Goal: Communication & Community: Answer question/provide support

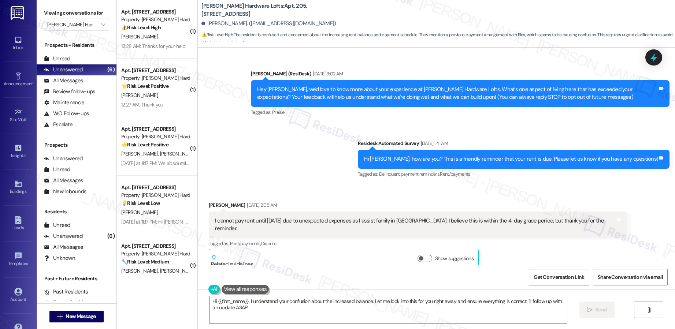
scroll to position [1556, 0]
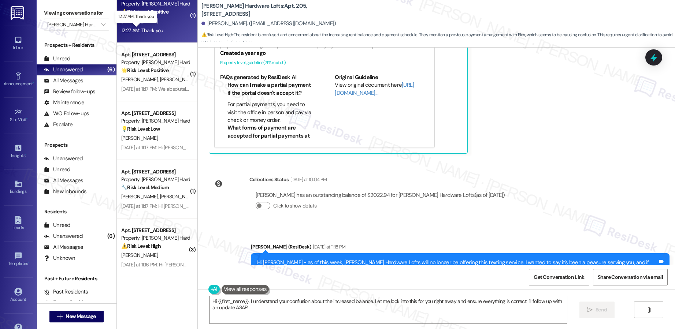
click at [142, 31] on div "12:27 AM: Thank you 12:27 AM: Thank you" at bounding box center [142, 30] width 42 height 7
type textarea "Fetching suggested responses. Please feel free to read through the conversation…"
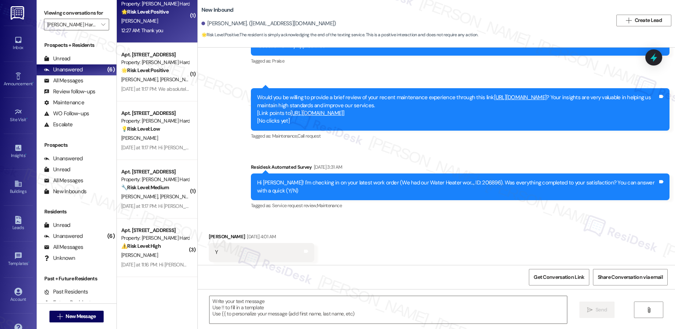
type textarea "Fetching suggested responses. Please feel free to read through the conversation…"
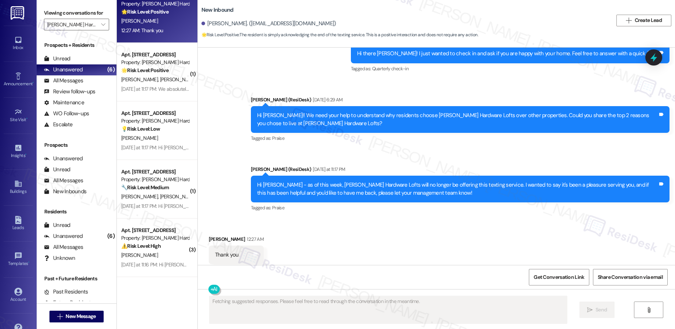
scroll to position [959, 0]
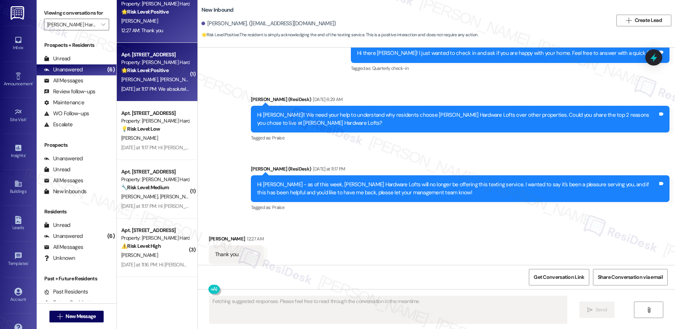
click at [158, 84] on div "Apt. 312, 555 NW Park Ave Property: Honeyman Hardware Lofts 🌟 Risk Level: Posit…" at bounding box center [157, 72] width 81 height 59
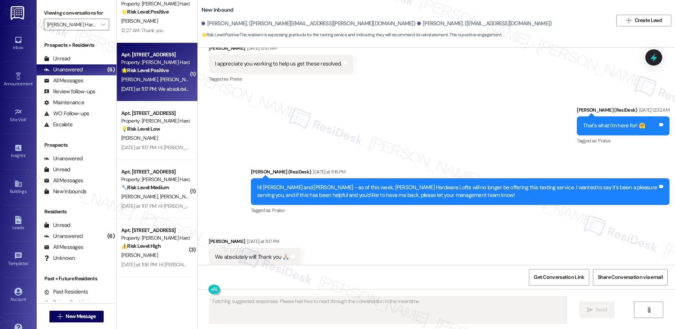
scroll to position [1980, 0]
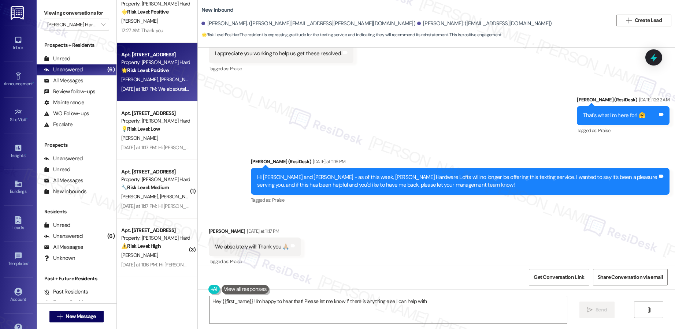
type textarea "Hey {{first_name}}! I'm happy to hear that! Please let me know if there is anyt…"
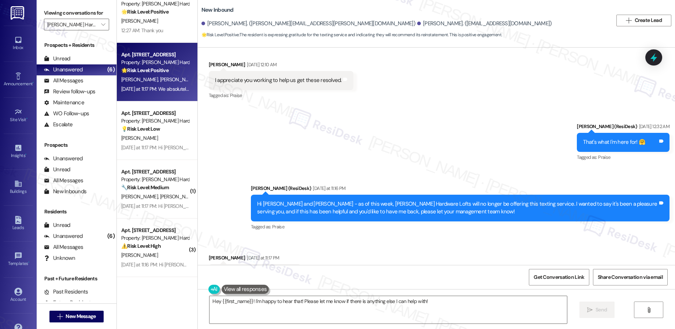
scroll to position [1980, 0]
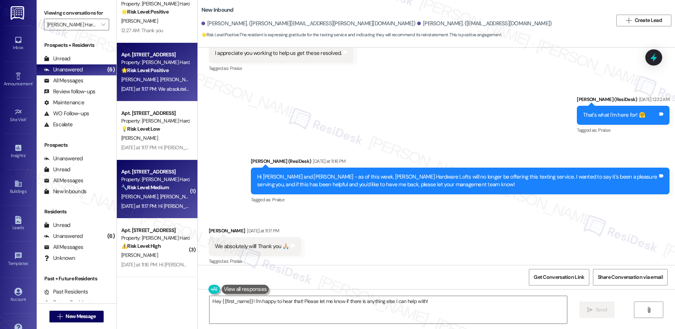
click at [152, 195] on div "( 1 ) Apt. 607, 555 NW Park Ave Property: Honeyman Hardware Lofts ⚠️ Risk Level…" at bounding box center [157, 138] width 81 height 277
click at [161, 194] on span "K. Charbonneau" at bounding box center [178, 197] width 37 height 7
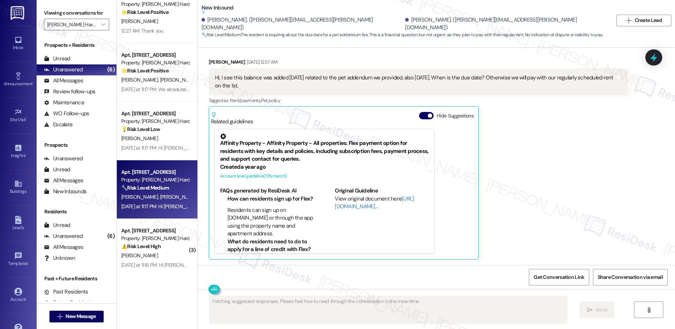
scroll to position [1036, 0]
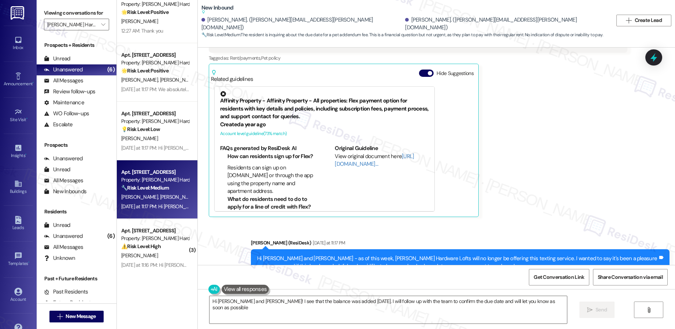
type textarea "Hi Karly and Jacob! I see that the balance was added yesterday. I will follow u…"
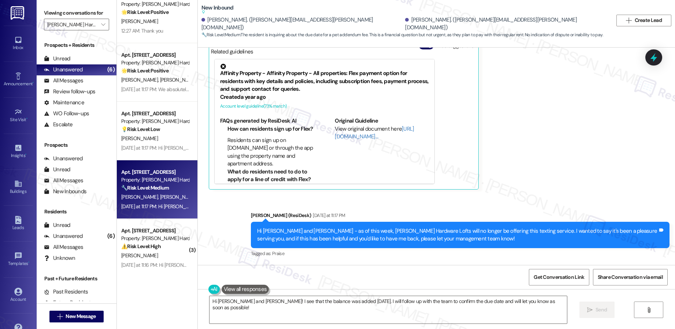
scroll to position [0, 0]
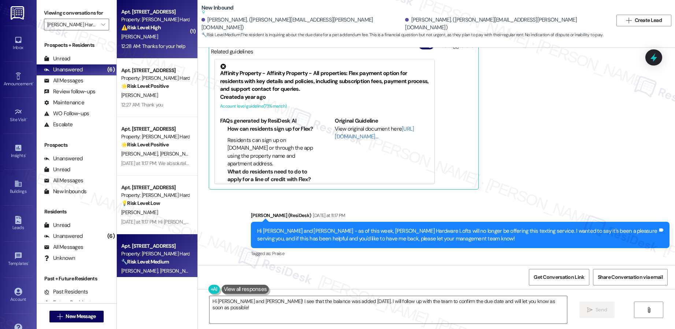
click at [156, 38] on div "J. Baker" at bounding box center [154, 36] width 69 height 9
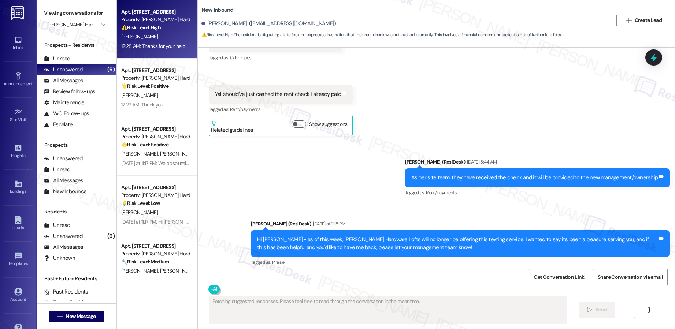
scroll to position [2036, 0]
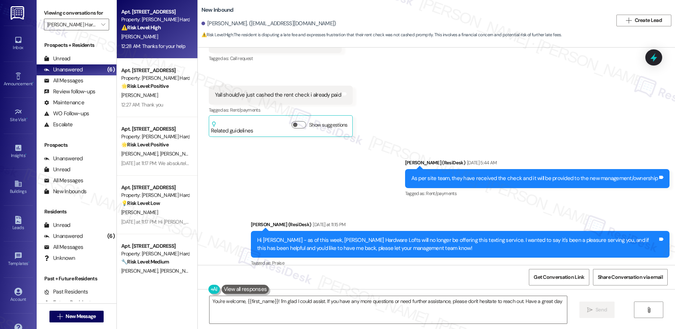
type textarea "You're welcome, {{first_name}}! I'm glad I could assist. If you have any more q…"
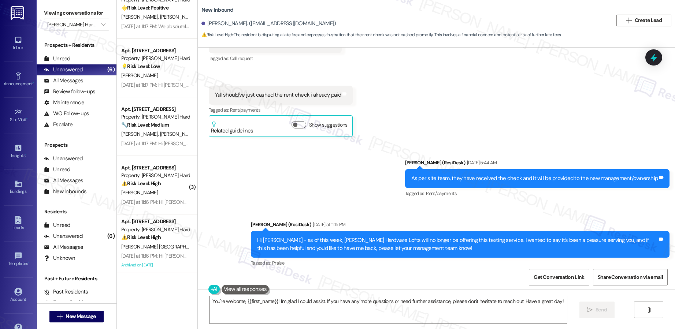
scroll to position [250, 0]
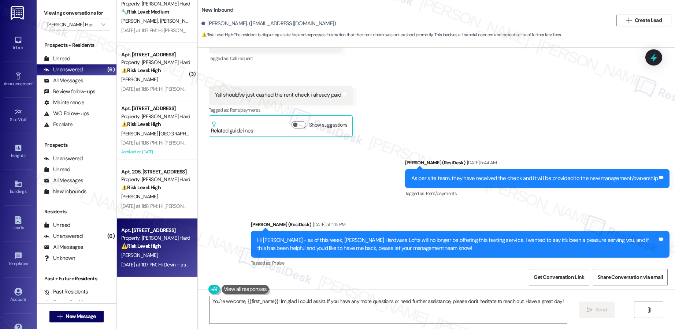
click at [163, 238] on div "Property: Honeyman Hardware Lofts" at bounding box center [155, 238] width 68 height 8
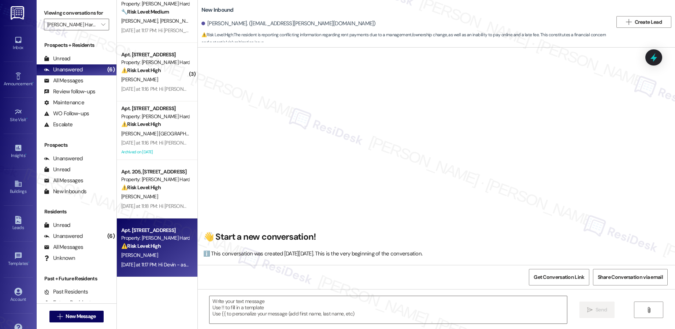
scroll to position [4774, 0]
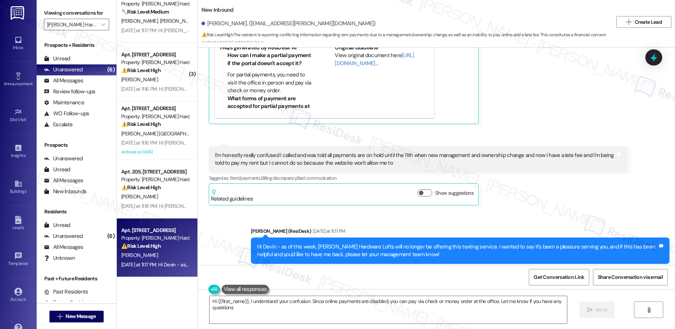
type textarea "Hi {{first_name}}, I understand your confusion. Since online payments are disab…"
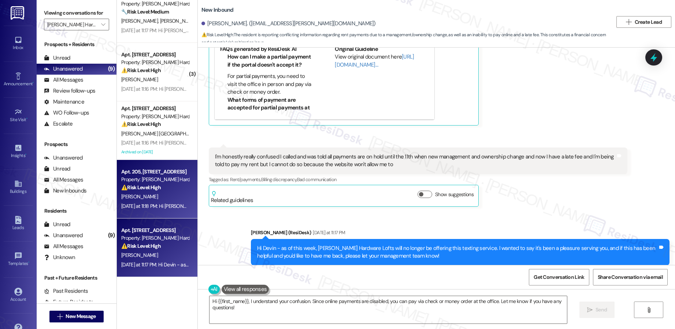
click at [158, 178] on div "Property: Honeyman Hardware Lofts" at bounding box center [155, 180] width 68 height 8
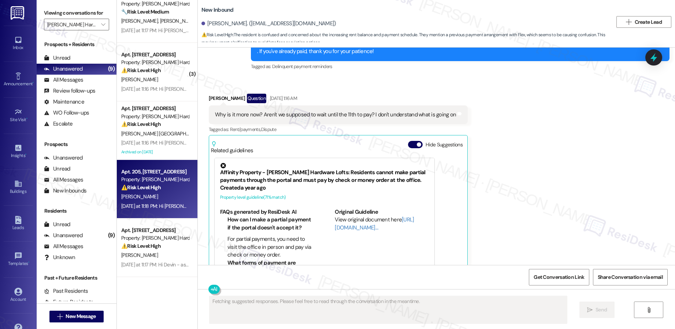
scroll to position [1375, 0]
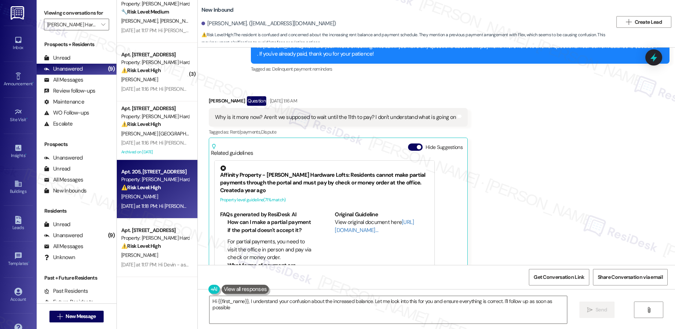
type textarea "Hi {{first_name}}, I understand your confusion about the increased balance. Let…"
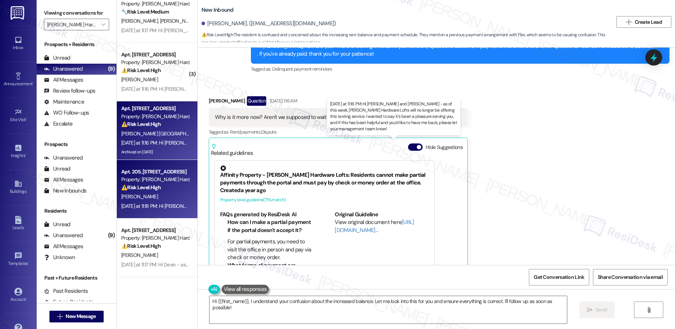
click at [135, 142] on div "Yesterday at 11:16 PM: Hi Amanda and Jason - as of this week, Honeyman Hardware…" at bounding box center [444, 142] width 646 height 7
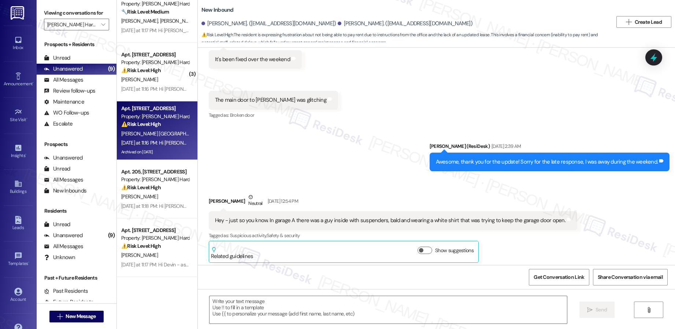
type textarea "Fetching suggested responses. Please feel free to read through the conversation…"
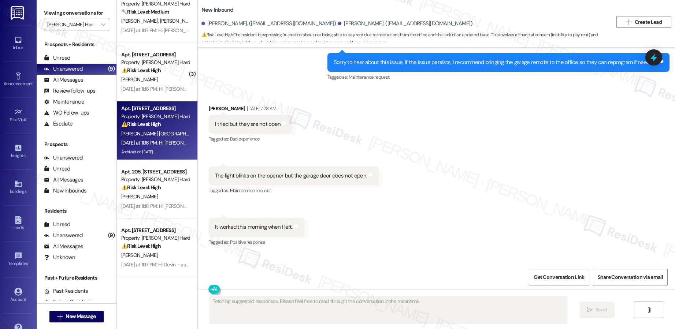
scroll to position [4162, 0]
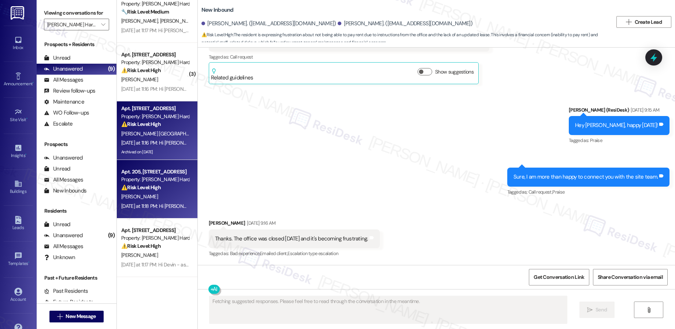
click at [165, 201] on div "B. Ehmig" at bounding box center [154, 196] width 69 height 9
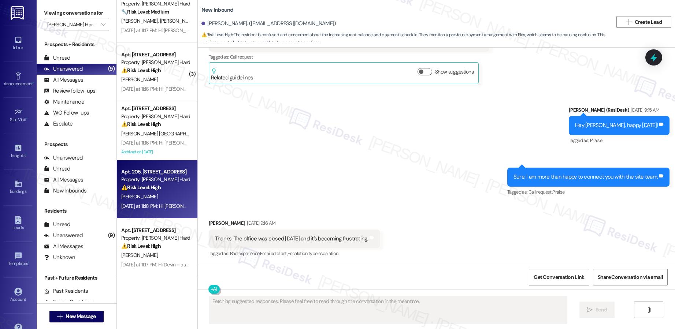
scroll to position [1445, 0]
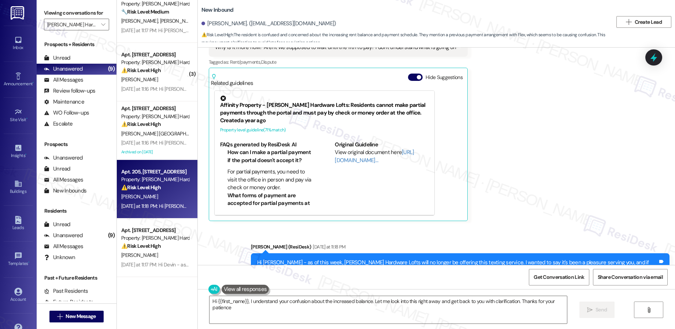
type textarea "Hi {{first_name}}, I understand your confusion about the increased balance. Let…"
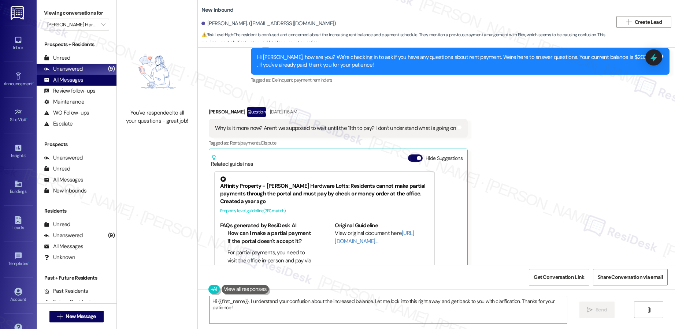
scroll to position [1358, 0]
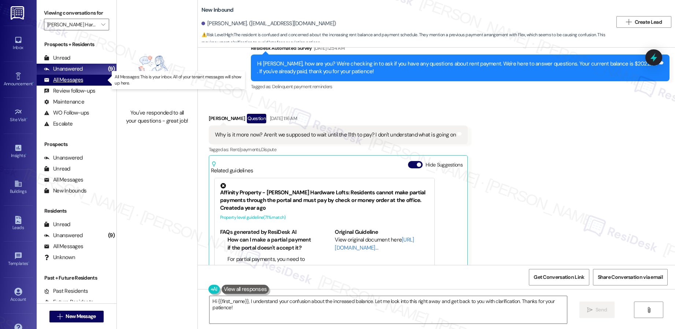
click at [77, 79] on div "All Messages" at bounding box center [63, 80] width 39 height 8
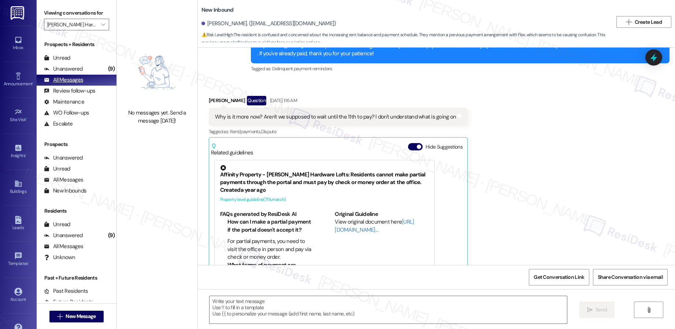
scroll to position [1375, 0]
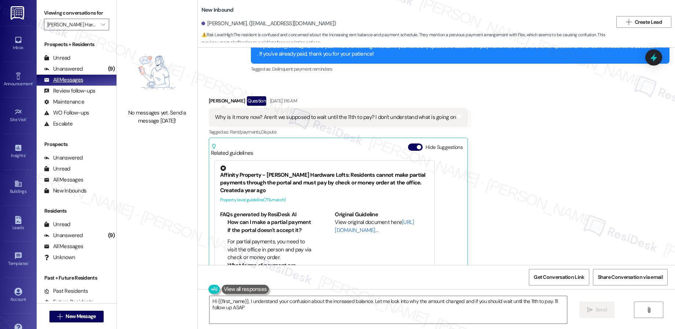
type textarea "Hi {{first_name}}, I understand your confusion about the increased balance. Let…"
click at [101, 24] on icon "" at bounding box center [103, 25] width 4 height 6
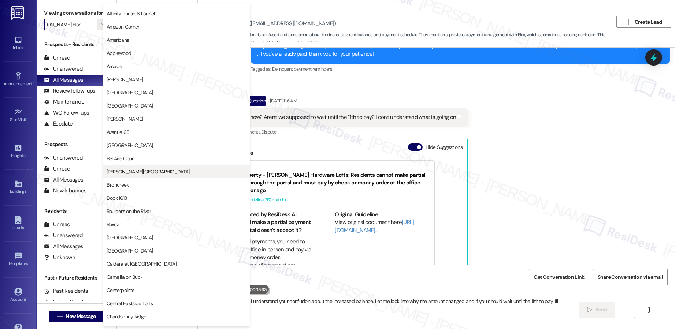
scroll to position [0, 0]
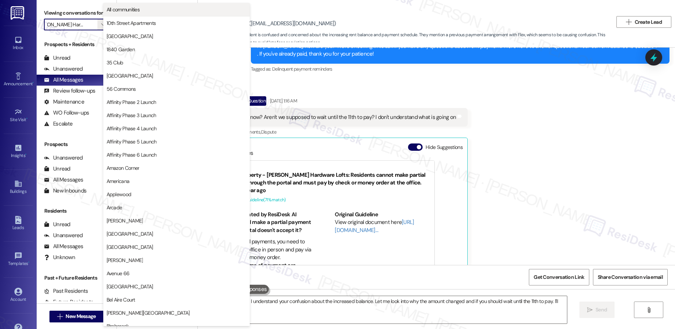
click at [142, 11] on span "All communities" at bounding box center [177, 9] width 140 height 7
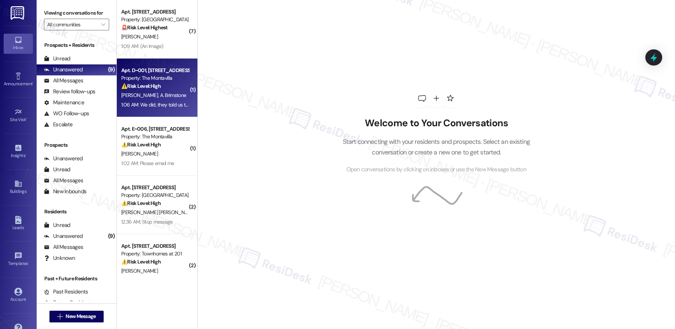
click at [153, 107] on div "1:06 AM: We did, they told us that for some reason or another the app couldn't …" at bounding box center [260, 104] width 278 height 7
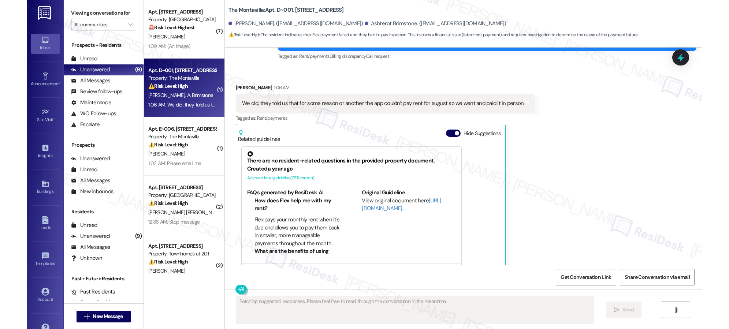
scroll to position [1308, 0]
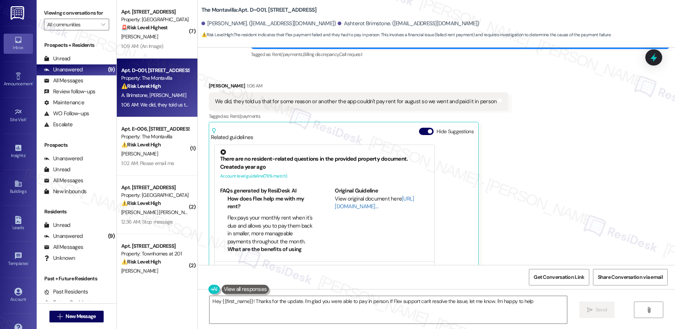
type textarea "Hey {{first_name}}! Thanks for the update. I'm glad you were able to pay in per…"
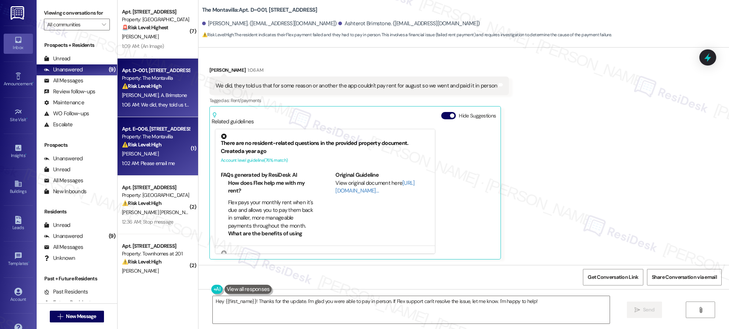
click at [147, 144] on strong "⚠️ Risk Level: High" at bounding box center [142, 144] width 40 height 7
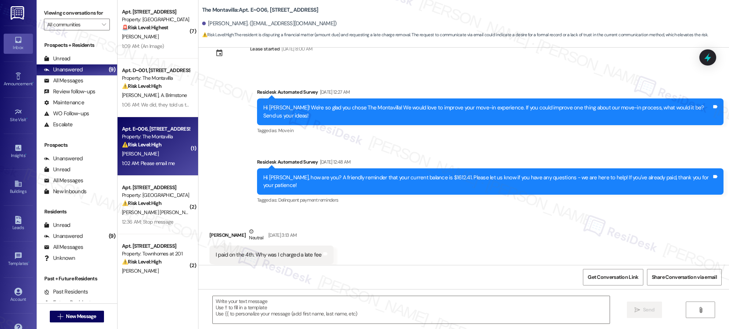
type textarea "Fetching suggested responses. Please feel free to read through the conversation…"
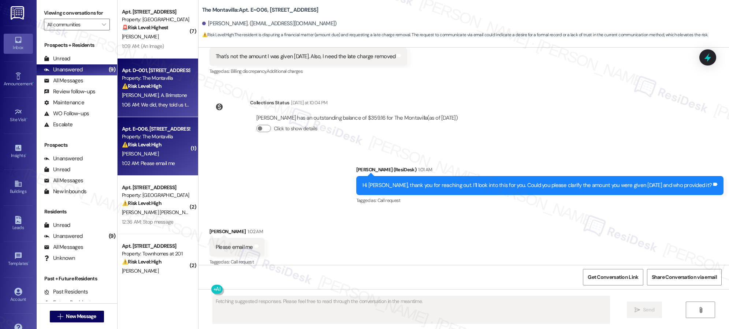
scroll to position [41, 0]
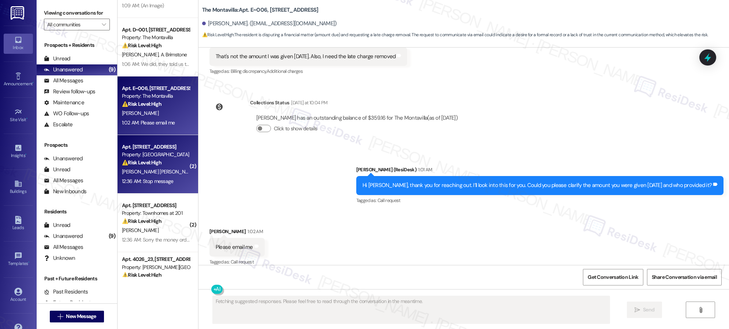
click at [198, 172] on span "M. Ciarmatori" at bounding box center [217, 171] width 39 height 7
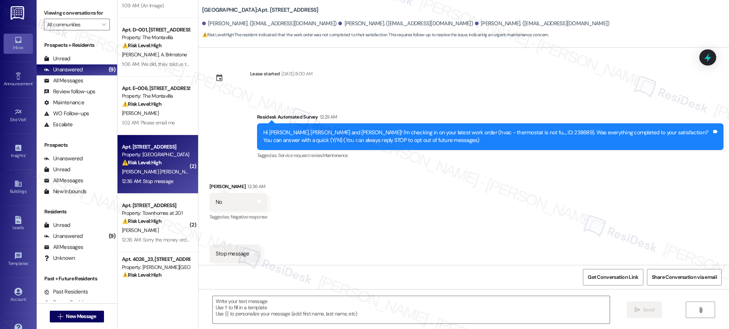
scroll to position [4, 0]
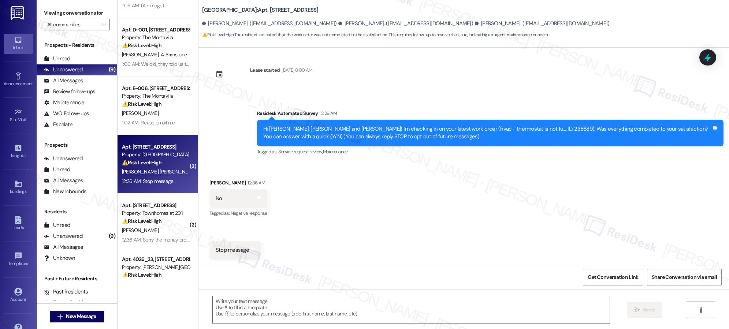
type textarea "Fetching suggested responses. Please feel free to read through the conversation…"
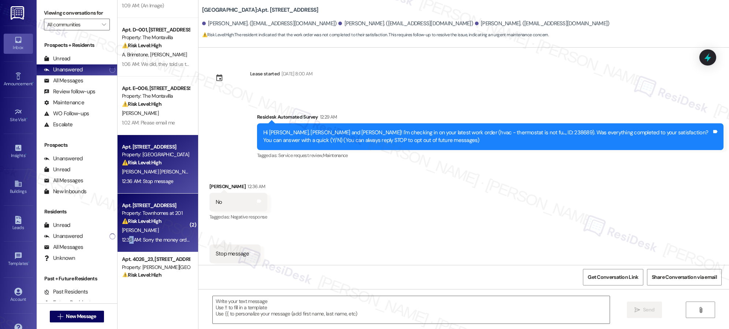
drag, startPoint x: 123, startPoint y: 239, endPoint x: 145, endPoint y: 236, distance: 21.4
click at [145, 236] on div "12:36 AM: Sorry the money orders are late I have to bring them after 5 12:36 AM…" at bounding box center [195, 239] width 147 height 7
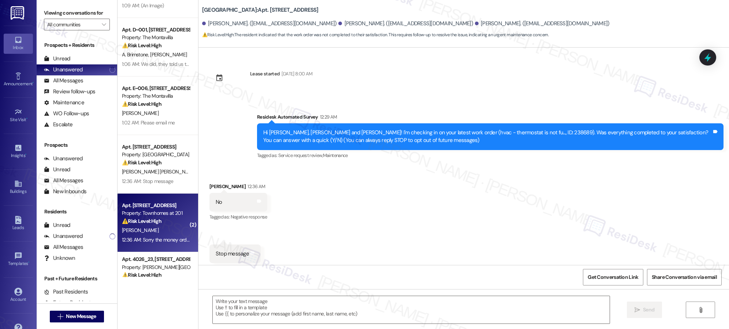
type textarea "Fetching suggested responses. Please feel free to read through the conversation…"
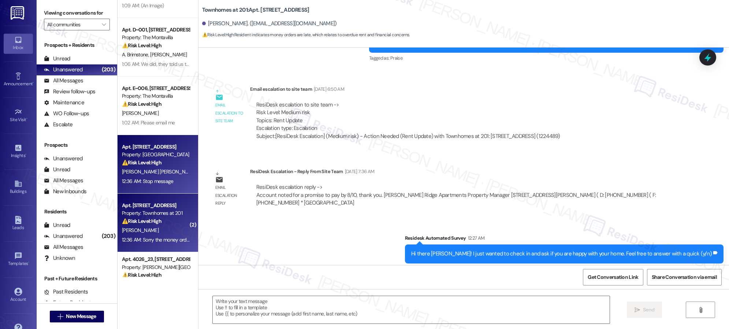
type textarea "Fetching suggested responses. Please feel free to read through the conversation…"
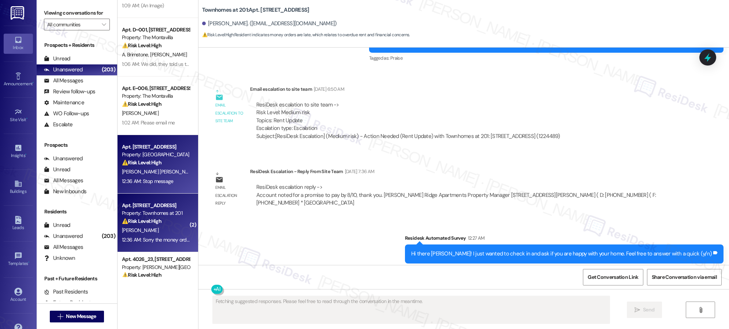
scroll to position [7790, 0]
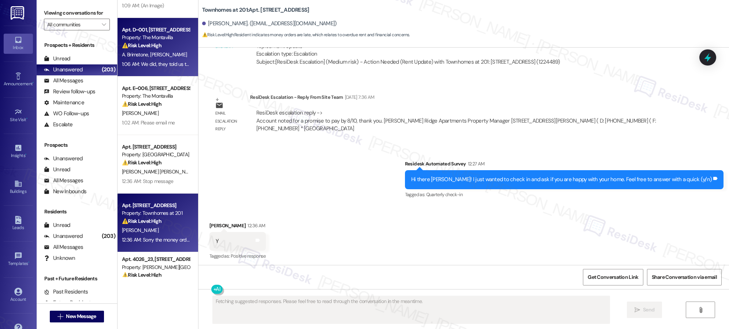
click at [159, 64] on div "1:06 AM: We did, they told us that for some reason or another the app couldn't …" at bounding box center [261, 64] width 278 height 7
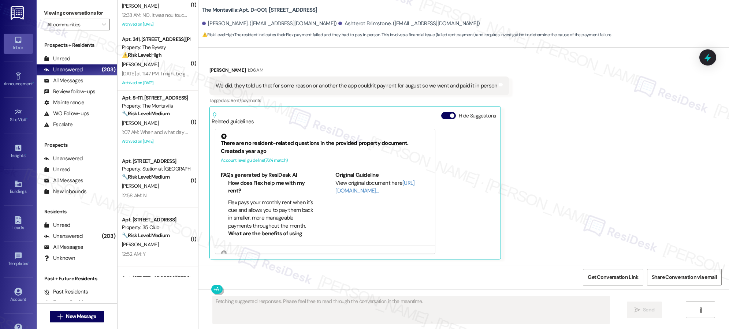
scroll to position [320, 0]
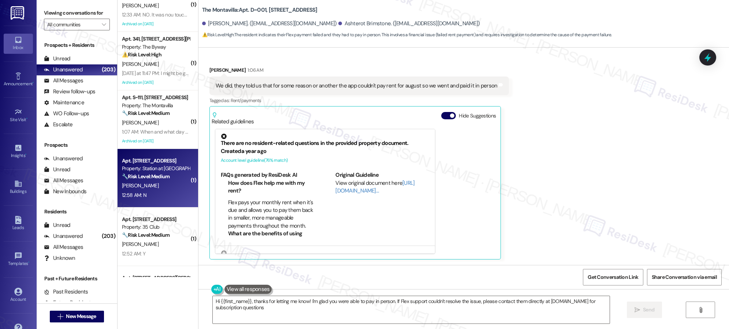
type textarea "Hi {{first_name}}, thanks for letting me know! I'm glad you were able to pay in…"
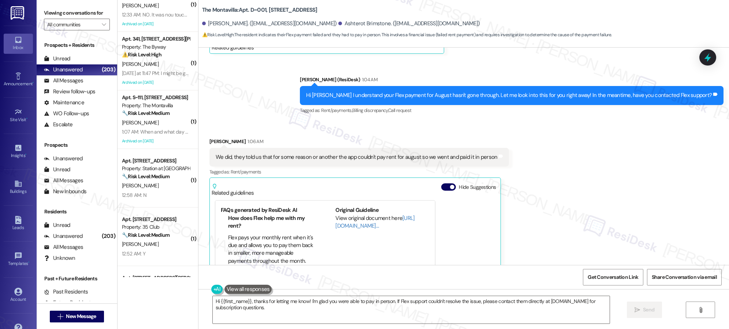
scroll to position [1236, 0]
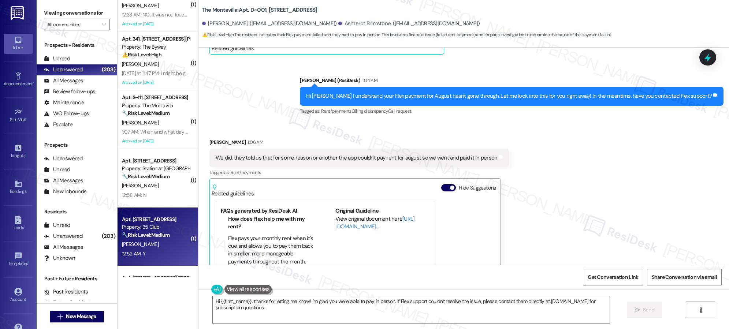
click at [160, 221] on div "Apt. 620, 35 Club Road" at bounding box center [156, 220] width 68 height 8
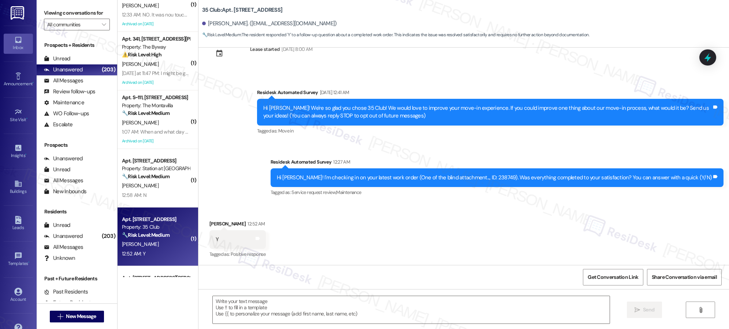
type textarea "Fetching suggested responses. Please feel free to read through the conversation…"
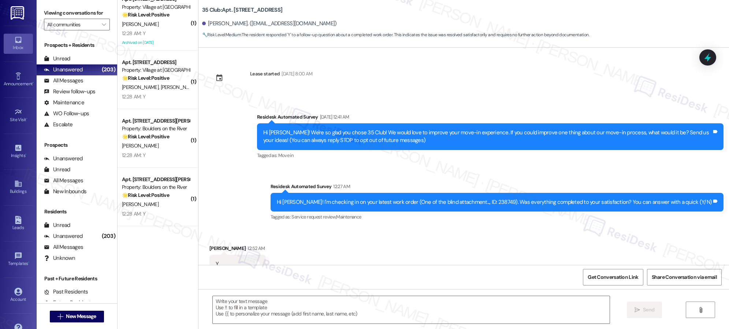
scroll to position [2651, 0]
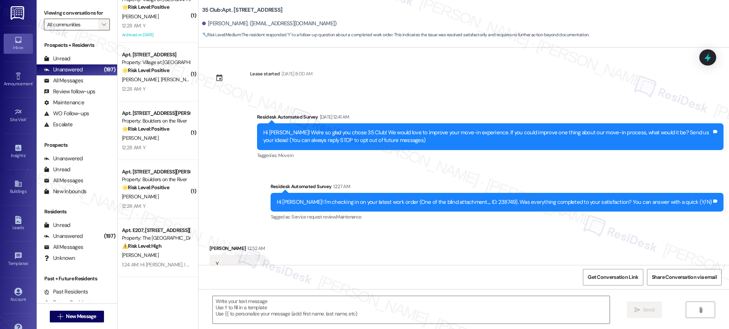
click at [102, 25] on button "" at bounding box center [104, 25] width 12 height 12
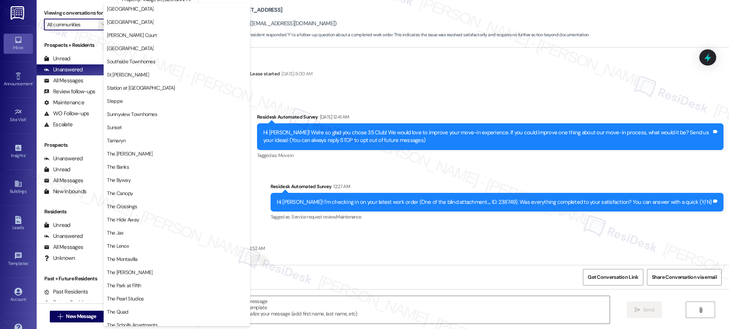
scroll to position [1143, 0]
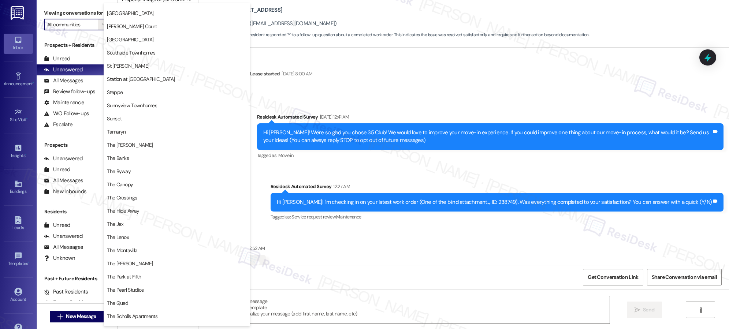
click at [457, 114] on div "Residesk Automated Survey Jun 24, 2025 at 12:41 AM" at bounding box center [490, 118] width 466 height 10
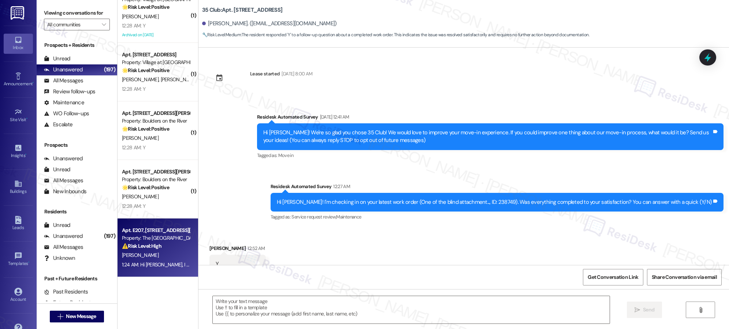
click at [147, 261] on div "1:24 AM: Hi Jarrad, I understand you've notified Pearl Studios about accruing d…" at bounding box center [155, 264] width 69 height 9
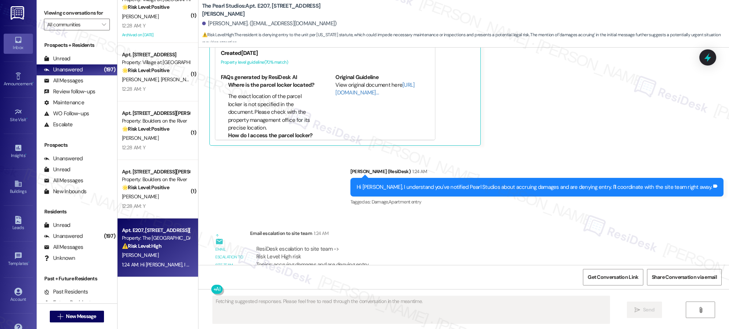
scroll to position [1169, 0]
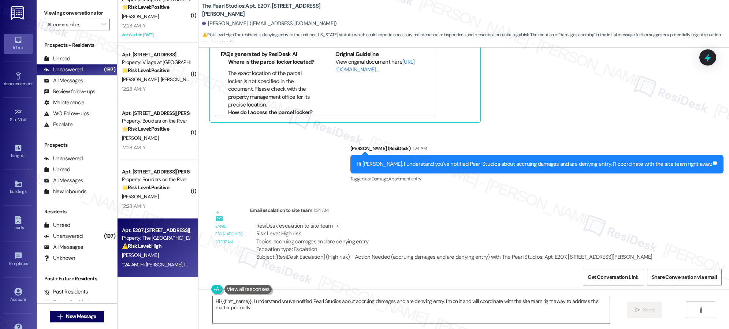
type textarea "Hi {{first_name}}, I understand you've notified Pearl Studios about accruing da…"
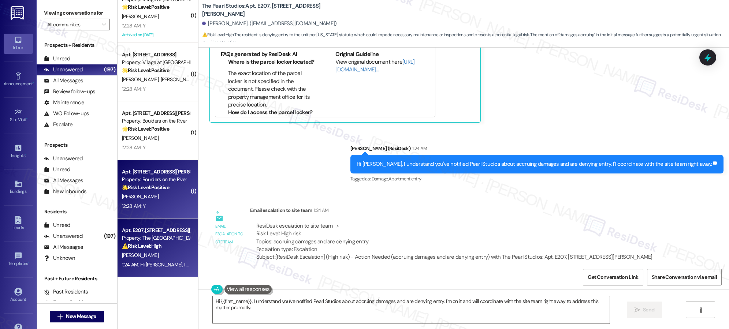
click at [158, 201] on div "[PERSON_NAME]" at bounding box center [155, 196] width 69 height 9
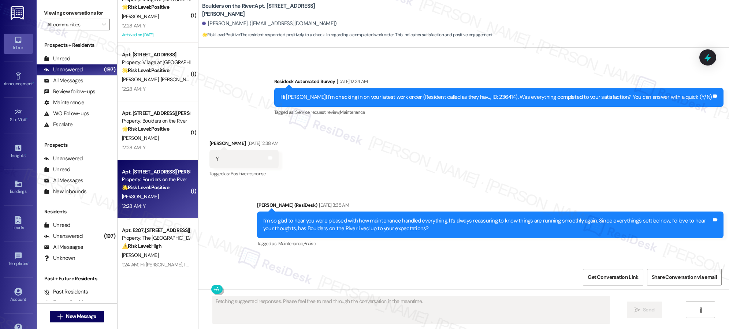
scroll to position [3905, 0]
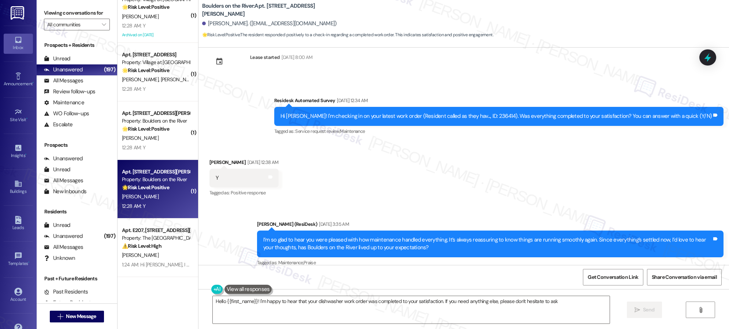
type textarea "Hello {{first_name}}! I'm happy to hear that your dishwasher work order was com…"
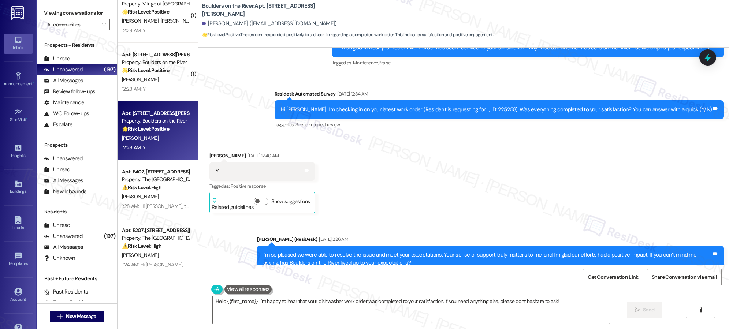
scroll to position [2639, 0]
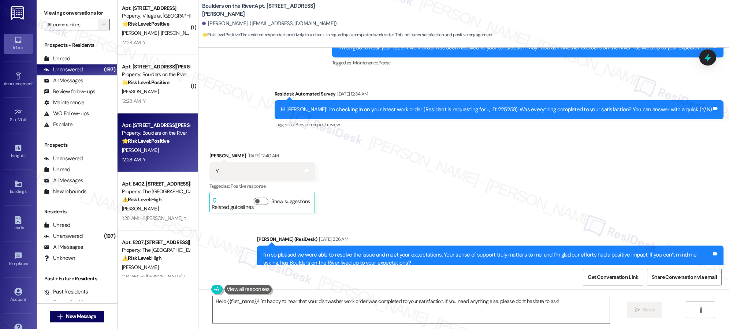
click at [102, 24] on icon "" at bounding box center [104, 25] width 4 height 6
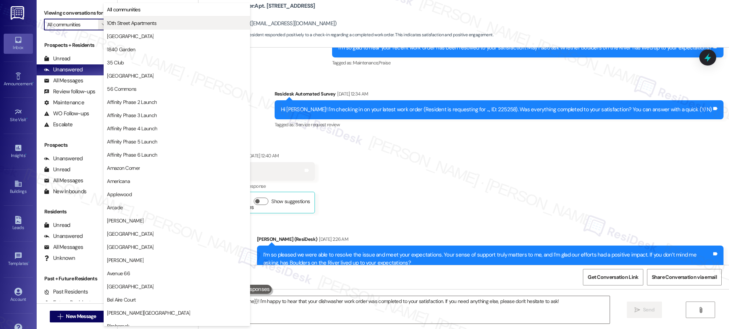
click at [115, 21] on span "10th Street Apartments" at bounding box center [131, 22] width 49 height 7
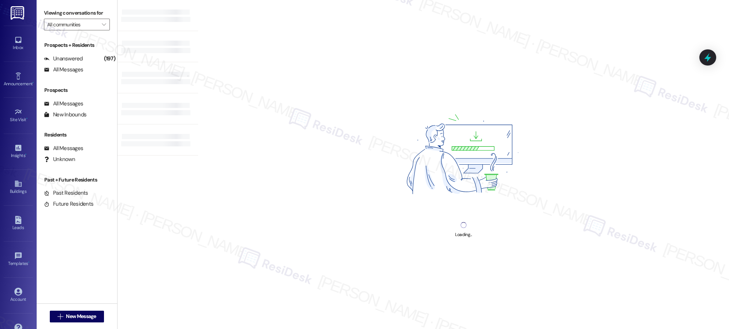
type input "10th Street Apartments"
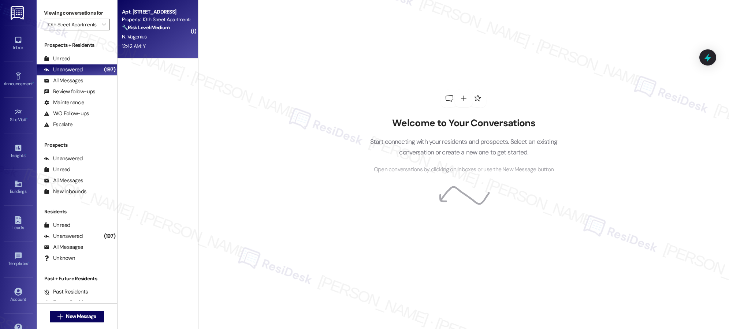
click at [143, 45] on div "12:42 AM: Y 12:42 AM: Y" at bounding box center [155, 46] width 69 height 9
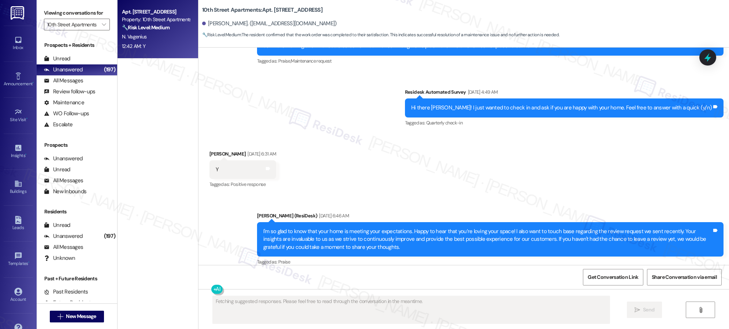
scroll to position [771, 0]
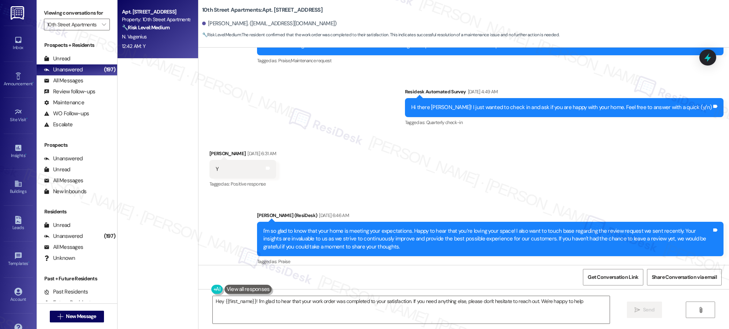
type textarea "Hey {{first_name}}! I'm glad to hear that your work order was completed to your…"
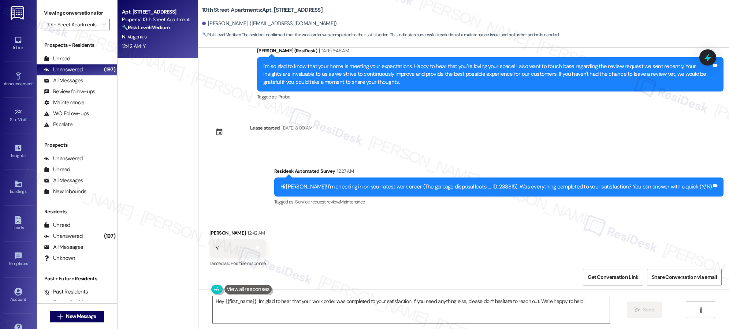
scroll to position [945, 0]
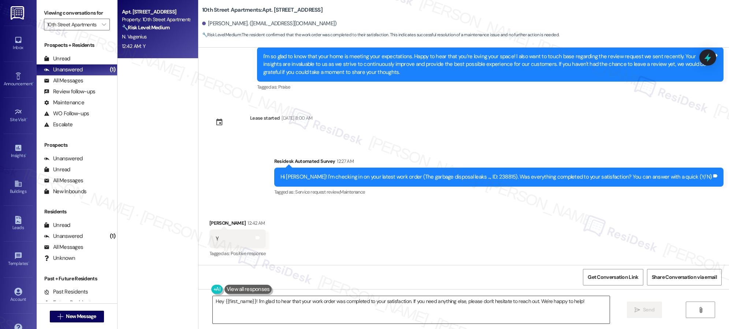
click at [288, 302] on textarea "Hey {{first_name}}! I'm glad to hear that your work order was completed to your…" at bounding box center [411, 309] width 397 height 27
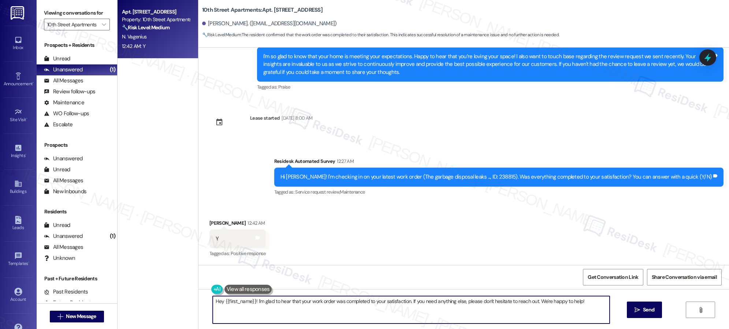
click at [288, 302] on textarea "Hey {{first_name}}! I'm glad to hear that your work order was completed to your…" at bounding box center [411, 309] width 397 height 27
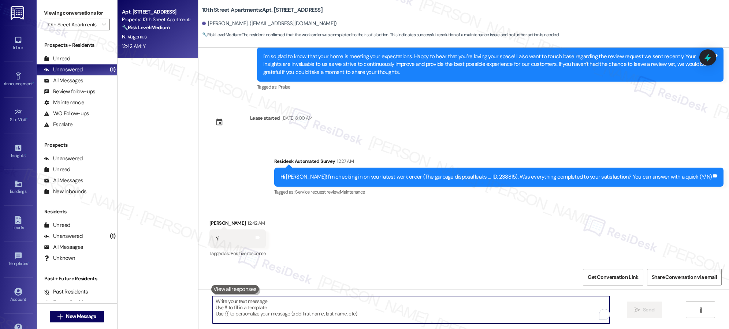
paste textarea "We’re glad everything went well with your work order! Let us know if there’s an…"
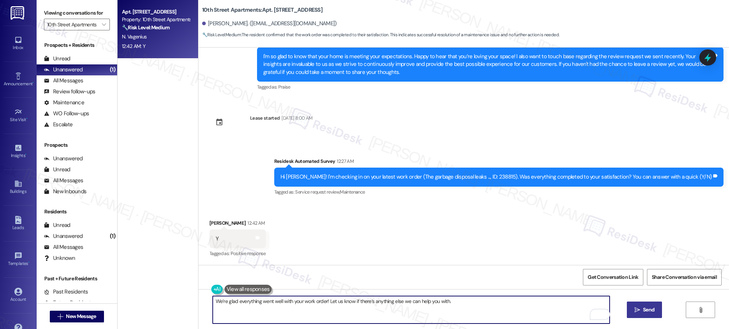
type textarea "We’re glad everything went well with your work order! Let us know if there’s an…"
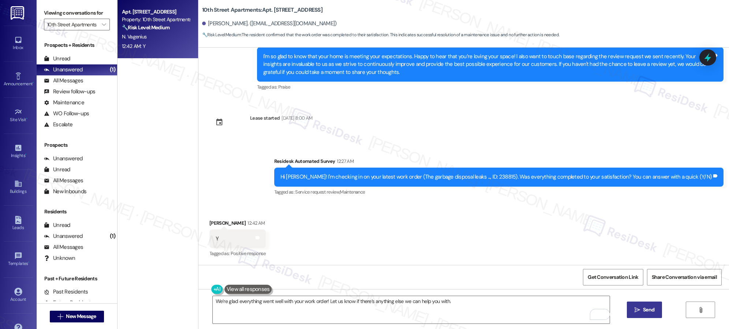
click at [638, 311] on icon "" at bounding box center [636, 310] width 5 height 6
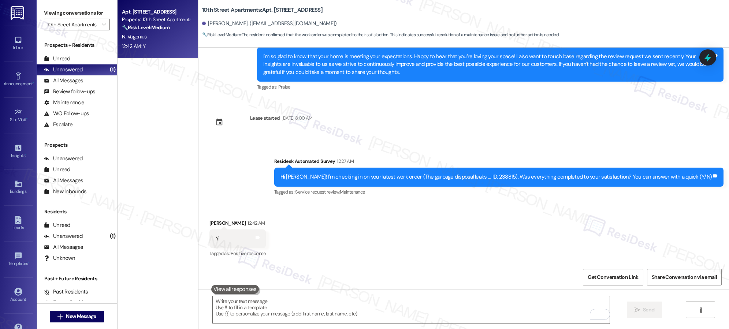
scroll to position [945, 0]
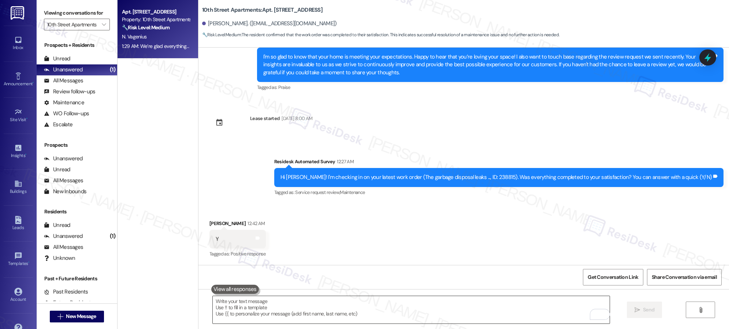
click at [330, 312] on textarea "To enrich screen reader interactions, please activate Accessibility in Grammarl…" at bounding box center [411, 309] width 397 height 27
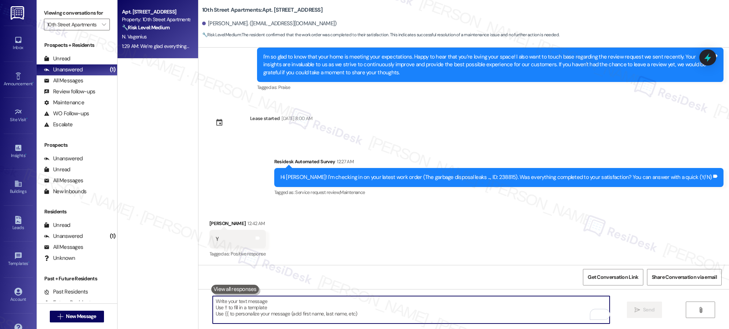
paste textarea "I also wanted to check in and see if you have had a chance to leave us a review…"
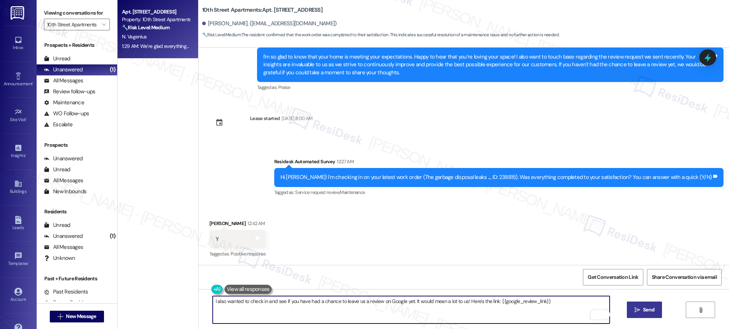
type textarea "I also wanted to check in and see if you have had a chance to leave us a review…"
click at [643, 310] on span "Send" at bounding box center [648, 310] width 11 height 8
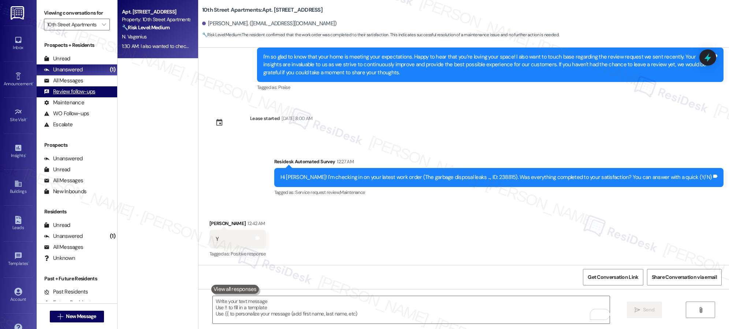
scroll to position [12, 0]
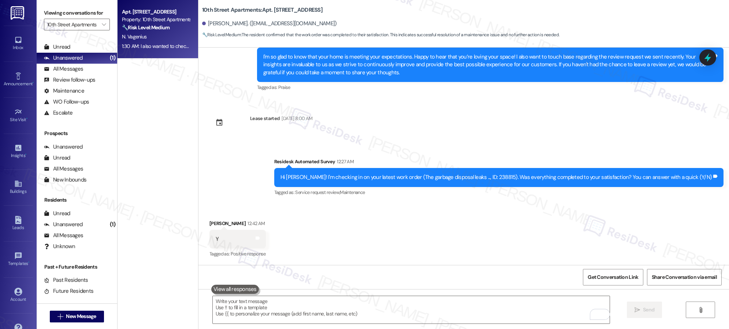
click at [337, 174] on div "Hi Niklas! I'm checking in on your latest work order (The garbage disposal leak…" at bounding box center [495, 177] width 431 height 8
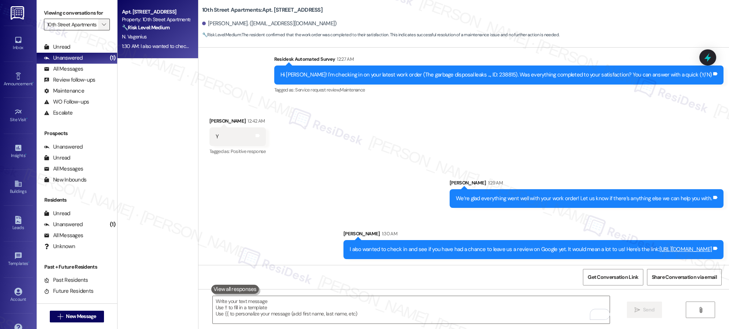
click at [102, 25] on icon "" at bounding box center [104, 25] width 4 height 6
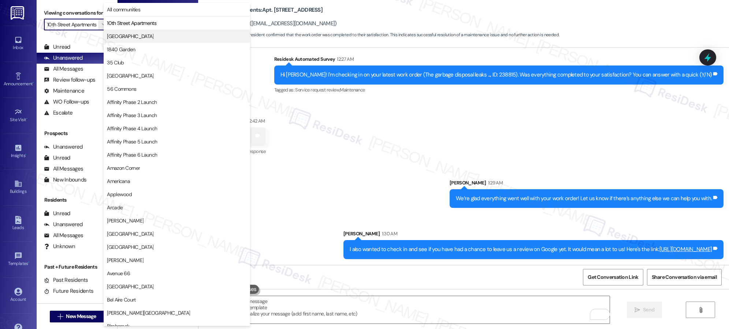
click at [147, 37] on span "[GEOGRAPHIC_DATA]" at bounding box center [177, 36] width 140 height 7
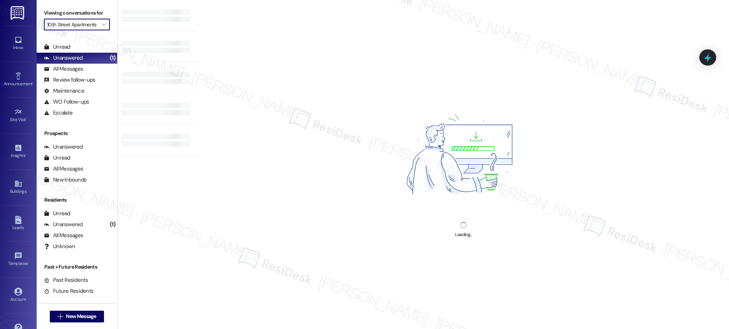
type input "[GEOGRAPHIC_DATA]"
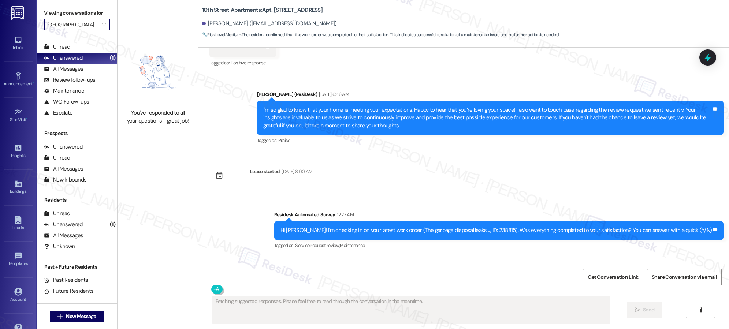
scroll to position [945, 0]
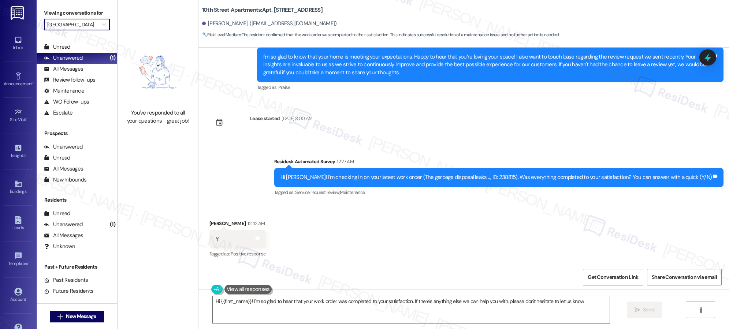
type textarea "Hi {{first_name}}! I'm so glad to hear that your work order was completed to yo…"
click at [102, 24] on icon "" at bounding box center [104, 25] width 4 height 6
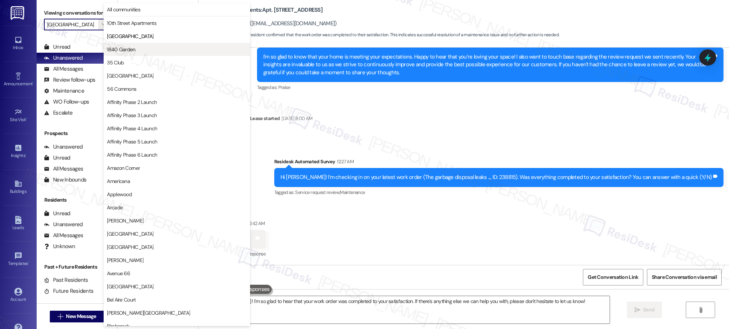
click at [128, 48] on span "1840 Garden" at bounding box center [121, 49] width 28 height 7
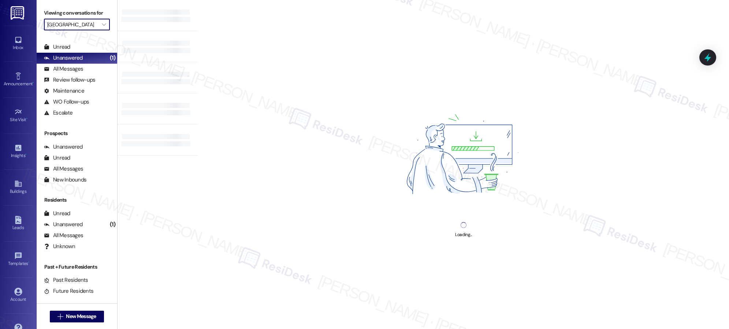
type input "1840 Garden"
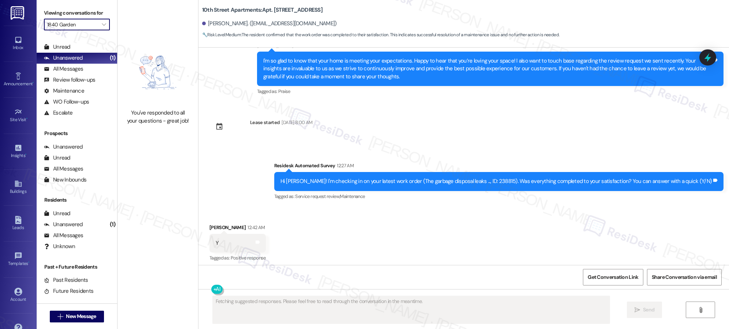
scroll to position [945, 0]
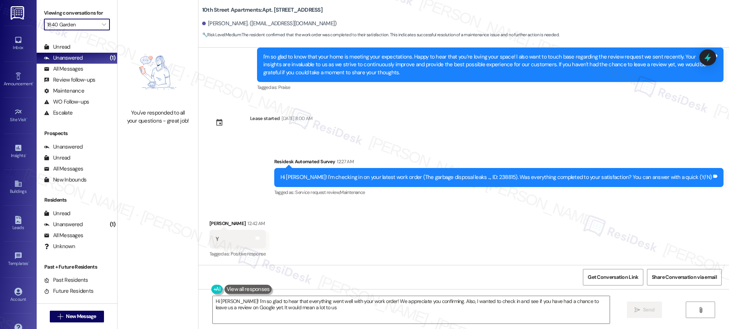
type textarea "Hi Niklas! I'm so glad to hear that everything went well with your work order! …"
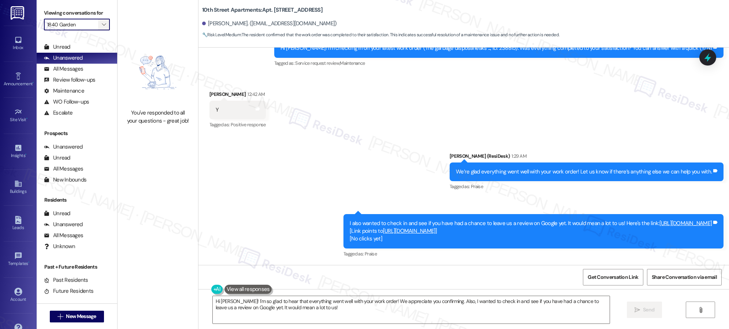
click at [102, 24] on icon "" at bounding box center [104, 25] width 4 height 6
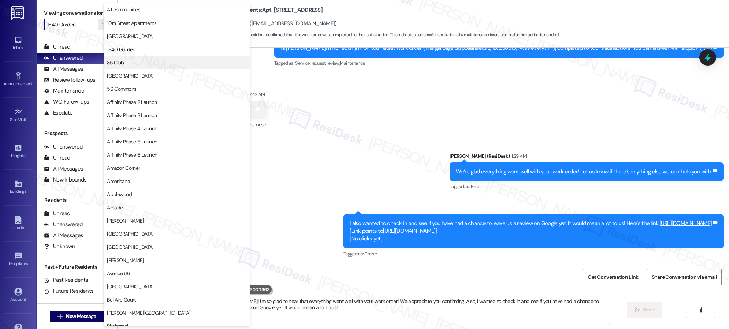
click at [119, 64] on span "35 Club" at bounding box center [115, 62] width 17 height 7
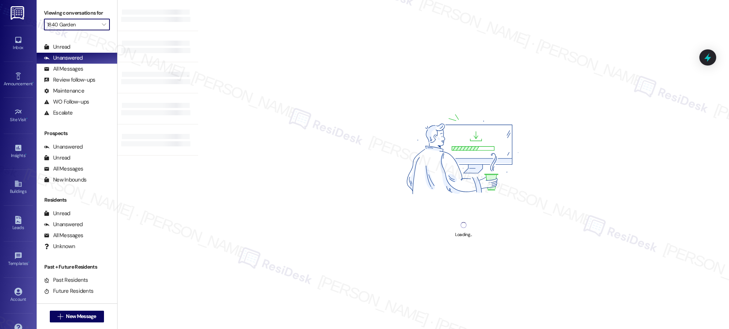
type input "35 Club"
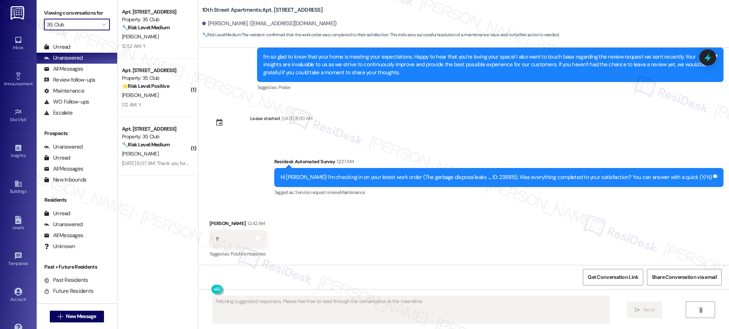
scroll to position [1075, 0]
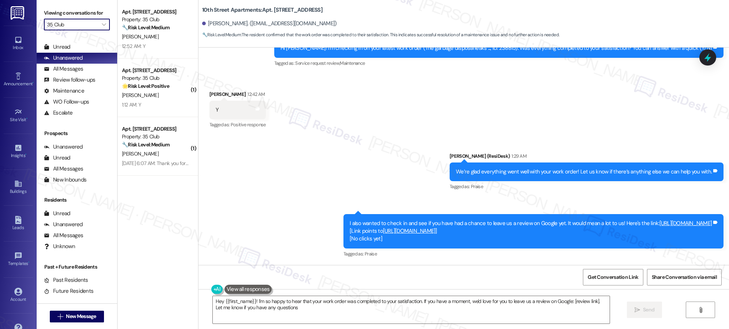
type textarea "Hey {{first_name}}! I'm so happy to hear that your work order was completed to …"
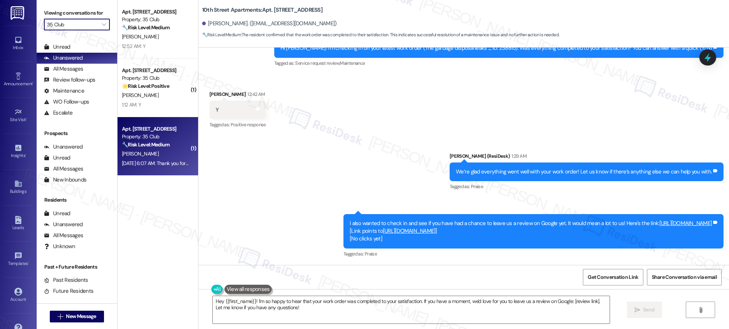
click at [143, 146] on strong "🔧 Risk Level: Medium" at bounding box center [146, 144] width 48 height 7
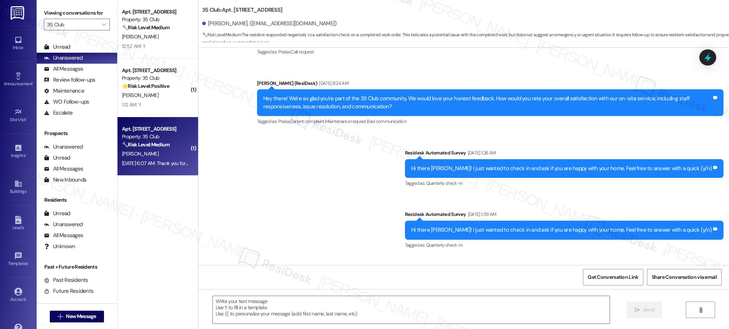
type textarea "Fetching suggested responses. Please feel free to read through the conversation…"
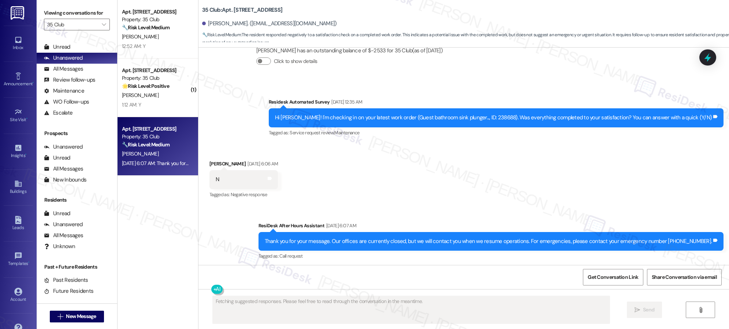
scroll to position [1401, 0]
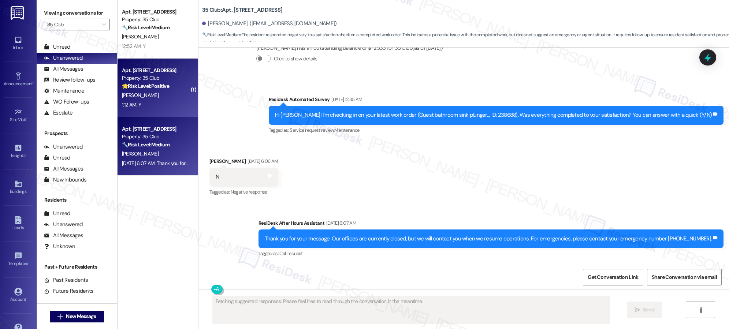
click at [158, 100] on div "1:12 AM: Y 1:12 AM: Y" at bounding box center [155, 104] width 69 height 9
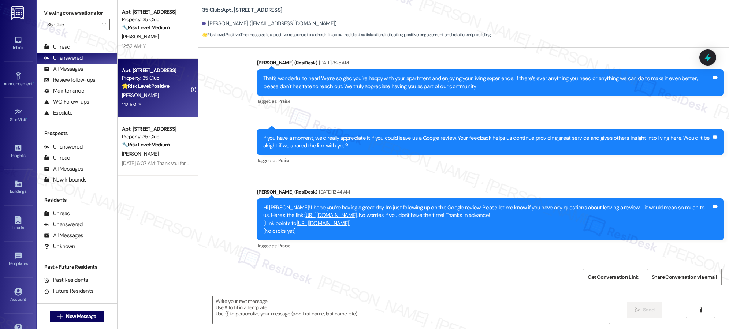
type textarea "Fetching suggested responses. Please feel free to read through the conversation…"
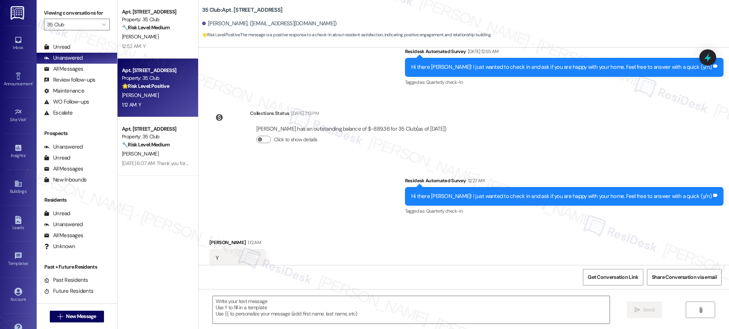
scroll to position [677, 0]
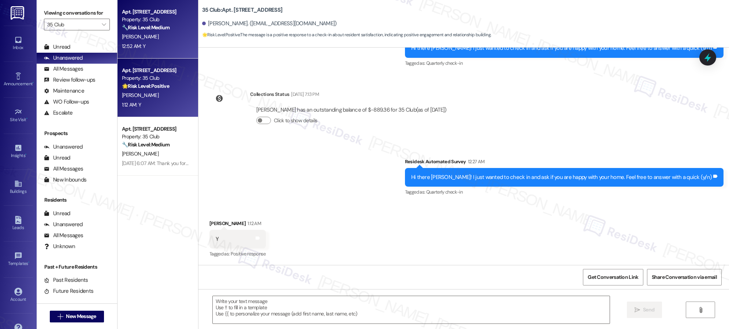
click at [166, 36] on div "S. Burkhardt" at bounding box center [155, 36] width 69 height 9
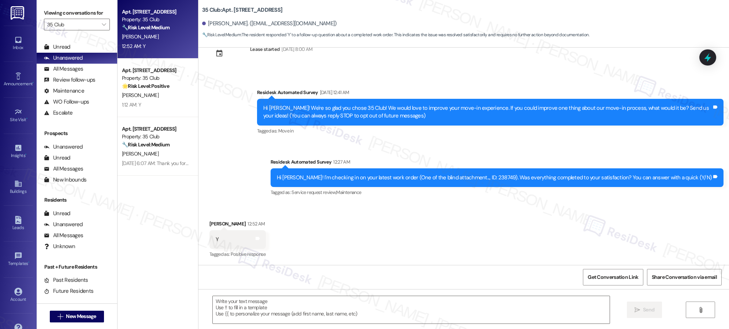
type textarea "Fetching suggested responses. Please feel free to read through the conversation…"
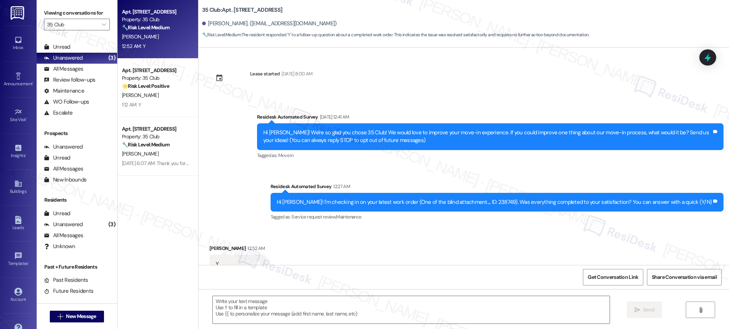
scroll to position [25, 0]
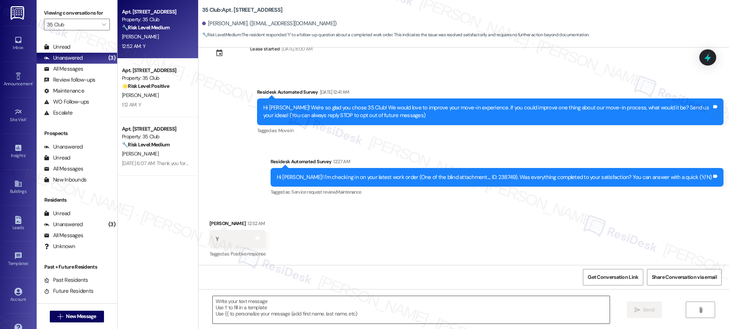
click at [312, 314] on textarea at bounding box center [411, 309] width 397 height 27
click at [313, 310] on textarea at bounding box center [411, 309] width 397 height 27
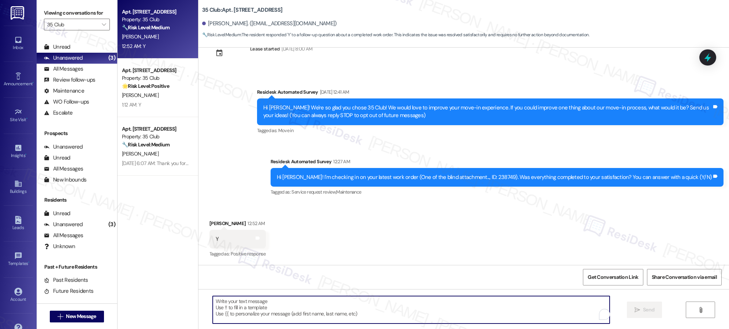
paste textarea "It’s great to know that your work order was completed to your satisfaction! Don…"
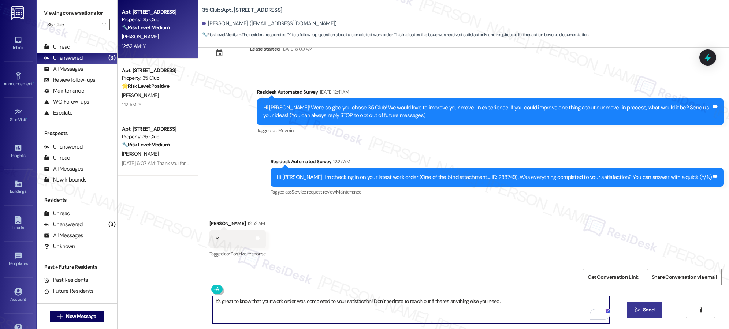
type textarea "It’s great to know that your work order was completed to your satisfaction! Don…"
click at [637, 309] on icon "" at bounding box center [636, 310] width 5 height 6
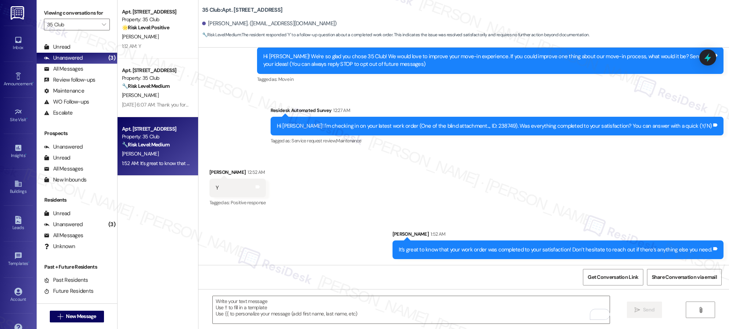
scroll to position [0, 0]
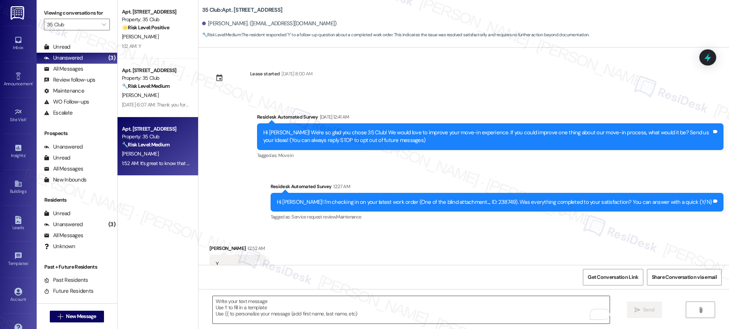
click at [379, 306] on textarea "To enrich screen reader interactions, please activate Accessibility in Grammarl…" at bounding box center [411, 309] width 397 height 27
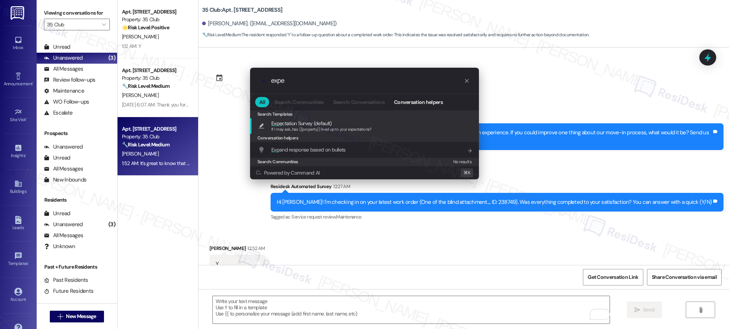
type input "expe"
click at [288, 126] on div "If I may ask...has {{property}} lived up to your expectations?" at bounding box center [321, 129] width 100 height 7
type textarea "If I may ask...has {{property}} lived up to your expectations?"
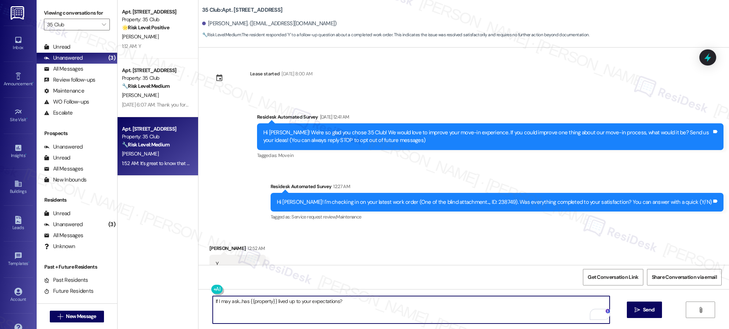
drag, startPoint x: 633, startPoint y: 307, endPoint x: 650, endPoint y: 285, distance: 27.2
click at [634, 306] on button " Send" at bounding box center [645, 310] width 36 height 16
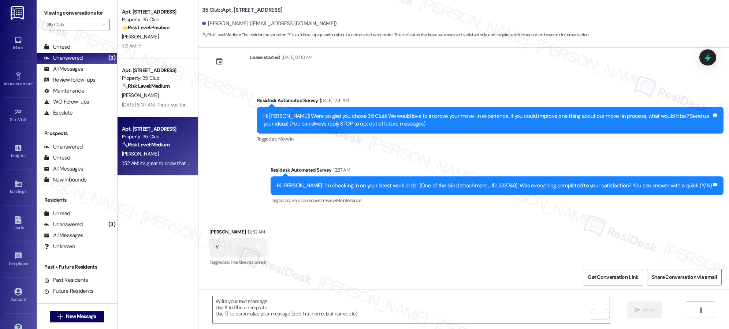
scroll to position [25, 0]
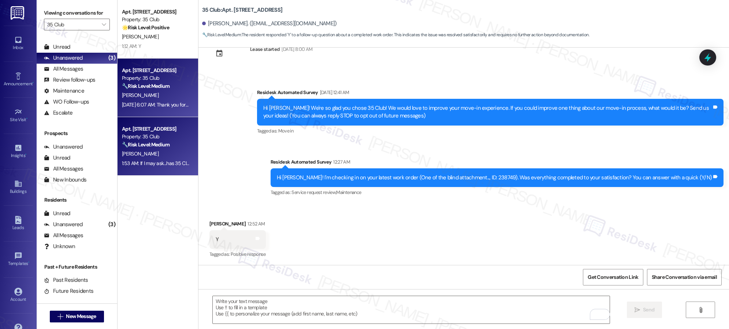
click at [157, 94] on div "E. Coons" at bounding box center [155, 95] width 69 height 9
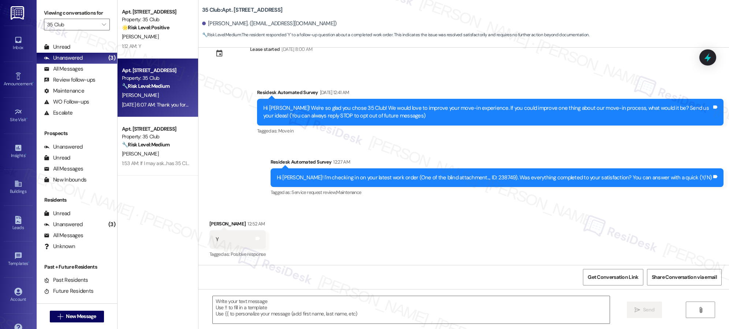
type textarea "Fetching suggested responses. Please feel free to read through the conversation…"
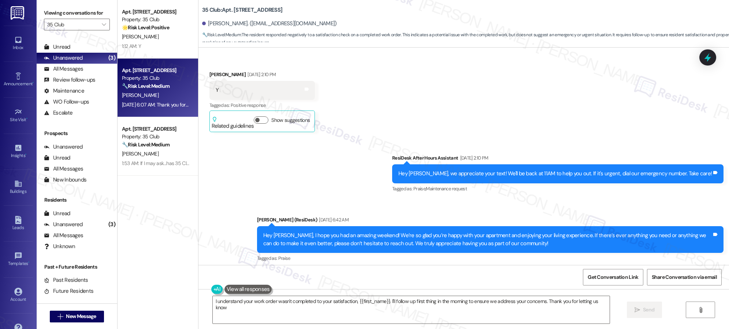
type textarea "I understand your work order wasn't completed to your satisfaction, {{first_nam…"
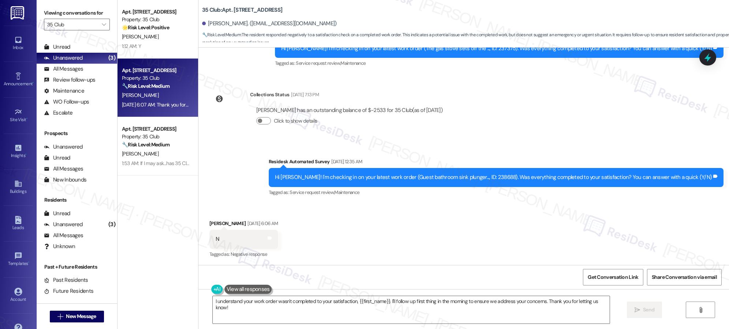
scroll to position [1401, 0]
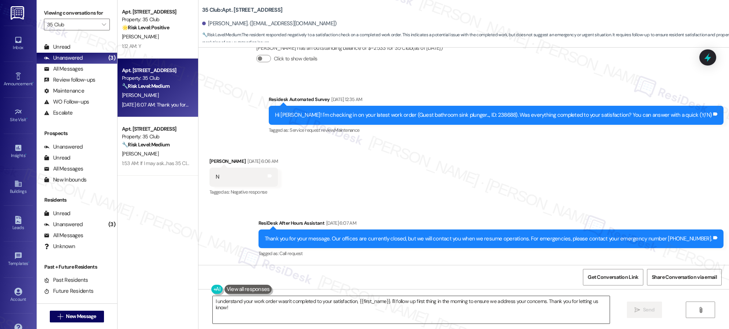
click at [345, 305] on textarea "I understand your work order wasn't completed to your satisfaction, {{first_nam…" at bounding box center [411, 309] width 397 height 27
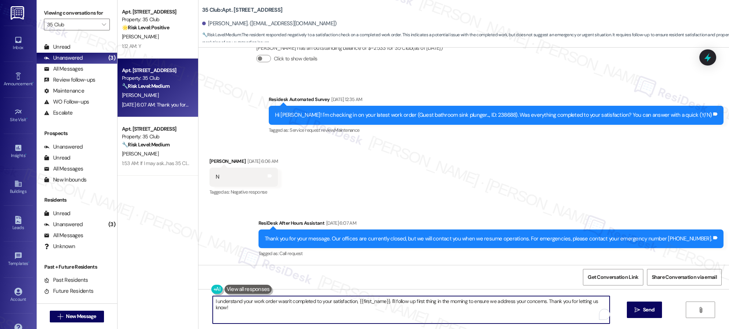
click at [345, 305] on textarea "I understand your work order wasn't completed to your satisfaction, {{first_nam…" at bounding box center [411, 309] width 397 height 27
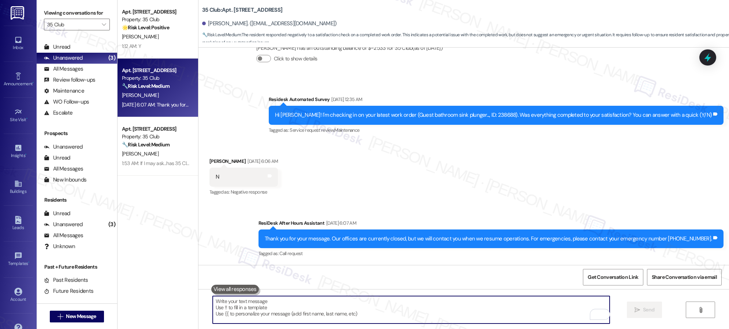
type textarea "K"
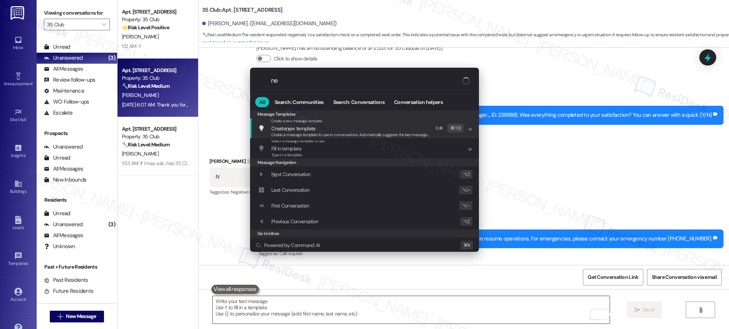
type input "n"
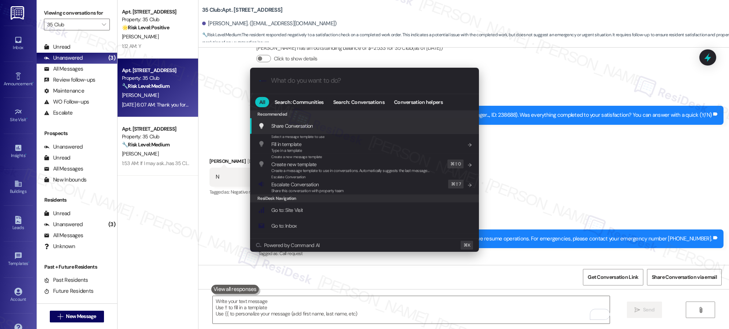
click at [571, 205] on div ".cls-1{fill:#0a055f;}.cls-2{fill:#0cc4c4;} resideskLogoBlueOrange All Search: C…" at bounding box center [364, 164] width 729 height 329
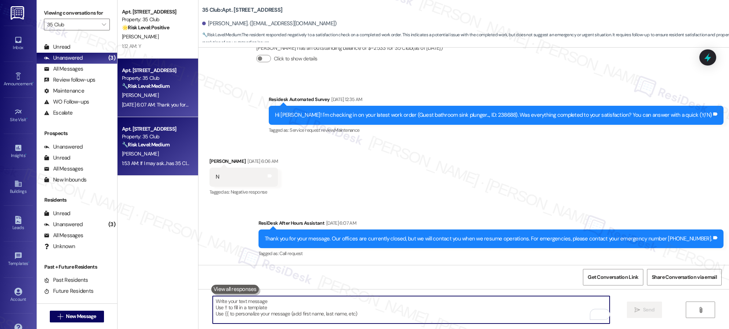
click at [155, 140] on div "Property: 35 Club" at bounding box center [156, 137] width 68 height 8
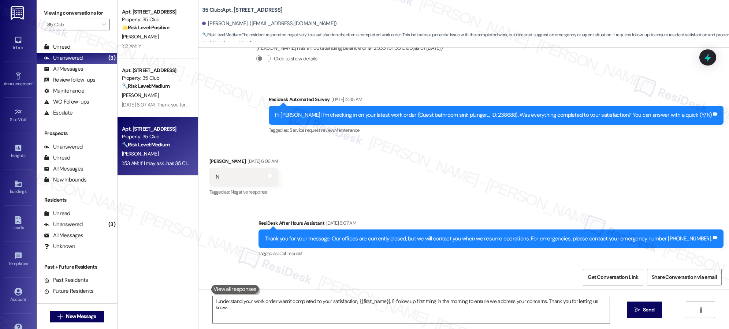
type textarea "I understand your work order wasn't completed to your satisfaction, {{first_nam…"
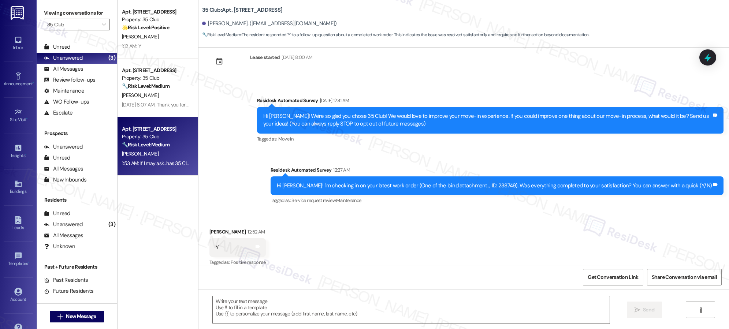
scroll to position [25, 0]
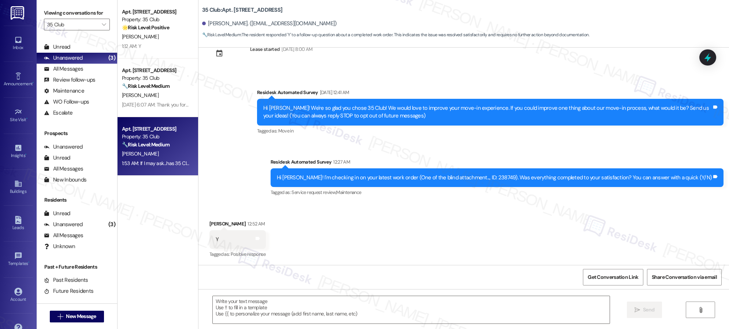
type textarea "Fetching suggested responses. Please feel free to read through the conversation…"
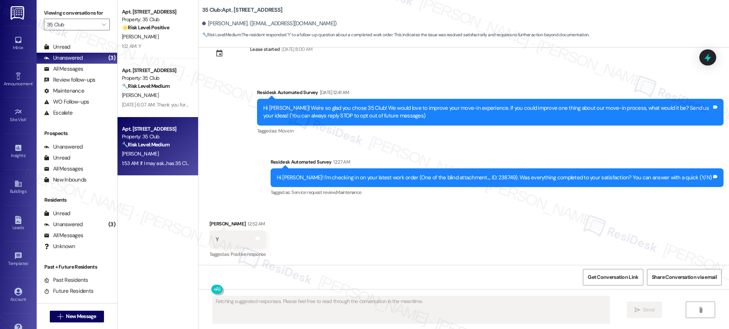
click at [178, 91] on div "E. Coons" at bounding box center [155, 95] width 69 height 9
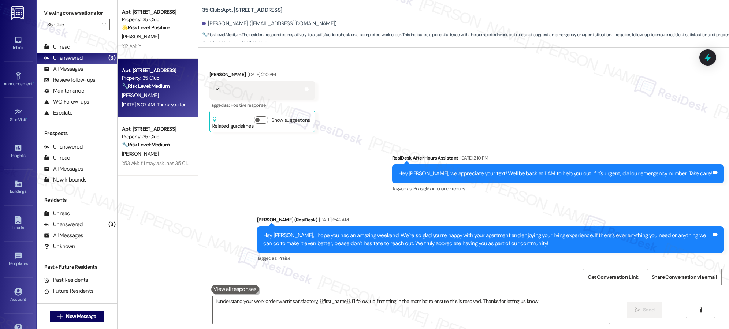
type textarea "I understand your work order wasn't satisfactory, {{first_name}}. I'll follow u…"
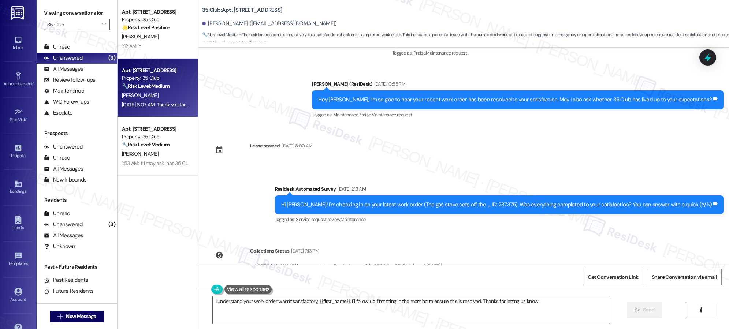
scroll to position [1339, 0]
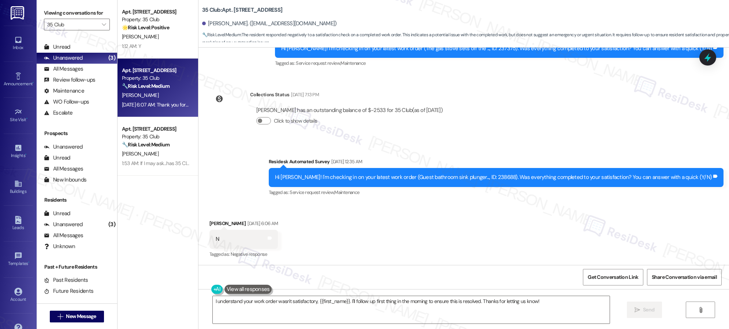
click at [253, 292] on button at bounding box center [248, 289] width 48 height 9
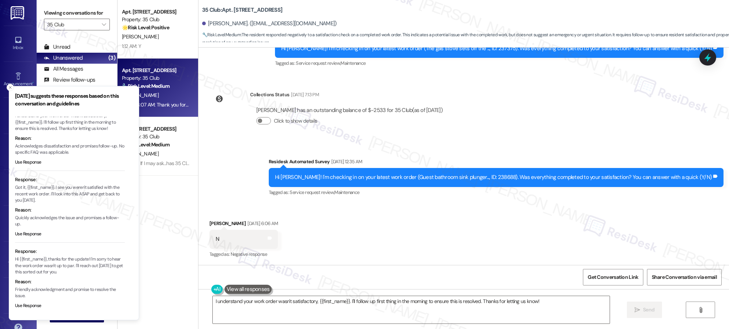
scroll to position [0, 0]
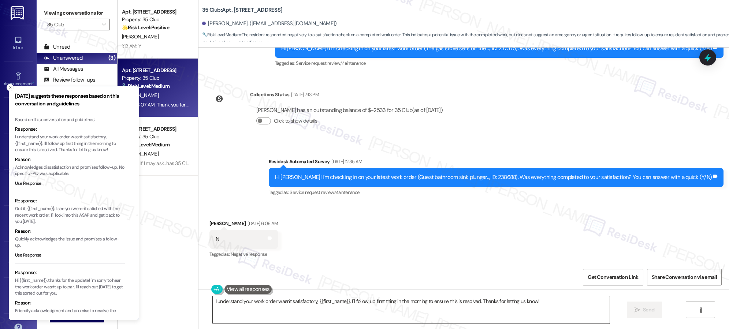
click at [377, 304] on textarea "I understand your work order wasn't satisfactory, {{first_name}}. I'll follow u…" at bounding box center [411, 309] width 397 height 27
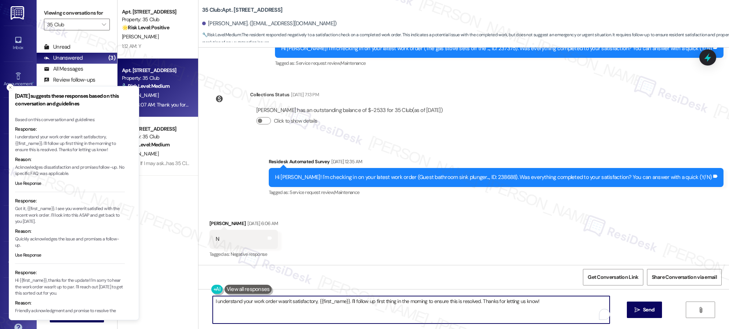
click at [377, 304] on textarea "I understand your work order wasn't satisfactory, {{first_name}}. I'll follow u…" at bounding box center [411, 309] width 397 height 27
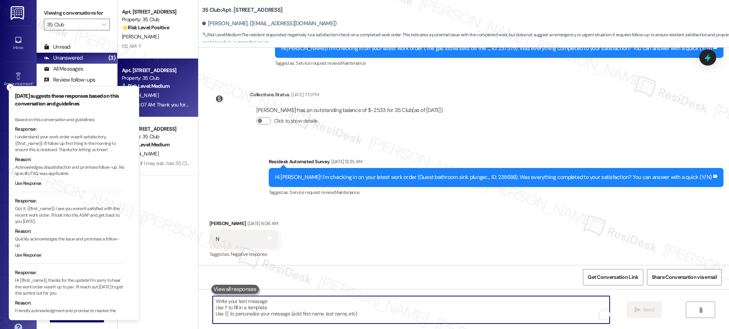
paste textarea "I’m sorry to hear you’re not satisfied with the recent work. We want to make su…"
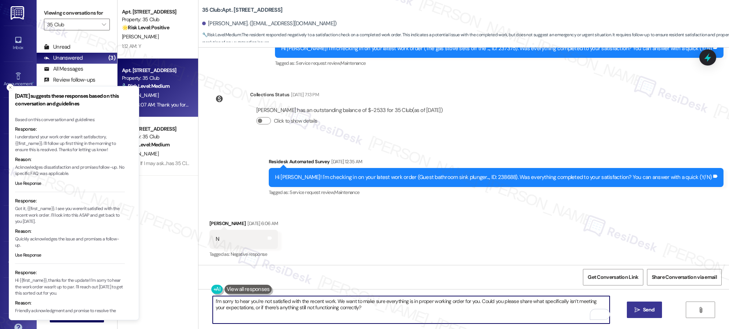
type textarea "I’m sorry to hear you’re not satisfied with the recent work. We want to make su…"
drag, startPoint x: 633, startPoint y: 312, endPoint x: 654, endPoint y: 292, distance: 29.3
click at [634, 311] on icon "" at bounding box center [636, 310] width 5 height 6
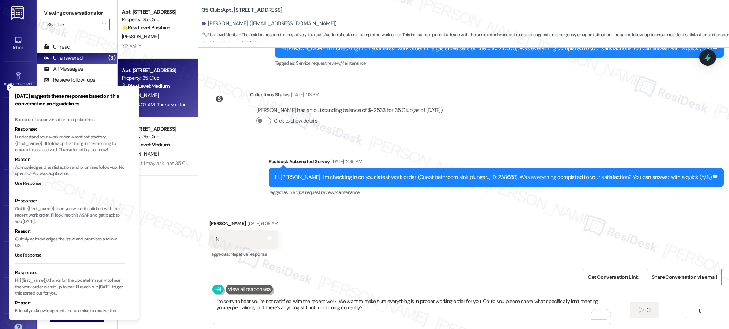
drag, startPoint x: 239, startPoint y: 139, endPoint x: 198, endPoint y: 68, distance: 81.3
click at [239, 139] on div "Collections Status Aug 01, 2025 at 7:13 PM Edward Coons has an outstanding bala…" at bounding box center [329, 113] width 250 height 56
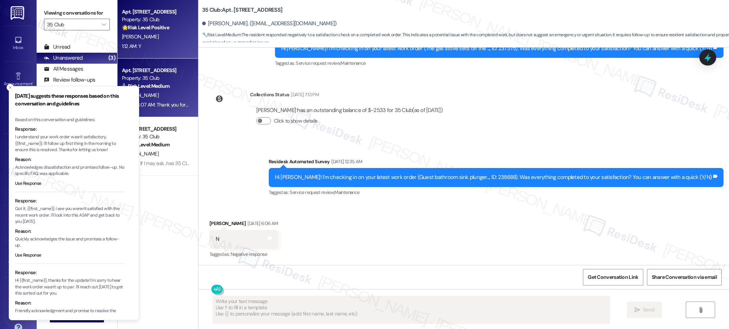
type textarea "Fetching suggested responses. Please feel free to read through the conversation…"
click at [173, 50] on div "1:12 AM: Y 1:12 AM: Y" at bounding box center [155, 46] width 69 height 9
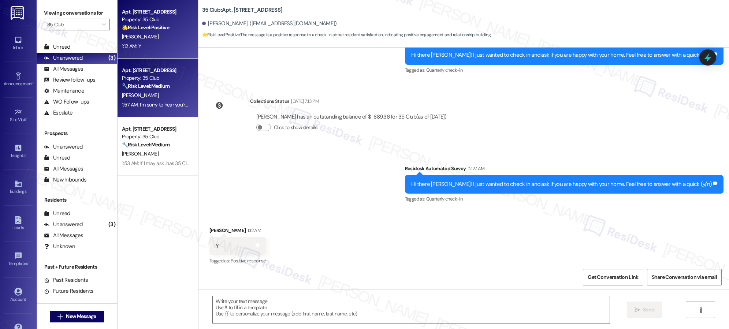
scroll to position [677, 0]
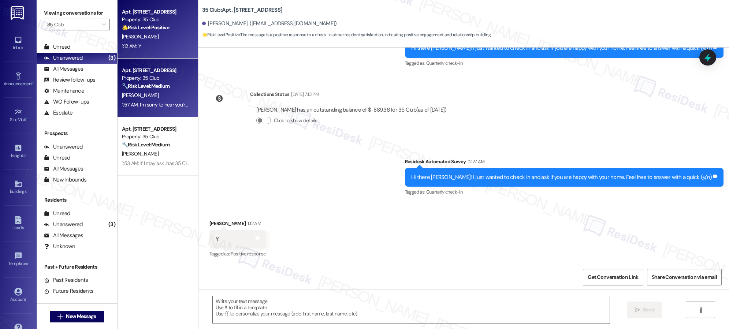
type textarea "Fetching suggested responses. Please feel free to read through the conversation…"
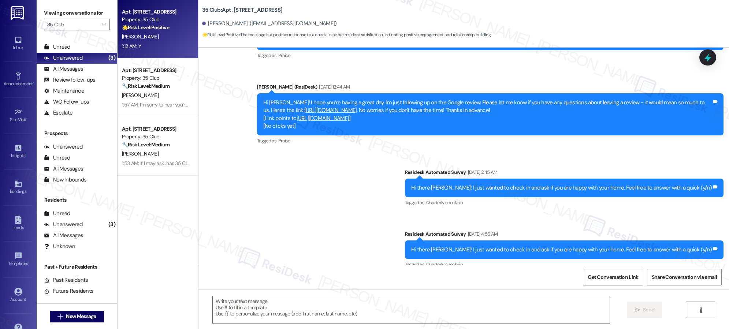
scroll to position [386, 0]
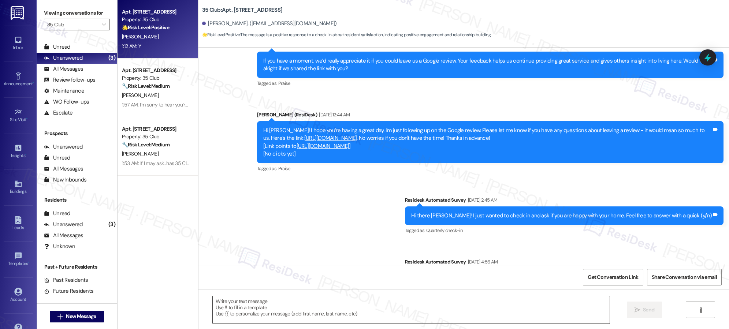
click at [369, 311] on textarea at bounding box center [411, 309] width 397 height 27
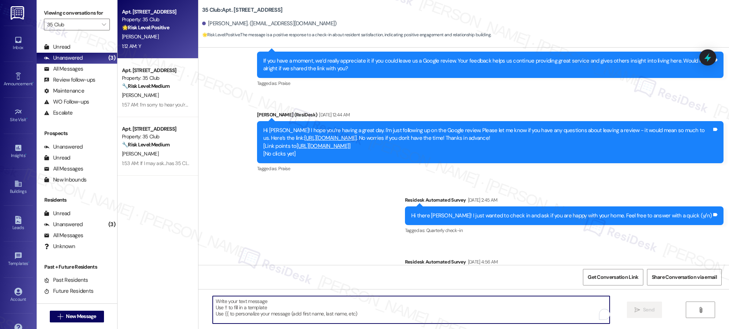
click at [369, 311] on textarea "To enrich screen reader interactions, please activate Accessibility in Grammarl…" at bounding box center [411, 309] width 397 height 27
paste textarea "Wonderful! It means a lot to know you’re happy living here. Don’t hesitate to c…"
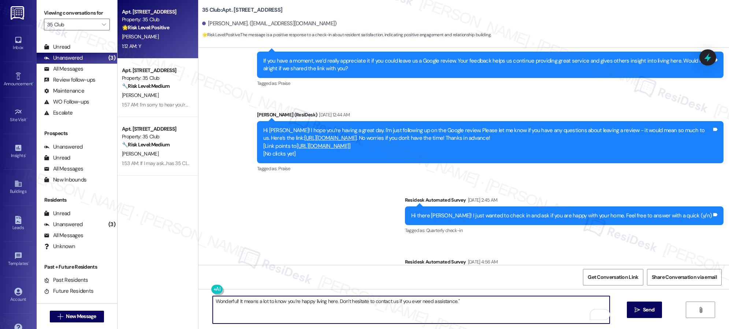
click at [294, 302] on textarea "Wonderful! It means a lot to know you’re happy living here. Don’t hesitate to c…" at bounding box center [411, 309] width 397 height 27
click at [495, 302] on textarea "Wonderful! It means a lot to know you remain happy living here. Don’t hesitate …" at bounding box center [411, 309] width 397 height 27
type textarea "Wonderful! It means a lot to know you remain happy living here. Don’t hesitate …"
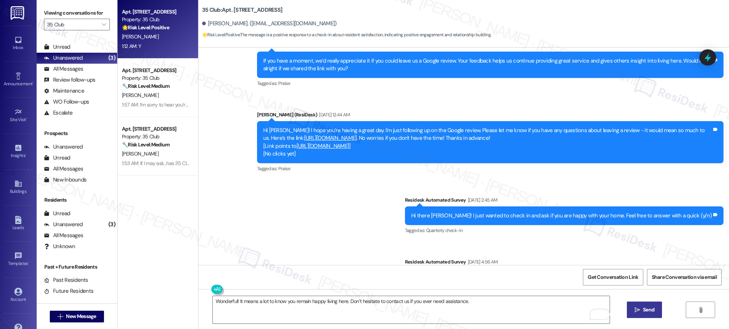
click at [646, 310] on span "Send" at bounding box center [648, 310] width 11 height 8
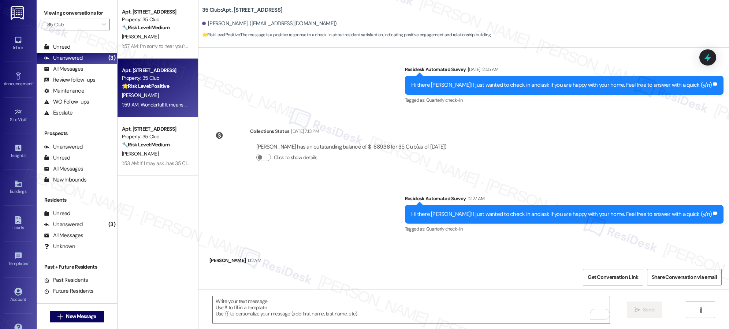
scroll to position [677, 0]
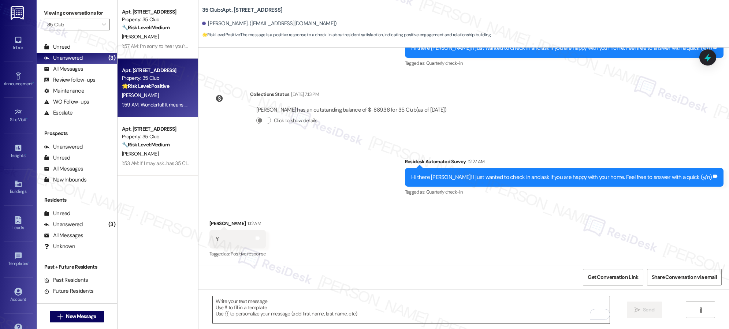
click at [276, 305] on textarea "To enrich screen reader interactions, please activate Accessibility in Grammarl…" at bounding box center [411, 309] width 397 height 27
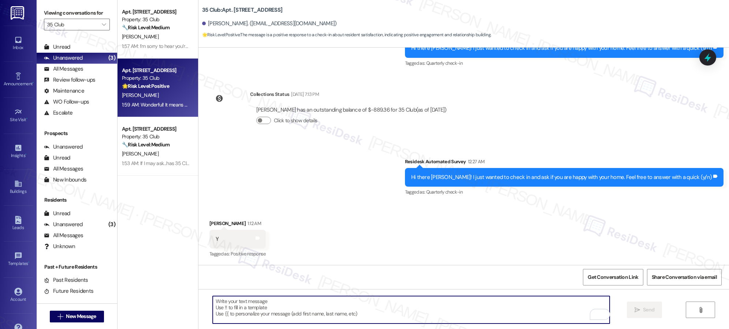
click at [276, 305] on textarea "To enrich screen reader interactions, please activate Accessibility in Grammarl…" at bounding box center [411, 309] width 397 height 27
paste textarea "I also wanted to check in and see if you have had a chance to leave us a review…"
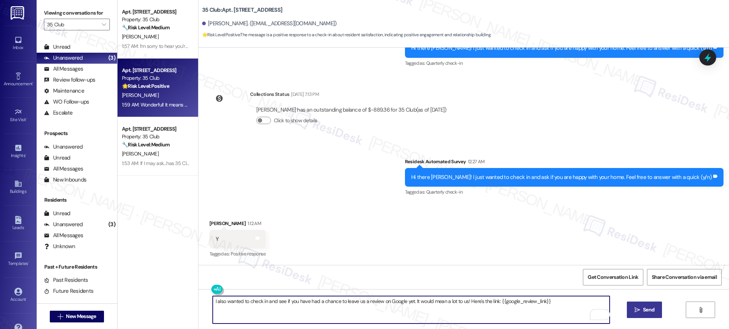
type textarea "I also wanted to check in and see if you have had a chance to leave us a review…"
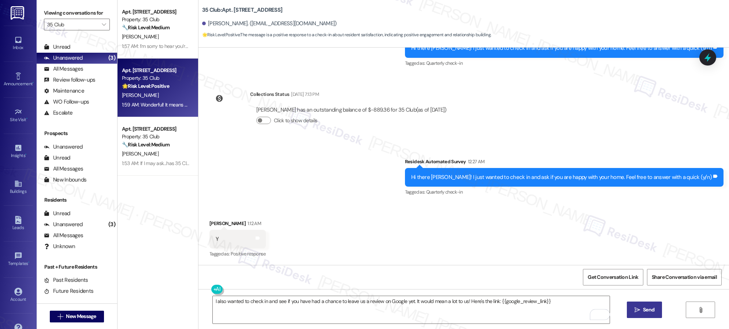
click at [638, 311] on icon "" at bounding box center [636, 310] width 5 height 6
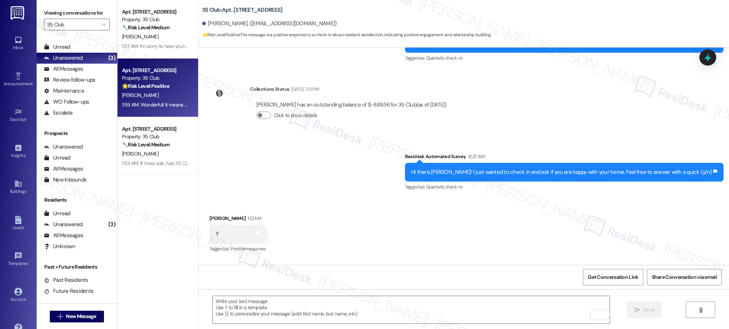
scroll to position [779, 0]
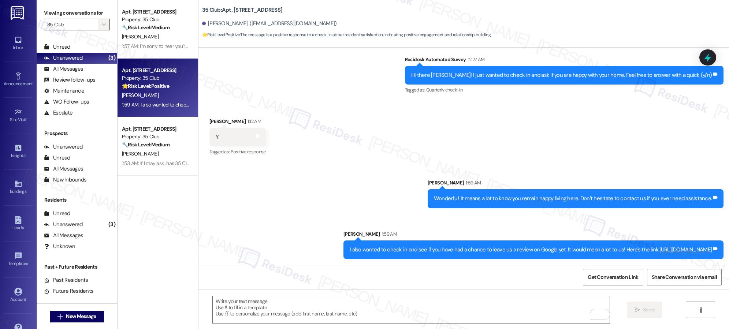
click at [102, 23] on icon "" at bounding box center [104, 25] width 4 height 6
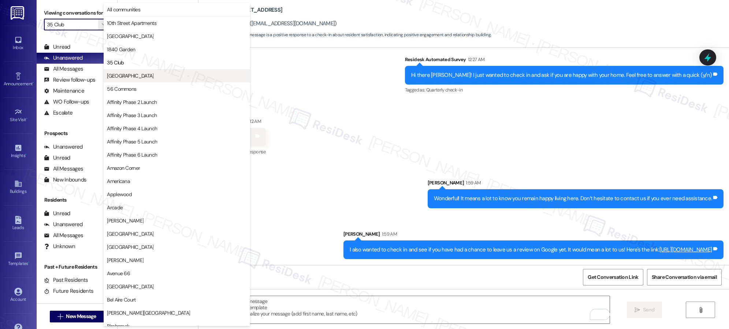
click at [118, 76] on span "[GEOGRAPHIC_DATA]" at bounding box center [130, 75] width 46 height 7
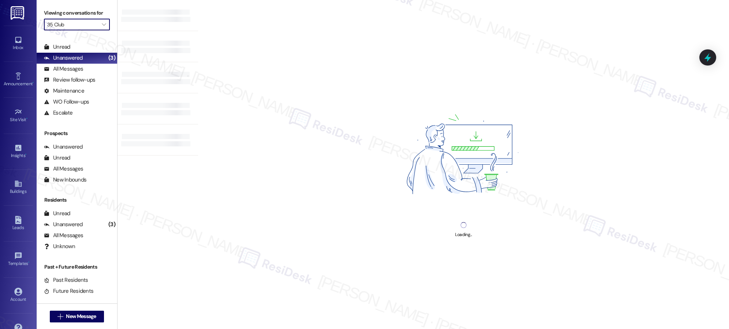
type input "[GEOGRAPHIC_DATA]"
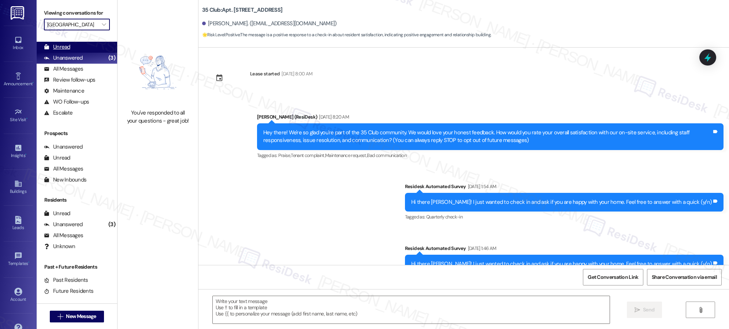
type textarea "Fetching suggested responses. Please feel free to read through the conversation…"
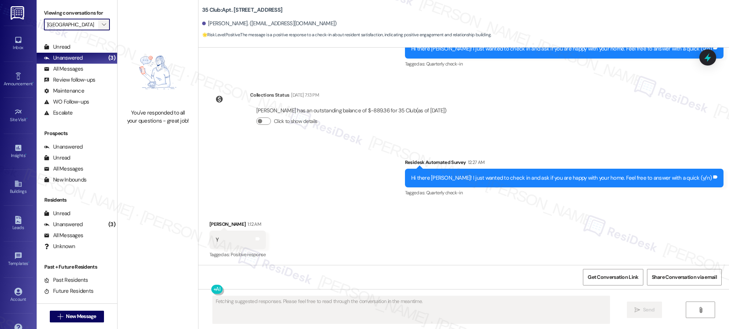
scroll to position [677, 0]
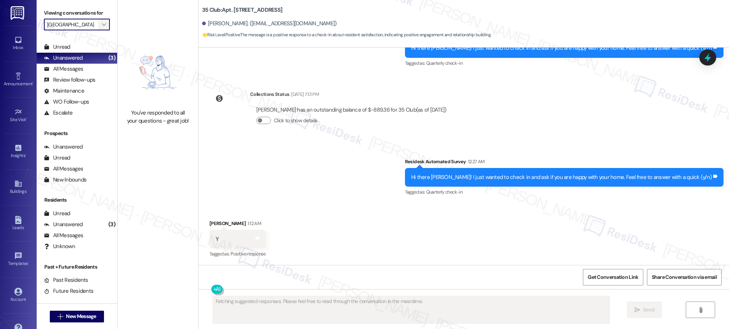
click at [102, 23] on icon "" at bounding box center [104, 25] width 4 height 6
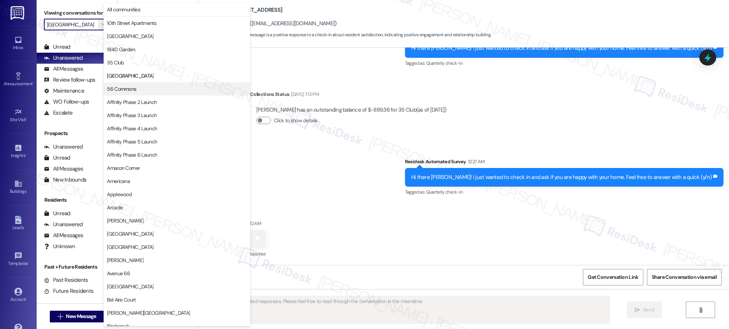
click at [120, 91] on span "56 Commons" at bounding box center [121, 88] width 29 height 7
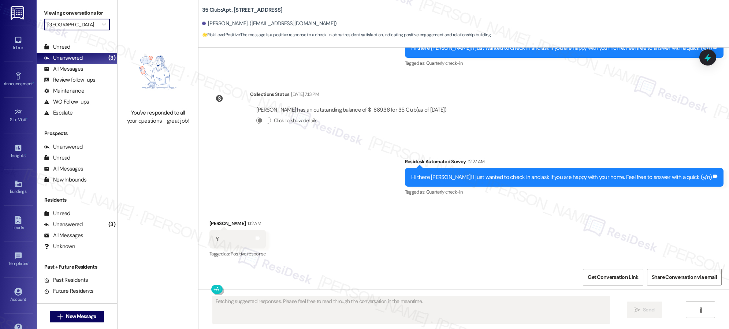
type input "56 Commons"
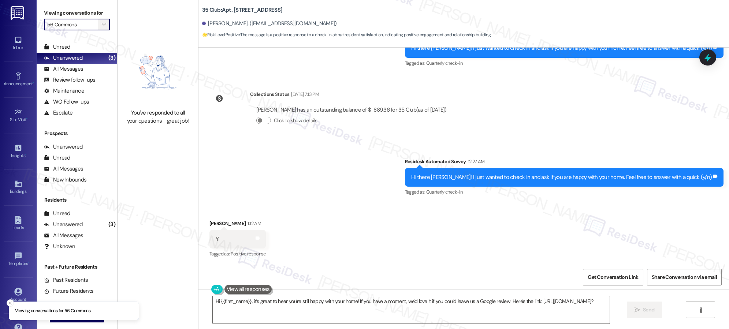
type textarea "Hi {{first_name}}, it's great to hear you're still happy with your home! If you…"
click at [102, 23] on icon "" at bounding box center [104, 25] width 4 height 6
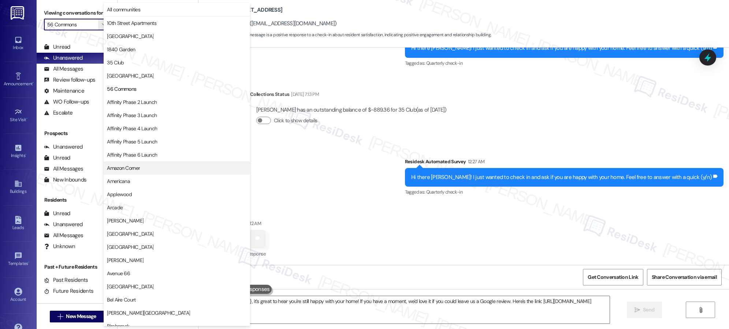
click at [132, 166] on span "Amazon Corner" at bounding box center [123, 167] width 33 height 7
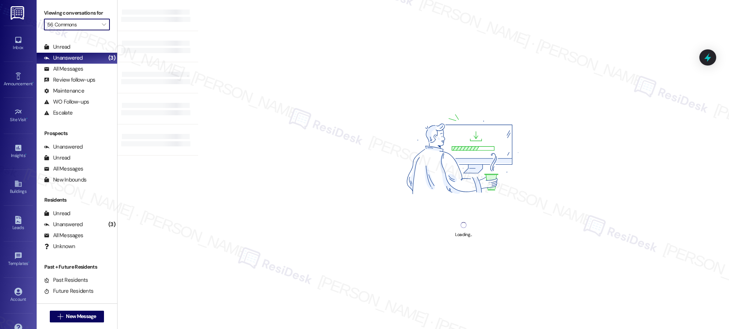
type input "Amazon Corner"
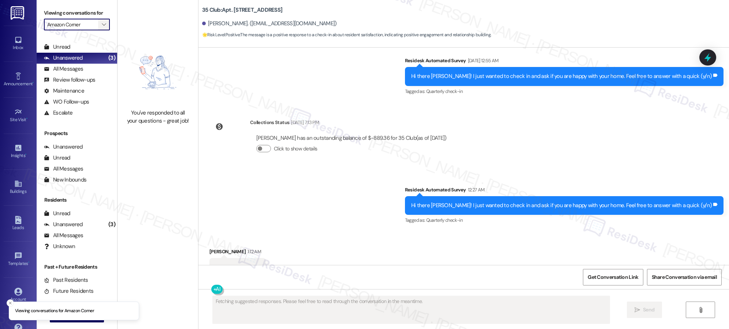
scroll to position [677, 0]
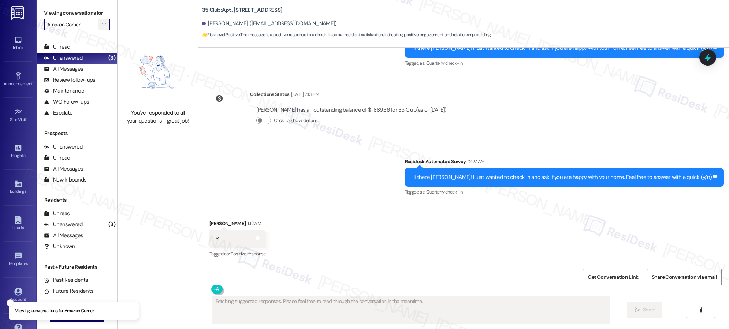
click at [102, 25] on icon "" at bounding box center [104, 25] width 4 height 6
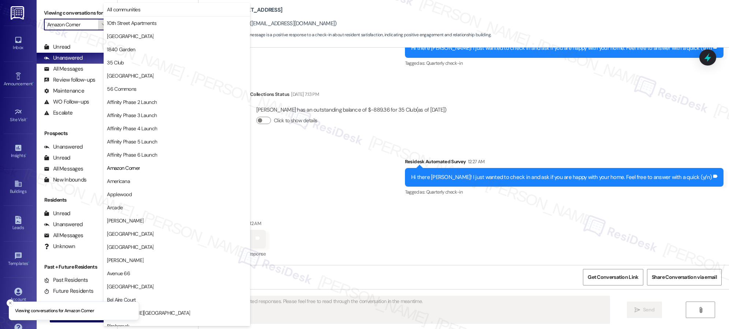
scroll to position [119, 0]
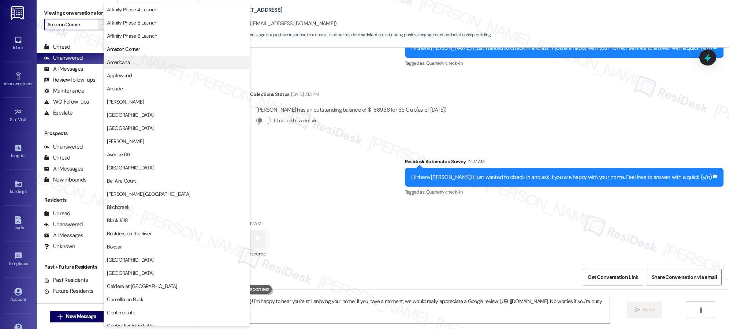
type textarea "Hi {{first_name}}! I'm happy to hear you're still enjoying your home! If you ha…"
click at [123, 64] on span "Americana" at bounding box center [118, 62] width 23 height 7
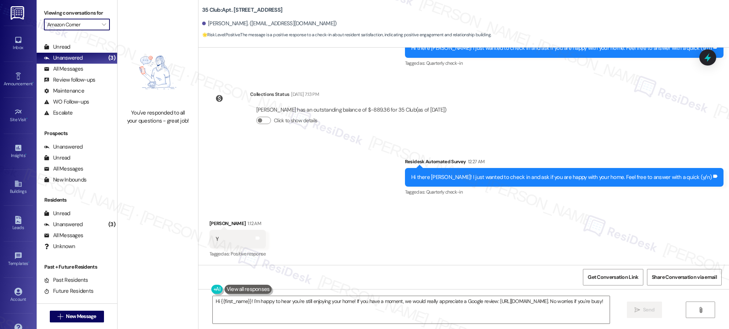
type input "Americana"
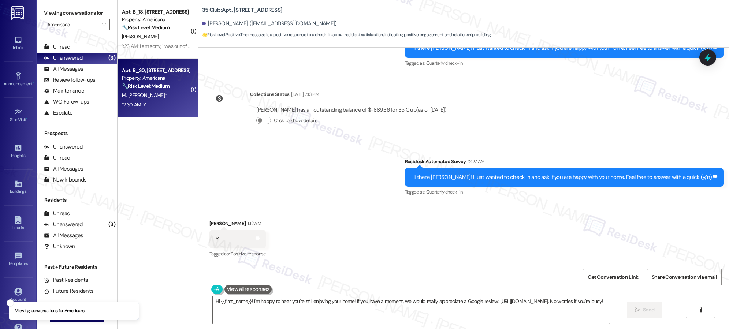
click at [134, 89] on div "🔧 Risk Level: Medium The resident responded positively to a follow-up regarding…" at bounding box center [156, 86] width 68 height 8
type textarea "Fetching suggested responses. Please feel free to read through the conversation…"
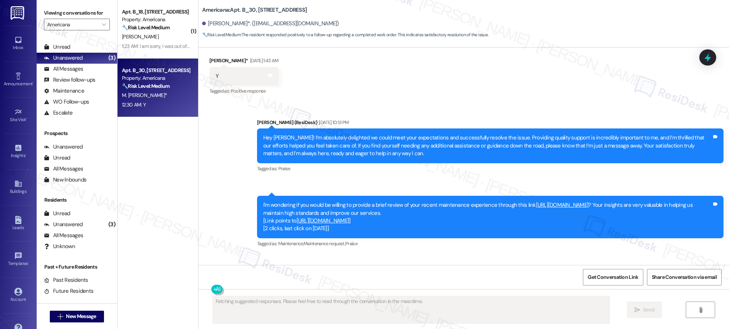
scroll to position [1658, 0]
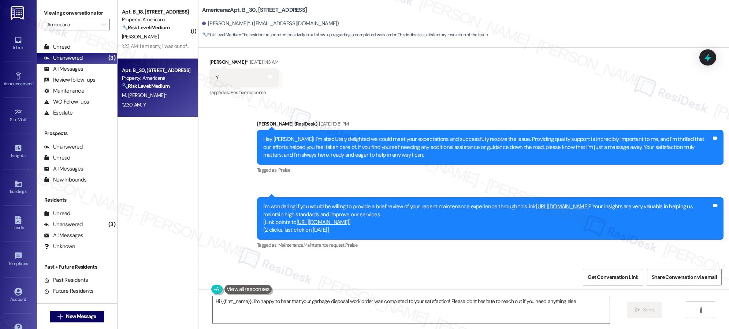
type textarea "Hi {{first_name}}, I'm happy to hear that your garbage disposal work order was …"
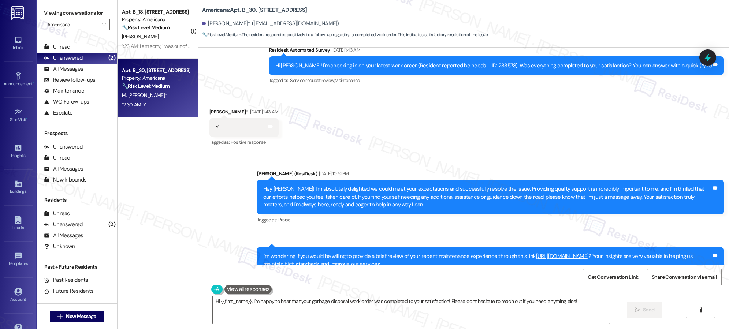
scroll to position [1586, 0]
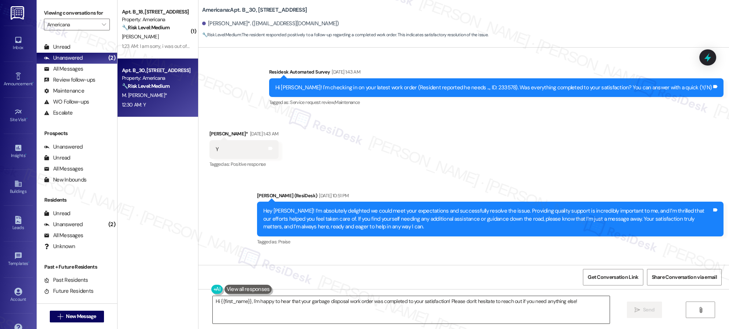
click at [346, 300] on textarea "Hi {{first_name}}, I'm happy to hear that your garbage disposal work order was …" at bounding box center [411, 309] width 397 height 27
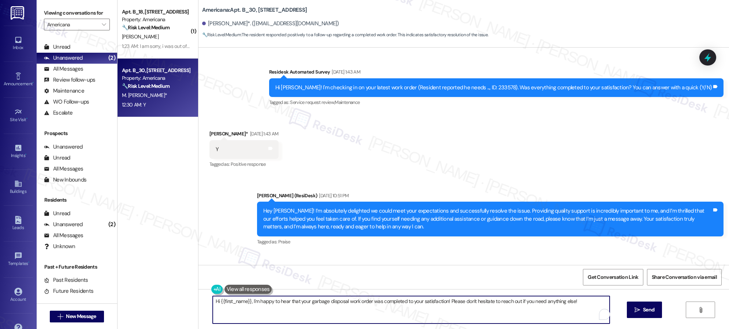
click at [350, 300] on textarea "Hi {{first_name}}, I'm happy to hear that your garbage disposal work order was …" at bounding box center [411, 309] width 397 height 27
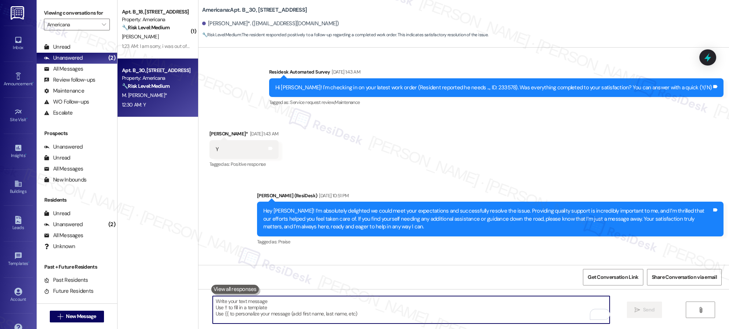
paste textarea "We’re glad everything went well with your work order! Let us know if there’s an…"
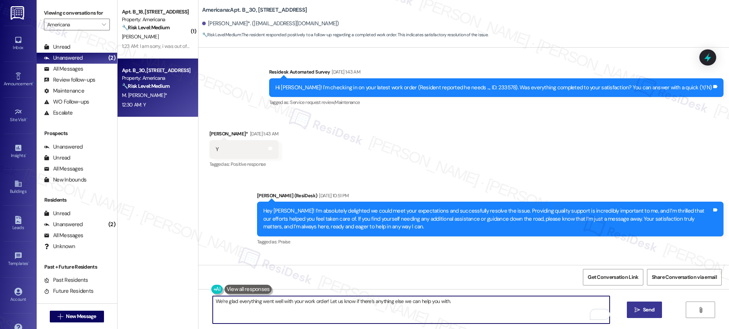
type textarea "We’re glad everything went well with your work order! Let us know if there’s an…"
click at [640, 312] on span " Send" at bounding box center [644, 310] width 23 height 8
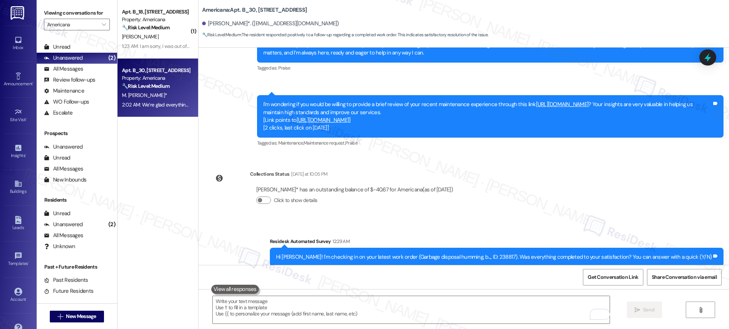
scroll to position [1759, 0]
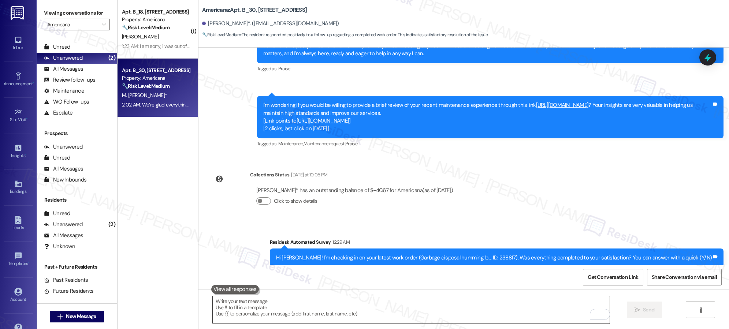
click at [405, 310] on textarea "To enrich screen reader interactions, please activate Accessibility in Grammarl…" at bounding box center [411, 309] width 397 height 27
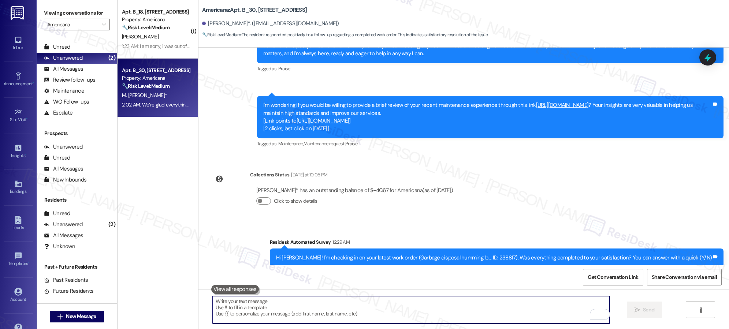
click at [405, 310] on textarea "To enrich screen reader interactions, please activate Accessibility in Grammarl…" at bounding box center [411, 309] width 397 height 27
paste textarea "I also wanted to check in and see if you have had a chance to leave us a review…"
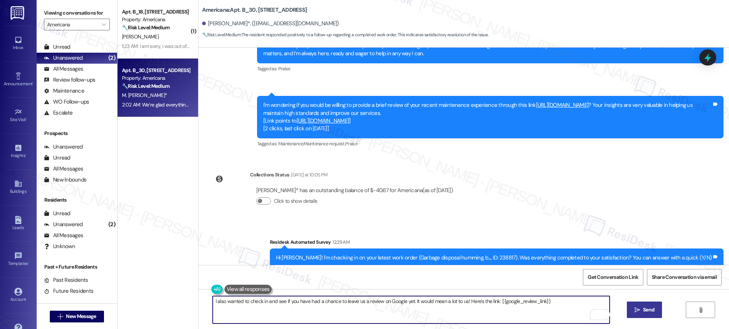
type textarea "I also wanted to check in and see if you have had a chance to leave us a review…"
click at [636, 311] on icon "" at bounding box center [636, 310] width 5 height 6
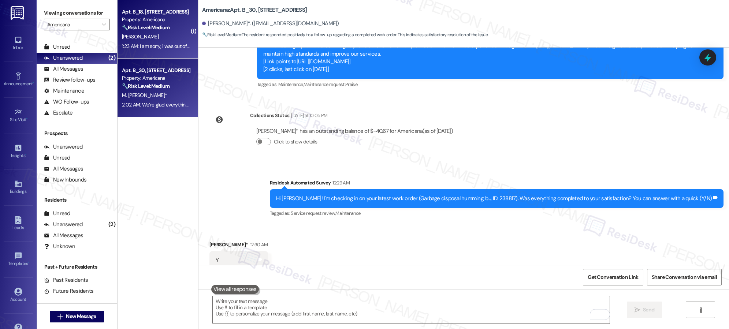
scroll to position [1832, 0]
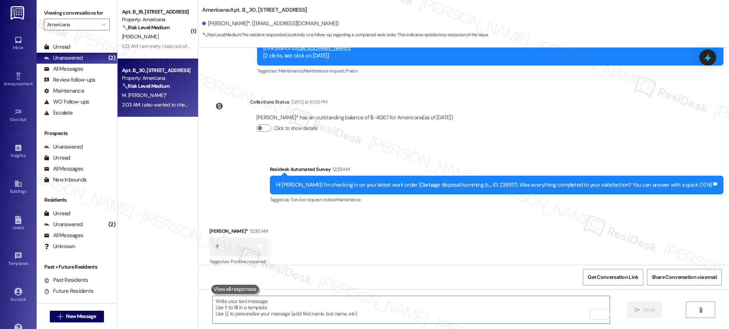
click at [164, 38] on div "R. Shugars" at bounding box center [155, 36] width 69 height 9
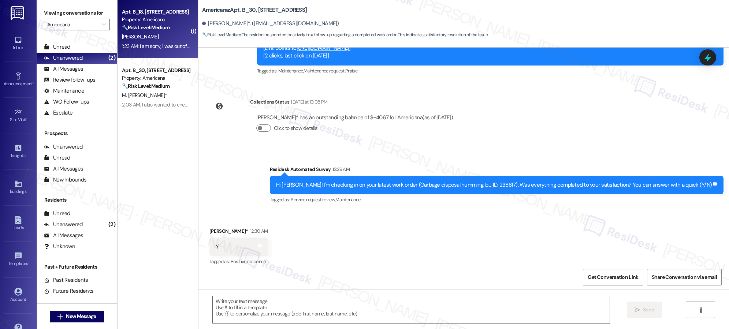
type textarea "Fetching suggested responses. Please feel free to read through the conversation…"
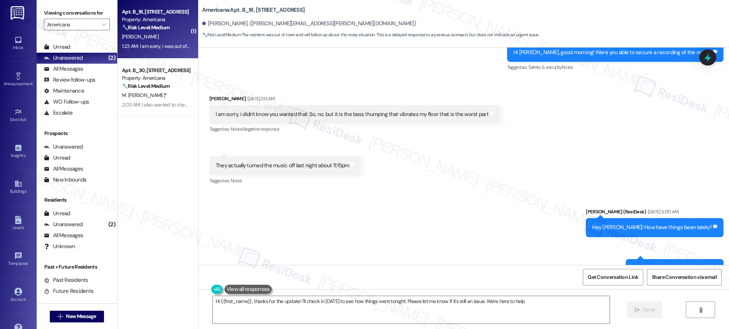
type textarea "Hi {{first_name}}, thanks for the update! I'll check in tomorrow to see how thi…"
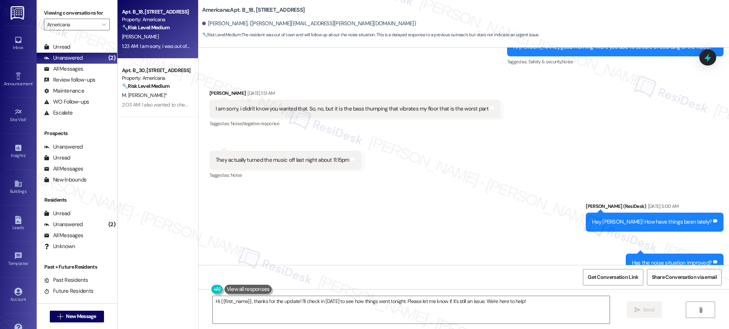
scroll to position [6051, 0]
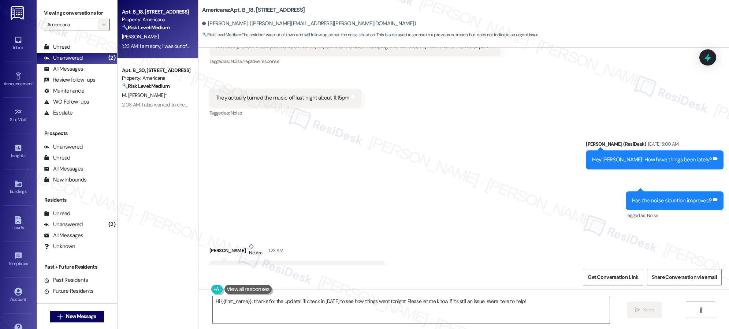
click at [102, 25] on icon "" at bounding box center [104, 25] width 4 height 6
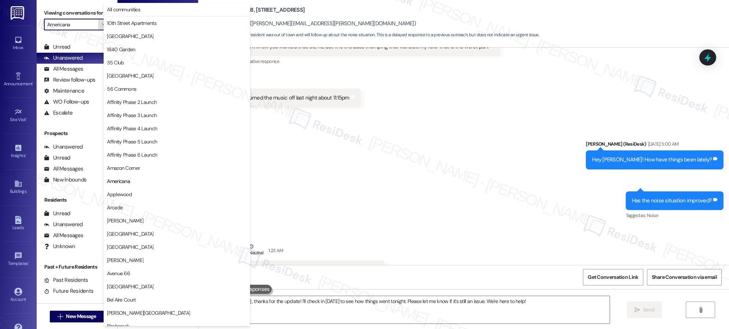
scroll to position [119, 0]
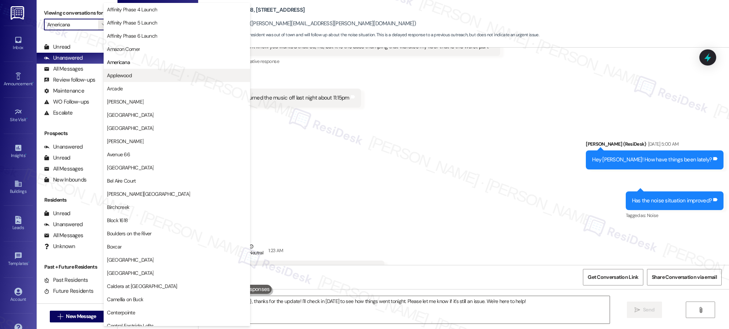
click at [133, 76] on span "Applewood" at bounding box center [177, 75] width 140 height 7
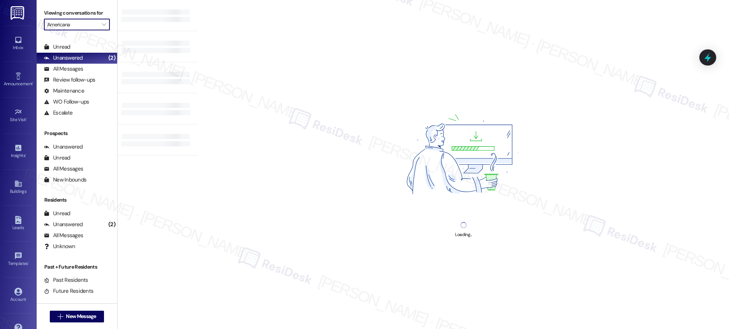
type input "Applewood"
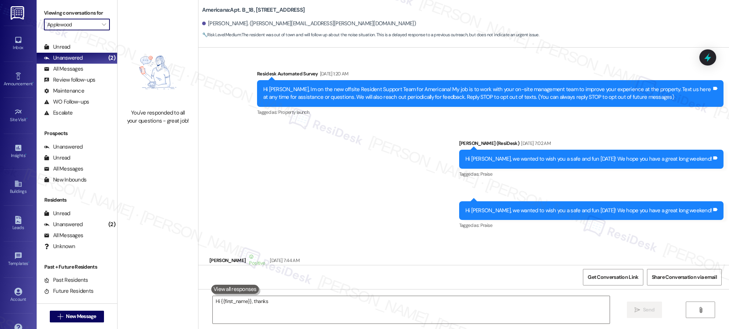
scroll to position [6051, 0]
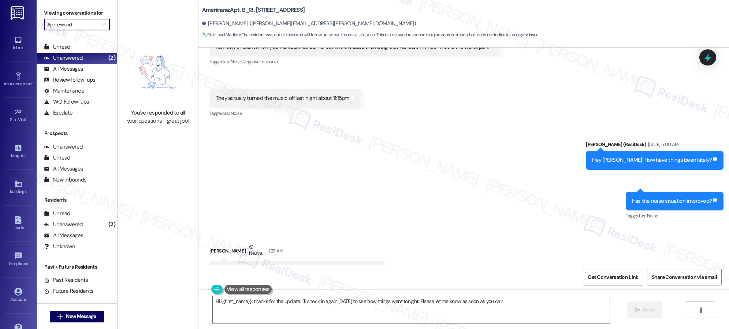
type textarea "Hi {{first_name}}, thanks for the update! I'll check in again tomorrow to see h…"
click at [102, 23] on icon "" at bounding box center [104, 25] width 4 height 6
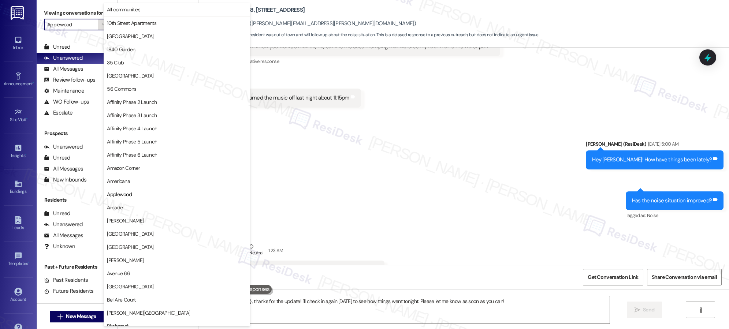
scroll to position [119, 0]
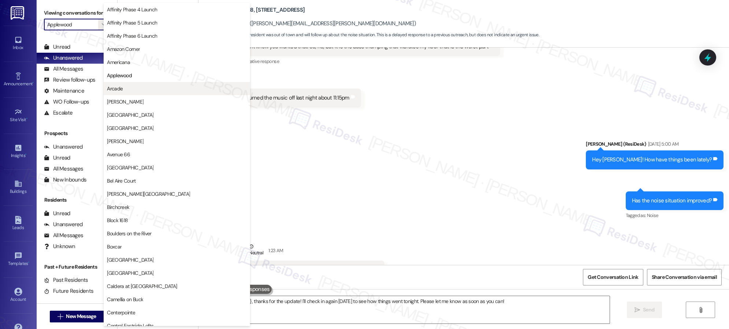
click at [130, 88] on span "Arcade" at bounding box center [177, 88] width 140 height 7
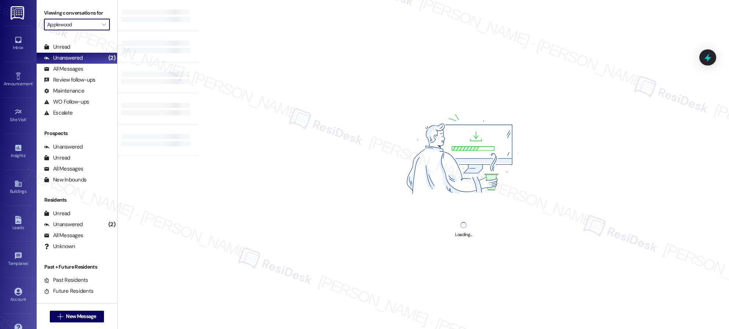
type input "Arcade"
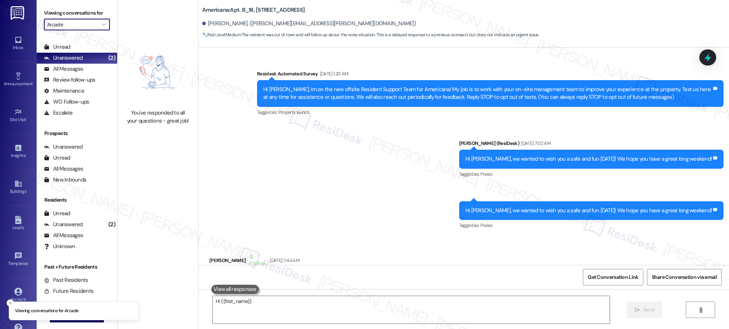
scroll to position [6051, 0]
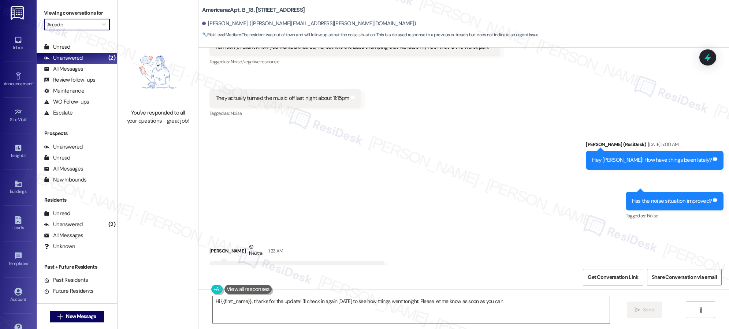
type textarea "Hi {{first_name}}, thanks for the update! I'll check in again tomorrow to see h…"
click at [102, 24] on icon "" at bounding box center [104, 25] width 4 height 6
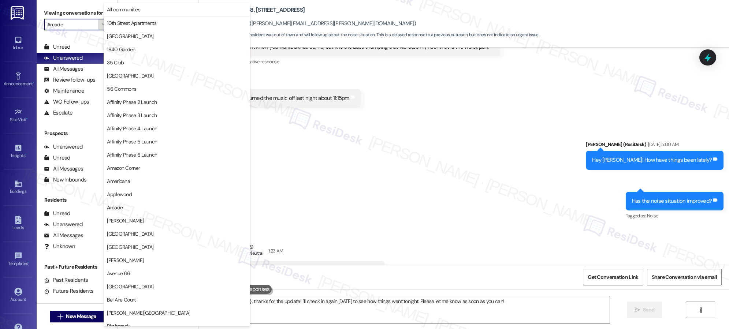
scroll to position [119, 0]
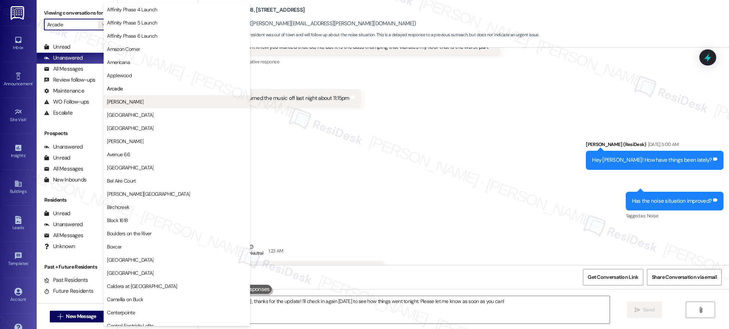
click at [113, 102] on span "[PERSON_NAME]" at bounding box center [125, 101] width 37 height 7
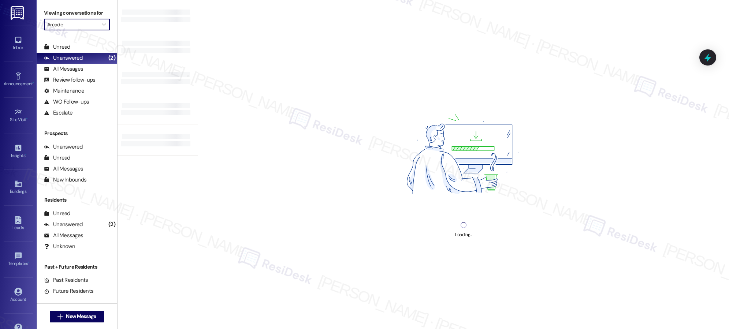
type input "[PERSON_NAME]"
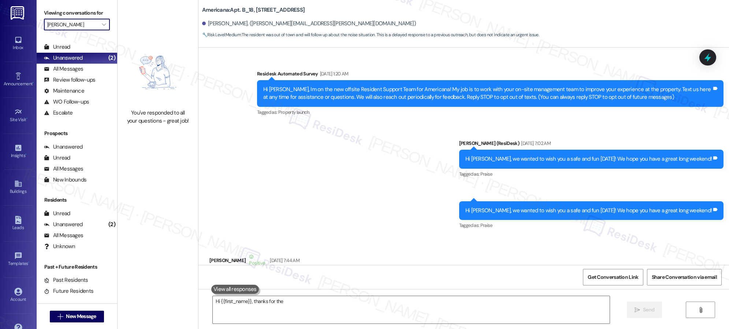
scroll to position [6051, 0]
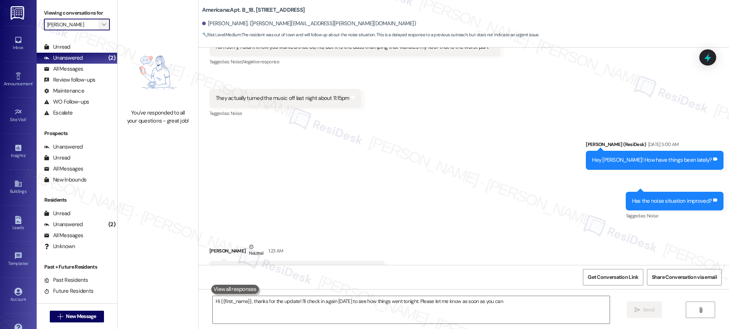
type textarea "Hi {{first_name}}, thanks for the update! I'll check in again tomorrow to see h…"
click at [102, 26] on icon "" at bounding box center [104, 25] width 4 height 6
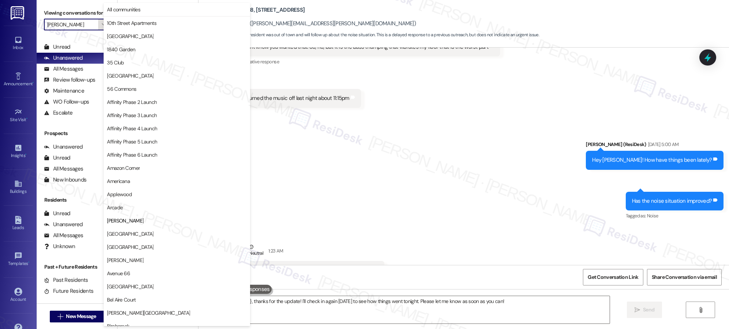
scroll to position [119, 0]
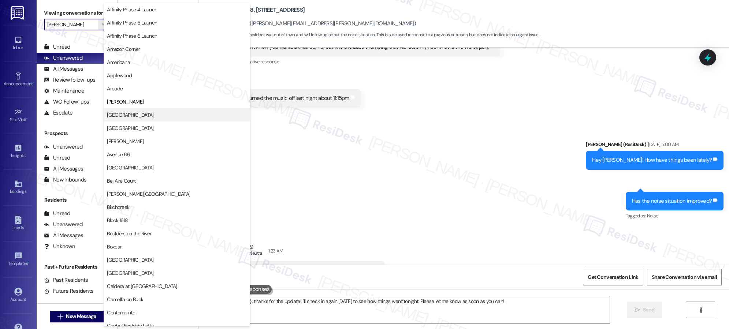
click at [121, 114] on span "[GEOGRAPHIC_DATA]" at bounding box center [130, 114] width 46 height 7
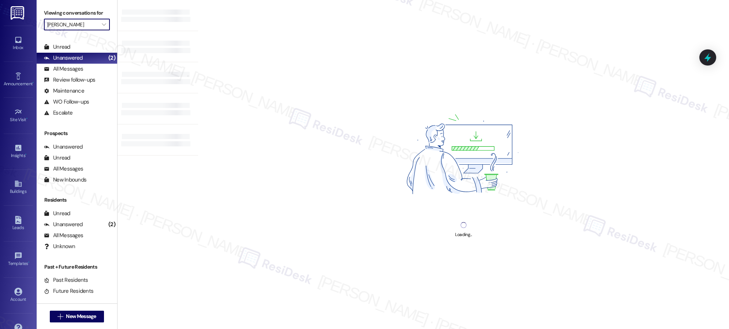
type input "[GEOGRAPHIC_DATA]"
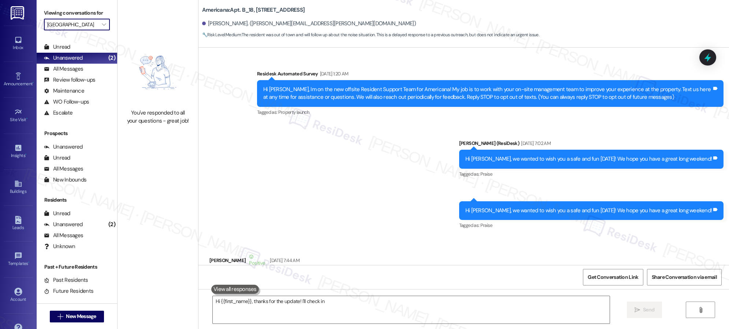
scroll to position [6051, 0]
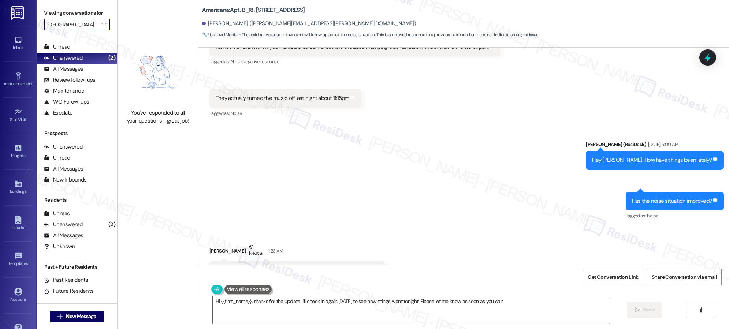
type textarea "Hi {{first_name}}, thanks for the update! I'll check in again tomorrow to see h…"
click at [102, 25] on icon "" at bounding box center [104, 25] width 4 height 6
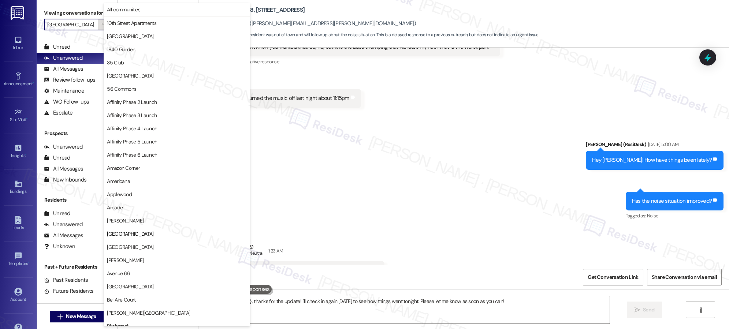
scroll to position [119, 0]
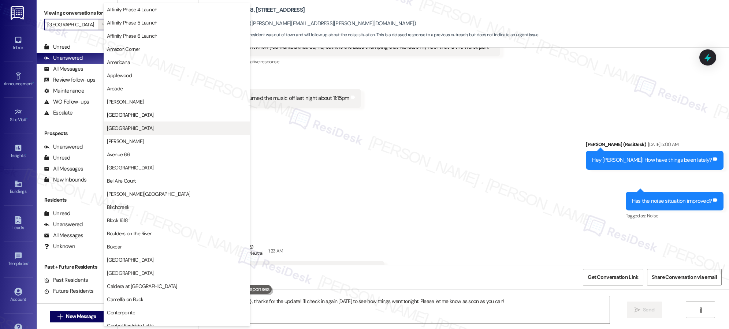
click at [134, 127] on span "[GEOGRAPHIC_DATA]" at bounding box center [130, 127] width 46 height 7
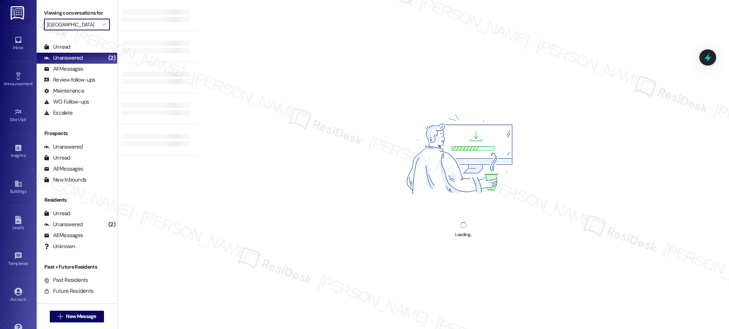
type input "[GEOGRAPHIC_DATA]"
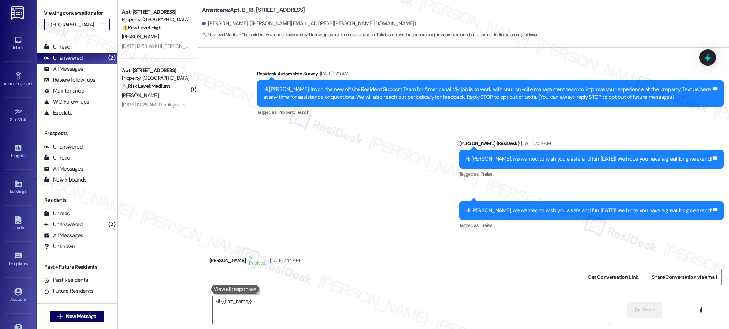
scroll to position [6051, 0]
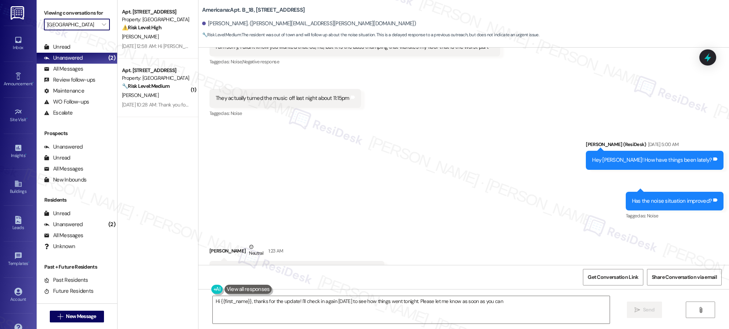
type textarea "Hi {{first_name}}, thanks for the update! I'll check in again tomorrow to see h…"
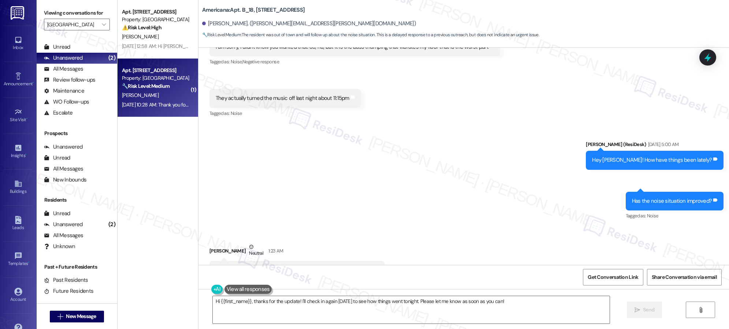
click at [160, 91] on div "M. Gonzalez" at bounding box center [155, 95] width 69 height 9
type textarea "Hi {{first_name}}, thanks for the update! I'll check in again tomorrow to see h…"
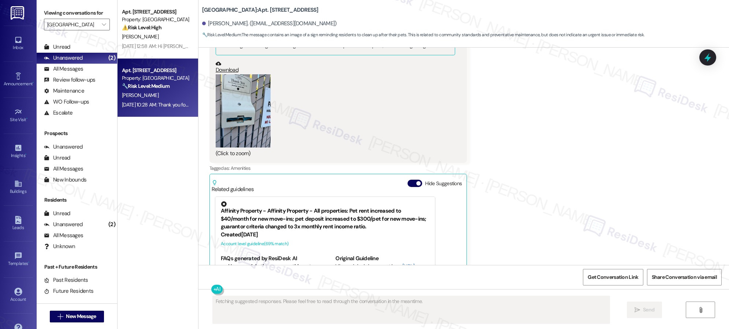
scroll to position [1341, 0]
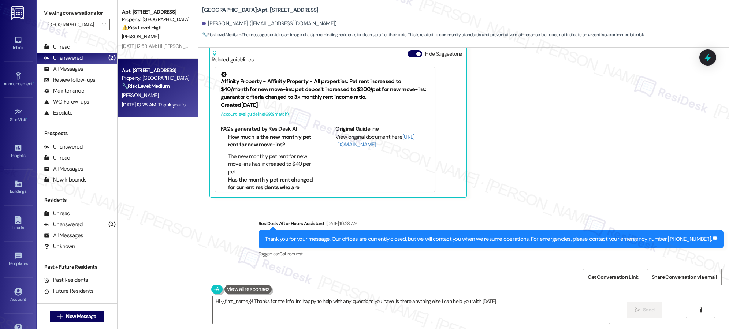
type textarea "Hi {{first_name}}! Thanks for the info. I'm happy to help with any questions yo…"
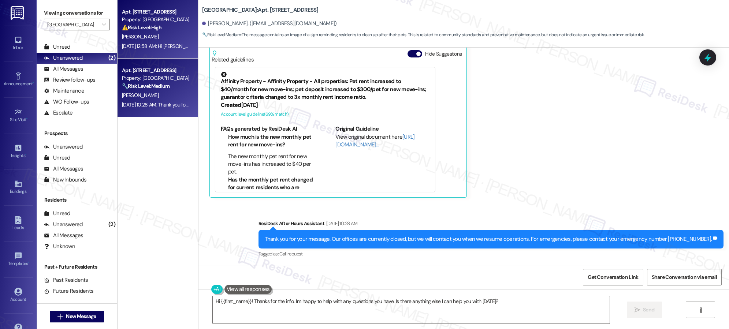
click at [160, 56] on div "Apt. C09, 7580 SW Scholls Ferry Road Property: Audubon Square ⚠️ Risk Level: Hi…" at bounding box center [157, 29] width 81 height 59
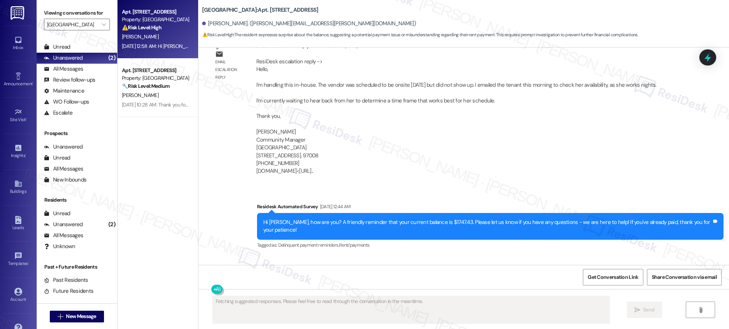
scroll to position [1511, 0]
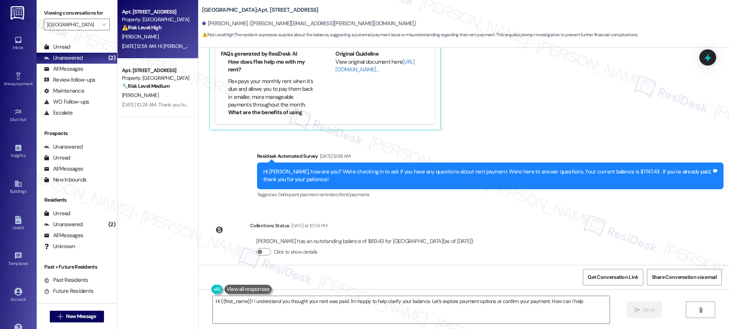
type textarea "Hi {{first_name}}! I understand you thought your rent was paid. I'm happy to he…"
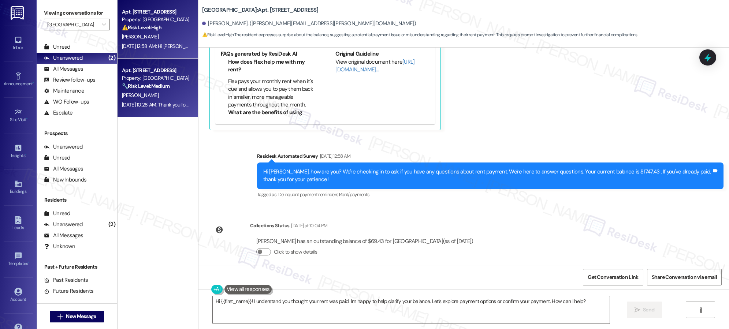
click at [175, 101] on div "Aug 09, 2025 at 10:28 AM: Thank you for your message. Our offices are currently…" at bounding box center [345, 104] width 446 height 7
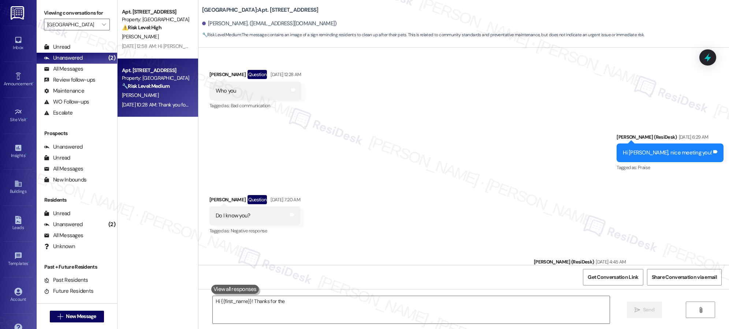
scroll to position [1341, 0]
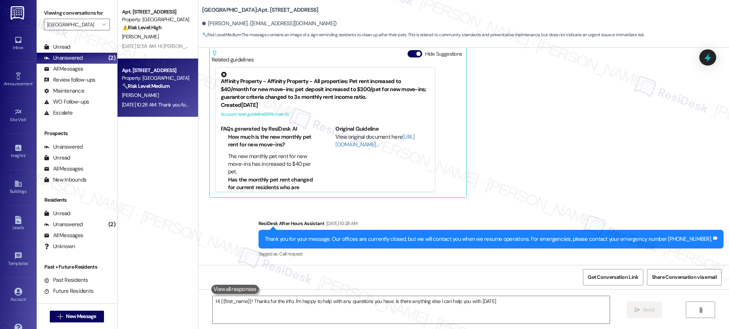
type textarea "Hi {{first_name}}! Thanks for the info. I'm happy to help with any questions yo…"
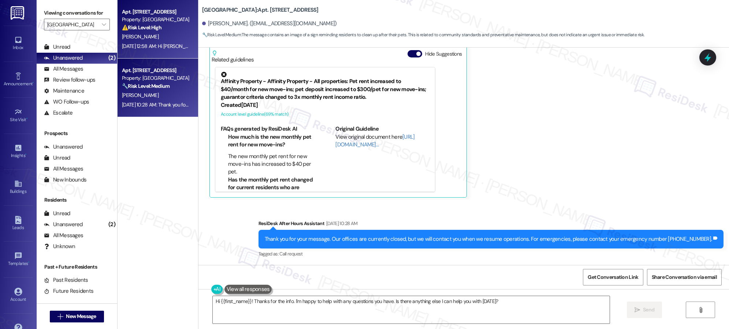
click at [150, 27] on strong "⚠️ Risk Level: High" at bounding box center [142, 27] width 40 height 7
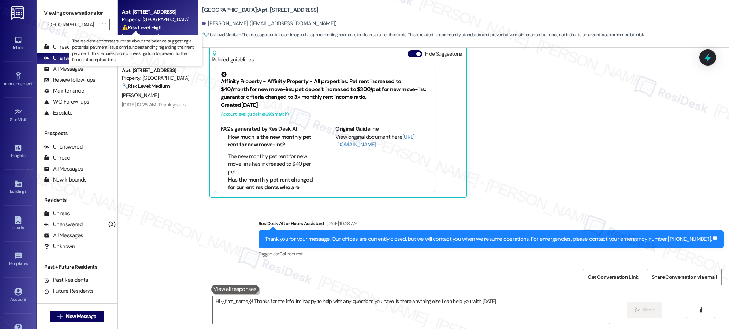
type textarea "Hi {{first_name}}! Thanks for the info. I'm happy to help with any questions yo…"
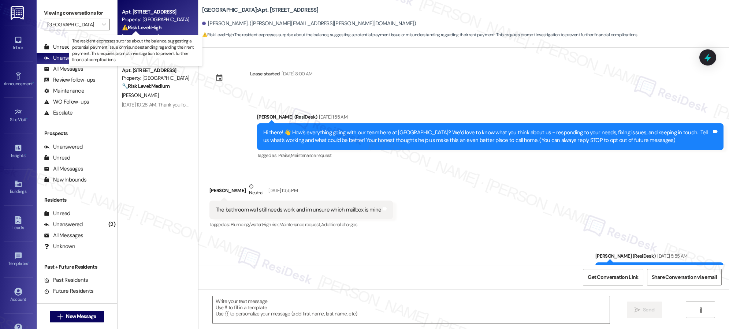
scroll to position [1511, 0]
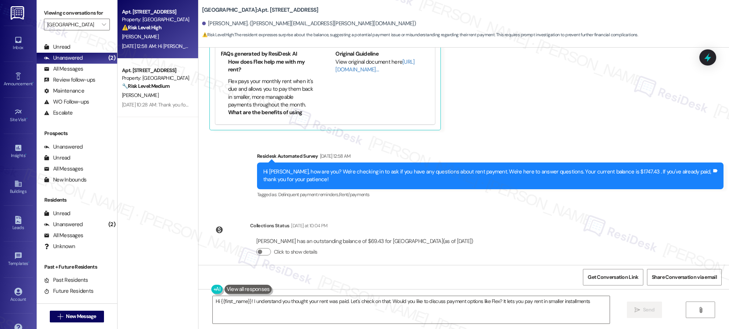
type textarea "Hi {{first_name}}! I understand you thought your rent was paid. Let's check on …"
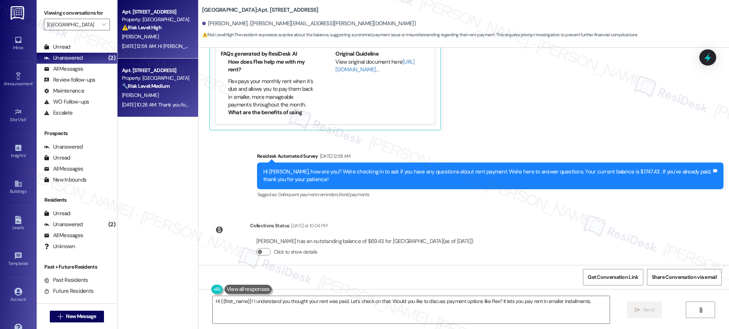
click at [155, 85] on strong "🔧 Risk Level: Medium" at bounding box center [146, 86] width 48 height 7
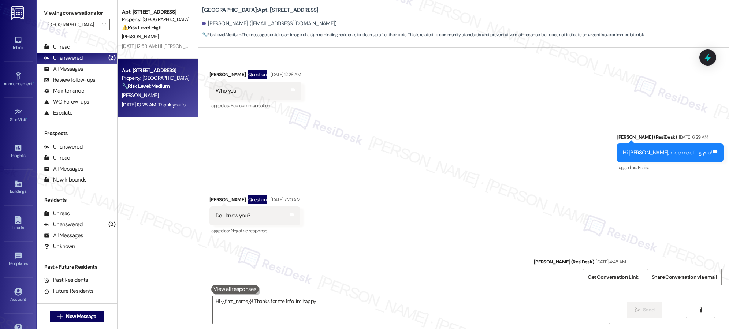
scroll to position [1341, 0]
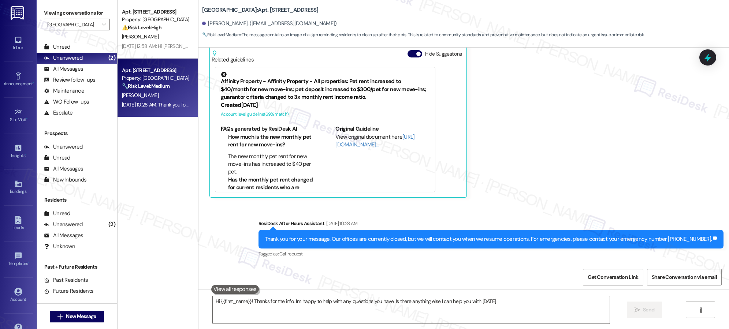
type textarea "Hi {{first_name}}! Thanks for the info. I'm happy to help with any questions yo…"
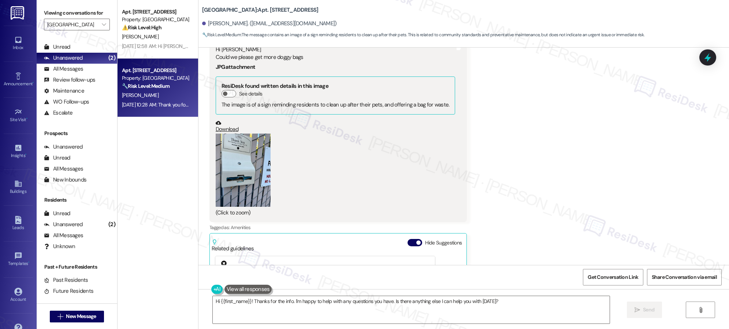
scroll to position [1118, 0]
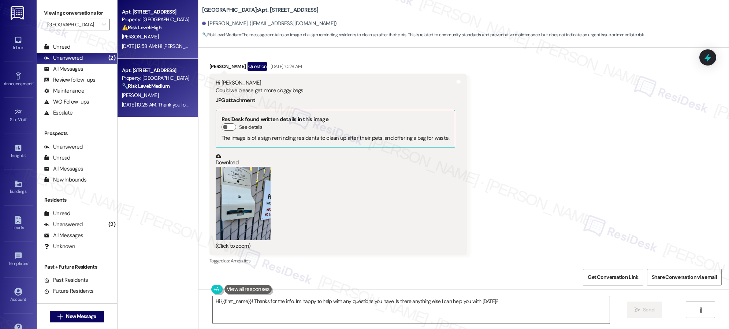
click at [166, 45] on div "Aug 08, 2025 at 12:58 AM: Hi Mikesha, how are you? We're checking in to ask if …" at bounding box center [375, 46] width 507 height 7
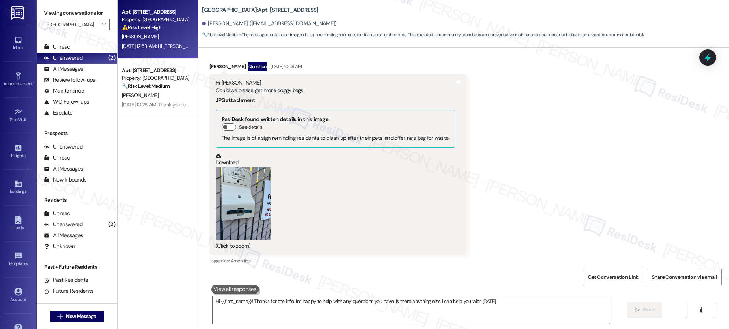
type textarea "Hi {{first_name}}! Thanks for the info. I'm happy to help with any questions yo…"
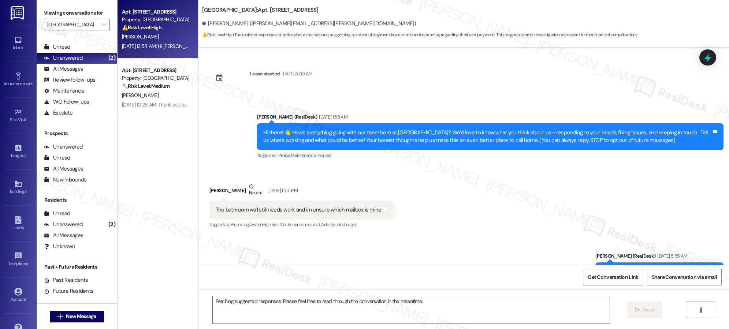
scroll to position [1511, 0]
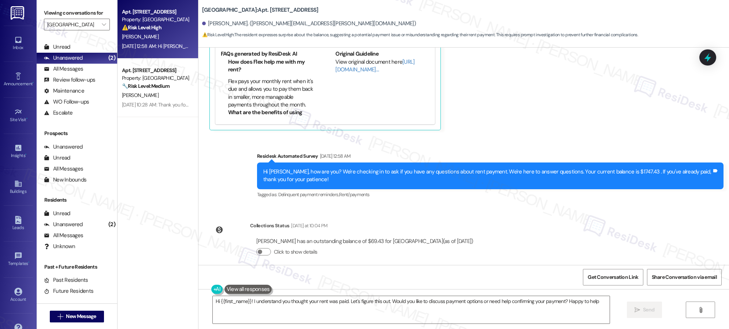
type textarea "Hi {{first_name}}! I understand you thought your rent was paid. Let's figure th…"
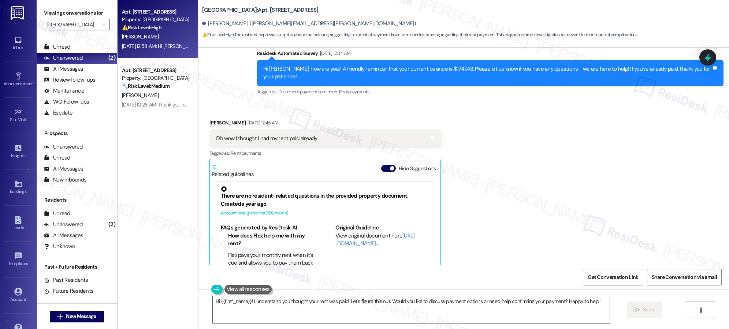
scroll to position [1338, 0]
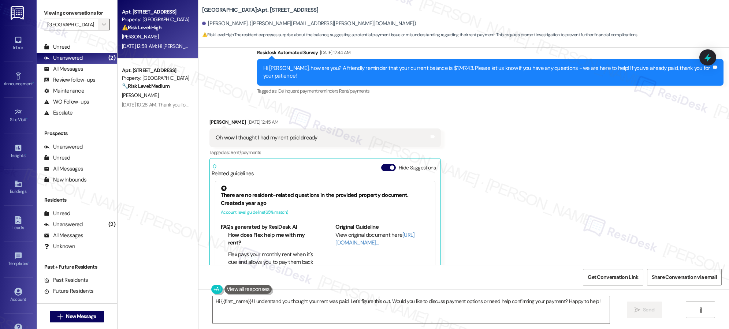
click at [100, 25] on span "" at bounding box center [103, 25] width 7 height 12
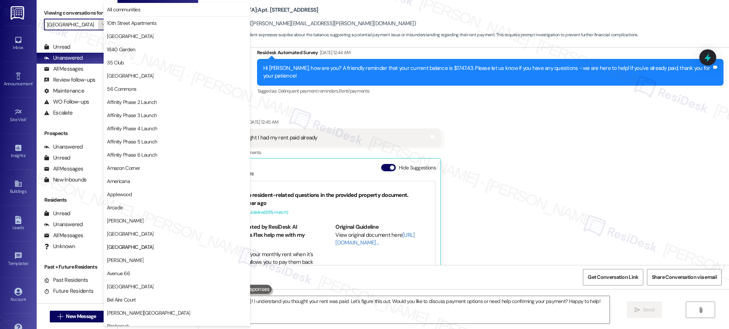
scroll to position [119, 0]
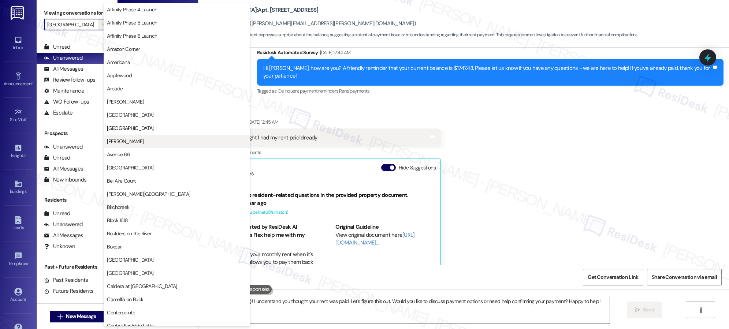
click at [149, 140] on span "[PERSON_NAME]" at bounding box center [177, 141] width 140 height 7
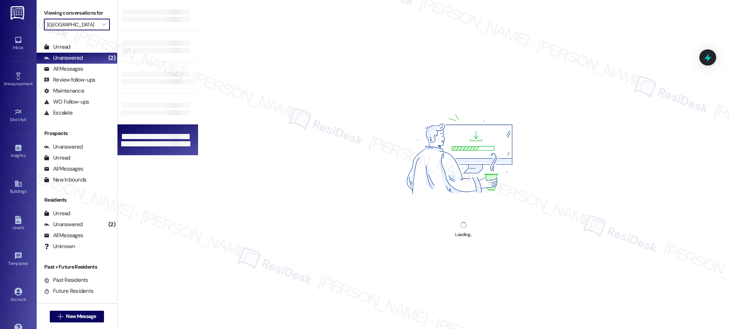
type input "[PERSON_NAME]"
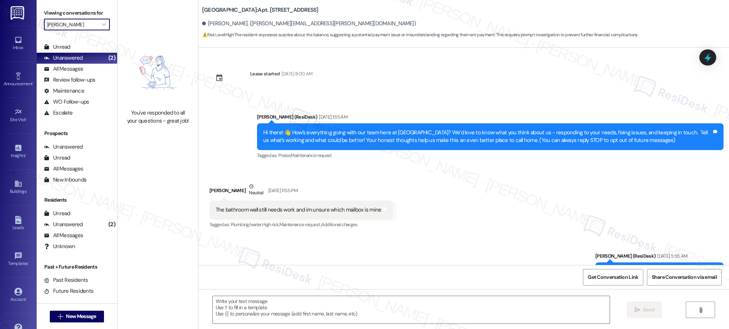
scroll to position [1511, 0]
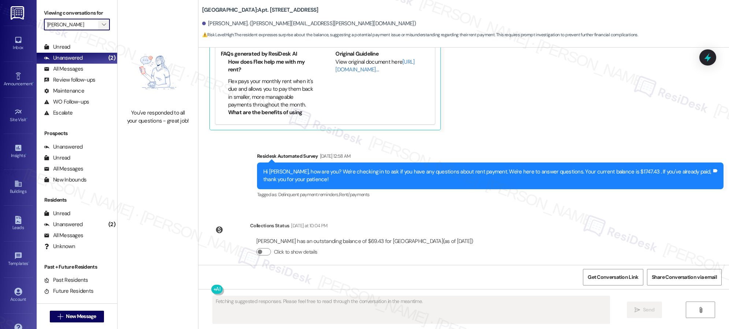
click at [102, 24] on icon "" at bounding box center [104, 25] width 4 height 6
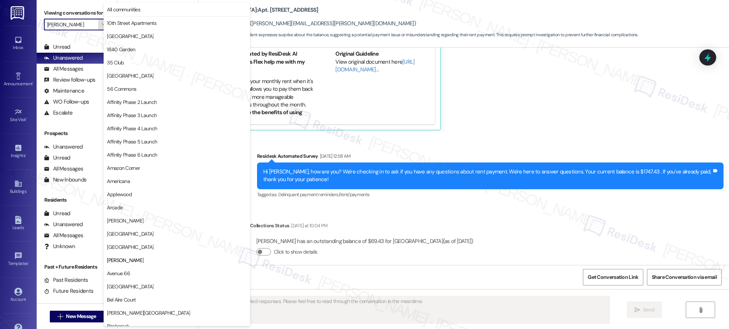
scroll to position [251, 0]
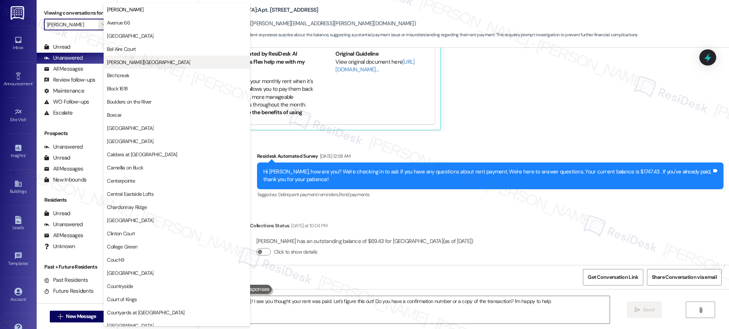
type textarea "Hi {{first_name}}! I see you thought your rent was paid. Let's figure this out!…"
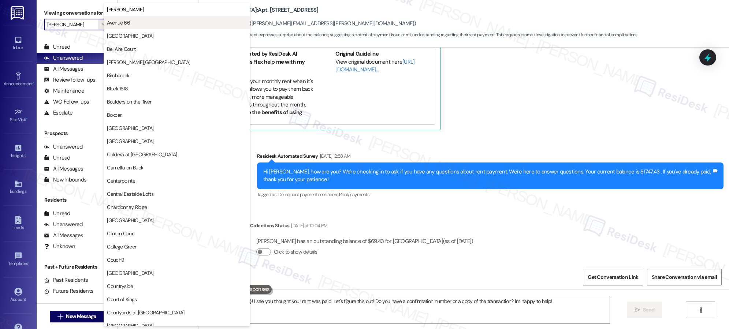
click at [120, 24] on span "Avenue 66" at bounding box center [118, 22] width 23 height 7
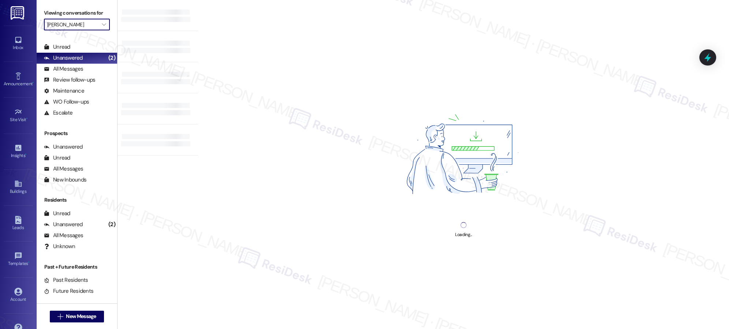
type input "Avenue 66"
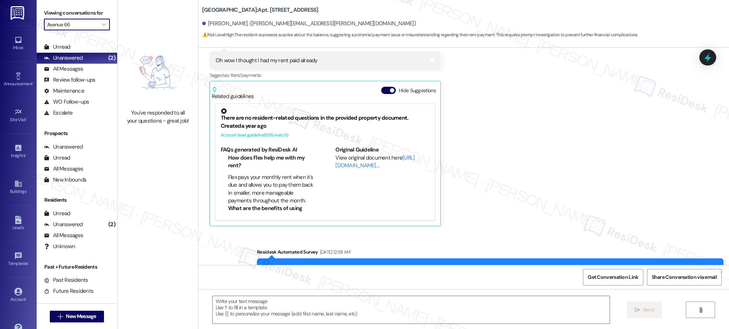
type textarea "Fetching suggested responses. Please feel free to read through the conversation…"
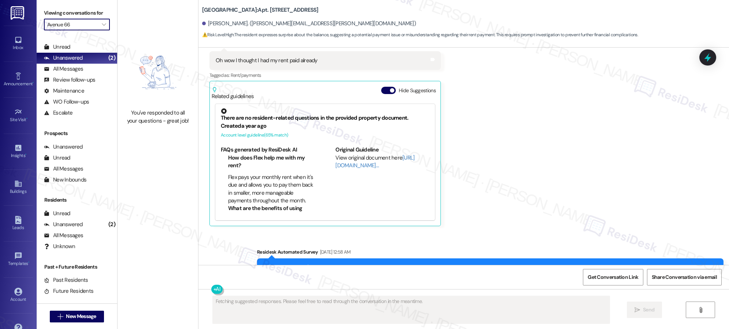
scroll to position [1374, 0]
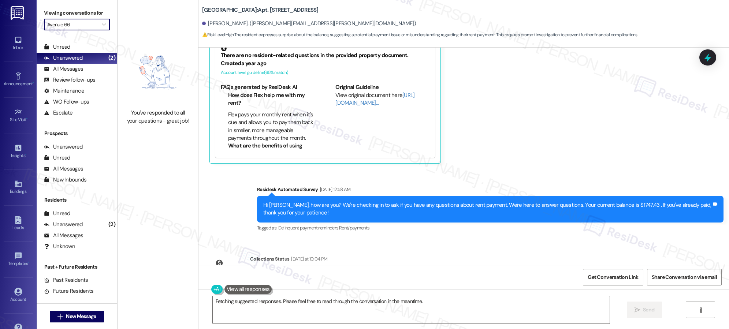
scroll to position [1511, 0]
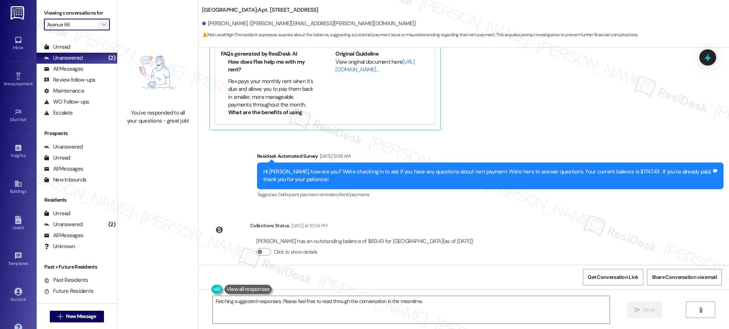
click at [102, 25] on icon "" at bounding box center [104, 25] width 4 height 6
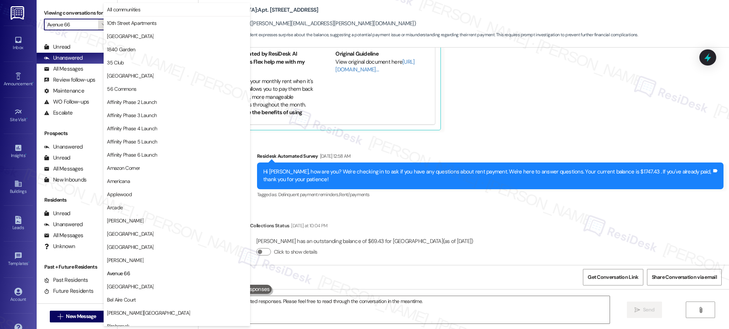
scroll to position [251, 0]
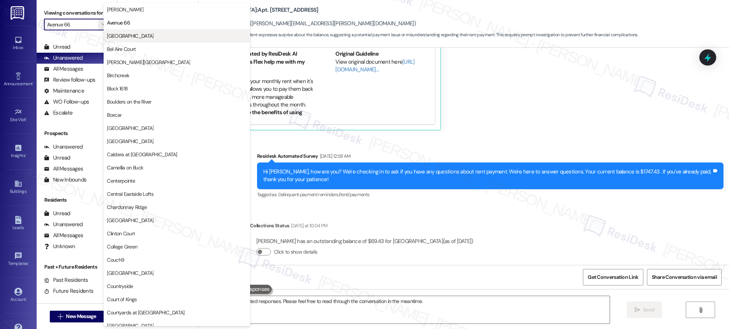
click at [141, 34] on span "[GEOGRAPHIC_DATA]" at bounding box center [130, 35] width 46 height 7
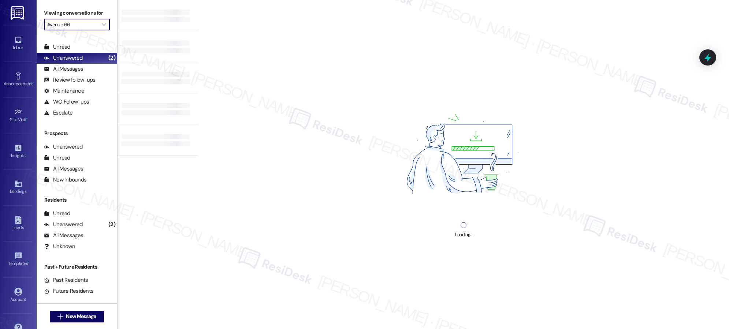
type input "[GEOGRAPHIC_DATA]"
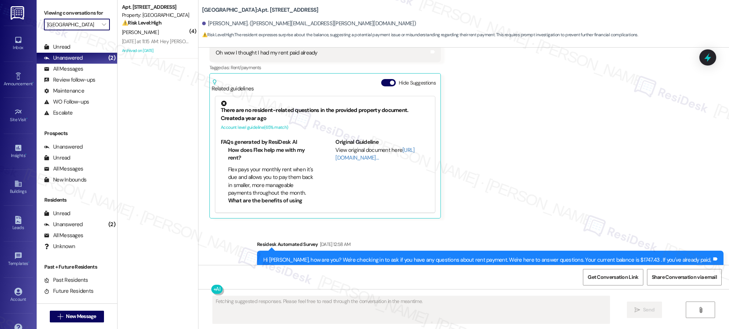
scroll to position [1374, 0]
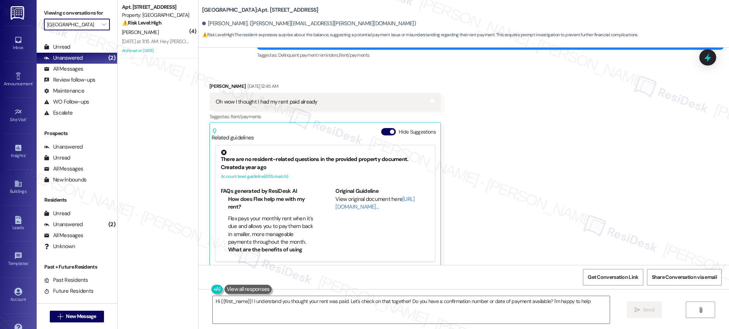
type textarea "Hi {{first_name}}! I understand you thought your rent was paid. Let's check on …"
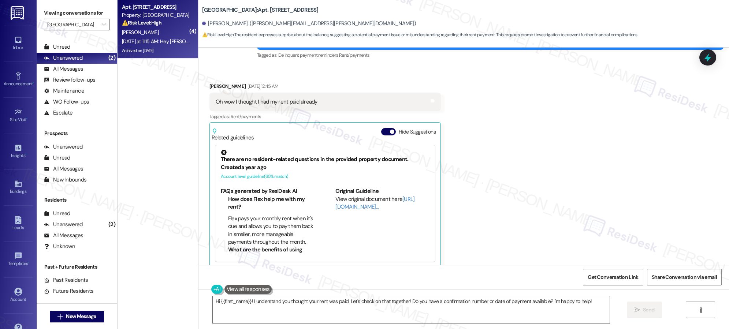
click at [162, 34] on div "[PERSON_NAME]" at bounding box center [155, 32] width 69 height 9
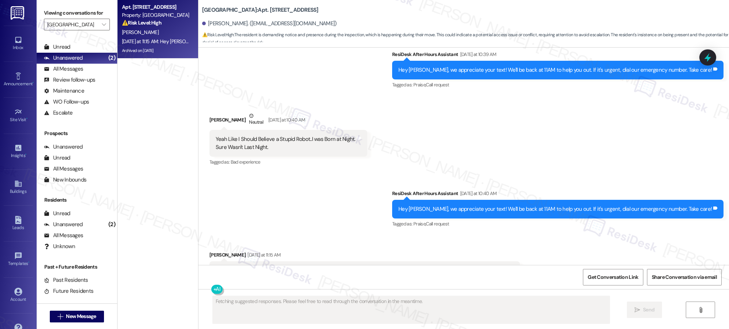
scroll to position [73204, 0]
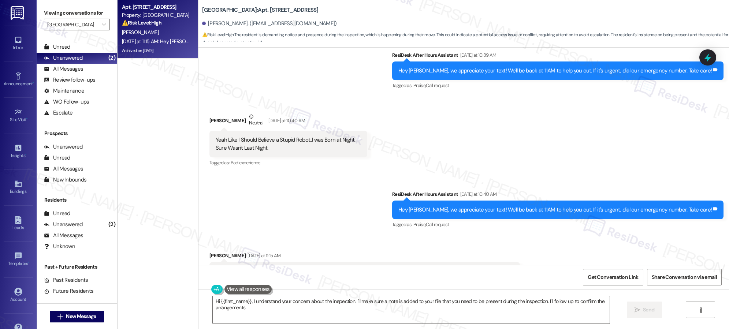
type textarea "Hi {{first_name}}, I understand your concern about the inspection. I'll make su…"
click at [101, 23] on span "" at bounding box center [103, 25] width 7 height 12
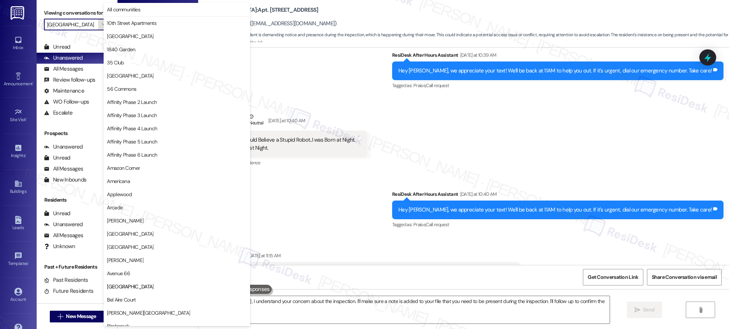
scroll to position [251, 0]
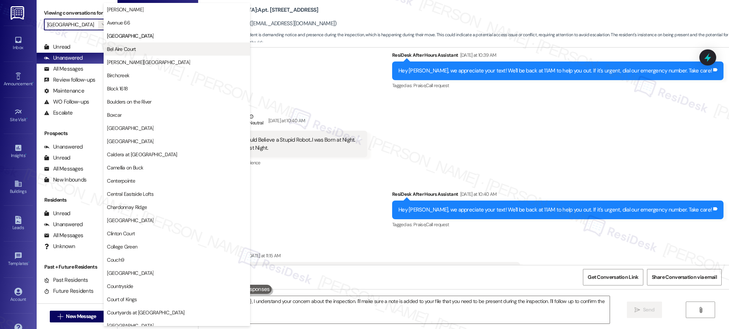
click at [135, 51] on span "Bel Aire Court" at bounding box center [121, 48] width 29 height 7
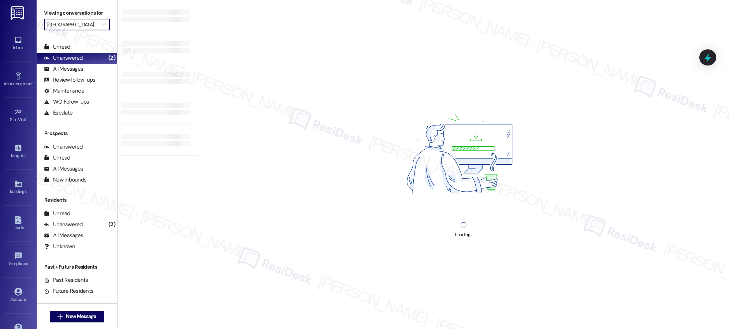
type input "Bel Aire Court"
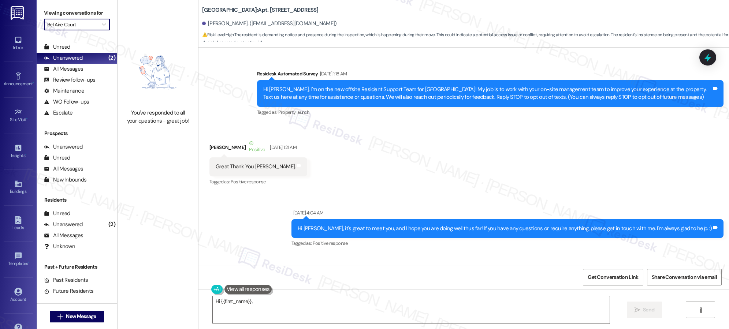
scroll to position [73244, 0]
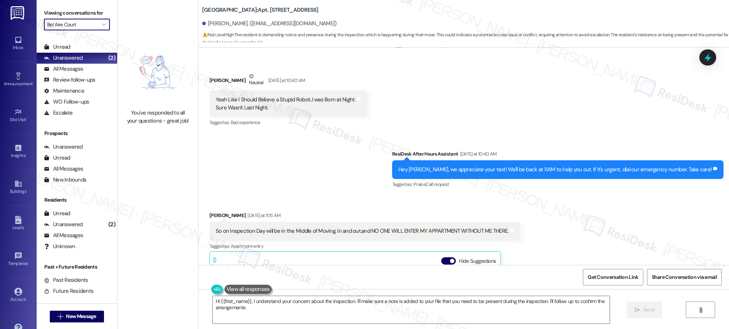
type textarea "Hi {{first_name}}, I understand your concern about the inspection. I'll make su…"
click at [102, 25] on icon "" at bounding box center [104, 25] width 4 height 6
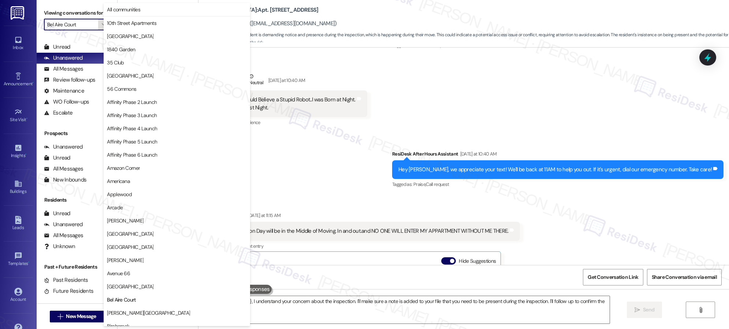
scroll to position [251, 0]
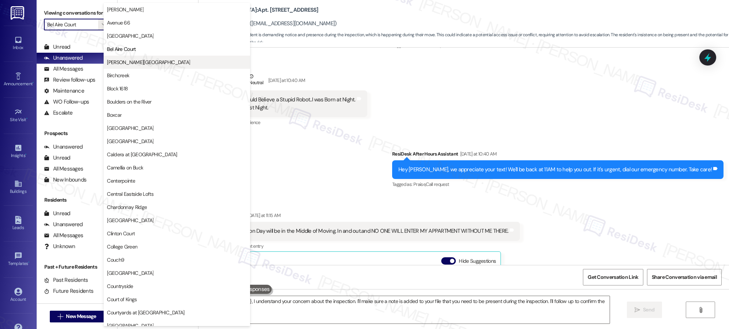
click at [136, 63] on span "[PERSON_NAME][GEOGRAPHIC_DATA]" at bounding box center [177, 62] width 140 height 7
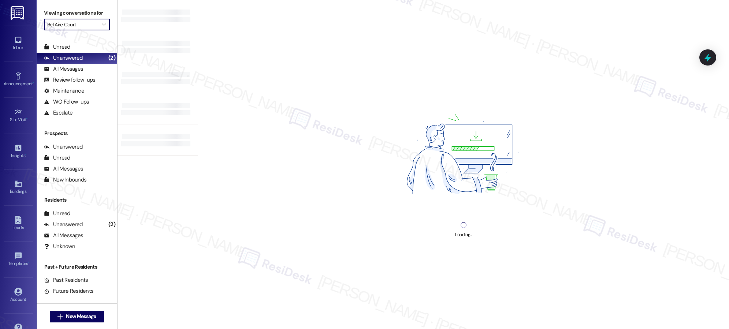
type input "[PERSON_NAME][GEOGRAPHIC_DATA]"
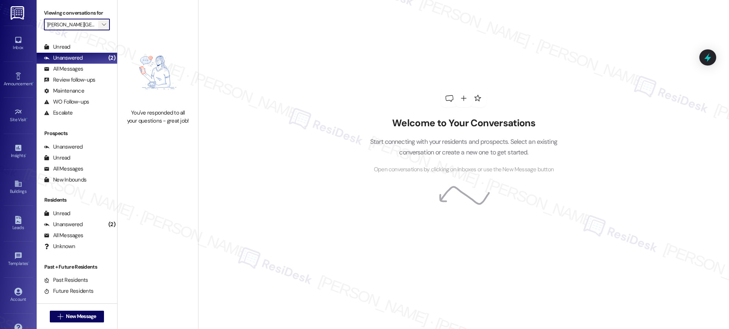
click at [102, 26] on icon "" at bounding box center [104, 25] width 4 height 6
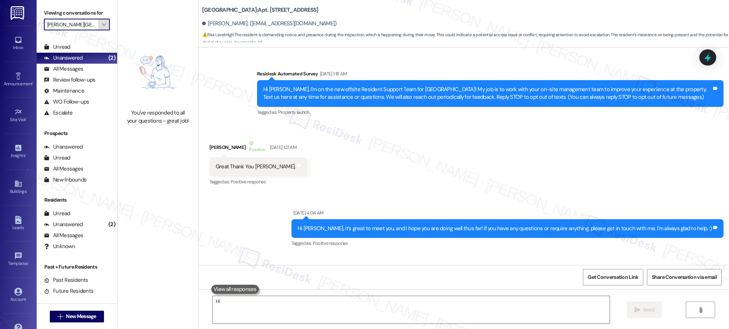
click at [102, 24] on icon "" at bounding box center [104, 25] width 4 height 6
click at [100, 25] on span "" at bounding box center [103, 25] width 7 height 12
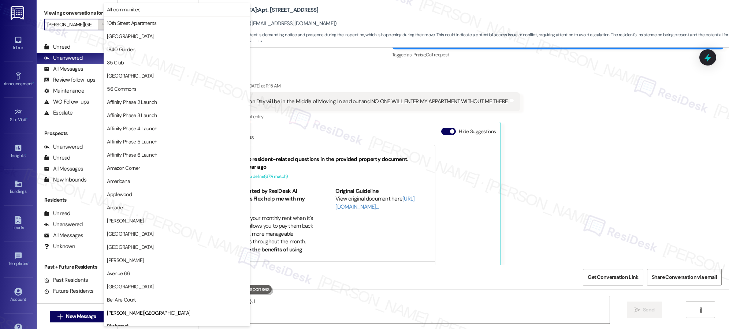
scroll to position [251, 0]
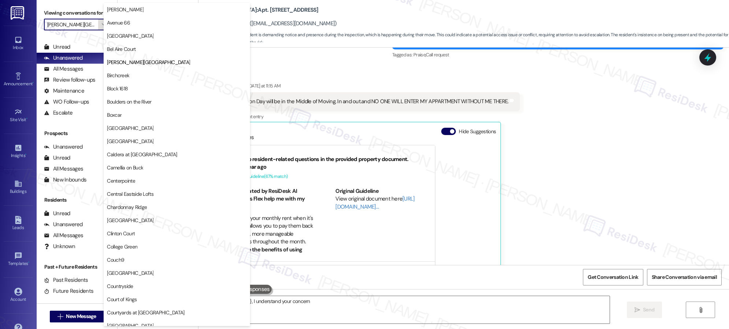
click at [102, 25] on icon "" at bounding box center [104, 25] width 4 height 6
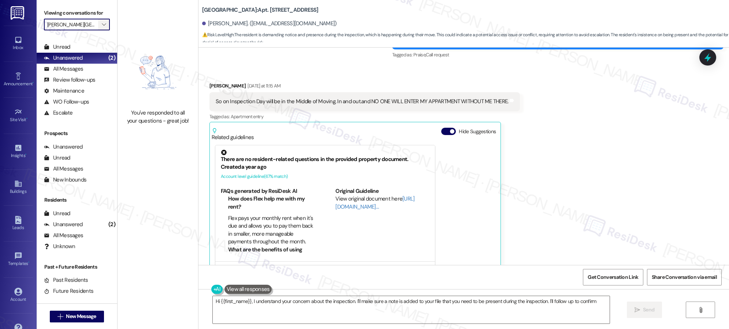
click at [102, 25] on icon "" at bounding box center [104, 25] width 4 height 6
type textarea "Hi {{first_name}}, I understand your concern about the inspection. I'll make su…"
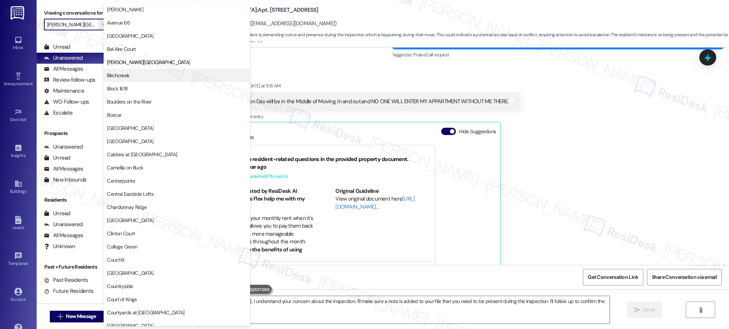
click at [135, 77] on span "Birchcreek" at bounding box center [177, 75] width 140 height 7
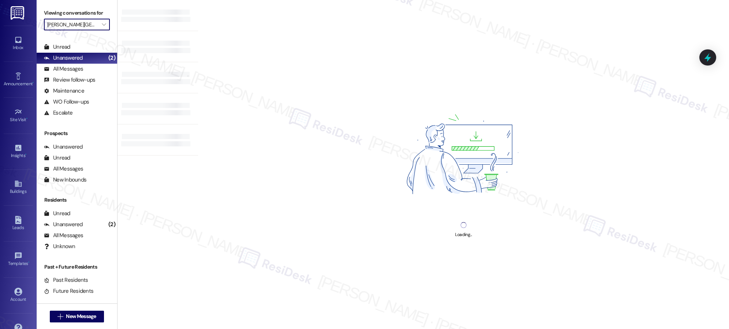
type input "Birchcreek"
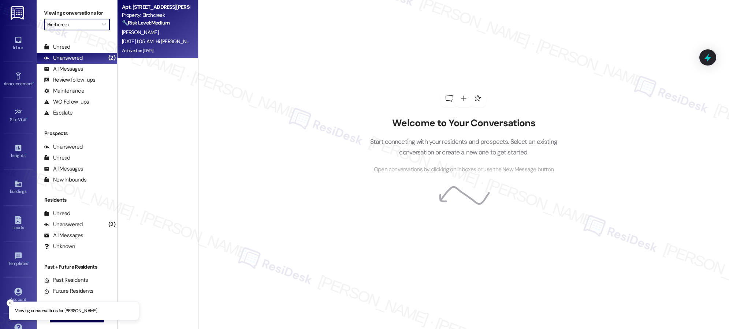
click at [178, 47] on div "Archived on [DATE]" at bounding box center [155, 50] width 69 height 9
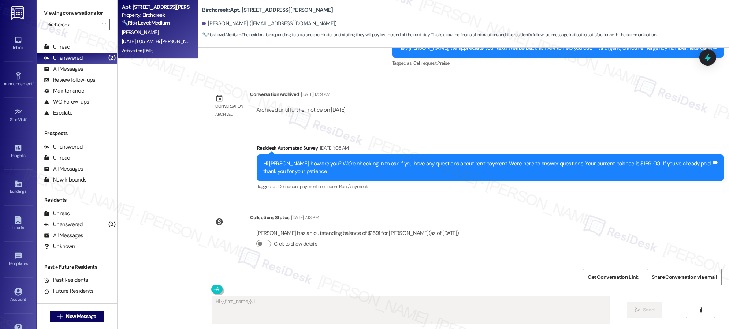
scroll to position [5255, 0]
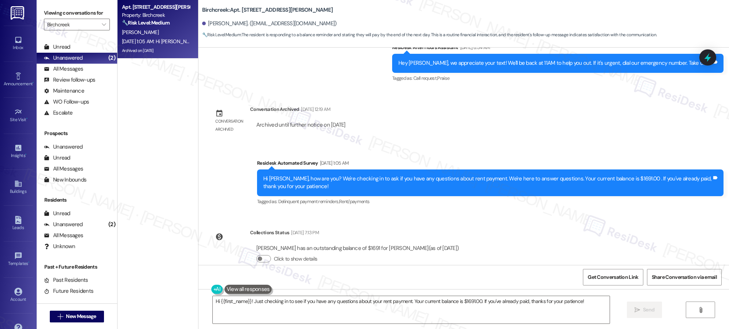
type textarea "Hi {{first_name}}, I understand your concern about the inspection. I'll make su…"
click at [130, 40] on div "[DATE] 1:05 AM: Hi [PERSON_NAME], how are you? We're checking in to ask if you …" at bounding box center [375, 41] width 506 height 7
click at [102, 26] on icon "" at bounding box center [104, 25] width 4 height 6
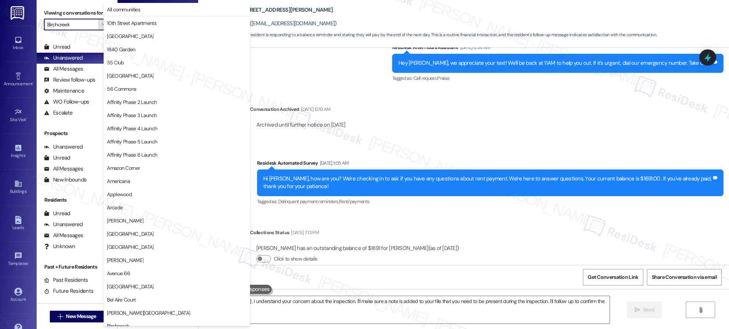
scroll to position [251, 0]
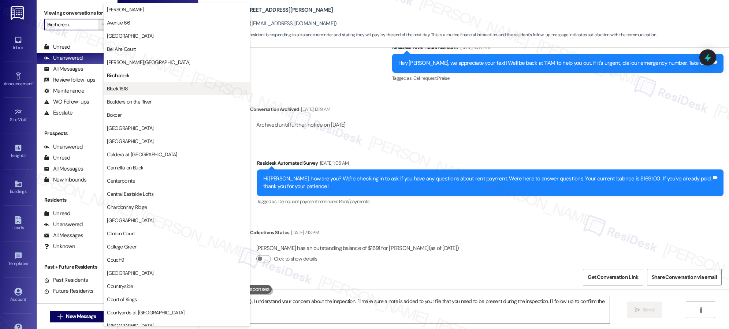
click at [132, 90] on span "Block 1618" at bounding box center [177, 88] width 140 height 7
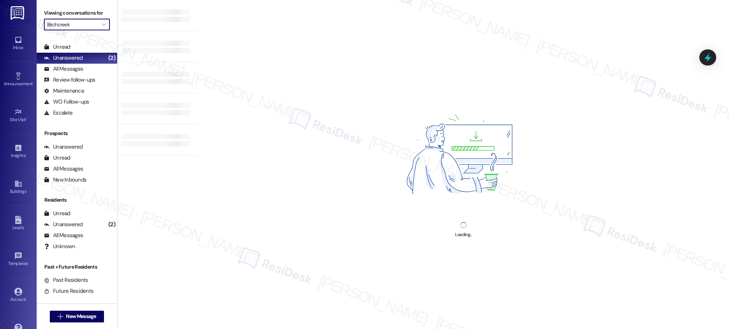
type input "Block 1618"
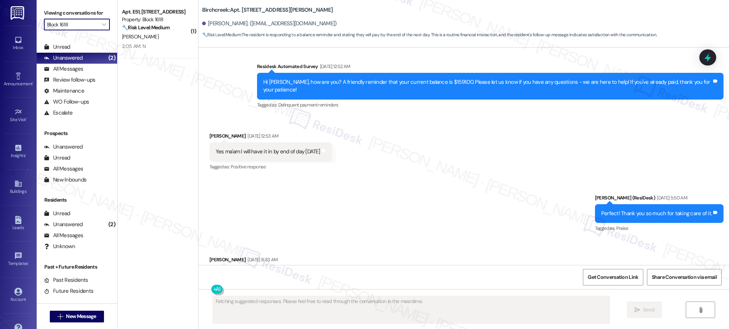
scroll to position [5003, 0]
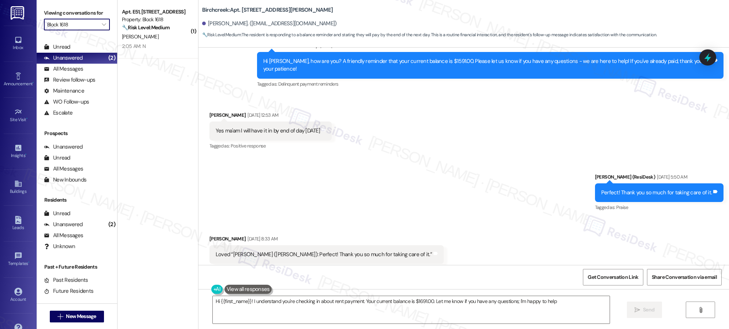
type textarea "Hi {{first_name}}! I understand you're checking in about rent payment. Your cur…"
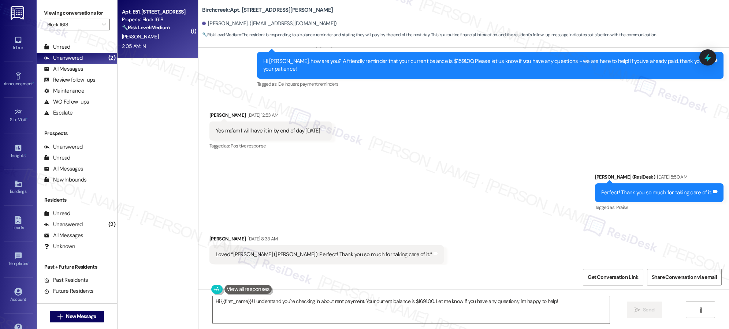
click at [165, 44] on div "2:05 AM: N 2:05 AM: N" at bounding box center [155, 46] width 69 height 9
type textarea "Fetching suggested responses. Please feel free to read through the conversation…"
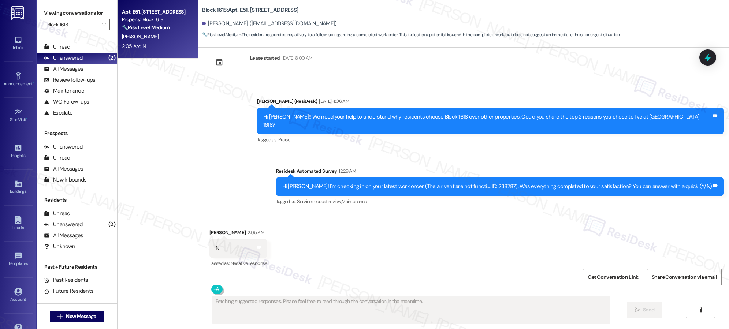
scroll to position [1300, 0]
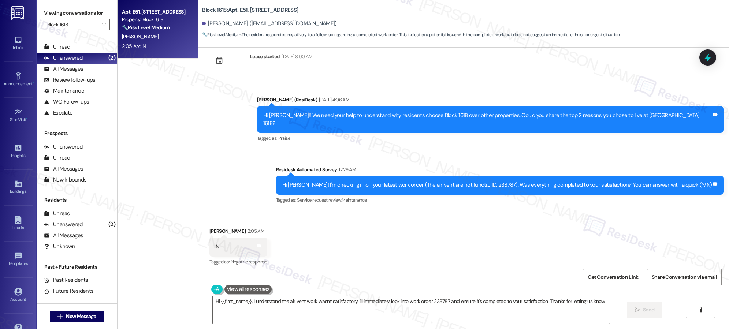
type textarea "Hi {{first_name}}, I understand the air vent work wasn't satisfactory. I'll imm…"
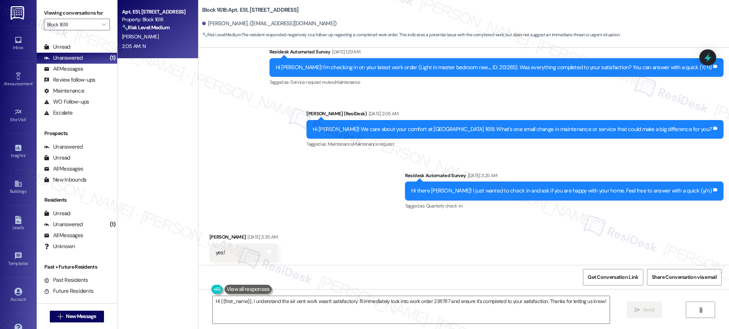
scroll to position [1300, 0]
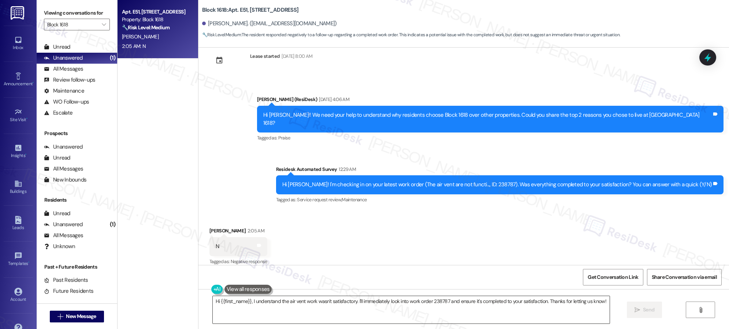
click at [341, 302] on textarea "Hi {{first_name}}, I understand the air vent work wasn't satisfactory. I'll imm…" at bounding box center [411, 309] width 397 height 27
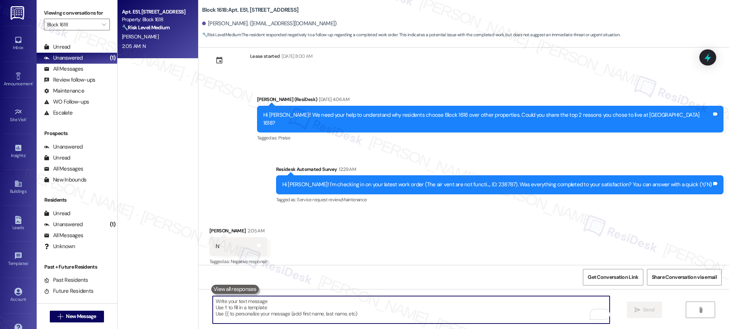
paste textarea "I’m sorry to hear you’re not satisfied with the recent work. We want to make su…"
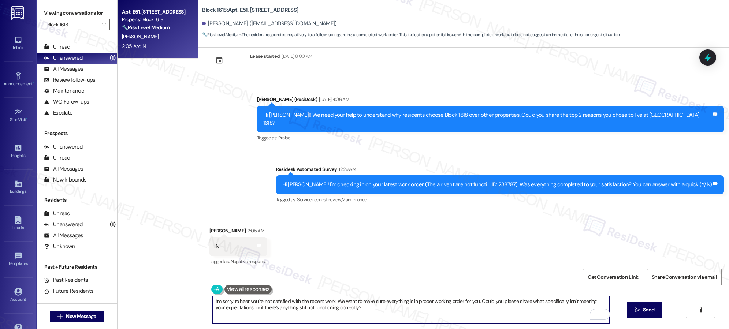
click at [380, 313] on textarea "I’m sorry to hear you’re not satisfied with the recent work. We want to make su…" at bounding box center [411, 309] width 397 height 27
type textarea "I’m sorry to hear you’re not satisfied with the recent work. We want to make su…"
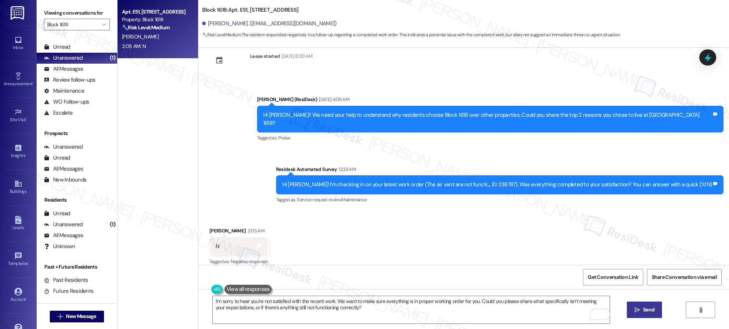
click at [636, 311] on icon "" at bounding box center [636, 310] width 5 height 6
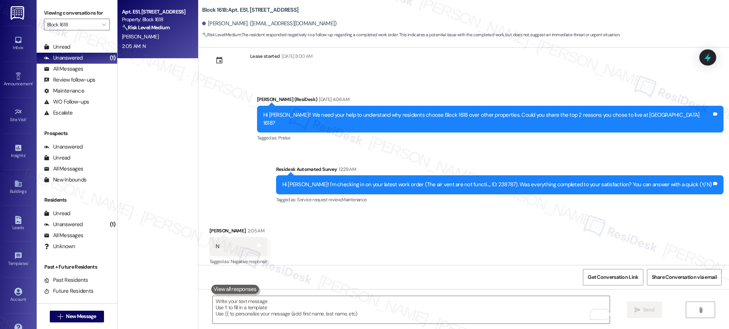
scroll to position [1300, 0]
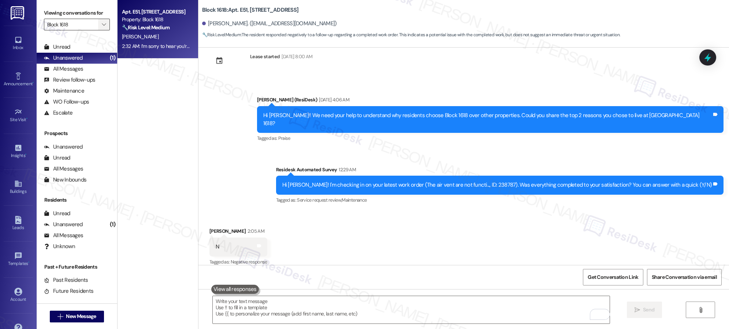
click at [102, 27] on icon "" at bounding box center [104, 25] width 4 height 6
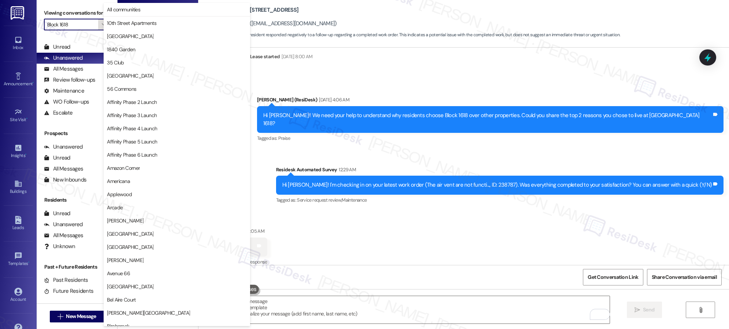
scroll to position [251, 0]
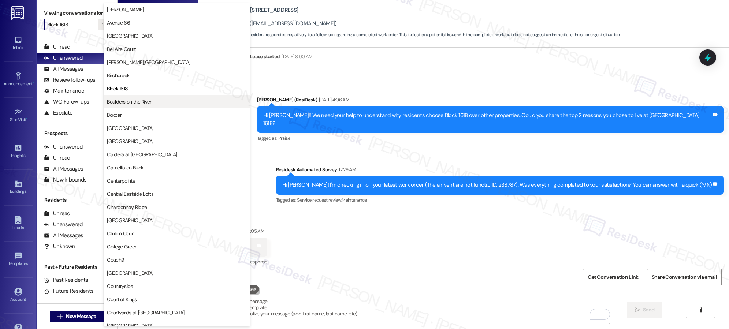
click at [138, 101] on span "Boulders on the River" at bounding box center [129, 101] width 44 height 7
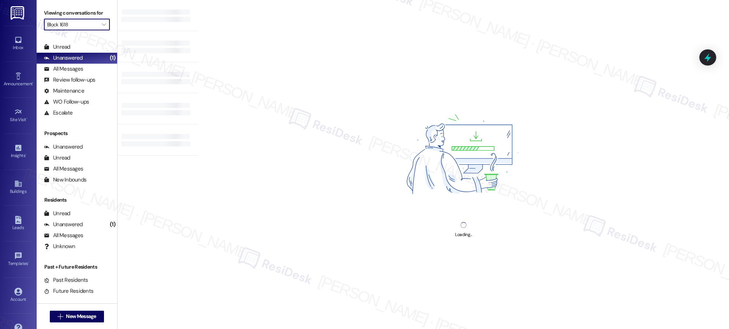
type input "Boulders on the River"
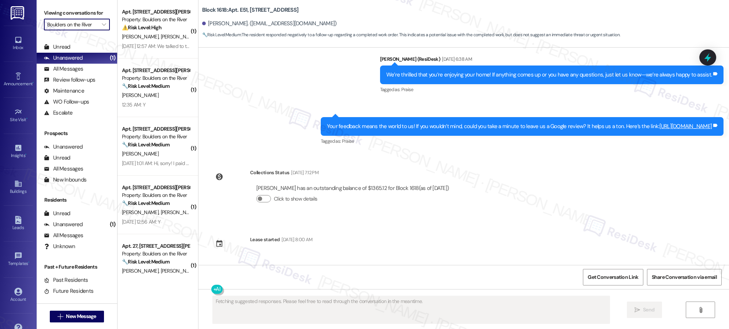
scroll to position [1300, 0]
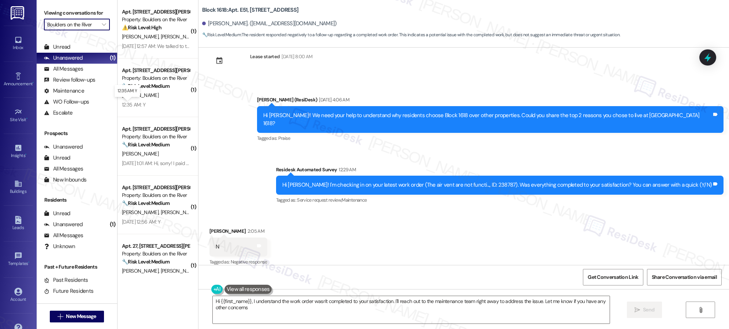
type textarea "Hi {{first_name}}, I understand the work order wasn't completed to your satisfa…"
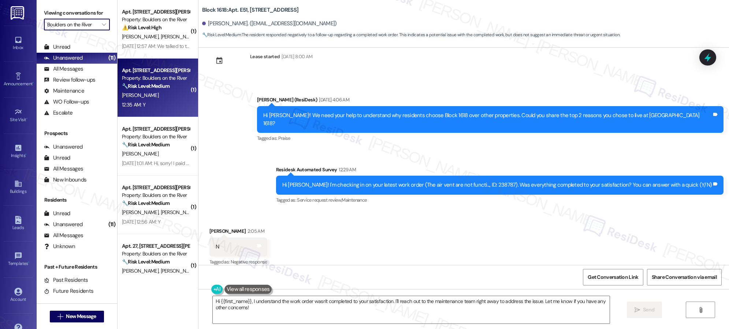
scroll to position [367, 0]
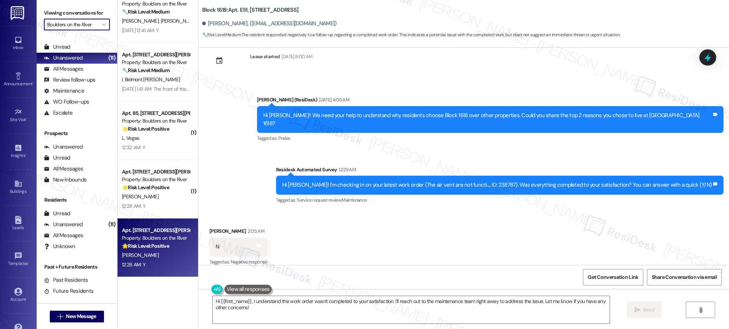
click at [165, 259] on div "[PERSON_NAME]" at bounding box center [155, 255] width 69 height 9
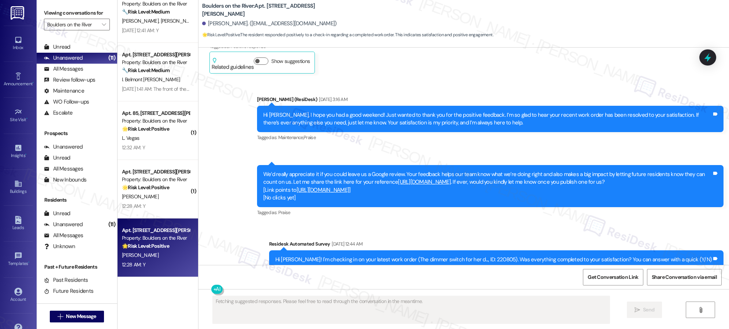
scroll to position [4030, 0]
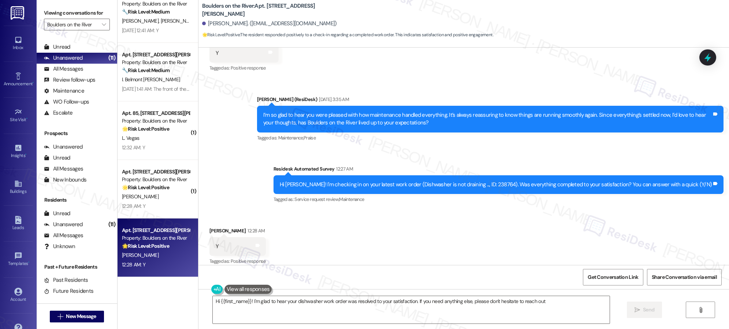
type textarea "Hi {{first_name}}! I'm glad to hear your dishwasher work order was resolved to …"
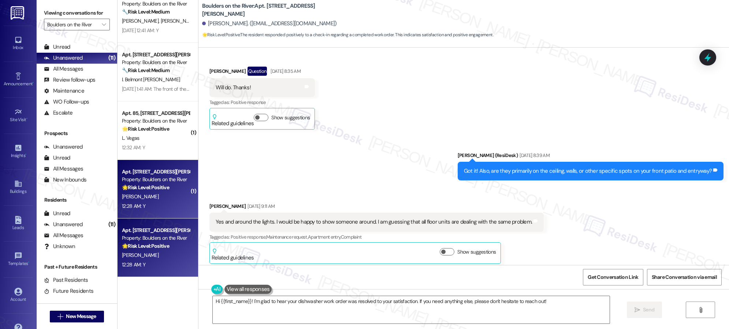
scroll to position [1214, 0]
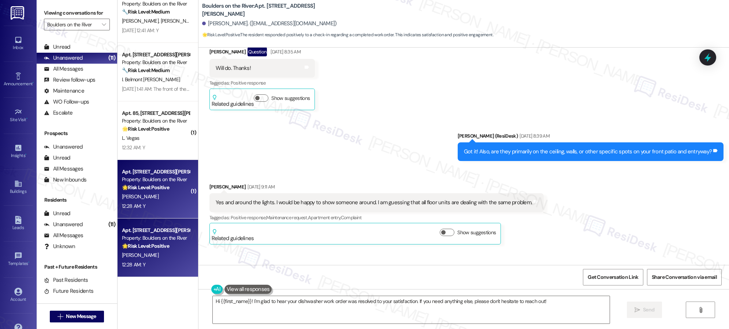
click at [156, 186] on strong "🌟 Risk Level: Positive" at bounding box center [145, 187] width 47 height 7
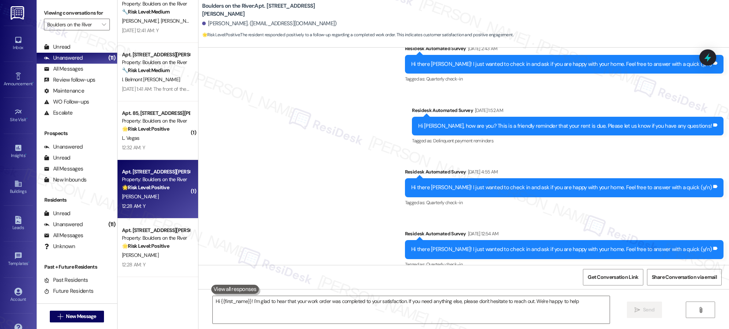
type textarea "Hi {{first_name}}! I'm glad to hear that your work order was completed to your …"
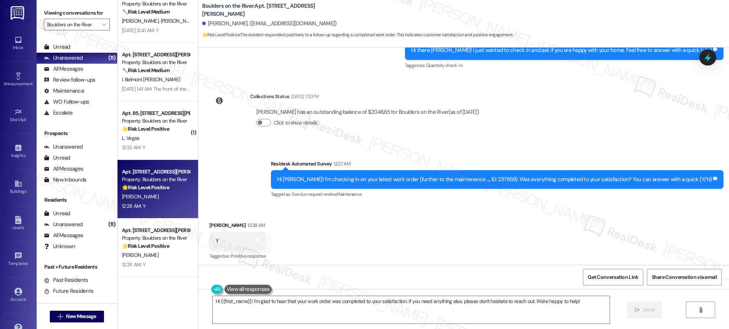
scroll to position [401, 0]
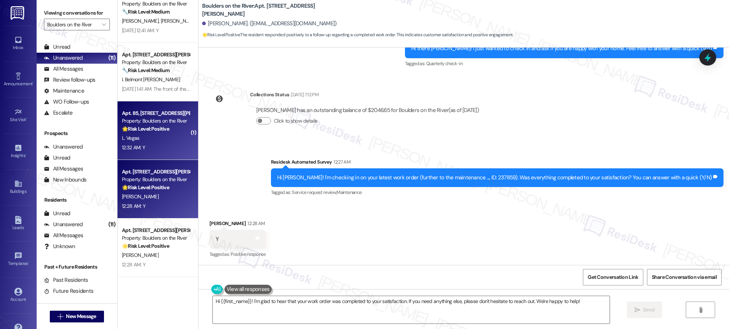
click at [145, 137] on div "L. Vegas" at bounding box center [155, 138] width 69 height 9
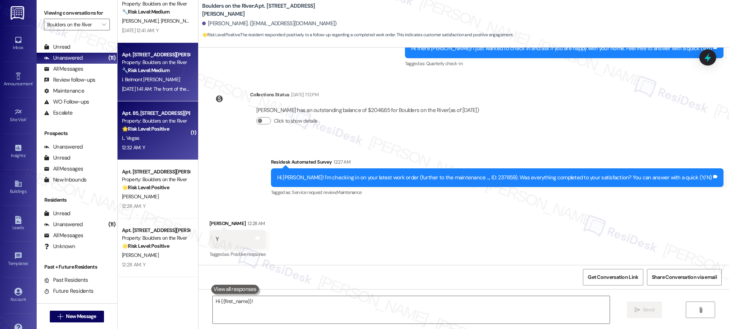
type textarea "Hi {{first_name}}! I'm"
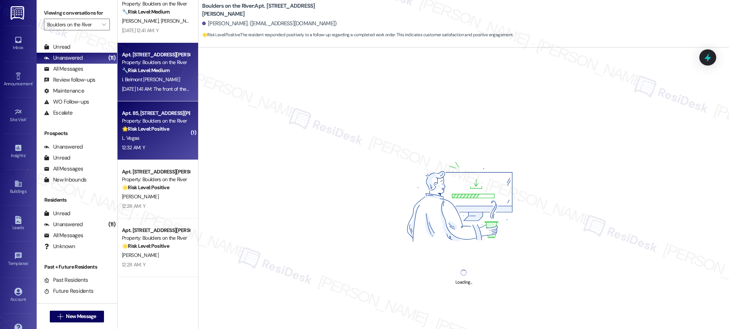
click at [169, 84] on div "I. Belmont [PERSON_NAME]" at bounding box center [155, 79] width 69 height 9
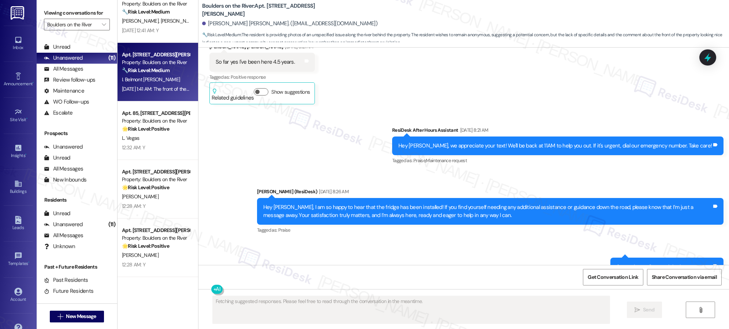
scroll to position [3549, 0]
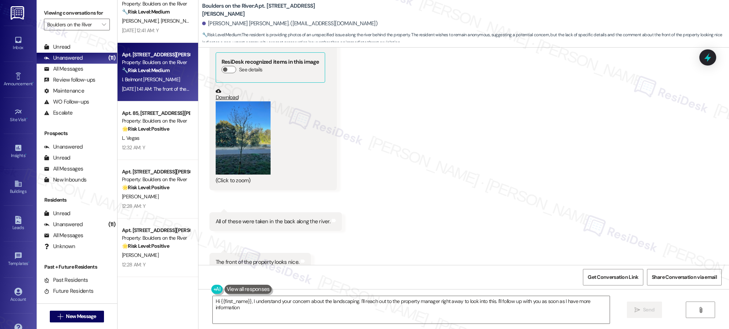
type textarea "Hi {{first_name}}, I understand your concern about the landscaping. I'll reach …"
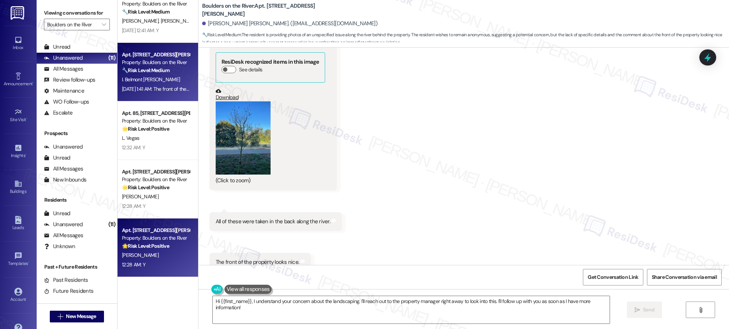
click at [150, 260] on div "12:28 AM: Y 12:28 AM: Y" at bounding box center [155, 264] width 69 height 9
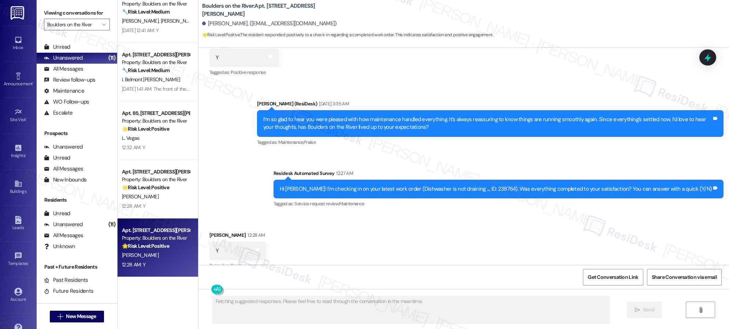
scroll to position [4030, 0]
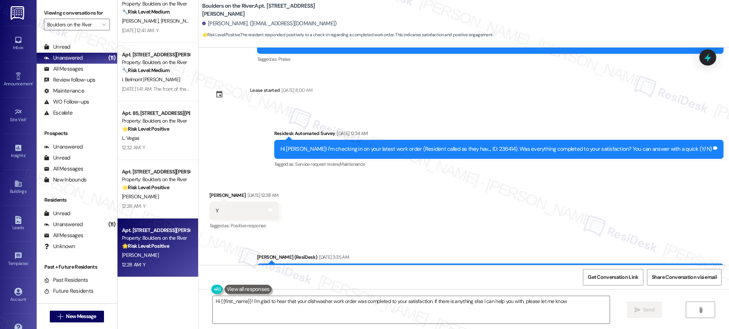
type textarea "Hi {{first_name}}! I'm glad to hear that your dishwasher work order was complet…"
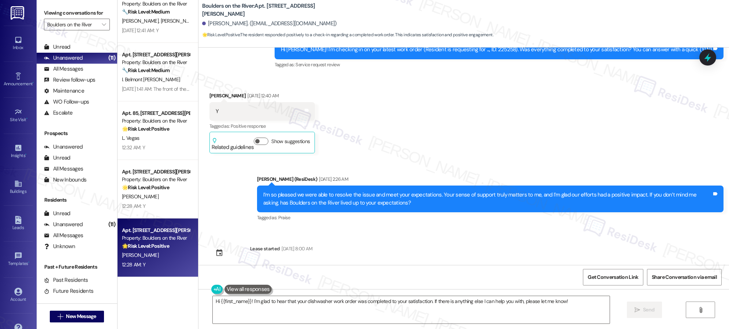
scroll to position [4031, 0]
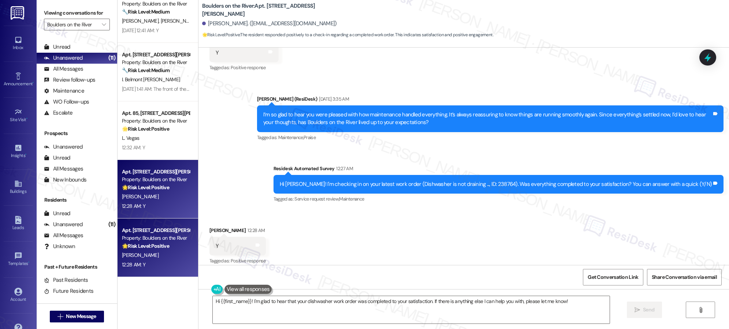
click at [161, 182] on div "Property: Boulders on the River" at bounding box center [156, 180] width 68 height 8
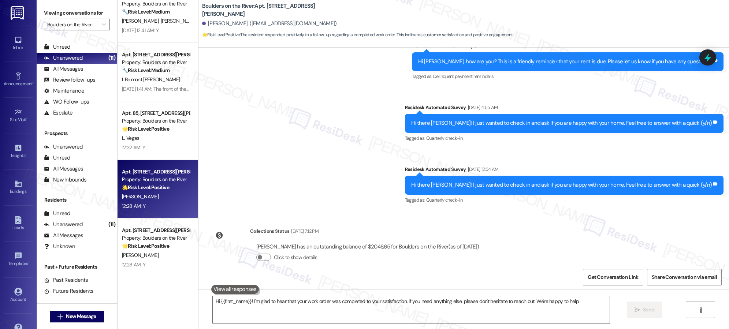
type textarea "Hi {{first_name}}! I'm glad to hear that your work order was completed to your …"
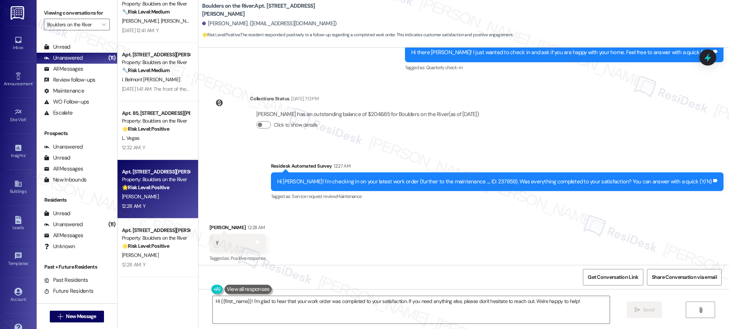
scroll to position [401, 0]
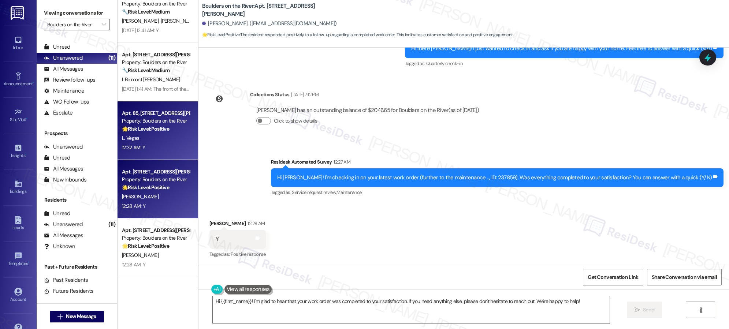
click at [153, 141] on div "L. Vegas" at bounding box center [155, 138] width 69 height 9
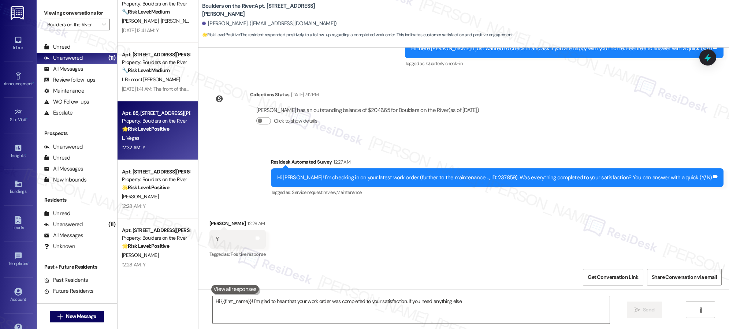
type textarea "Hi {{first_name}}! I'm glad to hear that your work order was completed to your …"
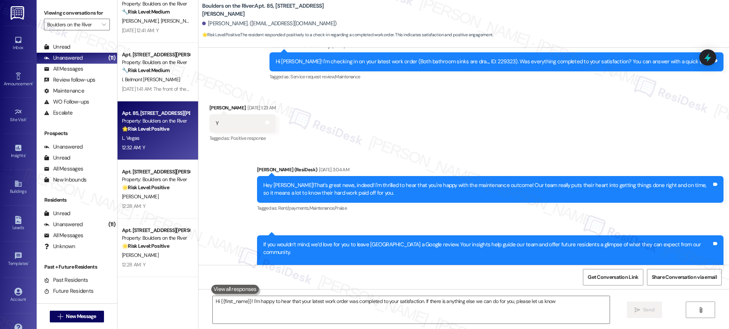
type textarea "Hi {{first_name}}! I'm happy to hear that your latest work order was completed …"
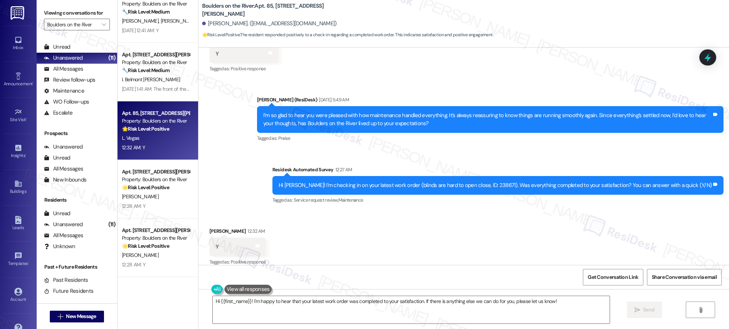
scroll to position [709, 0]
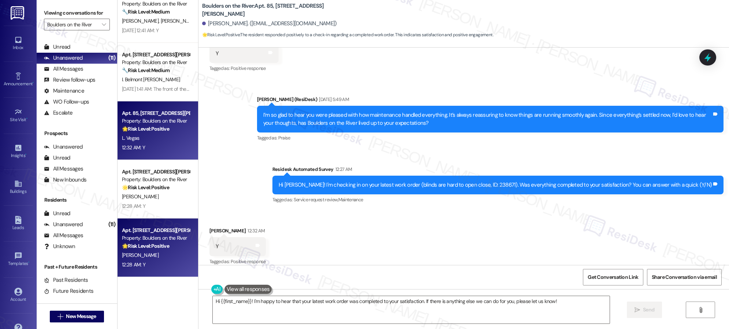
click at [134, 255] on span "[PERSON_NAME]" at bounding box center [140, 255] width 37 height 7
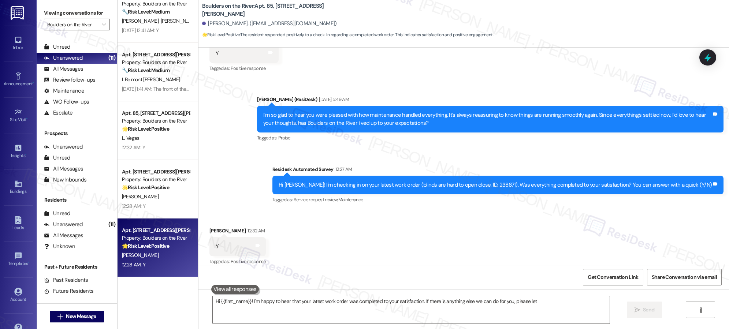
type textarea "Hi {{first_name}}! I'm happy to hear that your latest work order was completed …"
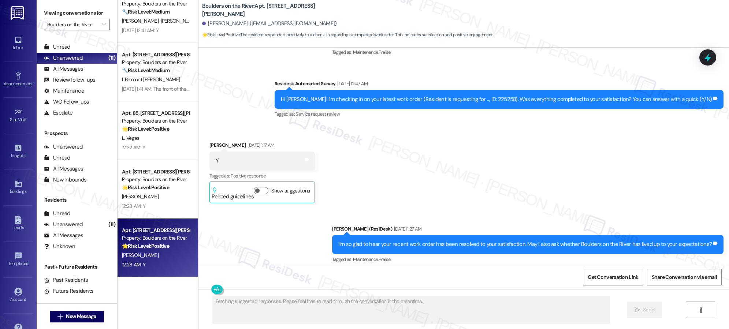
scroll to position [4030, 0]
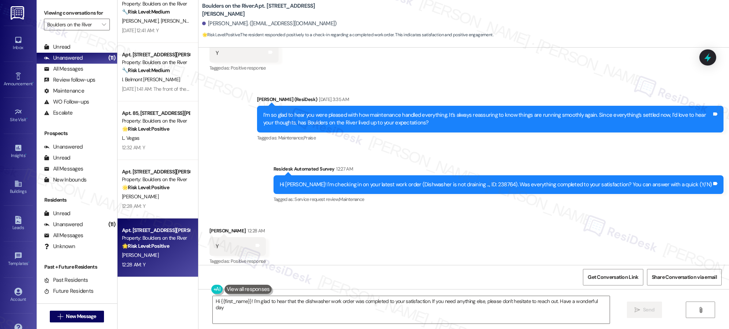
type textarea "Hi {{first_name}}! I'm glad to hear that the dishwasher work order was complete…"
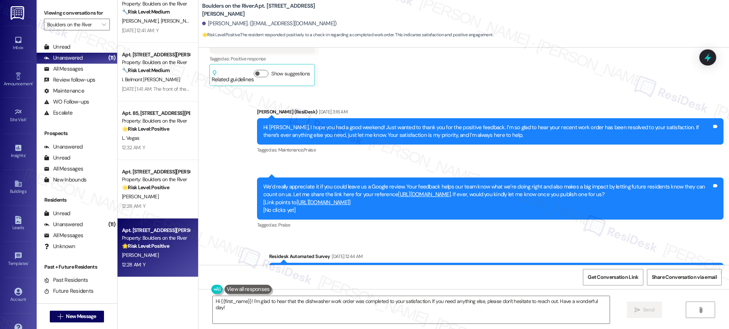
scroll to position [3077, 0]
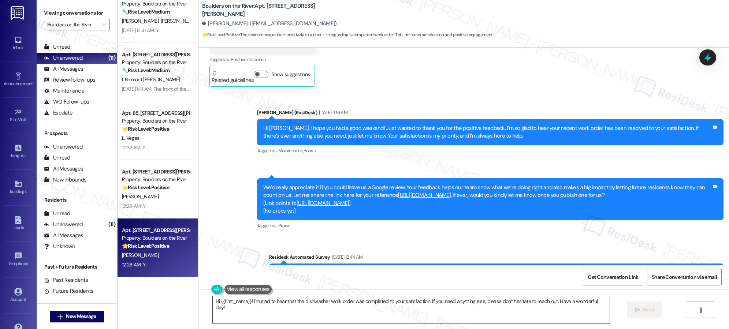
click at [319, 301] on textarea "Hi {{first_name}}! I'm glad to hear that the dishwasher work order was complete…" at bounding box center [411, 309] width 397 height 27
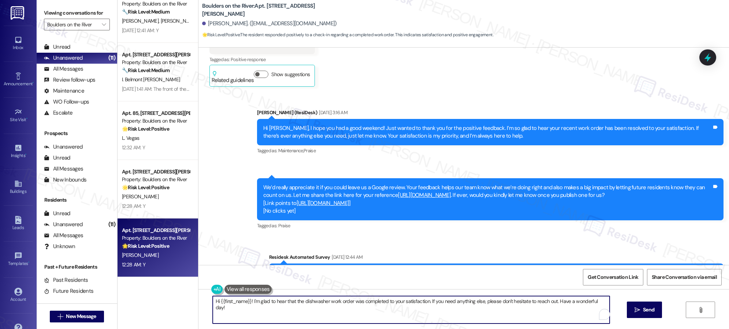
click at [319, 301] on textarea "Hi {{first_name}}! I'm glad to hear that the dishwasher work order was complete…" at bounding box center [411, 309] width 397 height 27
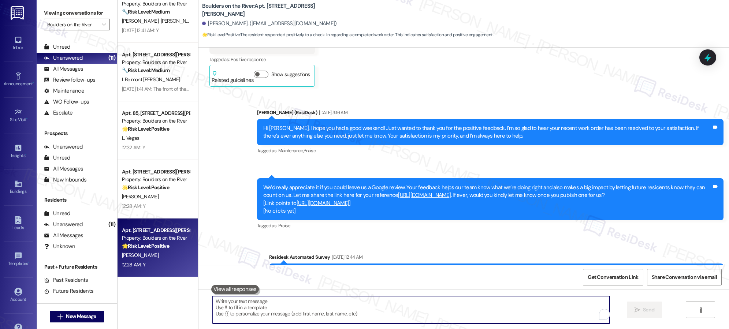
paste textarea "We’re glad everything went well with your work order! Let us know if there’s an…"
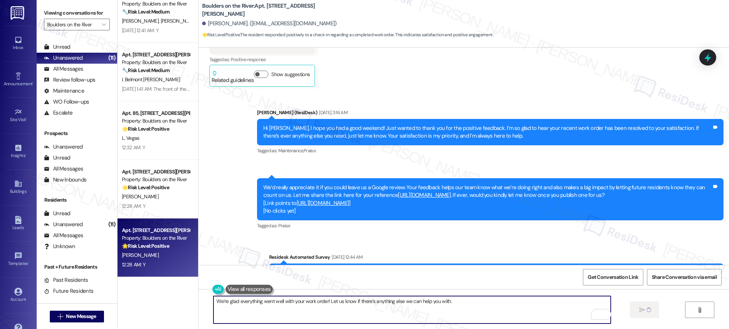
type textarea "We’re glad everything went well with your work order! Let us know if there’s an…"
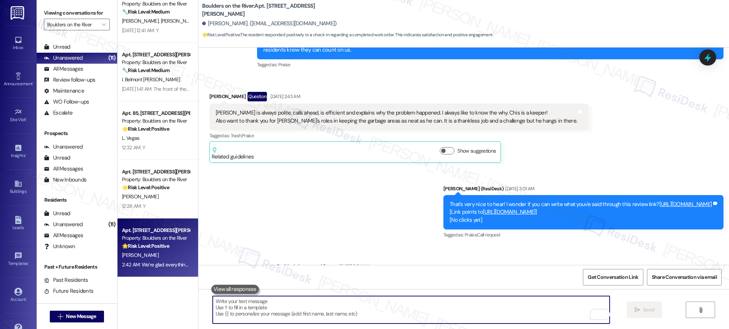
scroll to position [2787, 0]
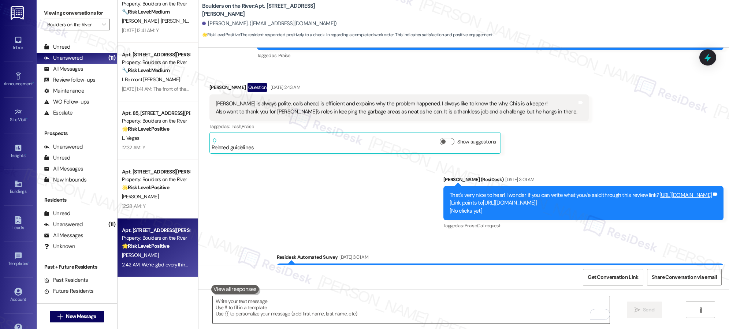
click at [381, 303] on textarea "To enrich screen reader interactions, please activate Accessibility in Grammarl…" at bounding box center [411, 309] width 397 height 27
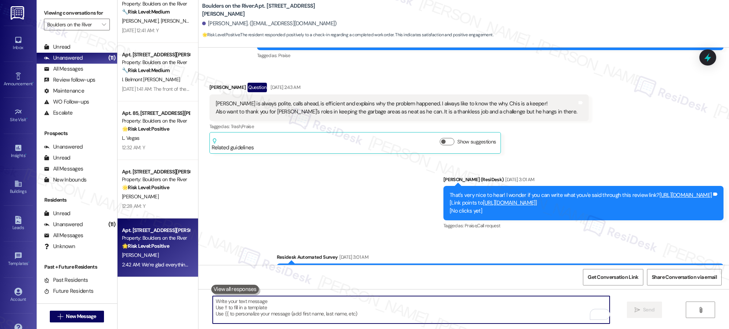
click at [381, 303] on textarea "To enrich screen reader interactions, please activate Accessibility in Grammarl…" at bounding box center [411, 309] width 397 height 27
paste textarea "I also wanted to check in and see if you have had a chance to leave us a review…"
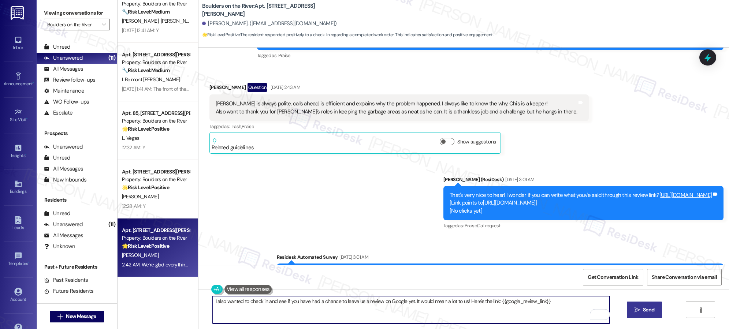
type textarea "I also wanted to check in and see if you have had a chance to leave us a review…"
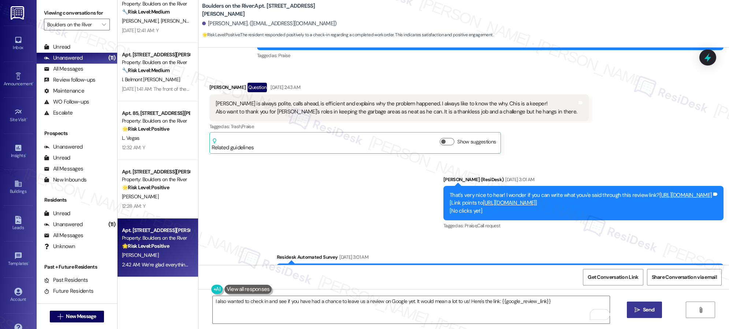
click at [638, 309] on icon "" at bounding box center [636, 310] width 5 height 6
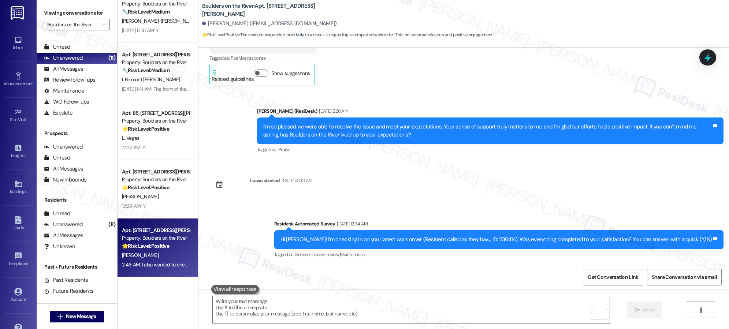
scroll to position [4030, 0]
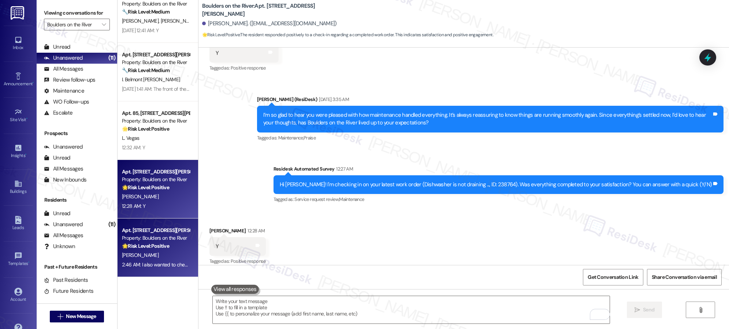
click at [159, 204] on div "12:28 AM: Y 12:28 AM: Y" at bounding box center [155, 206] width 69 height 9
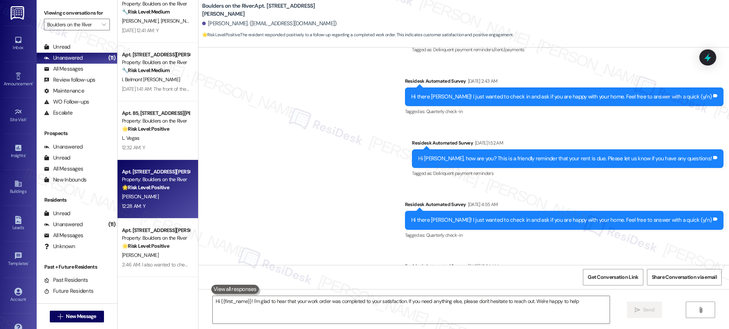
type textarea "Hi {{first_name}}! I'm glad to hear that your work order was completed to your …"
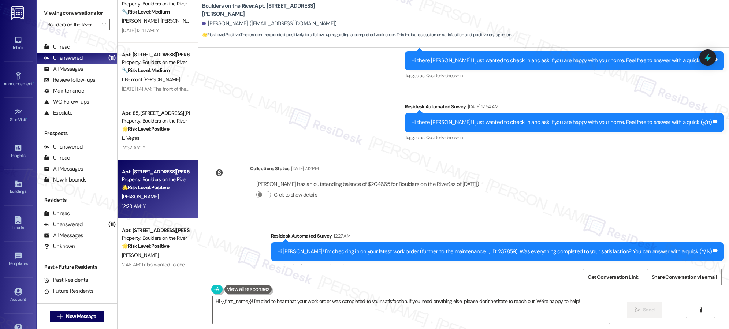
scroll to position [401, 0]
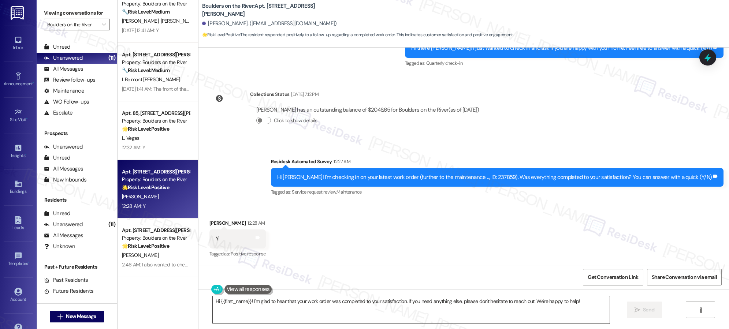
click at [329, 302] on textarea "Hi {{first_name}}! I'm glad to hear that your work order was completed to your …" at bounding box center [411, 309] width 397 height 27
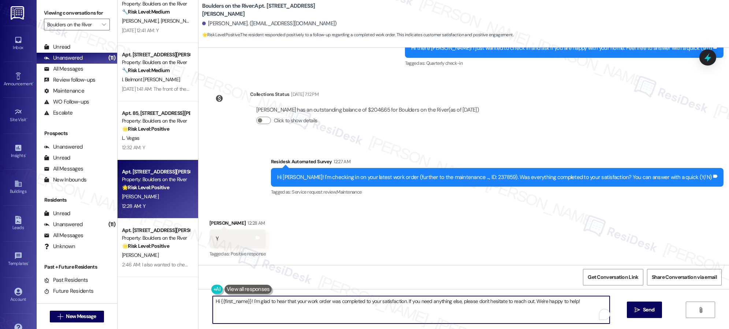
click at [329, 302] on textarea "Hi {{first_name}}! I'm glad to hear that your work order was completed to your …" at bounding box center [411, 309] width 397 height 27
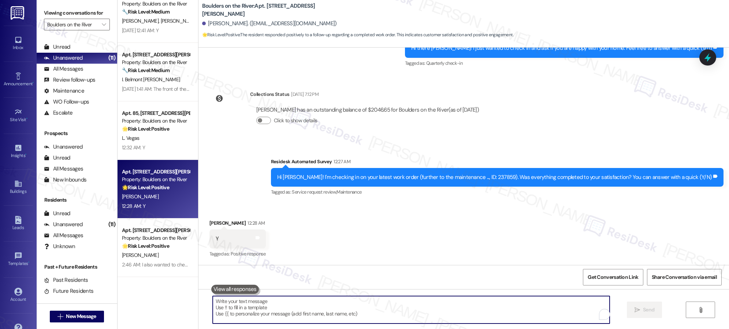
paste textarea "We’re thrilled that you’re satisfied with the work completed! If you have more …"
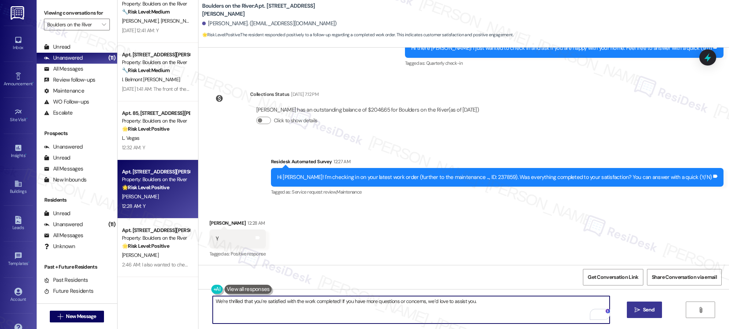
type textarea "We’re thrilled that you’re satisfied with the work completed! If you have more …"
click at [638, 313] on icon "" at bounding box center [636, 310] width 5 height 6
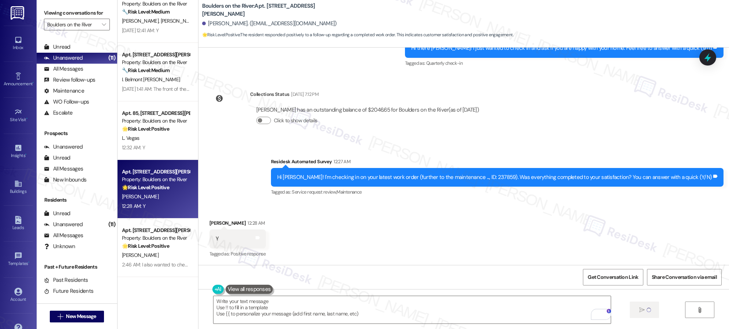
type textarea "Fetching suggested responses. Please feel free to read through the conversation…"
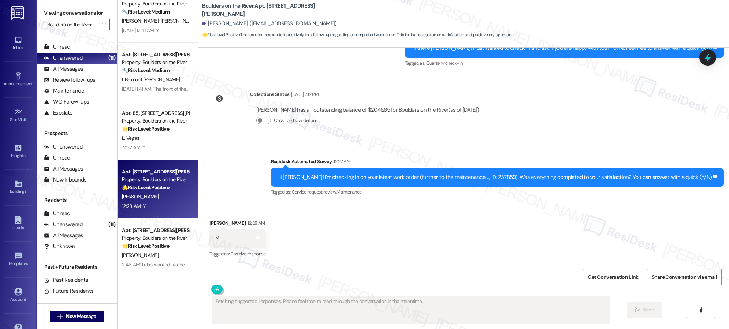
scroll to position [401, 0]
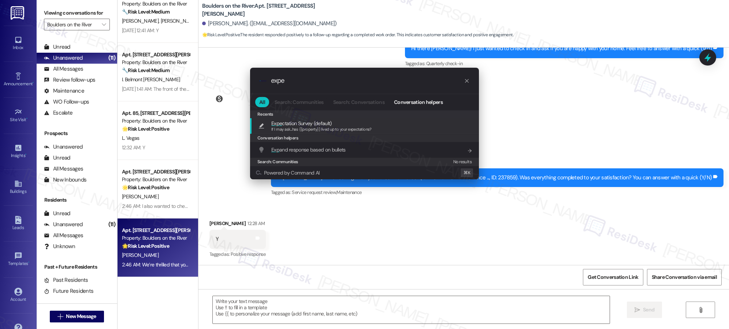
type input "expe"
click at [284, 123] on span "Expe ctation Survey (default)" at bounding box center [301, 123] width 60 height 8
type textarea "If I may ask...has {{property}} lived up to your expectations?"
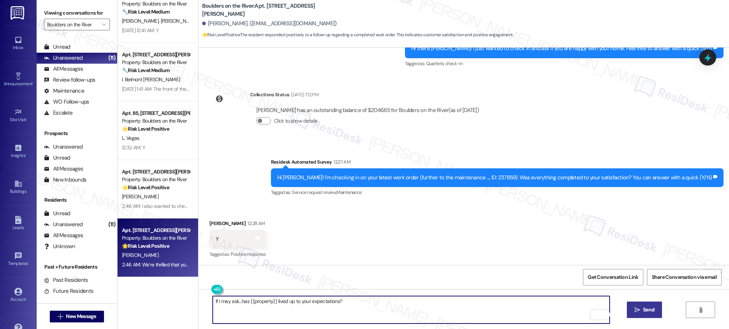
click at [634, 310] on icon "" at bounding box center [636, 310] width 5 height 6
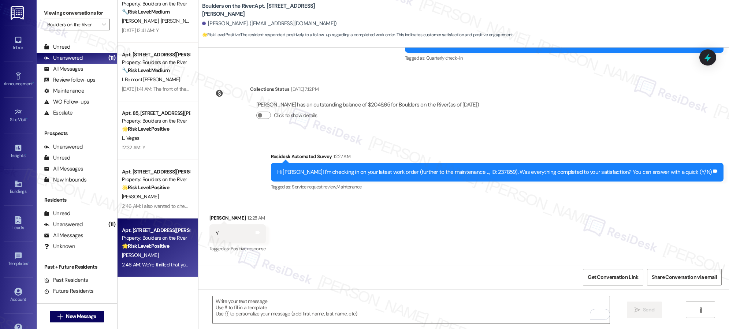
scroll to position [503, 0]
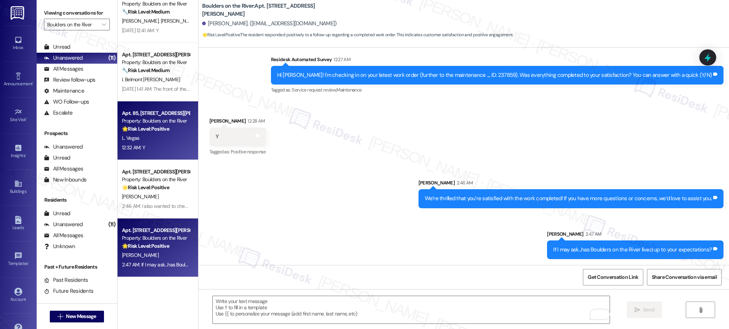
click at [174, 144] on div "12:32 AM: Y 12:32 AM: Y" at bounding box center [155, 147] width 69 height 9
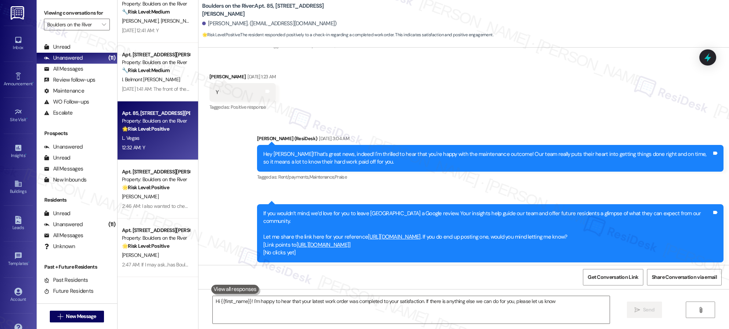
type textarea "Hi {{first_name}}! I'm happy to hear that your latest work order was completed …"
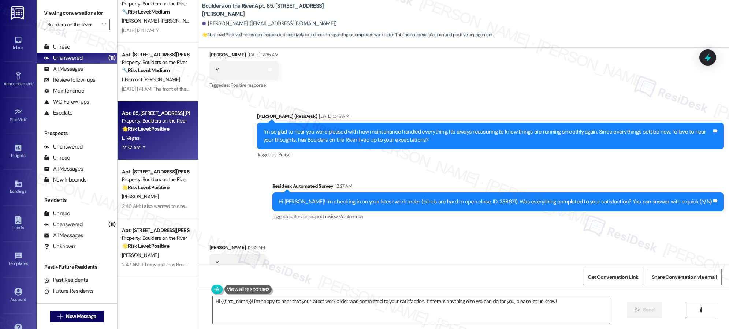
scroll to position [709, 0]
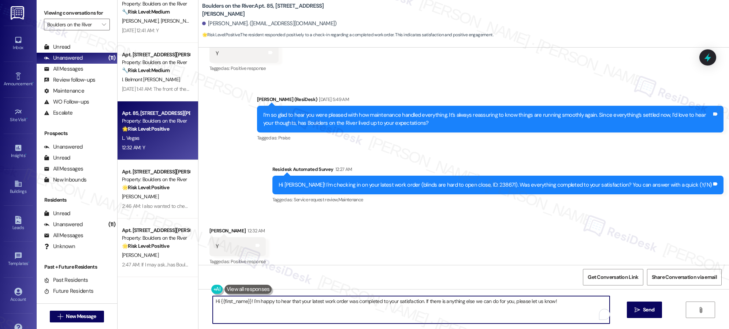
click at [337, 304] on textarea "Hi {{first_name}}! I'm happy to hear that your latest work order was completed …" at bounding box center [411, 309] width 397 height 27
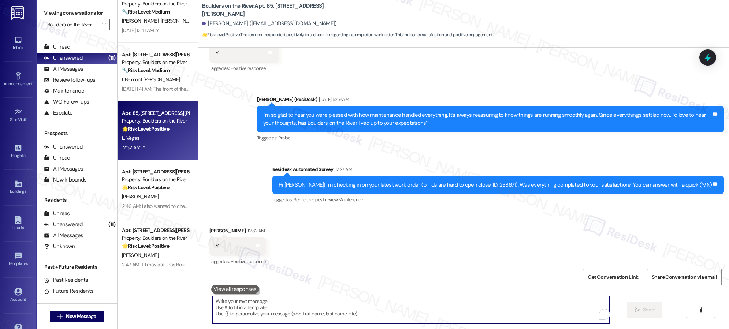
paste textarea "We’re thrilled that you’re satisfied with the work completed! If you have more …"
type textarea "We’re thrilled that you’re satisfied with the work completed! If you have more …"
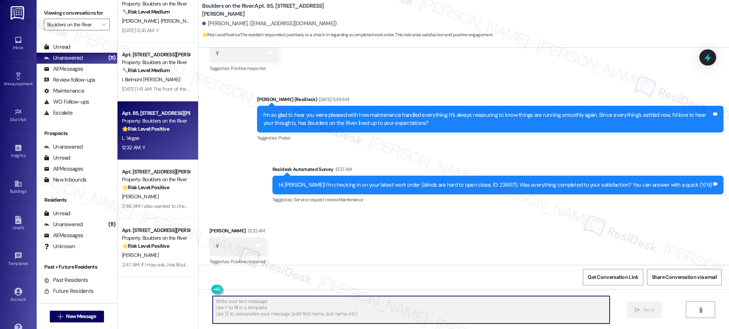
type textarea "Fetching suggested responses. Please feel free to read through the conversation…"
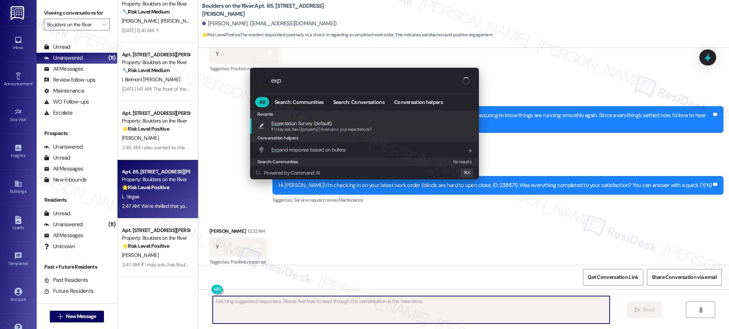
type input "expe"
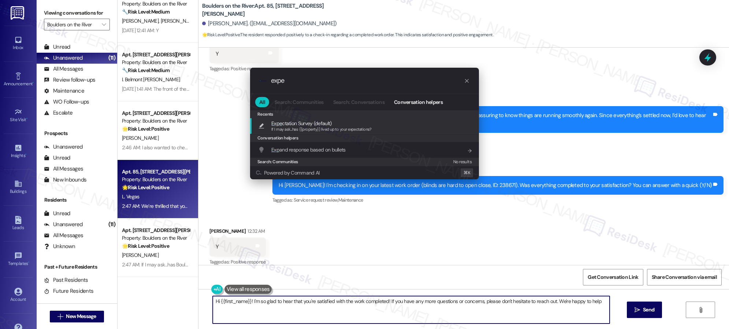
type textarea "Hi {{first_name}}! I'm so glad to hear that you're satisfied with the work comp…"
type input "expe"
click at [313, 125] on span "Expe ctation Survey (default)" at bounding box center [301, 123] width 60 height 8
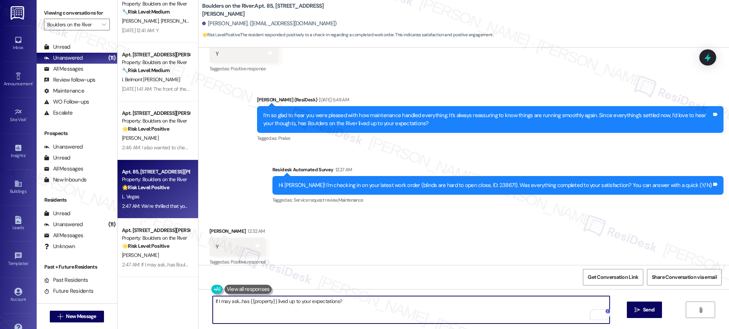
drag, startPoint x: 233, startPoint y: 301, endPoint x: 199, endPoint y: 300, distance: 33.7
click at [199, 300] on div "If I may ask...has {{property}} lived up to your expectations?  Send " at bounding box center [463, 316] width 530 height 55
drag, startPoint x: 233, startPoint y: 302, endPoint x: 195, endPoint y: 298, distance: 38.2
click at [198, 298] on div "If I may ask...has {{property}} lived up to your expectations?  Send " at bounding box center [463, 316] width 530 height 55
type textarea "I hope you don't mind me asking...has {{property}} lived up to your expectation…"
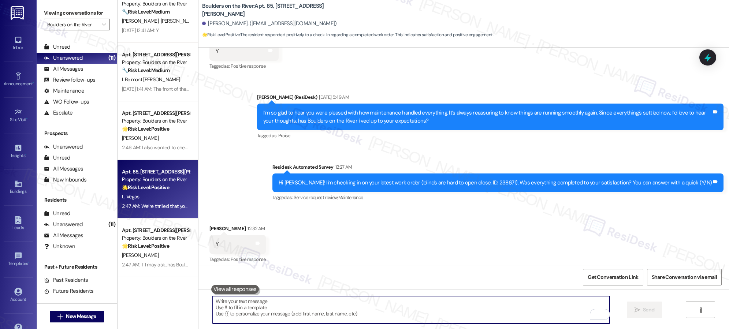
scroll to position [811, 0]
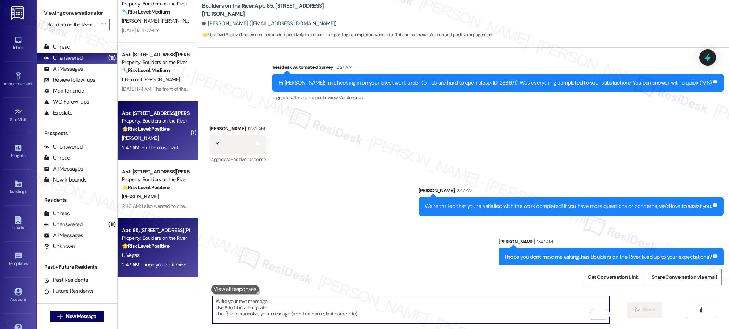
click at [156, 134] on div "[PERSON_NAME]" at bounding box center [155, 138] width 69 height 9
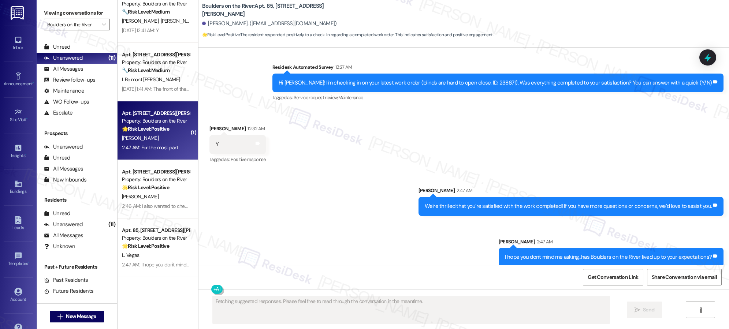
scroll to position [565, 0]
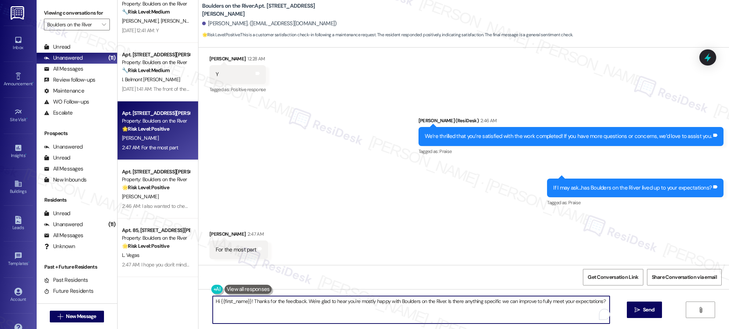
drag, startPoint x: 248, startPoint y: 303, endPoint x: 173, endPoint y: 298, distance: 75.6
click at [173, 298] on div "( 1 ) Apt. 27, [STREET_ADDRESS][PERSON_NAME] Property: Boulders on the River 🔧 …" at bounding box center [422, 164] width 611 height 329
type textarea "Thanks for the feedback. We're glad to hear you're mostly happy with Boulders o…"
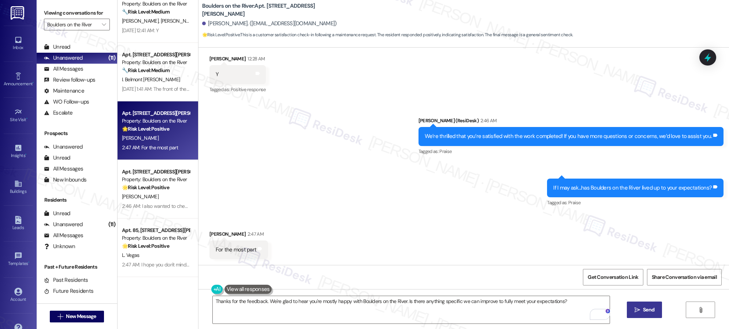
click at [643, 311] on span "Send" at bounding box center [648, 310] width 11 height 8
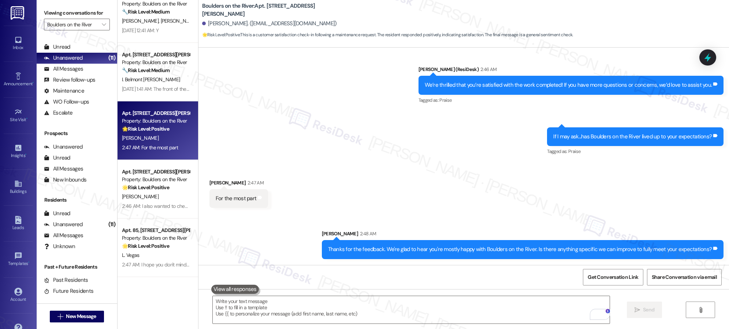
scroll to position [309, 0]
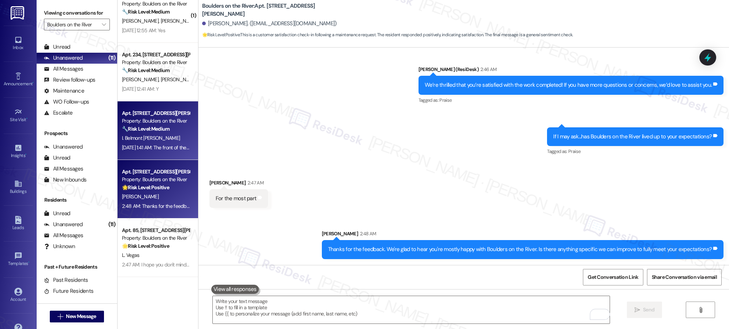
click at [162, 147] on div "[DATE] 1:41 AM: The front of the property looks nice. [DATE] 1:41 AM: The front…" at bounding box center [175, 147] width 107 height 7
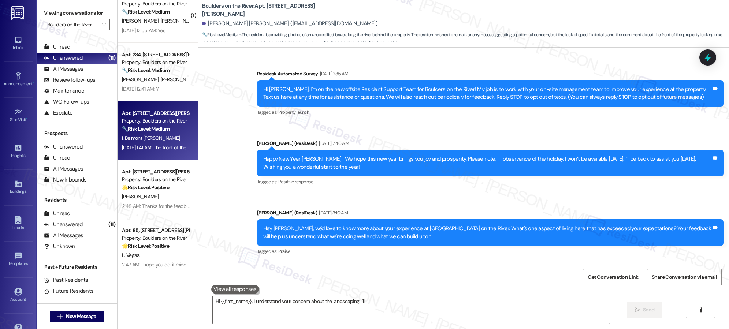
scroll to position [3549, 0]
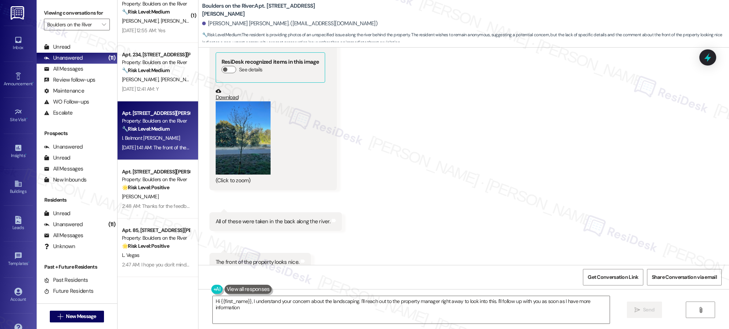
type textarea "Hi {{first_name}}, I understand your concern about the landscaping. I'll reach …"
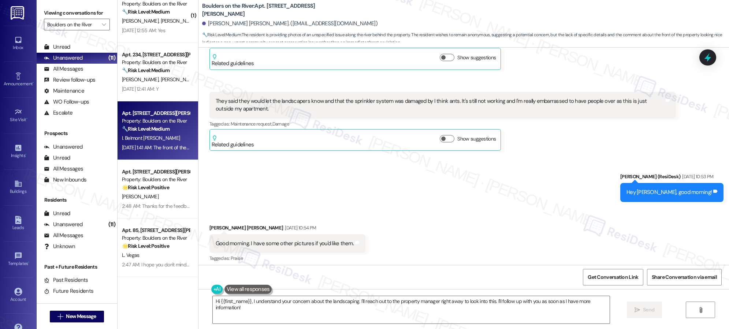
scroll to position [3122, 0]
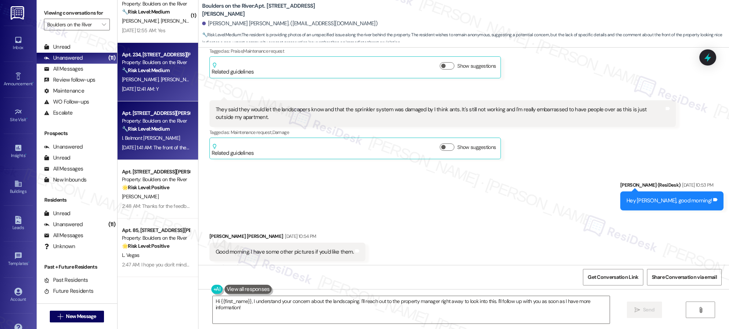
click at [157, 86] on div "[DATE] 12:41 AM: Y [DATE] 12:41 AM: Y" at bounding box center [140, 89] width 37 height 7
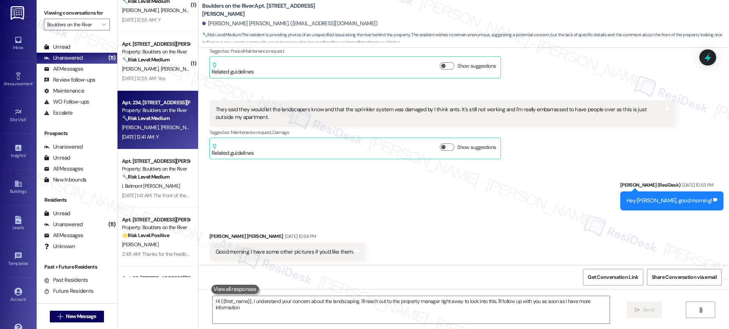
type textarea "Hi {{first_name}}, I understand your concern about the landscaping. I'll reach …"
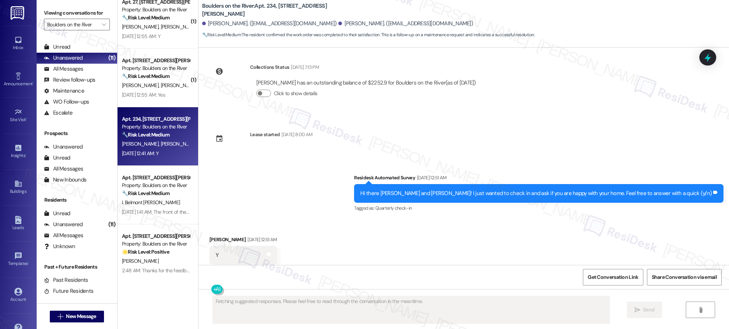
scroll to position [2548, 0]
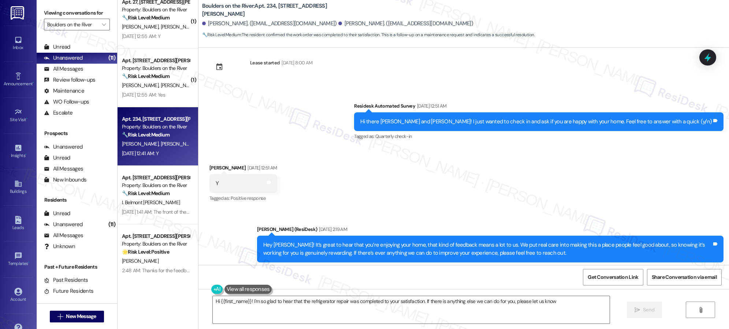
type textarea "Hi {{first_name}}! I'm so glad to hear that the refrigerator repair was complet…"
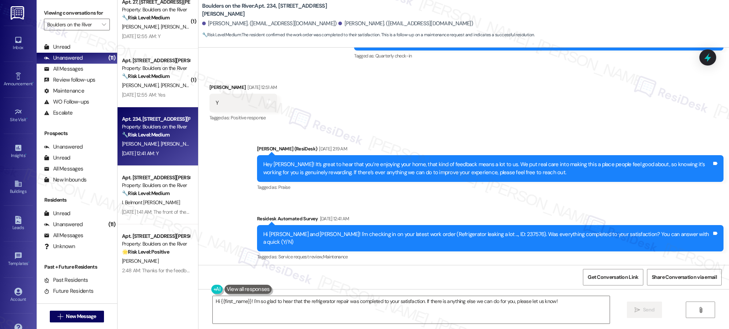
scroll to position [2514, 0]
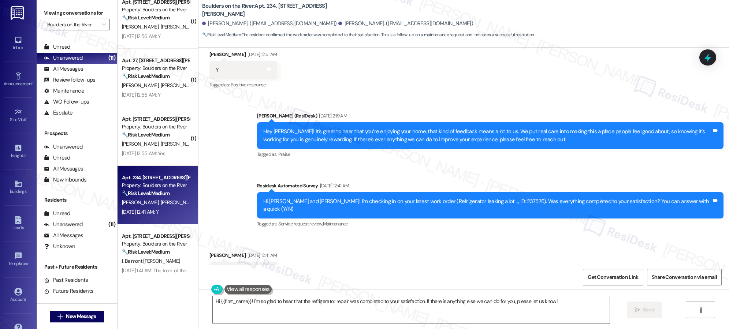
scroll to position [2549, 0]
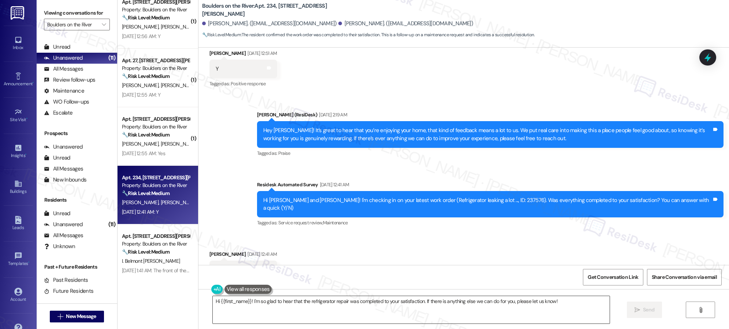
click at [379, 303] on textarea "Hi {{first_name}}! I'm so glad to hear that the refrigerator repair was complet…" at bounding box center [411, 309] width 397 height 27
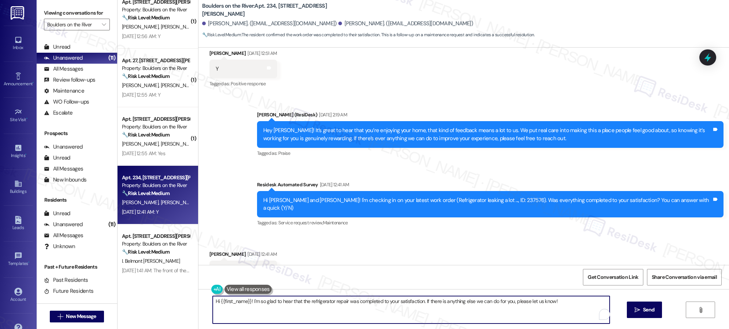
click at [379, 303] on textarea "Hi {{first_name}}! I'm so glad to hear that the refrigerator repair was complet…" at bounding box center [411, 309] width 397 height 27
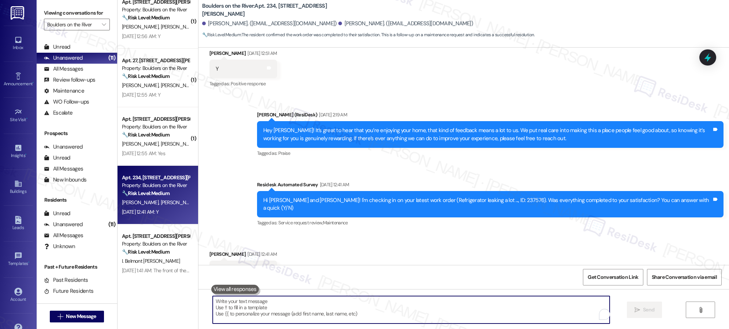
paste textarea "We’re thrilled that you’re satisfied with the work completed! If you have more …"
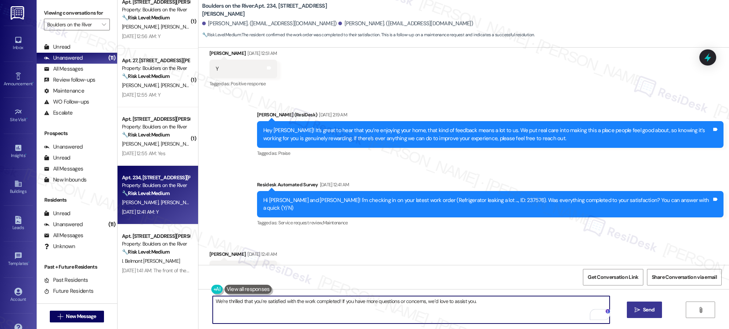
type textarea "We’re thrilled that you’re satisfied with the work completed! If you have more …"
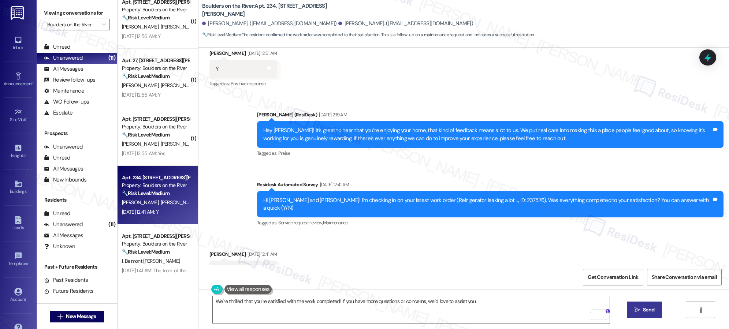
click at [633, 311] on span " Send" at bounding box center [644, 310] width 23 height 8
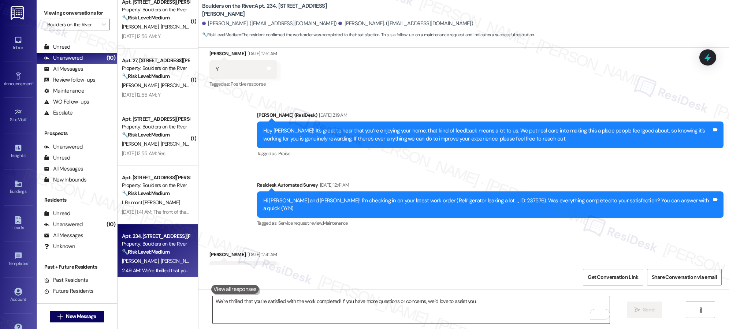
click at [295, 306] on textarea "We’re thrilled that you’re satisfied with the work completed! If you have more …" at bounding box center [411, 309] width 397 height 27
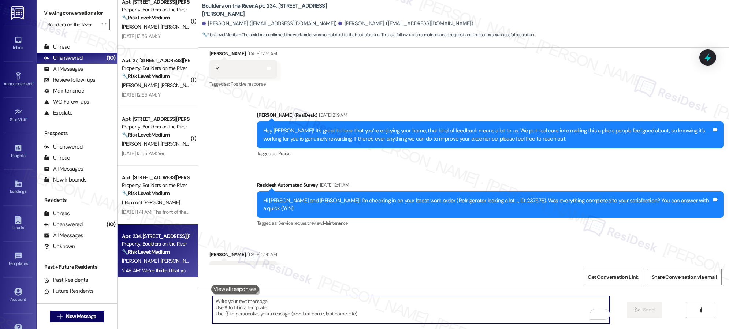
paste textarea "Your feedback means a lot to us! If you have a minute, we’d love for you to lea…"
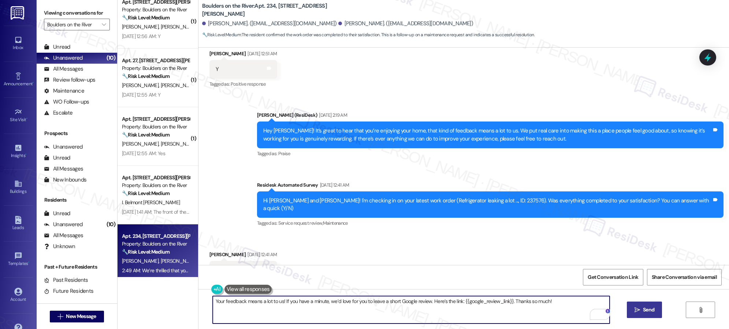
type textarea "Your feedback means a lot to us! If you have a minute, we’d love for you to lea…"
click at [634, 309] on icon "" at bounding box center [636, 310] width 5 height 6
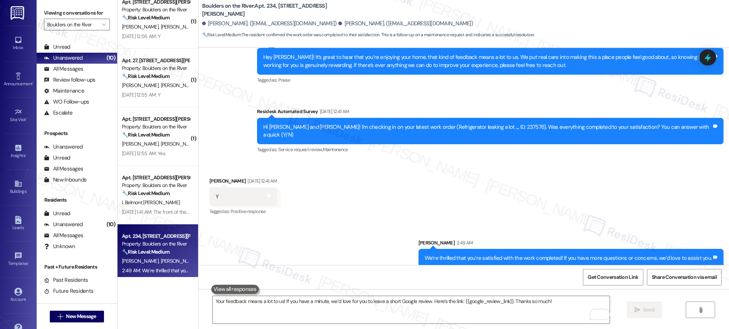
scroll to position [2650, 0]
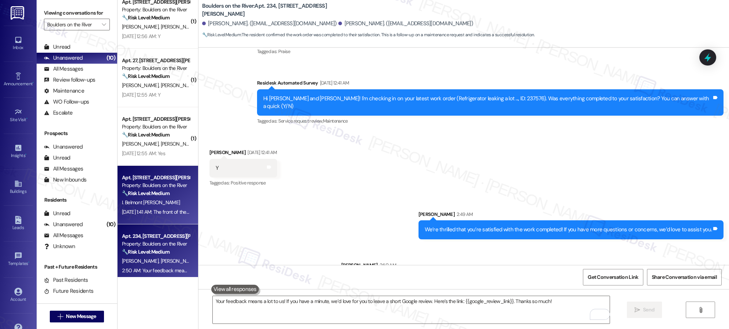
click at [157, 203] on span "I. Belmont [PERSON_NAME]" at bounding box center [151, 202] width 58 height 7
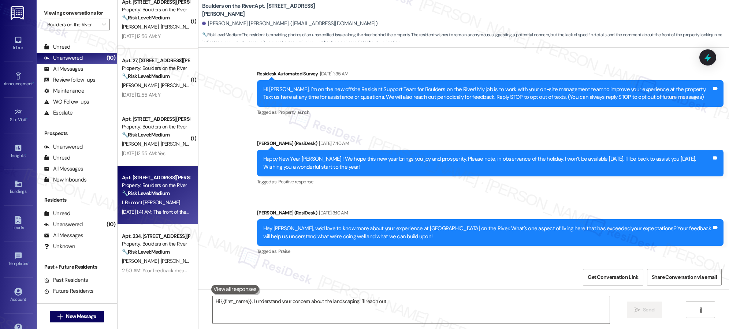
scroll to position [3549, 0]
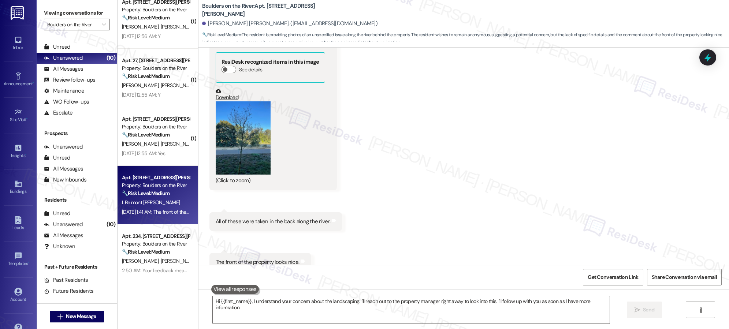
type textarea "Hi {{first_name}}, I understand your concern about the landscaping. I'll reach …"
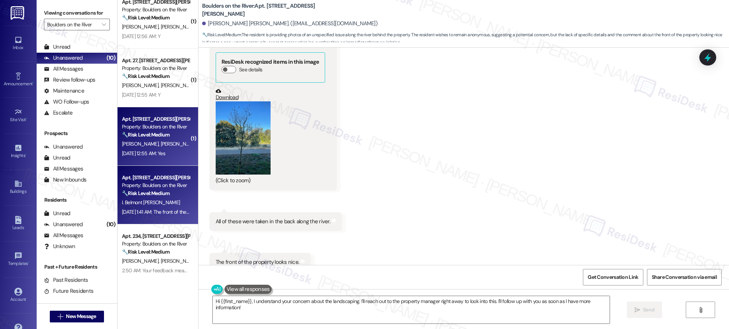
click at [140, 136] on strong "🔧 Risk Level: Medium" at bounding box center [146, 134] width 48 height 7
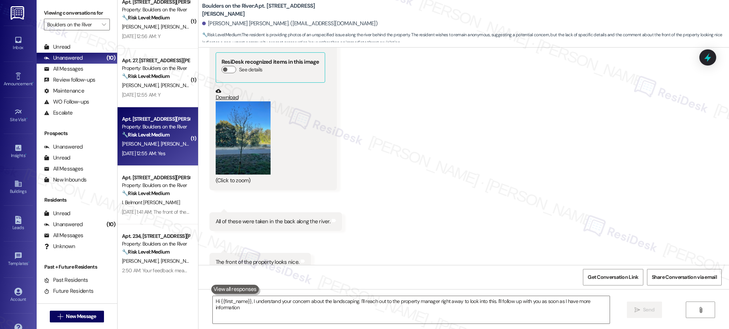
type textarea "Hi {{first_name}}, I understand your concern about the landscaping. I'll reach …"
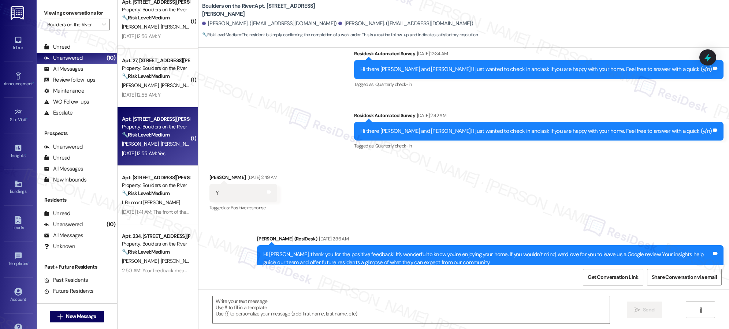
type textarea "Fetching suggested responses. Please feel free to read through the conversation…"
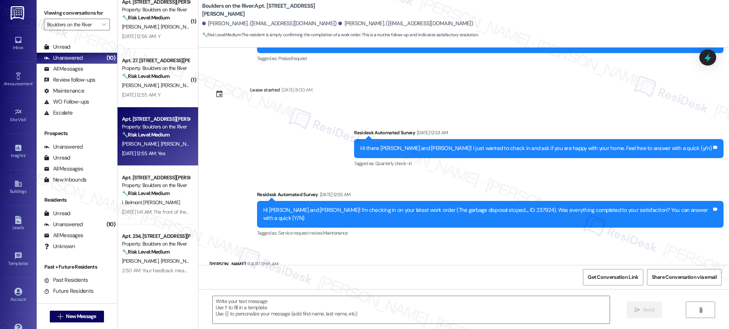
scroll to position [564, 0]
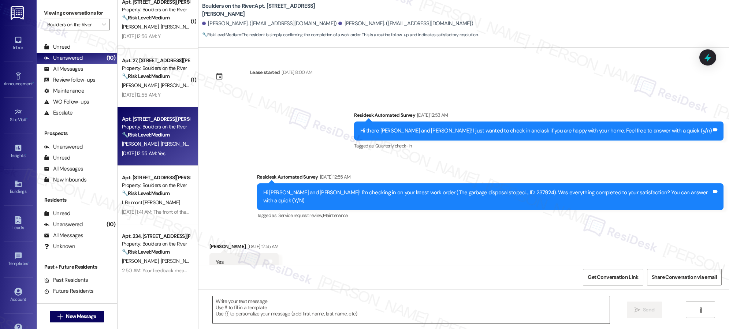
click at [287, 302] on textarea at bounding box center [411, 309] width 397 height 27
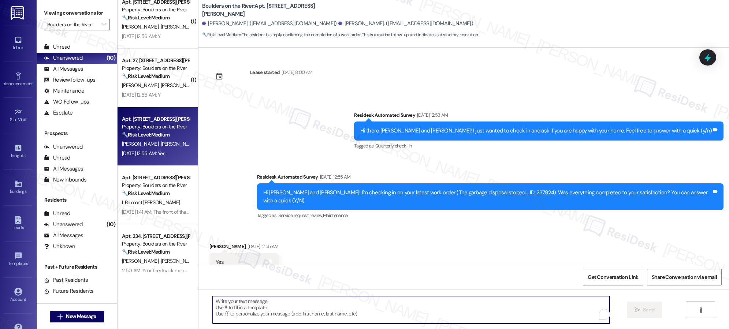
paste textarea "We’re glad everything went well with your work order! Let us know if there’s an…"
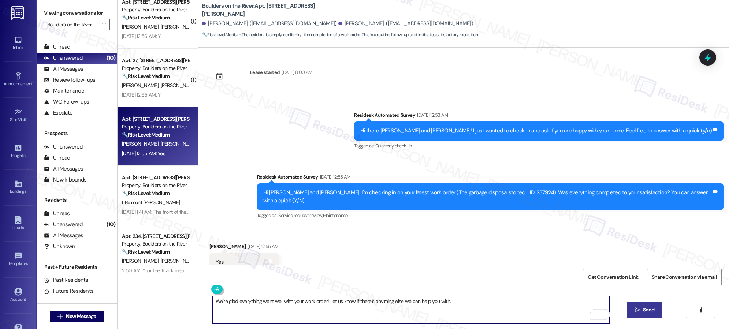
type textarea "We’re glad everything went well with your work order! Let us know if there’s an…"
click at [636, 311] on icon "" at bounding box center [636, 310] width 5 height 6
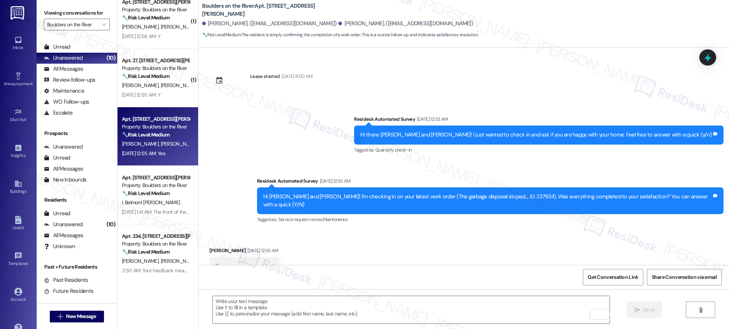
scroll to position [564, 0]
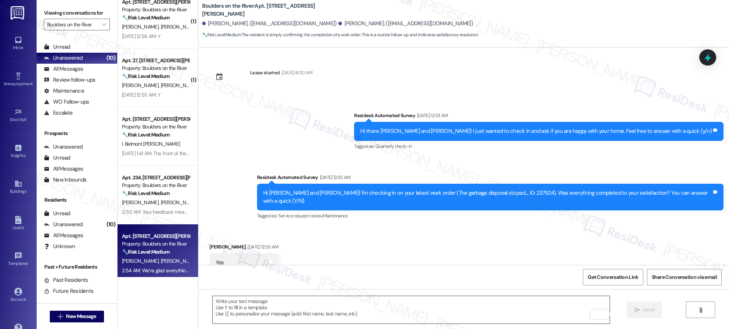
click at [344, 313] on textarea "To enrich screen reader interactions, please activate Accessibility in Grammarl…" at bounding box center [411, 309] width 397 height 27
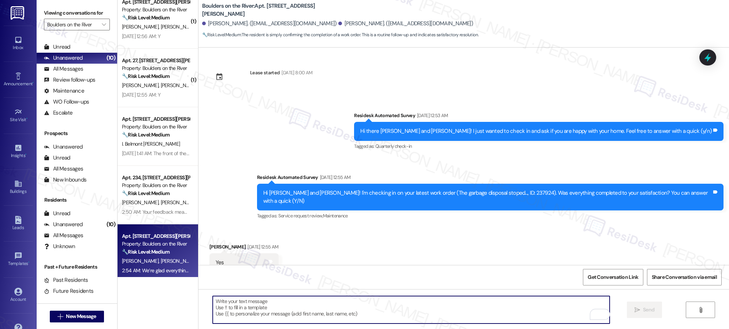
paste textarea "I also wanted to check in and see if you have had a chance to leave us a review…"
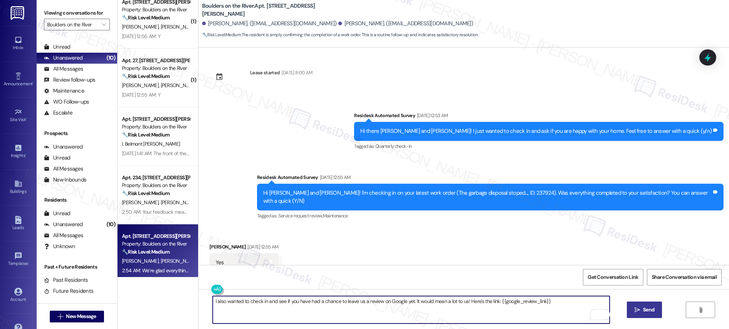
type textarea "I also wanted to check in and see if you have had a chance to leave us a review…"
click at [643, 309] on span "Send" at bounding box center [648, 310] width 11 height 8
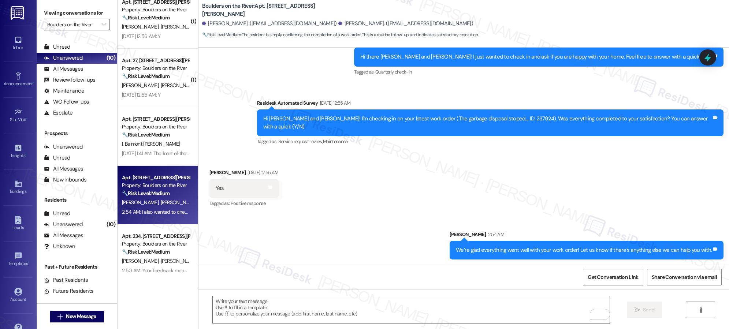
scroll to position [666, 0]
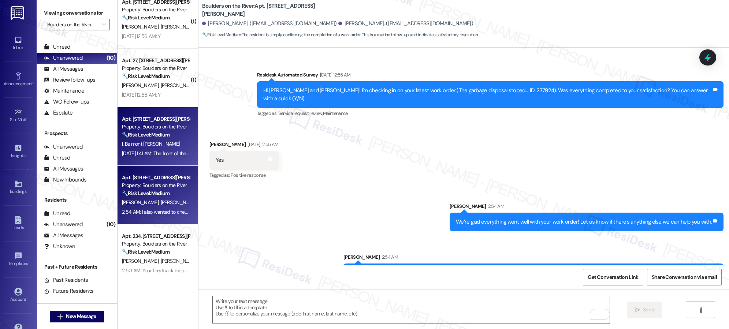
click at [136, 146] on span "I. Belmont [PERSON_NAME]" at bounding box center [151, 144] width 58 height 7
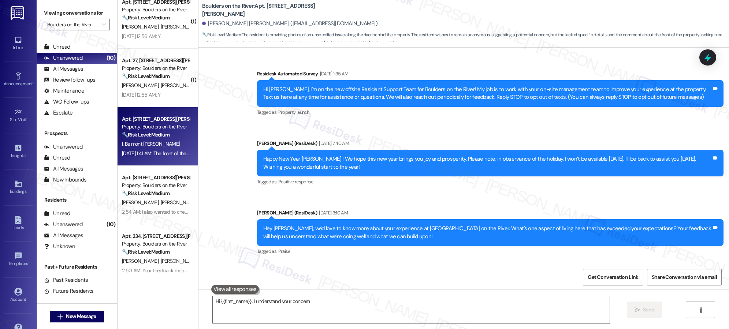
scroll to position [3549, 0]
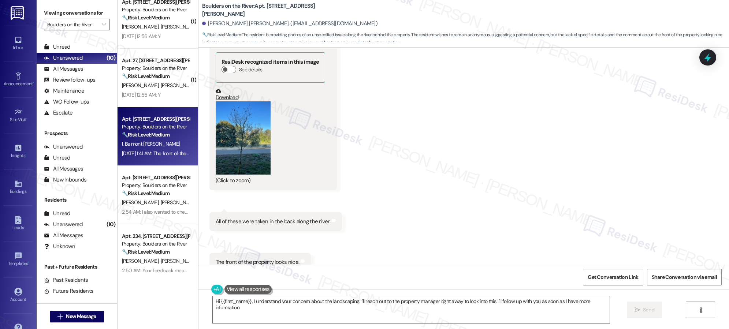
type textarea "Hi {{first_name}}, I understand your concern about the landscaping. I'll reach …"
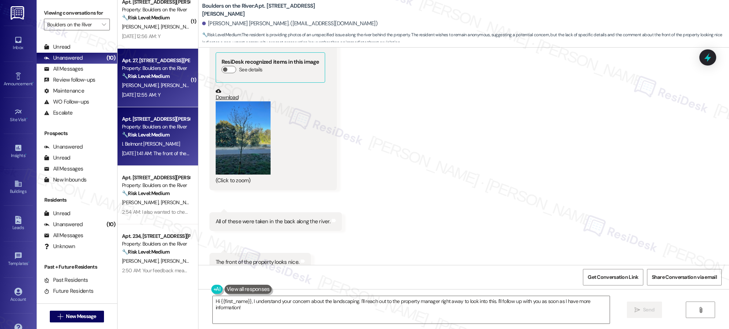
click at [160, 92] on div "Aug 08, 2025 at 12:55 AM: Y Aug 08, 2025 at 12:55 AM: Y" at bounding box center [141, 94] width 38 height 7
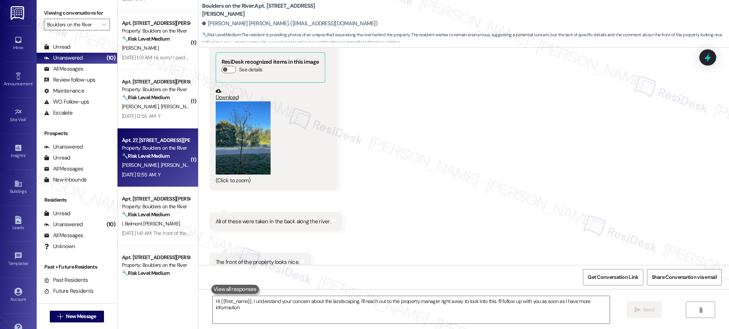
type textarea "Hi {{first_name}}, I understand your concern about the landscaping. I'll reach …"
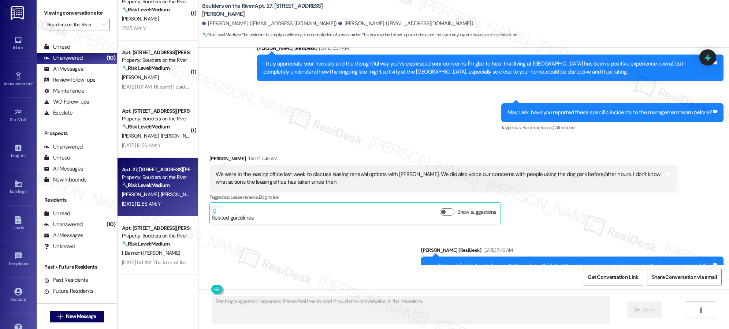
scroll to position [639, 0]
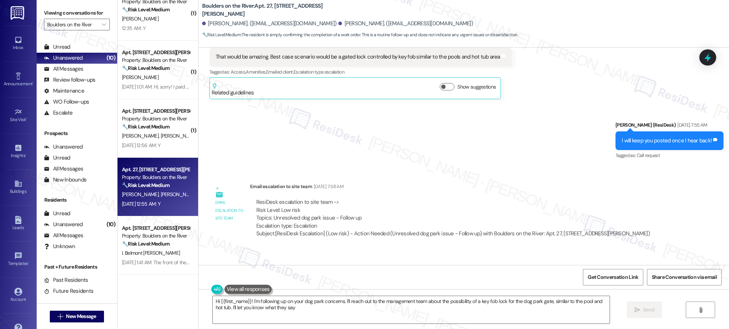
type textarea "Hi {{first_name}}! I'm following up on your dog park concerns. I'll reach out t…"
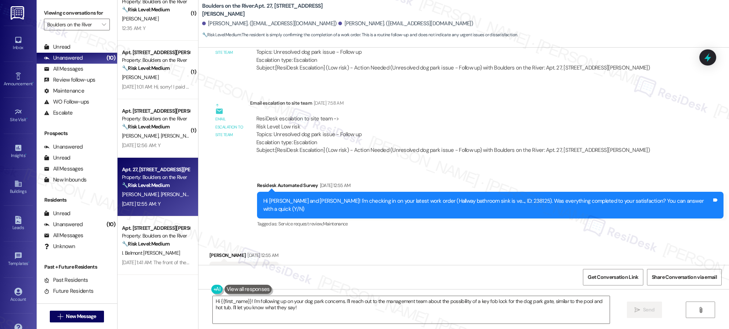
scroll to position [1086, 0]
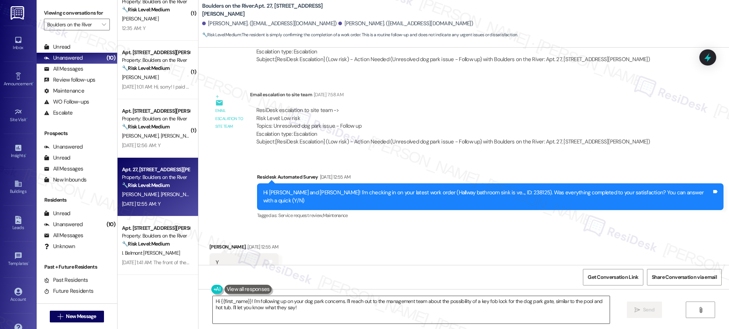
click at [367, 305] on textarea "Hi {{first_name}}! I'm following up on your dog park concerns. I'll reach out t…" at bounding box center [411, 309] width 397 height 27
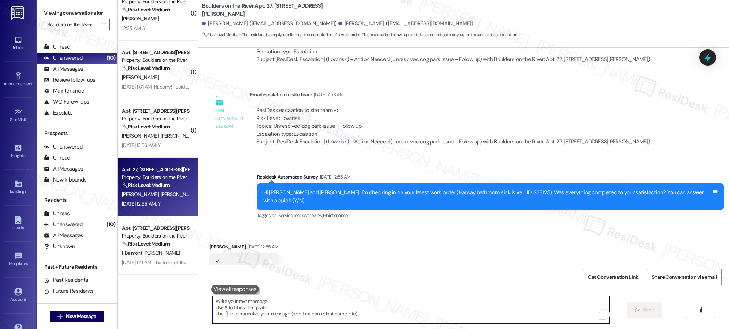
paste textarea "We’re glad everything went well with your work order! Let us know if there’s an…"
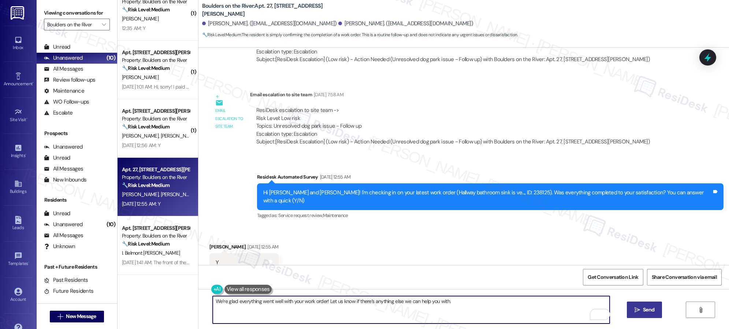
type textarea "We’re glad everything went well with your work order! Let us know if there’s an…"
click at [638, 308] on icon "" at bounding box center [636, 310] width 5 height 6
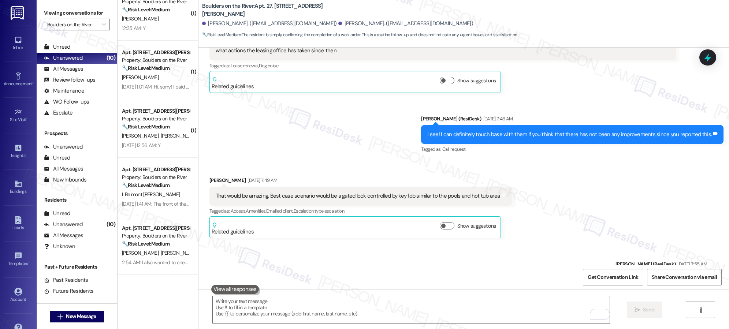
scroll to position [771, 0]
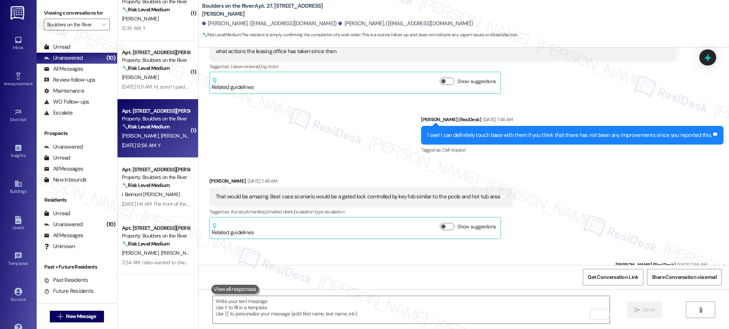
click at [163, 150] on div "Aug 08, 2025 at 12:56 AM: Y Aug 08, 2025 at 12:56 AM: Y" at bounding box center [155, 145] width 69 height 9
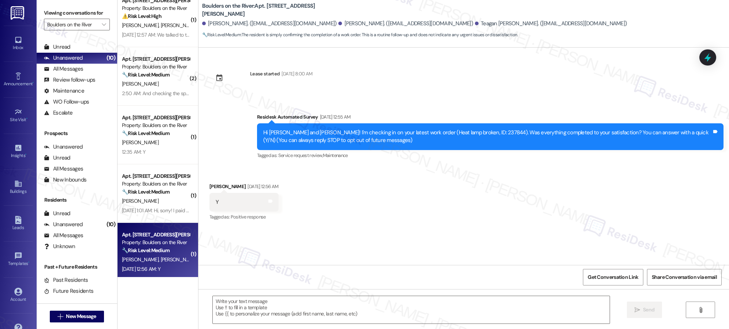
scroll to position [0, 0]
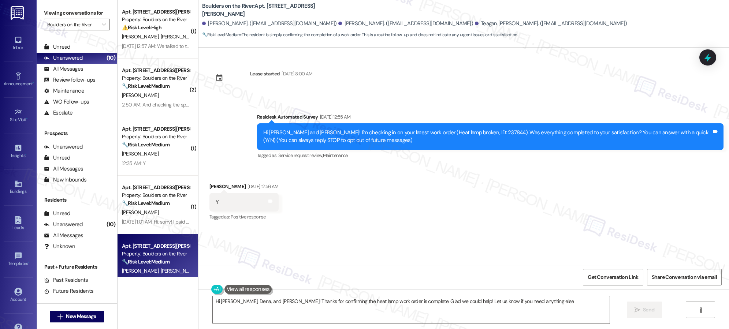
type textarea "Hi Christopher, Dena, and Teagan! Thanks for confirming the heat lamp work orde…"
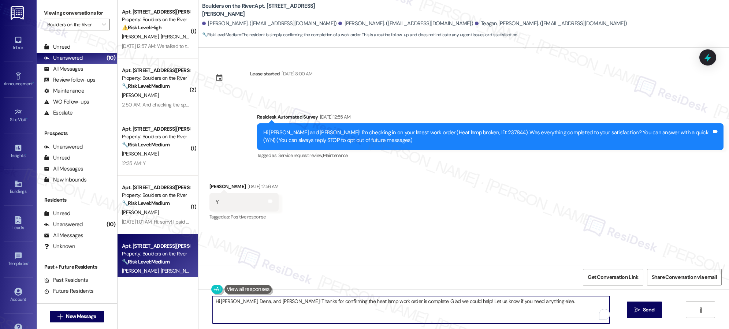
click at [345, 306] on textarea "Hi Christopher, Dena, and Teagan! Thanks for confirming the heat lamp work orde…" at bounding box center [411, 309] width 397 height 27
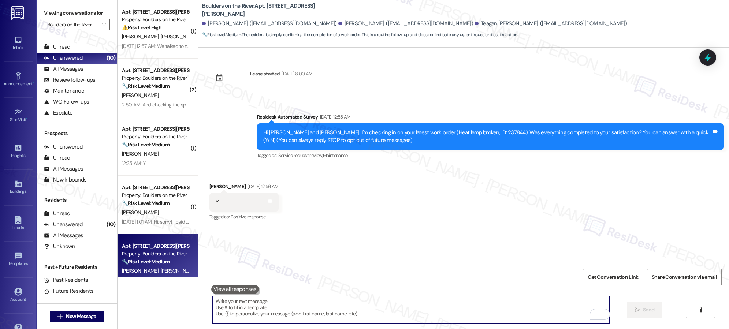
click at [311, 303] on textarea "To enrich screen reader interactions, please activate Accessibility in Grammarl…" at bounding box center [411, 309] width 397 height 27
paste textarea "It’s great to know that your work order was completed to your satisfaction! Don…"
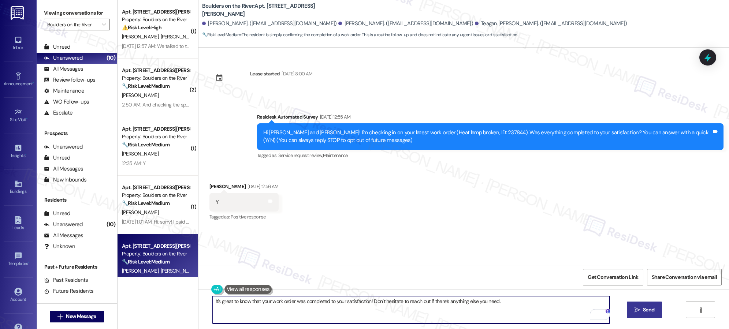
type textarea "It’s great to know that your work order was completed to your satisfaction! Don…"
click at [641, 312] on span "Send" at bounding box center [648, 310] width 14 height 8
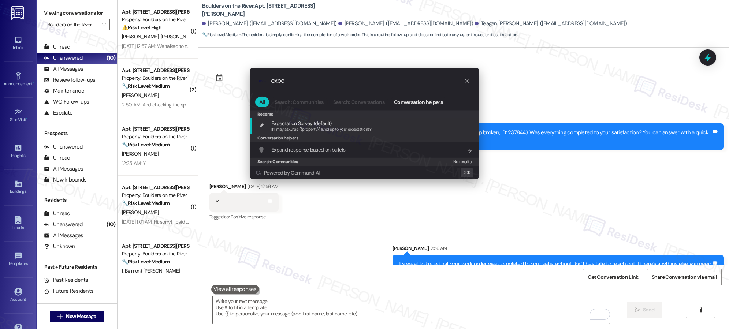
type input "expe"
click at [298, 125] on span "Expe ctation Survey (default)" at bounding box center [301, 123] width 60 height 8
type textarea "If I may ask...has {{property}} lived up to your expectations?"
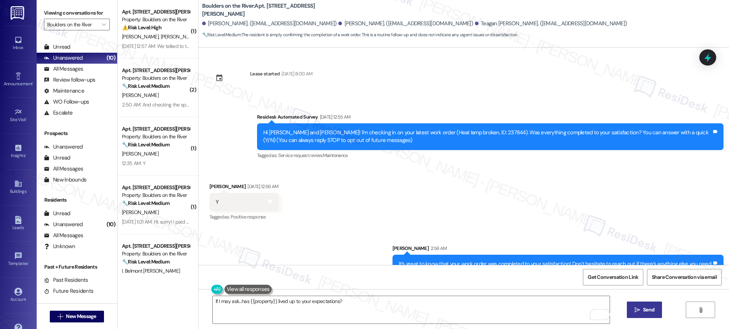
click at [641, 310] on span "Send" at bounding box center [648, 310] width 14 height 8
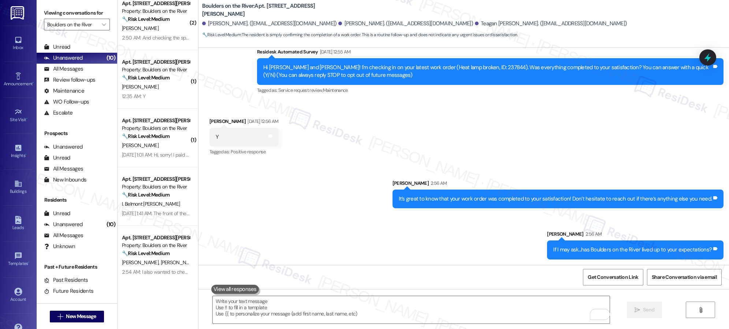
scroll to position [64, 0]
click at [164, 101] on div "( 1 ) Apt. 222, 655 Goodpasture Island RD Property: Boulders on the River ⚠️ Ri…" at bounding box center [157, 138] width 81 height 277
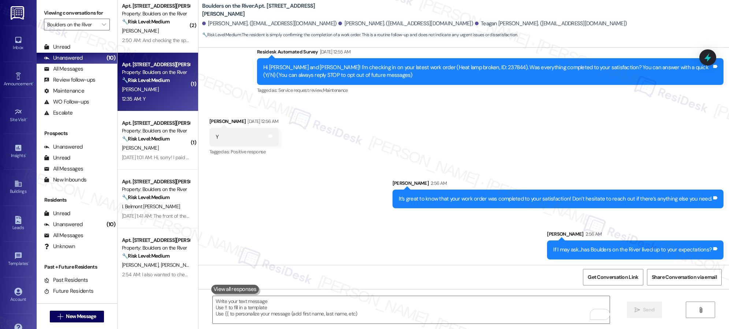
click at [164, 101] on div "12:35 AM: Y 12:35 AM: Y" at bounding box center [155, 98] width 69 height 9
click at [162, 99] on div "12:35 AM: Y 12:35 AM: Y" at bounding box center [155, 98] width 69 height 9
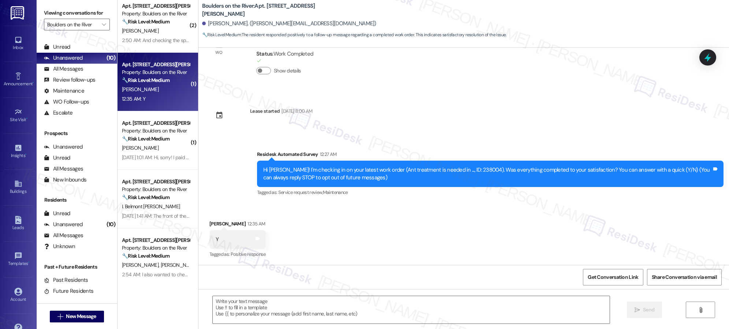
type textarea "Fetching suggested responses. Please feel free to read through the conversation…"
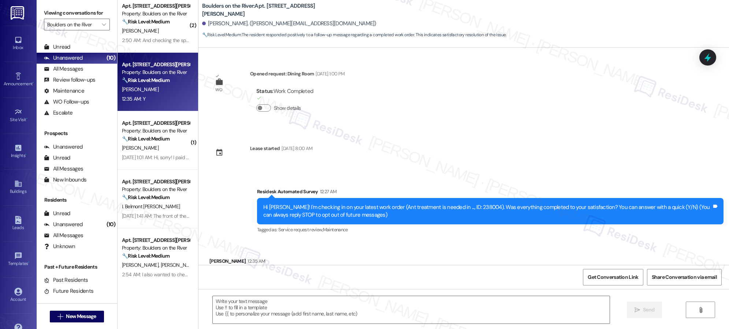
scroll to position [38, 0]
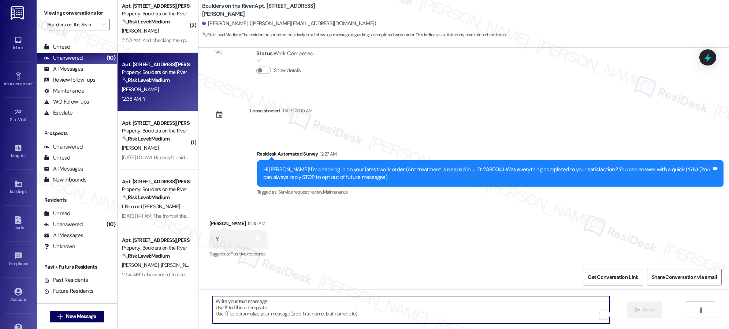
click at [355, 310] on textarea "To enrich screen reader interactions, please activate Accessibility in Grammarl…" at bounding box center [411, 309] width 397 height 27
paste textarea "It’s great to know that your work order was completed to your satisfaction! Don…"
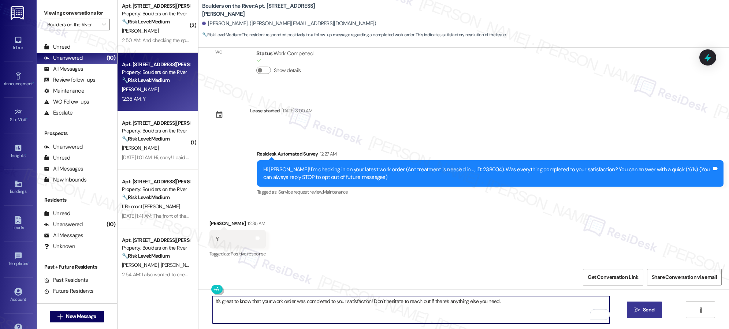
type textarea "It’s great to know that your work order was completed to your satisfaction! Don…"
click at [643, 311] on span "Send" at bounding box center [648, 310] width 11 height 8
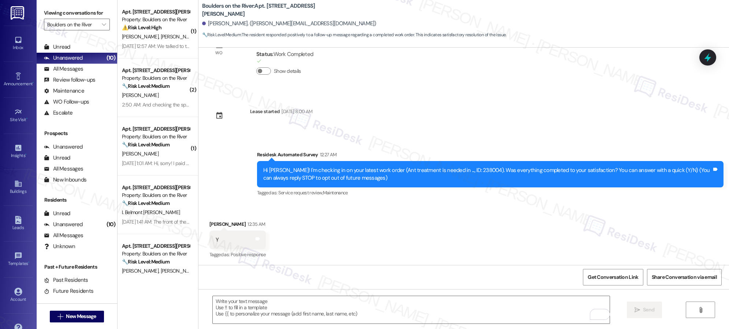
scroll to position [89, 0]
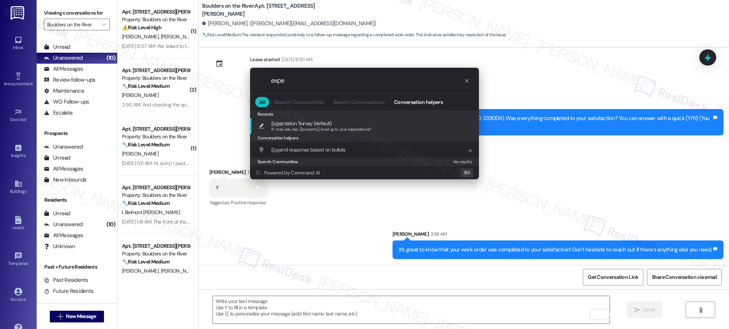
type input "expe"
click at [304, 128] on span "If I may ask...has {{property}} lived up to your expectations?" at bounding box center [321, 129] width 100 height 5
type textarea "If I may ask...has {{property}} lived up to your expectations?"
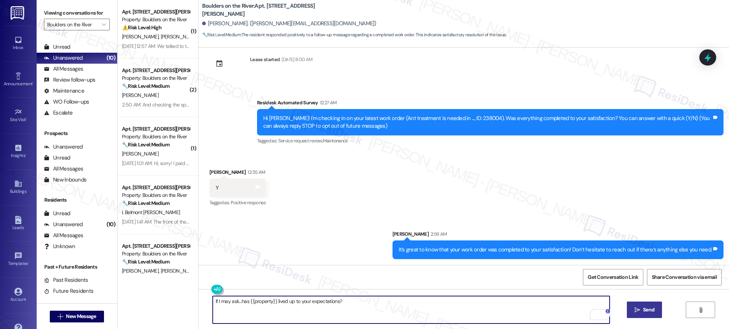
click at [646, 311] on span "Send" at bounding box center [648, 310] width 11 height 8
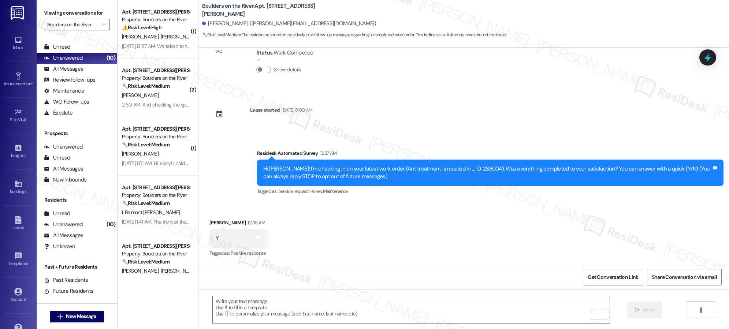
scroll to position [37, 0]
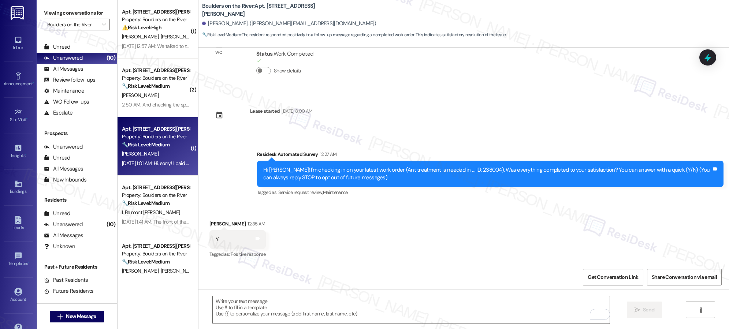
click at [143, 156] on div "[PERSON_NAME]" at bounding box center [155, 153] width 69 height 9
type textarea "Fetching suggested responses. Please feel free to read through the conversation…"
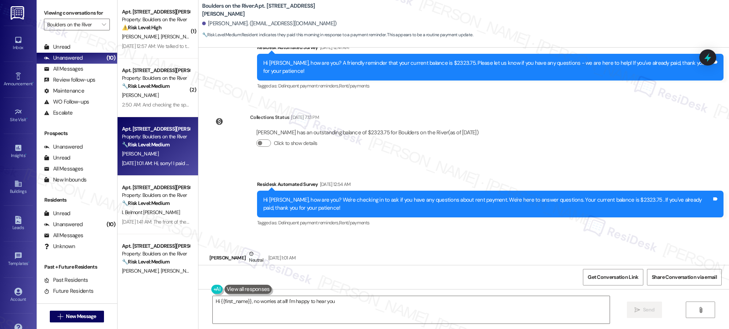
scroll to position [671, 0]
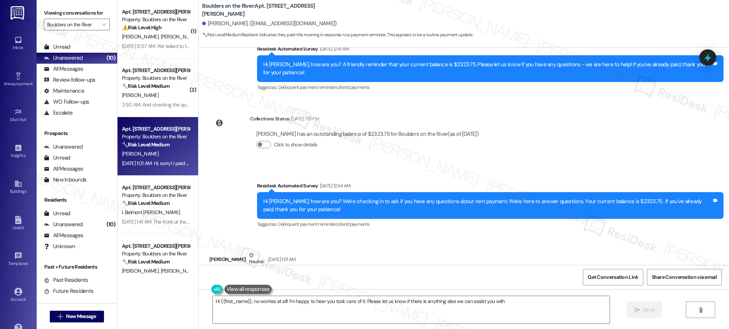
type textarea "Hi {{first_name}}, no worries at all! I'm happy to hear you took care of it. Pl…"
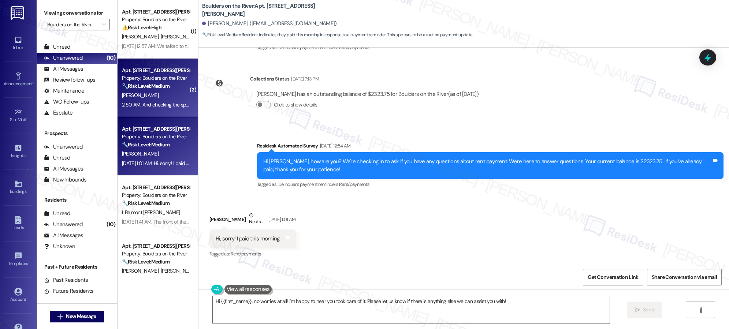
click at [152, 97] on div "[PERSON_NAME]" at bounding box center [155, 95] width 69 height 9
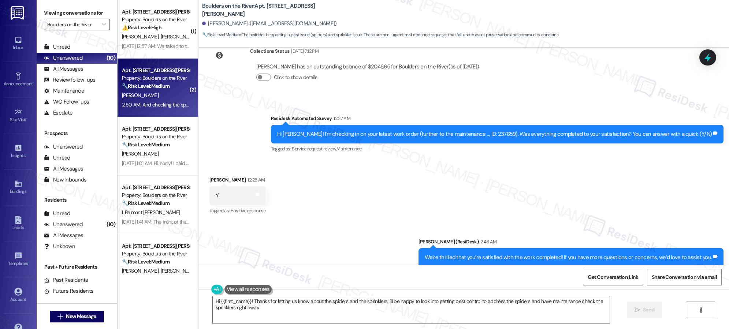
type textarea "Hi {{first_name}}! Thanks for letting us know about the spiders and the sprinkl…"
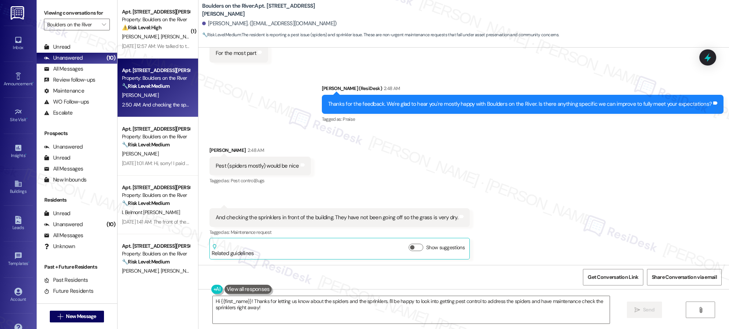
scroll to position [762, 0]
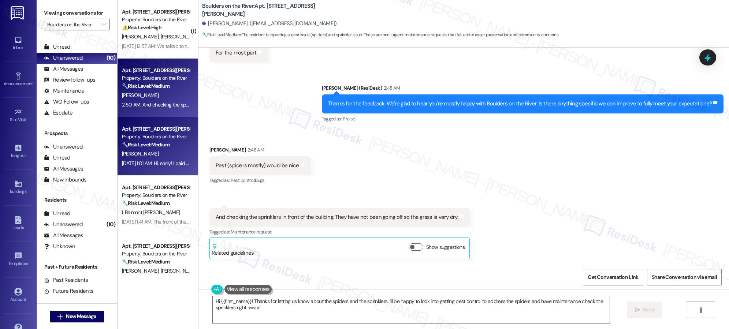
click at [160, 147] on strong "🔧 Risk Level: Medium" at bounding box center [146, 144] width 48 height 7
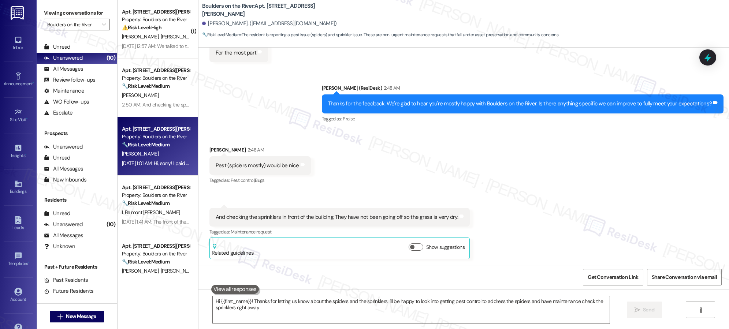
type textarea "Hi {{first_name}}! Thanks for letting us know about the spiders and the sprinkl…"
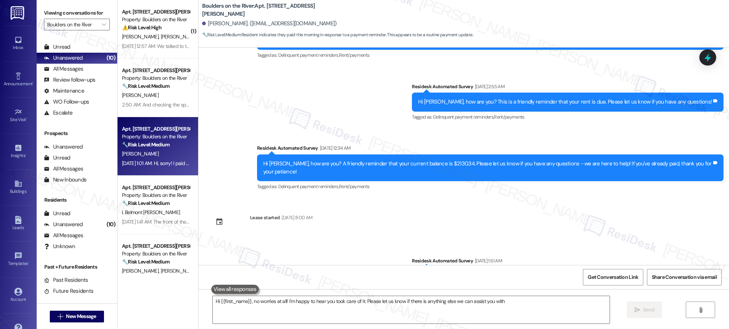
type textarea "Hi {{first_name}}, no worries at all! I'm happy to hear you took care of it. Pl…"
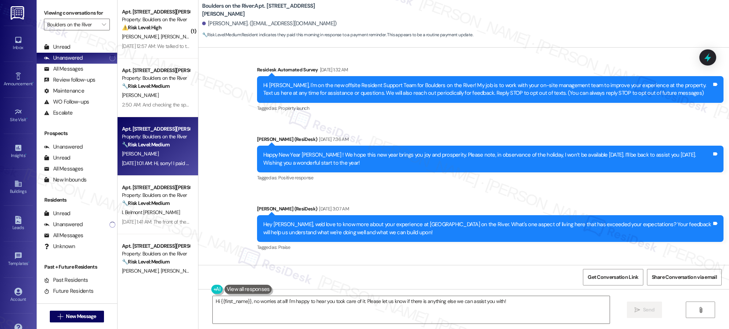
scroll to position [0, 0]
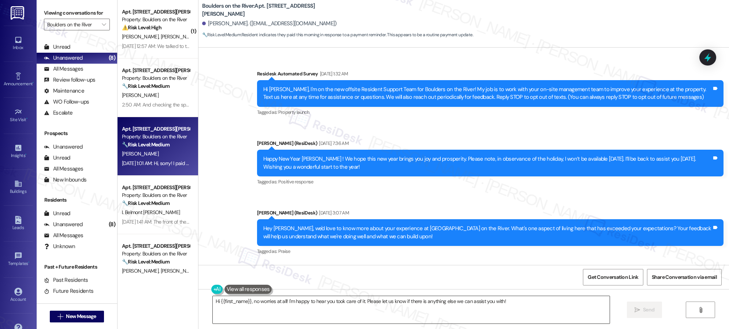
click at [305, 303] on textarea "Hi {{first_name}}, no worries at all! I'm happy to hear you took care of it. Pl…" at bounding box center [411, 309] width 397 height 27
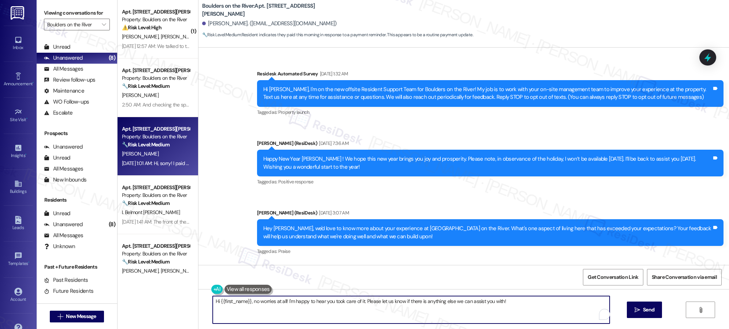
click at [305, 303] on textarea "Hi {{first_name}}, no worries at all! I'm happy to hear you took care of it. Pl…" at bounding box center [411, 309] width 397 height 27
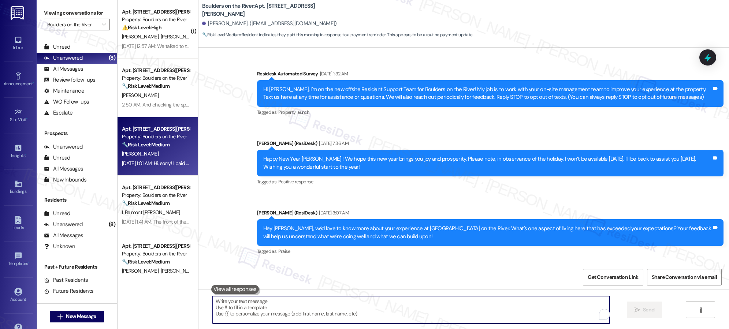
paste textarea "Great to hear your rent payment is completed! Let me know if there’s anything e…"
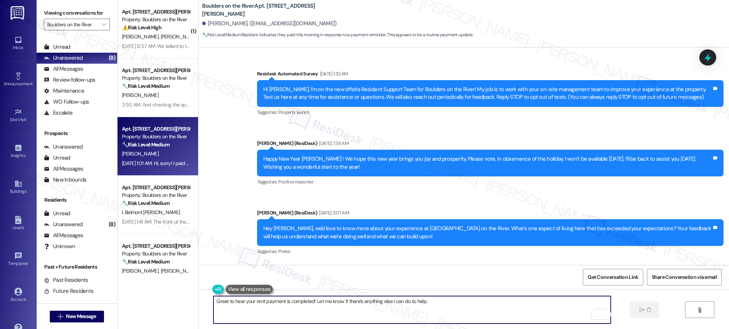
type textarea "Great to hear your rent payment is completed! Let me know if there’s anything e…"
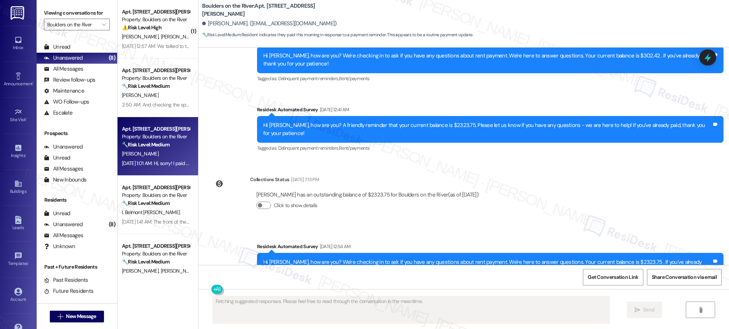
scroll to position [710, 0]
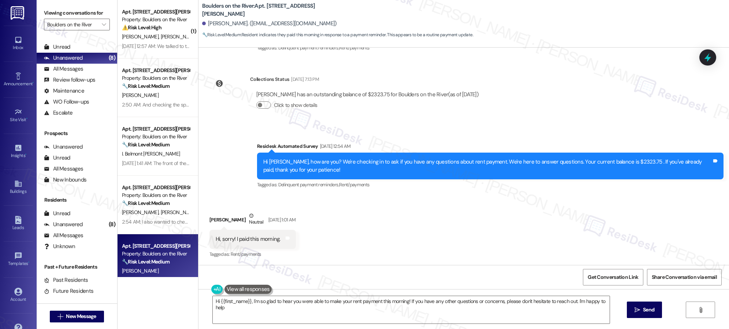
type textarea "Hi {{first_name}}, I'm so glad to hear you were able to make your rent payment …"
click at [300, 304] on textarea "Hi {{first_name}}, I'm so glad to hear you were able to make your rent payment …" at bounding box center [411, 309] width 397 height 27
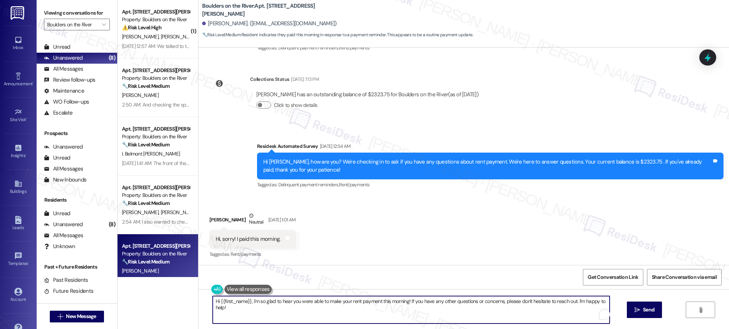
click at [300, 304] on textarea "Hi {{first_name}}, I'm so glad to hear you were able to make your rent payment …" at bounding box center [411, 309] width 397 height 27
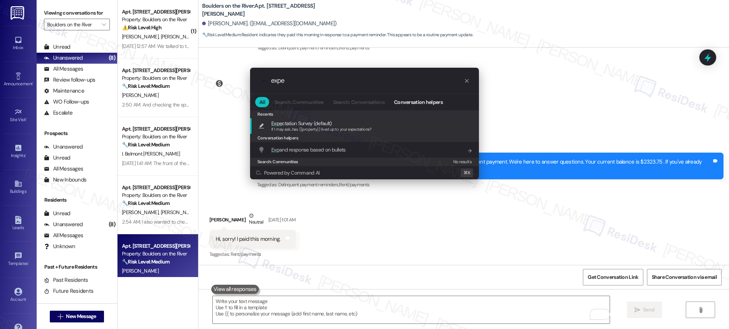
type input "expe"
click at [288, 123] on span "Expe ctation Survey (default)" at bounding box center [301, 123] width 60 height 8
type textarea "If I may ask...has {{property}} lived up to your expectations?"
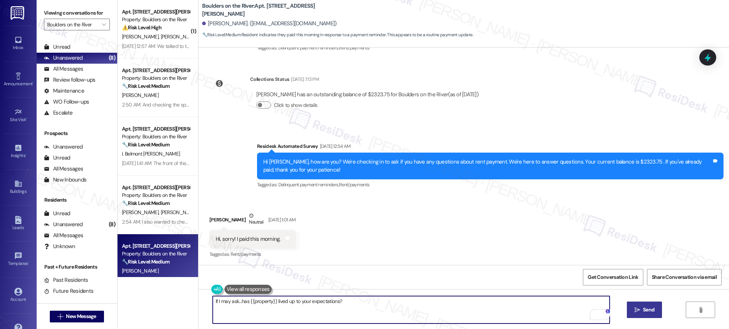
click at [641, 311] on span "Send" at bounding box center [648, 310] width 14 height 8
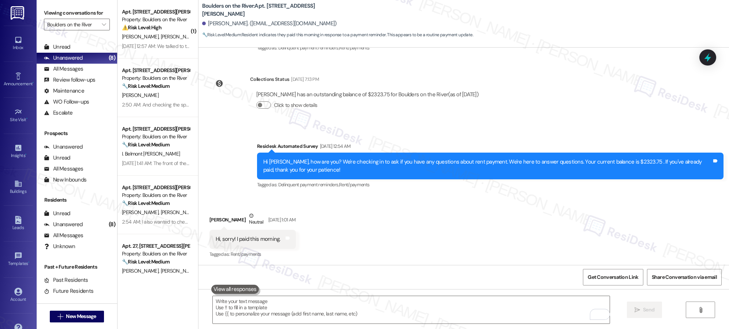
scroll to position [813, 0]
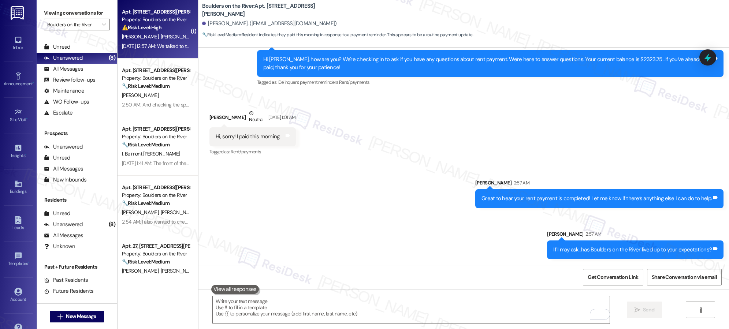
click at [160, 40] on span "[PERSON_NAME]" at bounding box center [178, 36] width 37 height 7
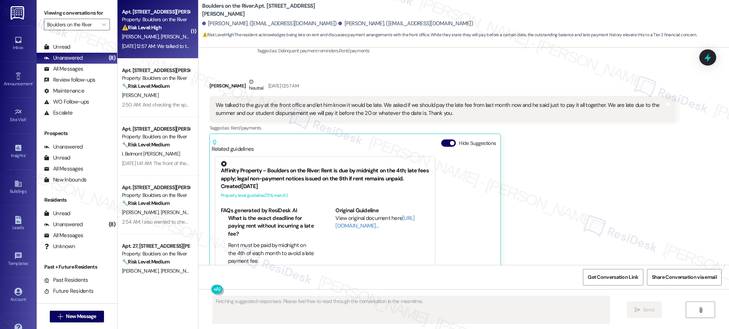
scroll to position [823, 0]
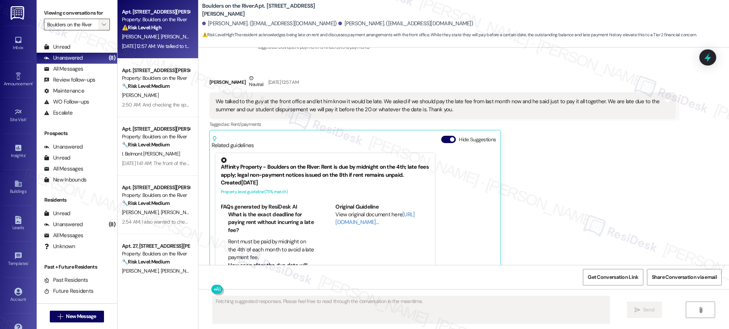
click at [102, 23] on button "" at bounding box center [104, 25] width 12 height 12
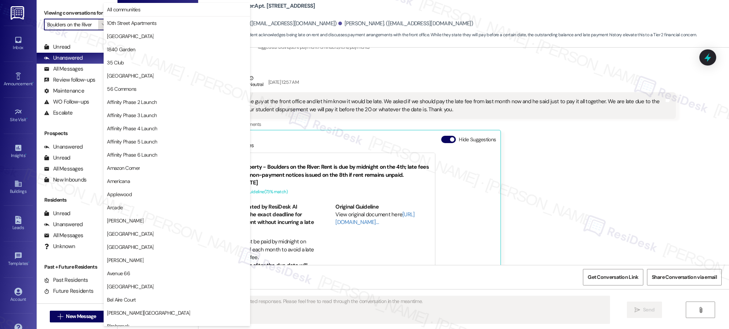
scroll to position [251, 0]
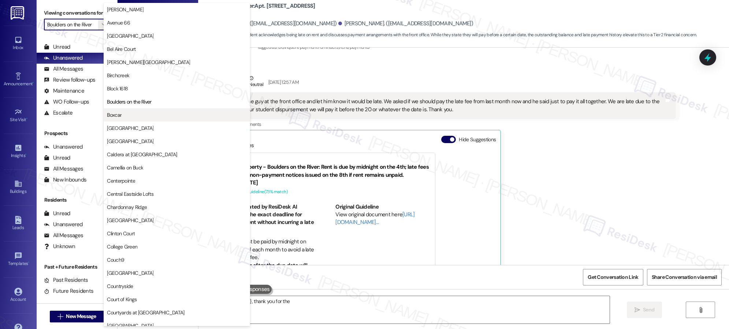
click at [118, 115] on span "Boxcar" at bounding box center [114, 114] width 15 height 7
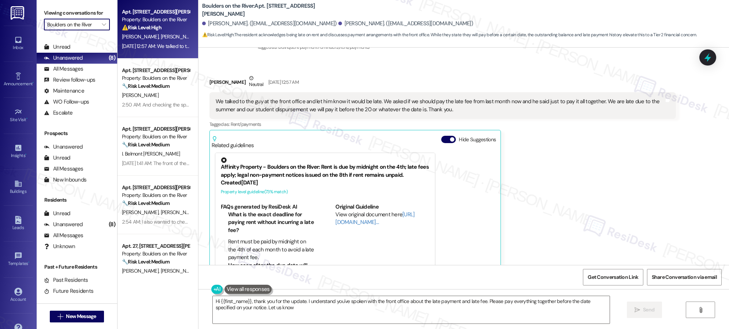
type textarea "Hi {{first_name}}, thank you for the update. I understand you've spoken with th…"
type input "Boxcar"
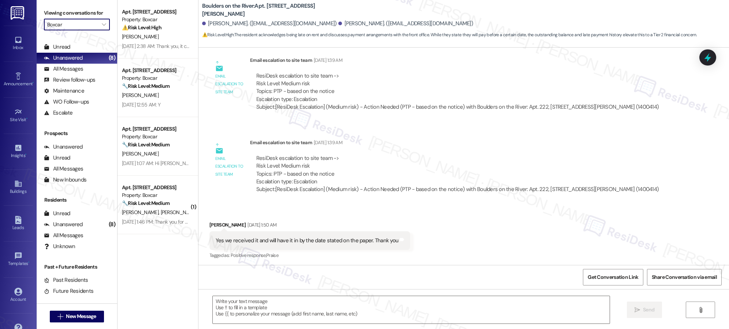
type textarea "Fetching suggested responses. Please feel free to read through the conversation…"
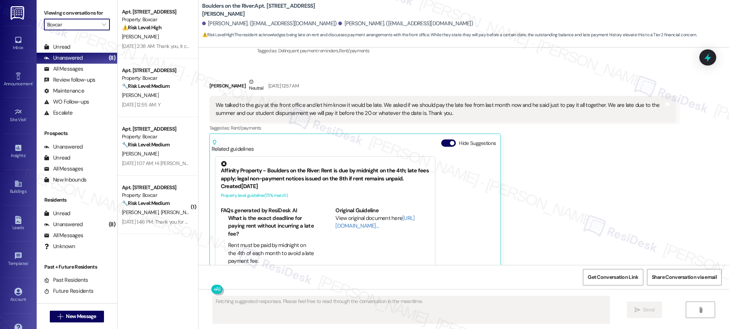
scroll to position [823, 0]
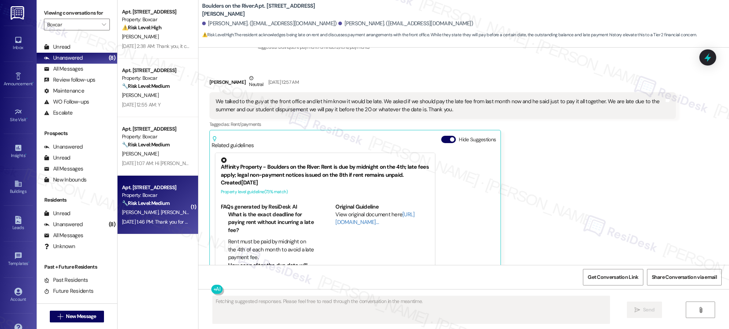
click at [160, 210] on span "D. Rochlin" at bounding box center [178, 212] width 37 height 7
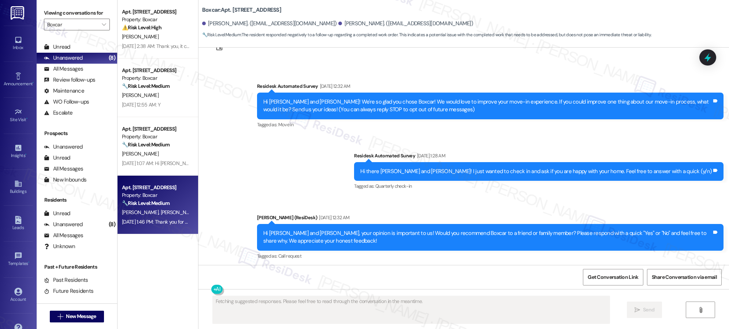
scroll to position [0, 0]
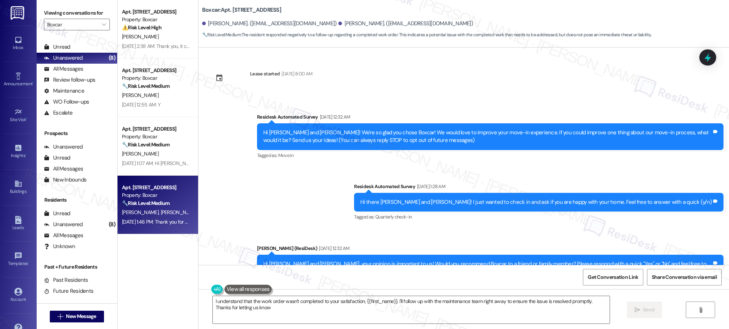
type textarea "I understand that the work order wasn't completed to your satisfaction, {{first…"
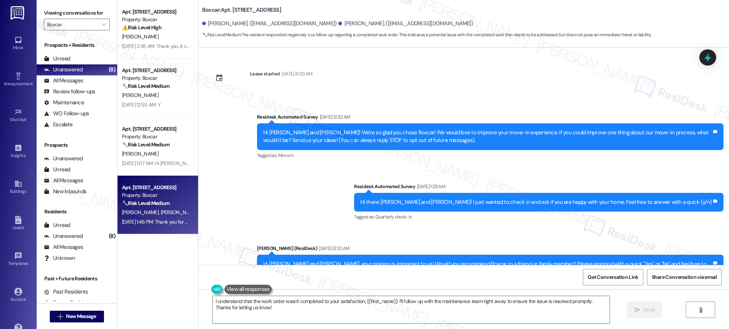
scroll to position [12, 0]
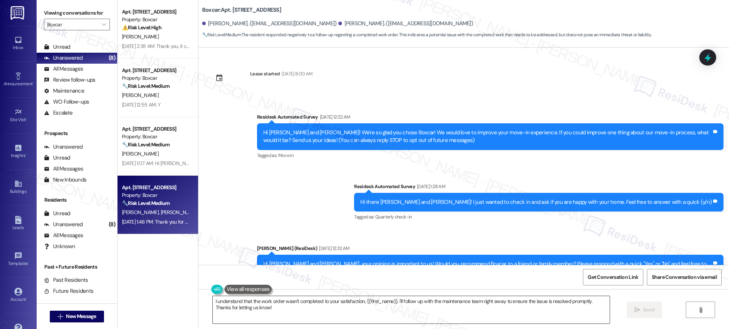
click at [366, 300] on textarea "I understand that the work order wasn't completed to your satisfaction, {{first…" at bounding box center [411, 309] width 397 height 27
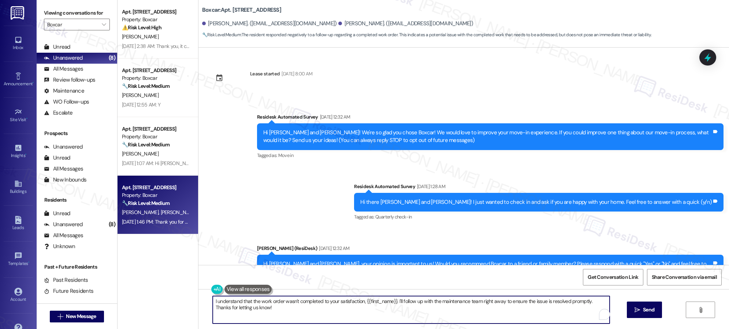
click at [366, 300] on textarea "I understand that the work order wasn't completed to your satisfaction, {{first…" at bounding box center [411, 309] width 397 height 27
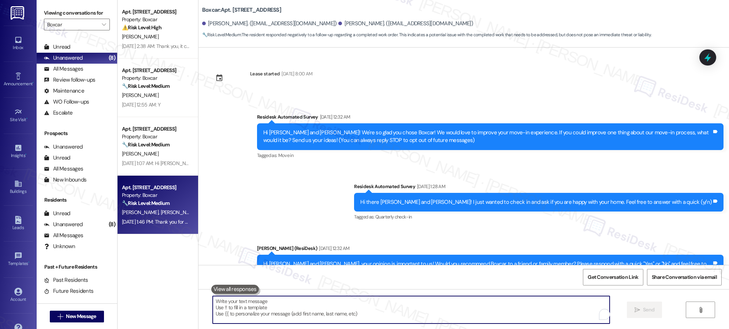
paste textarea "I’m sorry to hear you’re not satisfied with the recent work. We want to make su…"
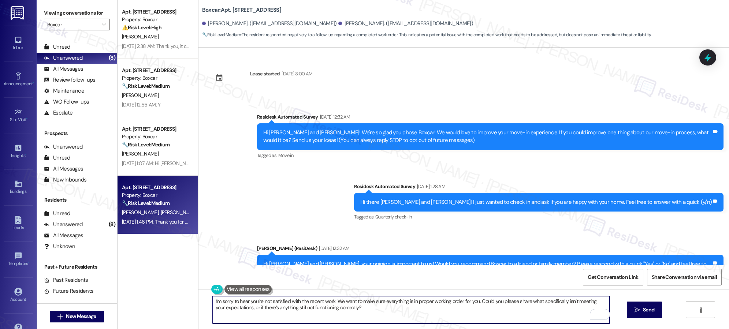
scroll to position [218, 0]
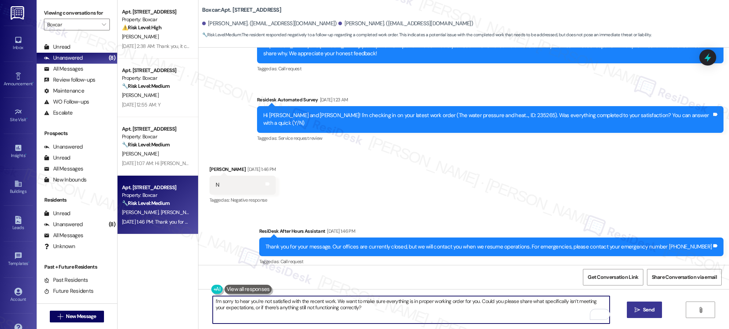
type textarea "I’m sorry to hear you’re not satisfied with the recent work. We want to make su…"
click at [642, 317] on button " Send" at bounding box center [645, 310] width 36 height 16
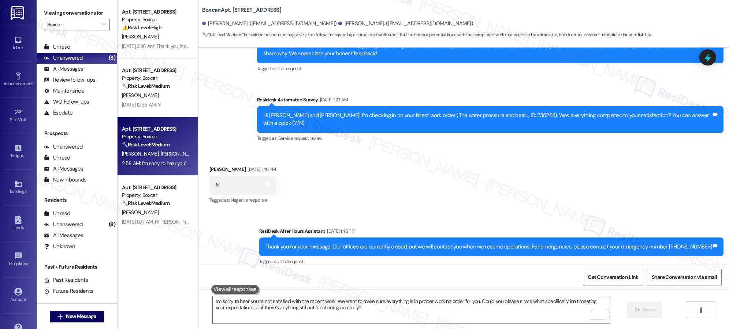
scroll to position [277, 0]
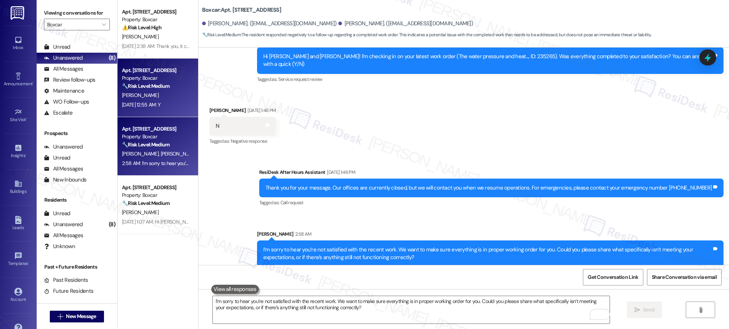
click at [159, 100] on div "Aug 07, 2025 at 12:55 AM: Y Aug 07, 2025 at 12:55 AM: Y" at bounding box center [155, 104] width 69 height 9
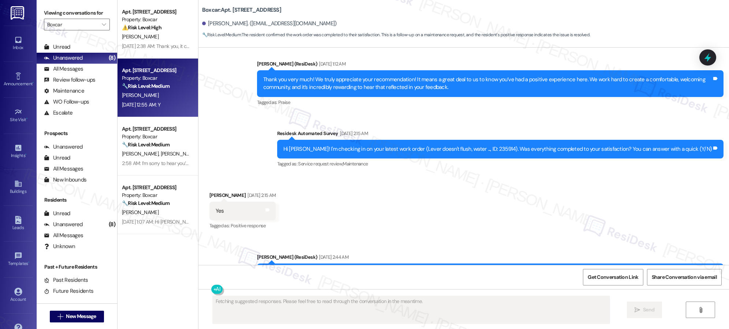
scroll to position [0, 0]
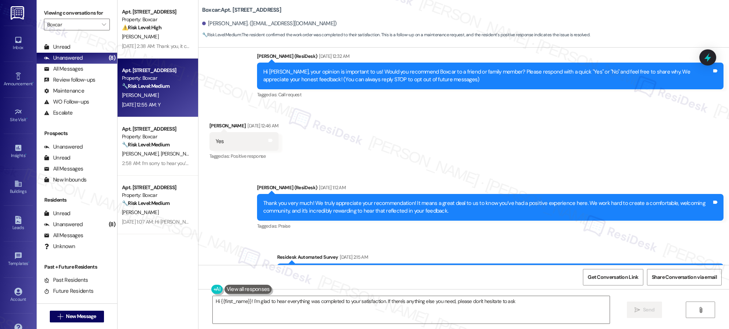
type textarea "Hi {{first_name}}! I'm glad to hear everything was completed to your satisfacti…"
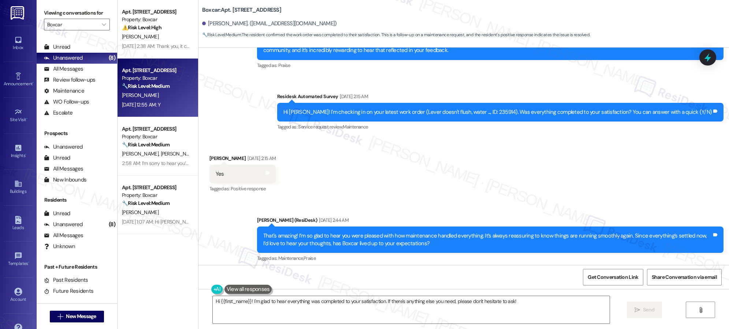
scroll to position [350, 0]
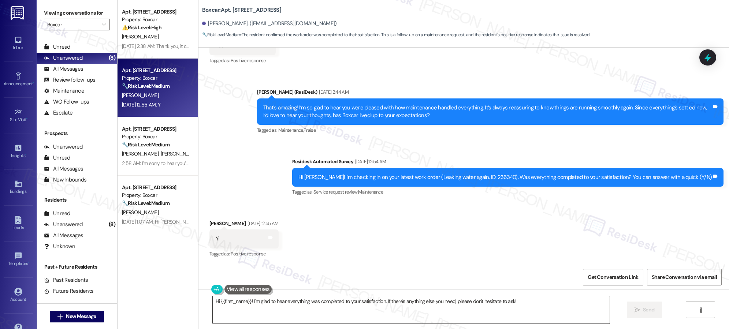
click at [301, 300] on textarea "Hi {{first_name}}! I'm glad to hear everything was completed to your satisfacti…" at bounding box center [411, 309] width 397 height 27
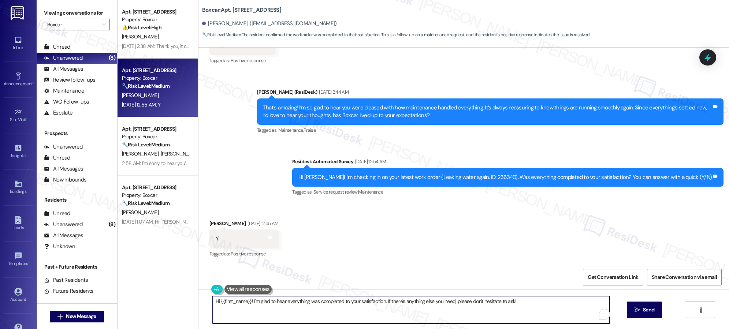
click at [301, 300] on textarea "Hi {{first_name}}! I'm glad to hear everything was completed to your satisfacti…" at bounding box center [411, 309] width 397 height 27
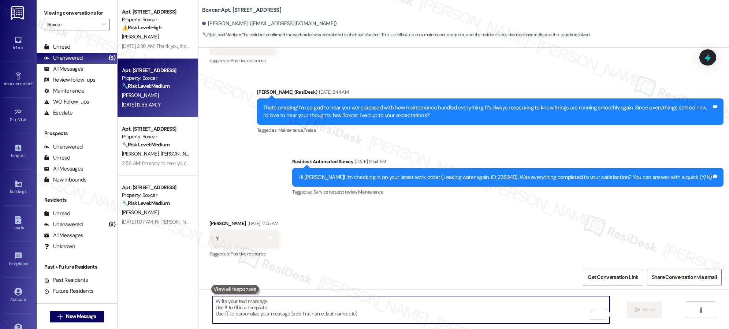
paste textarea "I’m sorry to hear you’re not satisfied with the recent work. We want to make su…"
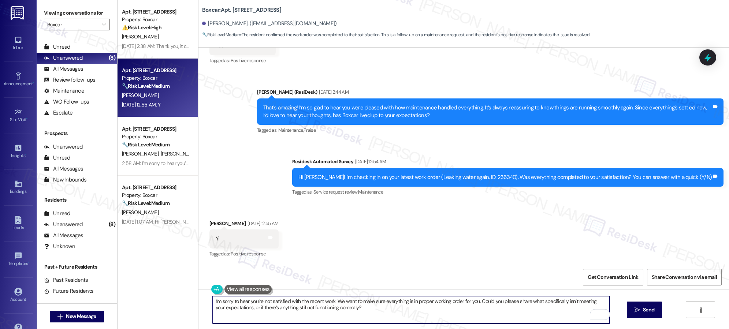
type textarea "I’m sorry to hear you’re not satisfied with the recent work. We want to make su…"
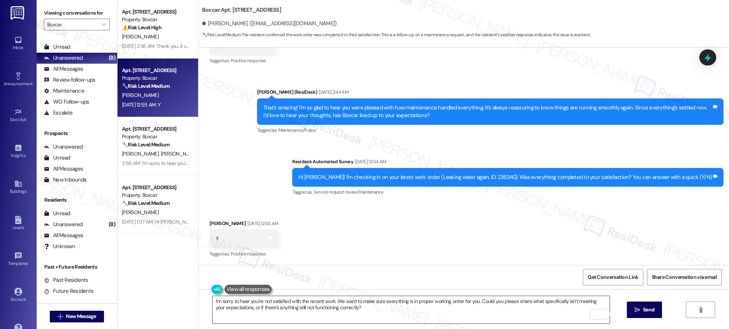
click at [318, 300] on textarea "I’m sorry to hear you’re not satisfied with the recent work. We want to make su…" at bounding box center [411, 309] width 397 height 27
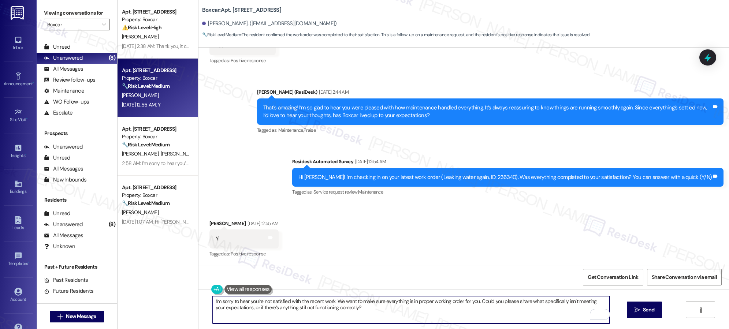
click at [318, 300] on textarea "I’m sorry to hear you’re not satisfied with the recent work. We want to make su…" at bounding box center [411, 309] width 397 height 27
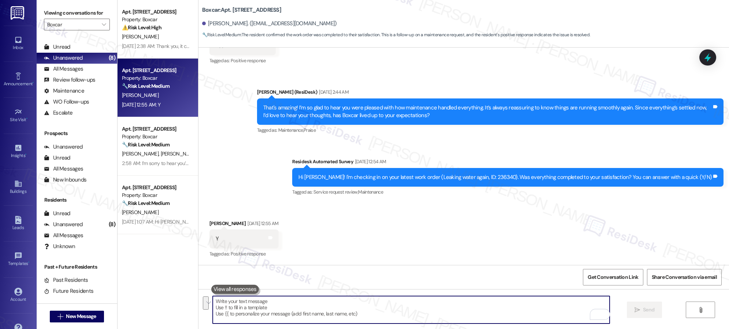
paste textarea "We’re glad everything went well with your work order! Let us know if there’s an…"
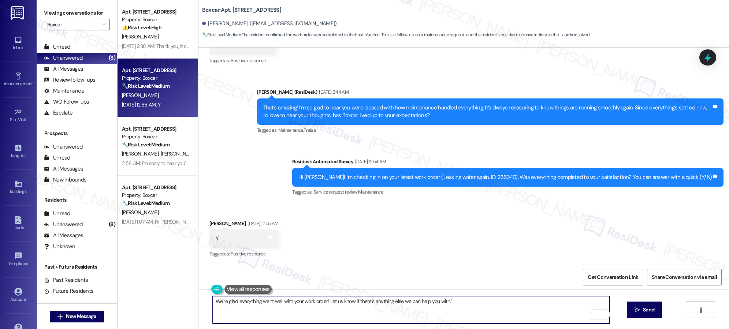
type textarea "We’re glad everything went well with your work order! Let us know if there’s an…"
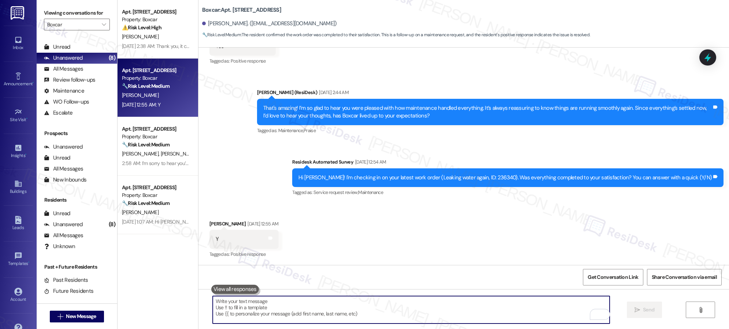
scroll to position [401, 0]
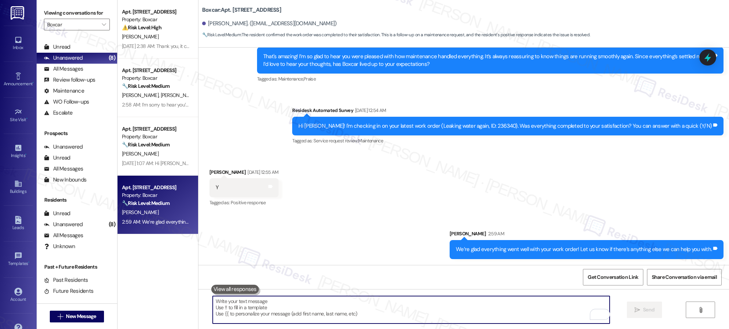
click at [420, 313] on textarea "To enrich screen reader interactions, please activate Accessibility in Grammarl…" at bounding box center [411, 309] width 397 height 27
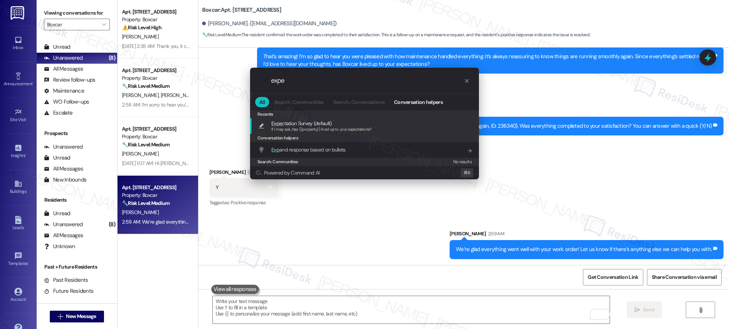
type input "expe"
click at [296, 127] on span "If I may ask...has {{property}} lived up to your expectations?" at bounding box center [321, 129] width 100 height 5
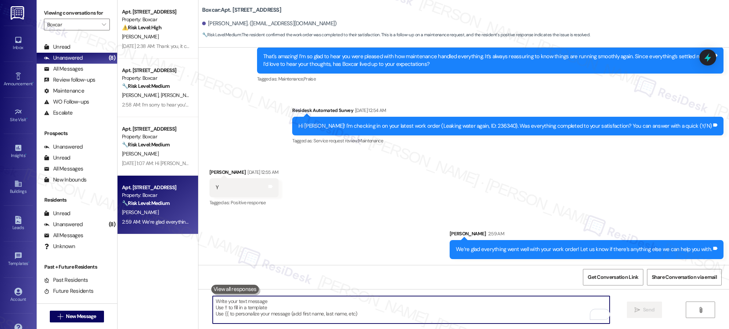
type textarea "If I may ask...has {{property}} lived up to your expectations?"
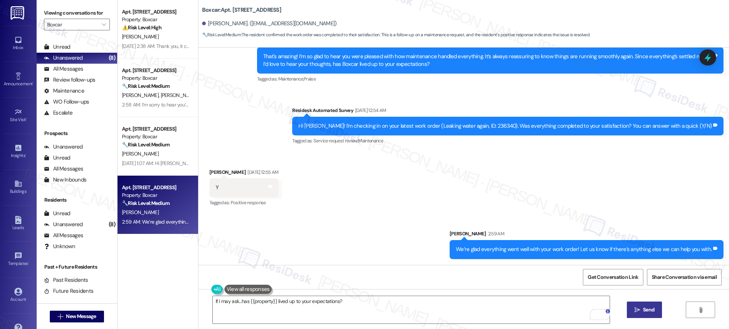
click at [640, 308] on span " Send" at bounding box center [644, 310] width 23 height 8
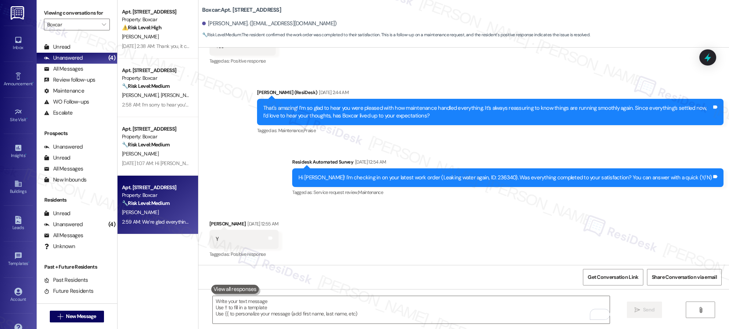
scroll to position [452, 0]
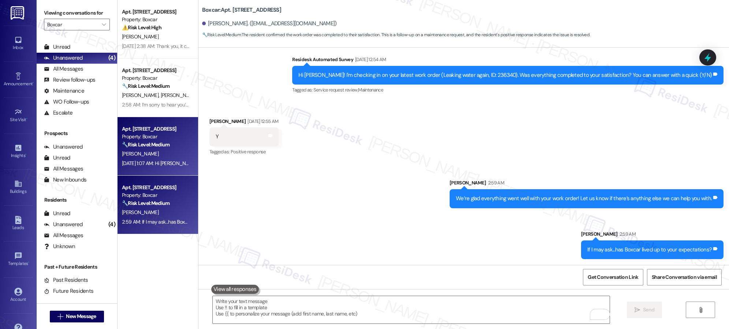
click at [156, 141] on strong "🔧 Risk Level: Medium" at bounding box center [146, 144] width 48 height 7
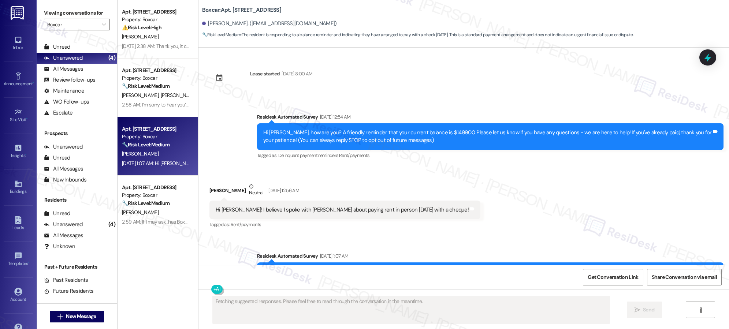
scroll to position [108, 0]
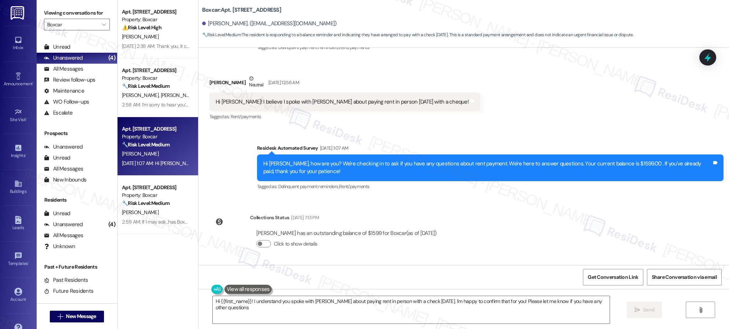
type textarea "Hi {{first_name}}! I understand you spoke with Katy about paying rent in person…"
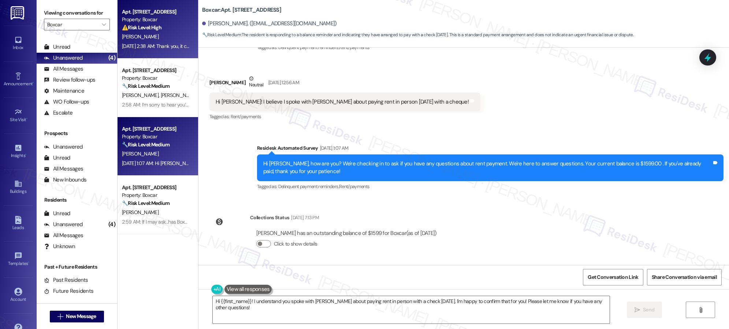
click at [165, 35] on div "O. Najar" at bounding box center [155, 36] width 69 height 9
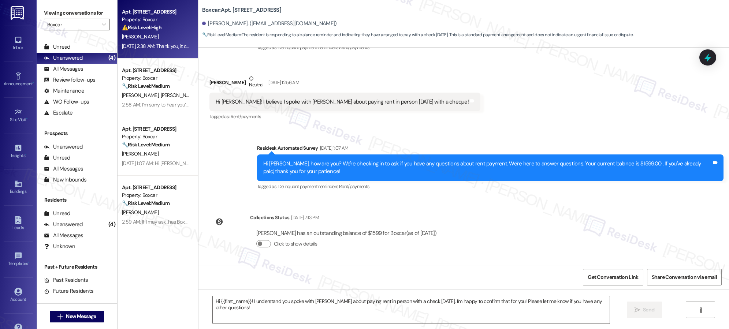
type textarea "Fetching suggested responses. Please feel free to read through the conversation…"
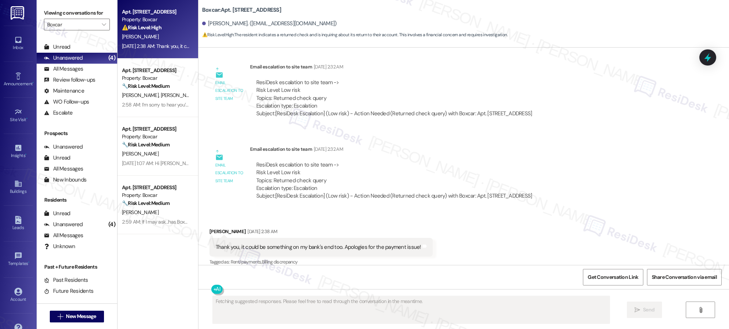
scroll to position [607, 0]
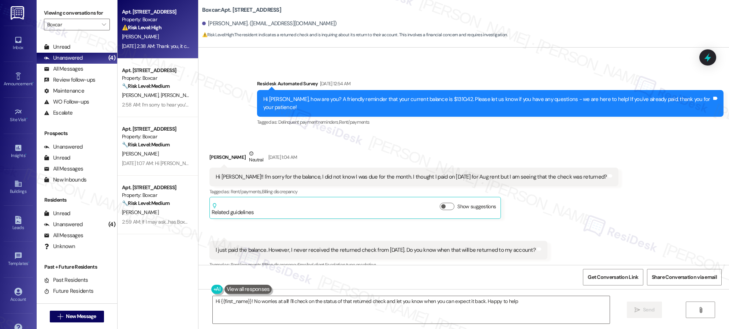
type textarea "Hi {{first_name}}! No worries at all! I'll check on the status of that returned…"
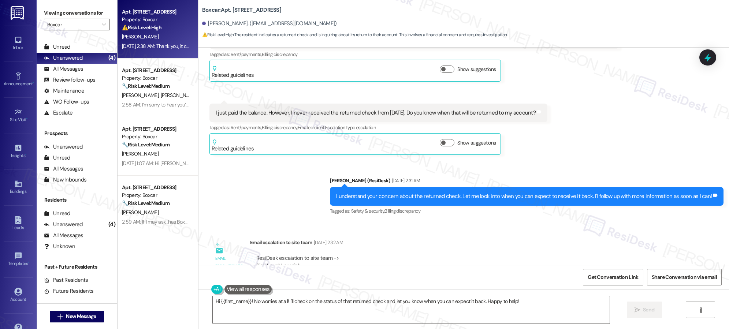
scroll to position [414, 0]
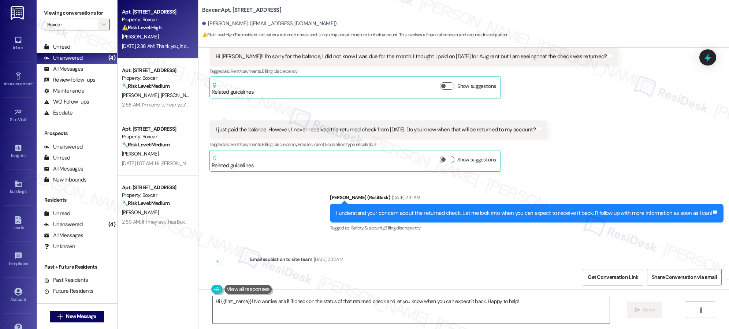
click at [100, 24] on span "" at bounding box center [103, 25] width 7 height 12
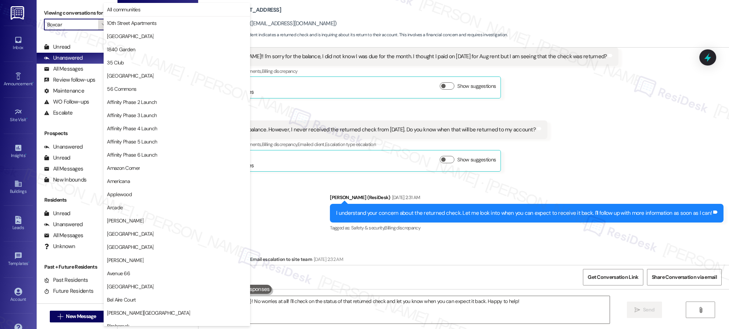
scroll to position [251, 0]
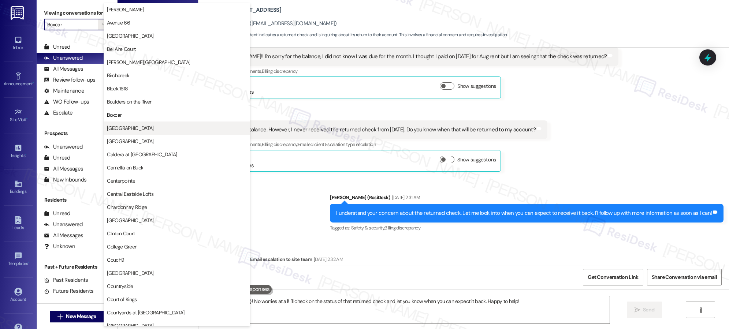
click at [130, 127] on span "[GEOGRAPHIC_DATA]" at bounding box center [130, 127] width 46 height 7
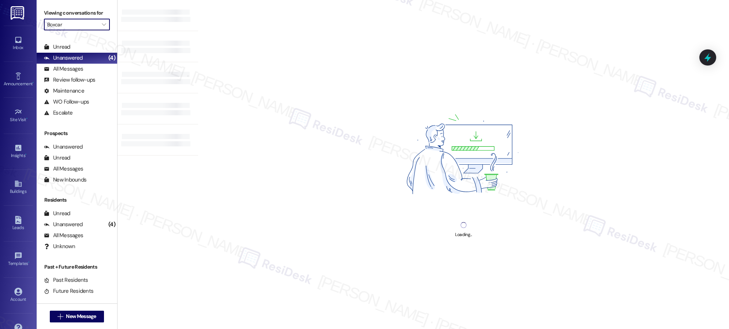
type input "[GEOGRAPHIC_DATA]"
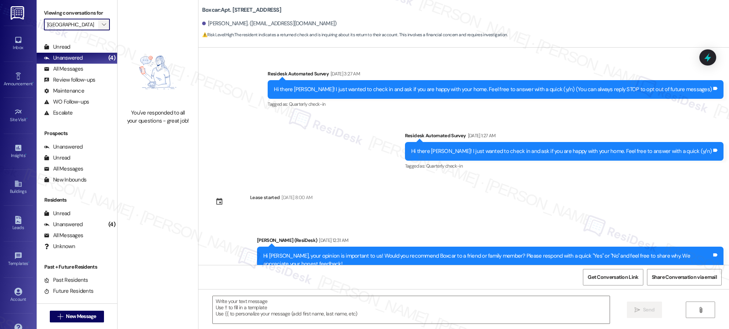
click at [102, 26] on icon "" at bounding box center [104, 25] width 4 height 6
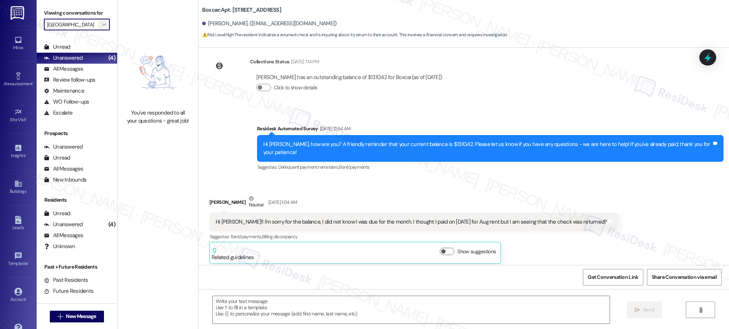
type textarea "Fetching suggested responses. Please feel free to read through the conversation…"
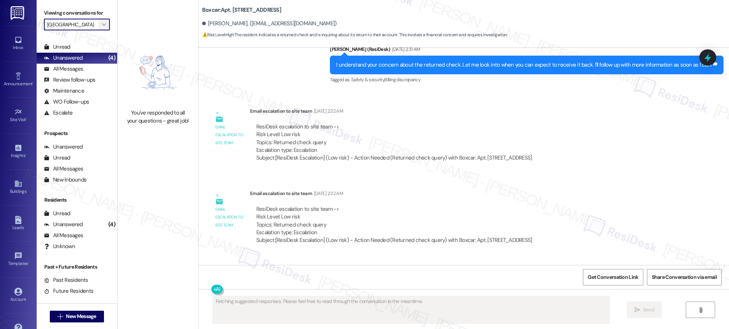
scroll to position [606, 0]
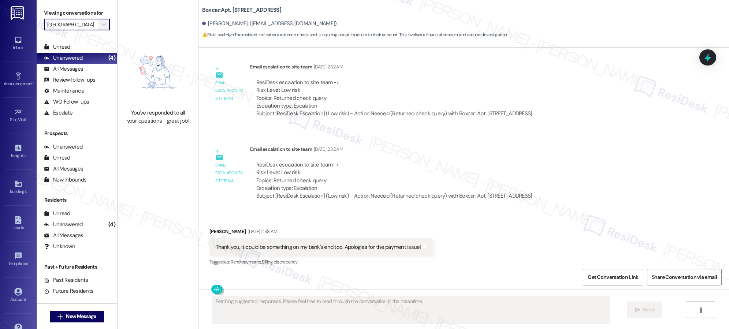
click at [102, 26] on icon "" at bounding box center [104, 25] width 4 height 6
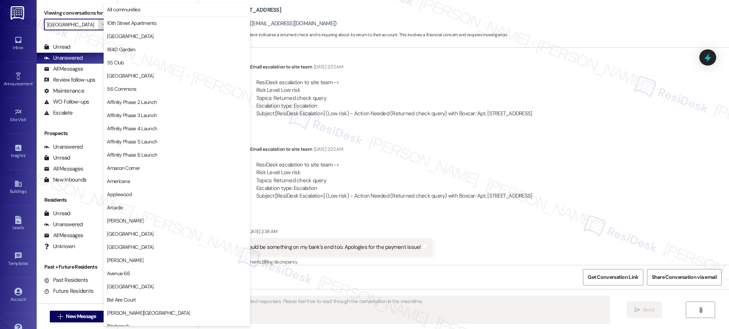
scroll to position [251, 0]
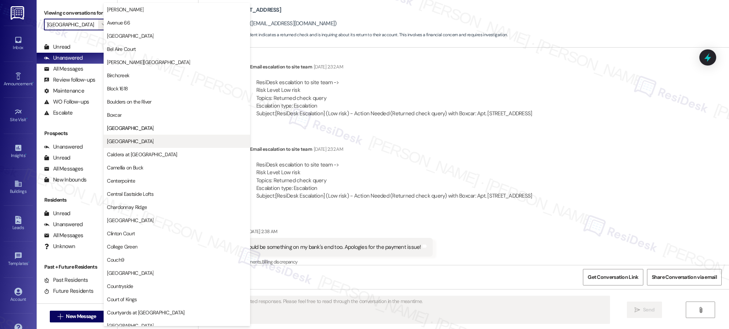
click at [128, 143] on span "[GEOGRAPHIC_DATA]" at bounding box center [130, 141] width 46 height 7
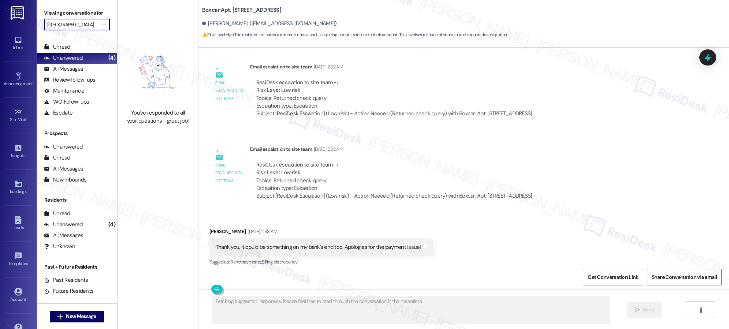
type input "[GEOGRAPHIC_DATA]"
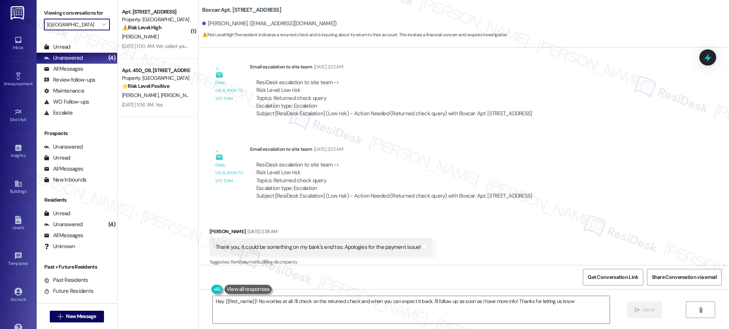
type textarea "Hey {{first_name}}! No worries at all. I'll check on the returned check and whe…"
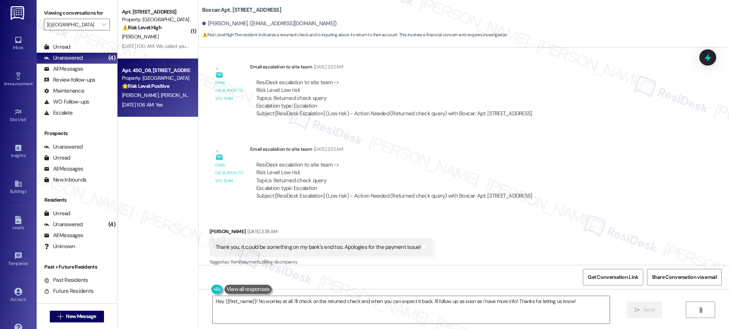
click at [163, 105] on div "Aug 08, 2025 at 1:06 AM: Yes Aug 08, 2025 at 1:06 AM: Yes" at bounding box center [142, 104] width 41 height 7
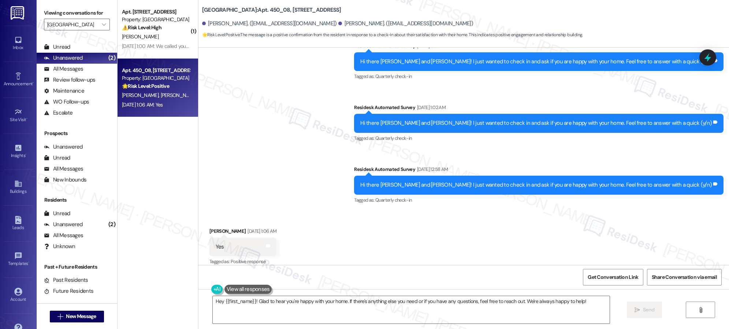
scroll to position [385, 0]
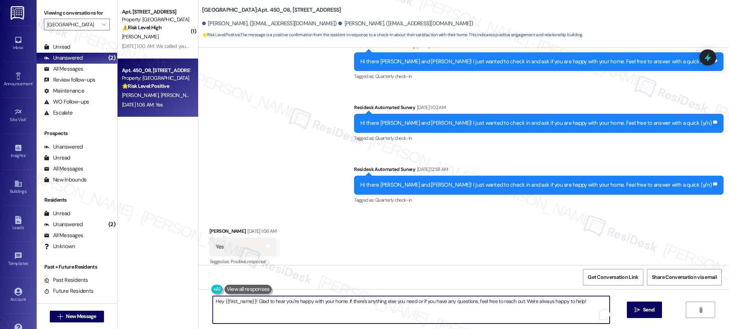
drag, startPoint x: 253, startPoint y: 301, endPoint x: 182, endPoint y: 299, distance: 71.0
click at [182, 299] on div "( 1 ) Apt. 875_23, 451 West Broadway Property: Broadway Center ⚠️ Risk Level: H…" at bounding box center [422, 164] width 611 height 329
type textarea "Glad to hear you're happy with your home. If there's anything else you need or …"
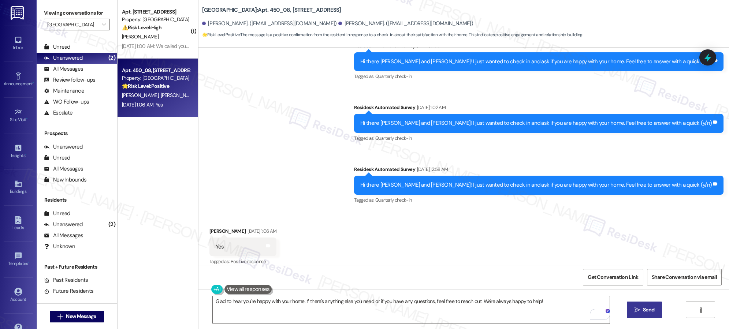
click at [636, 311] on icon "" at bounding box center [636, 310] width 5 height 6
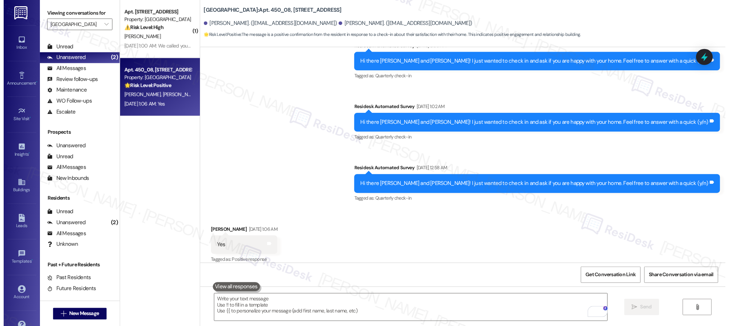
scroll to position [385, 0]
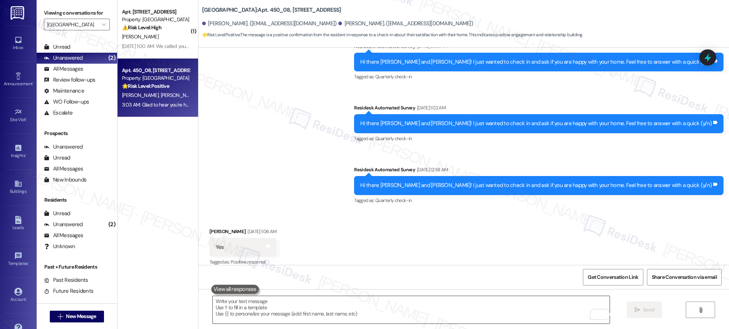
click at [268, 304] on textarea "To enrich screen reader interactions, please activate Accessibility in Grammarl…" at bounding box center [411, 309] width 397 height 27
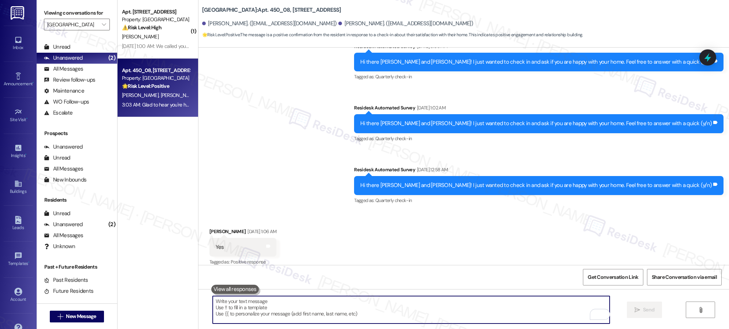
click at [268, 304] on textarea "To enrich screen reader interactions, please activate Accessibility in Grammarl…" at bounding box center [411, 309] width 397 height 27
paste textarea "it if you could take a moment to leave us a quick Google review. It helps us a …"
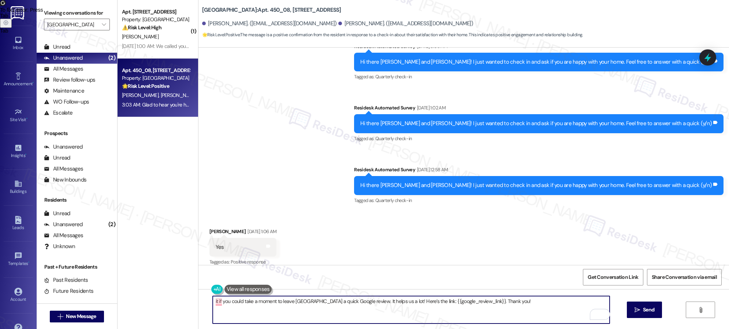
type textarea "it if you could take a moment to leave us a quick Google review. It helps us a …"
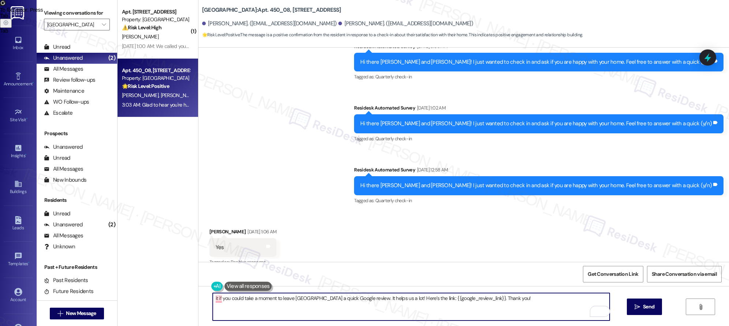
click at [310, 300] on textarea "it if you could take a moment to leave us a quick Google review. It helps us a …" at bounding box center [411, 306] width 397 height 27
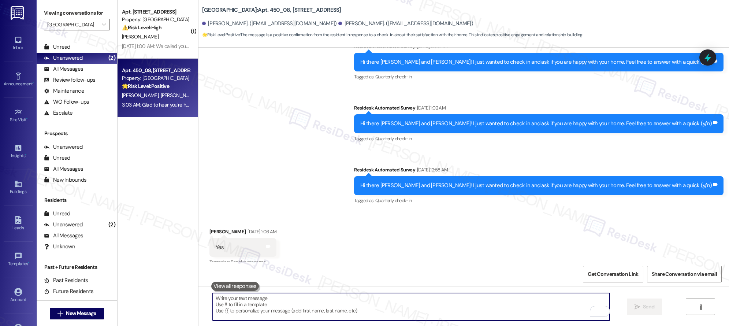
paste textarea "We’d really appreciate it if you could take a moment to leave us a quick Google…"
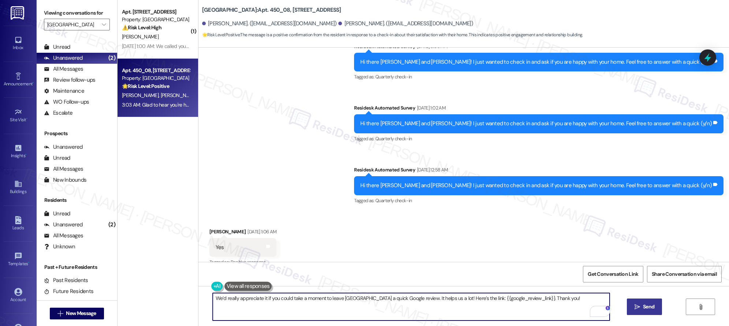
type textarea "We’d really appreciate it if you could take a moment to leave us a quick Google…"
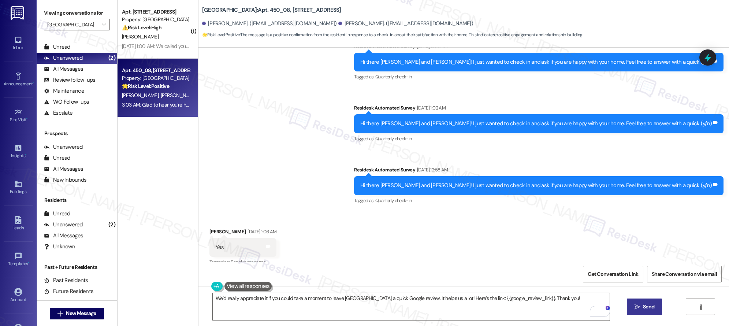
click at [642, 312] on button " Send" at bounding box center [645, 306] width 36 height 16
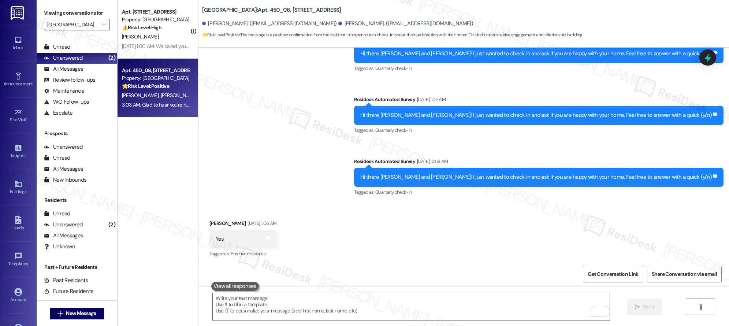
scroll to position [388, 0]
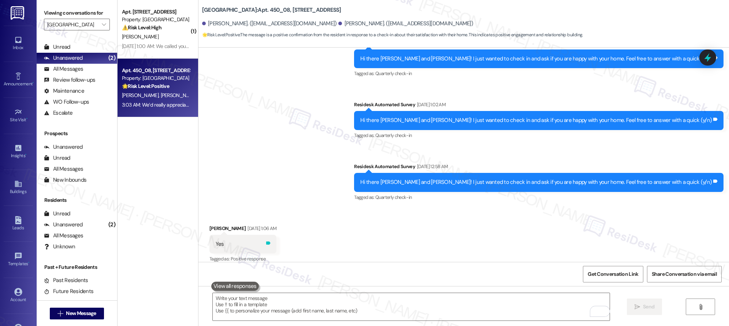
click at [271, 240] on icon at bounding box center [267, 242] width 5 height 5
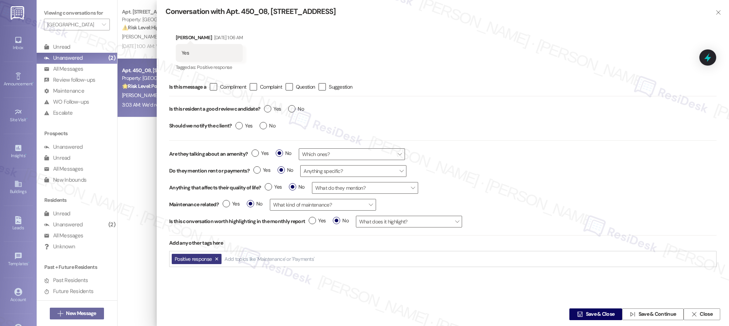
drag, startPoint x: 270, startPoint y: 111, endPoint x: 471, endPoint y: 201, distance: 220.5
click at [270, 111] on label "Yes" at bounding box center [272, 109] width 17 height 8
click at [270, 111] on input "Yes" at bounding box center [272, 110] width 17 height 10
radio input "true"
click at [590, 313] on span "Save & Close" at bounding box center [600, 314] width 29 height 8
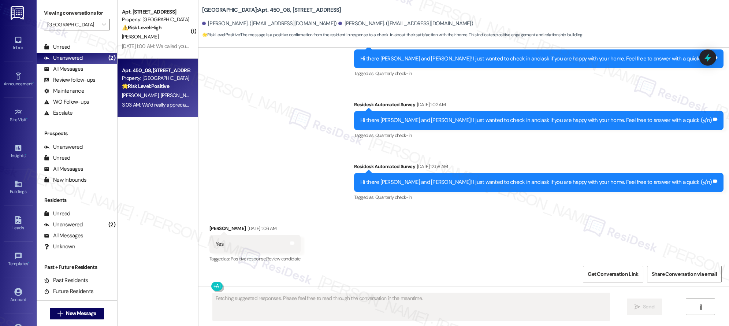
scroll to position [518, 0]
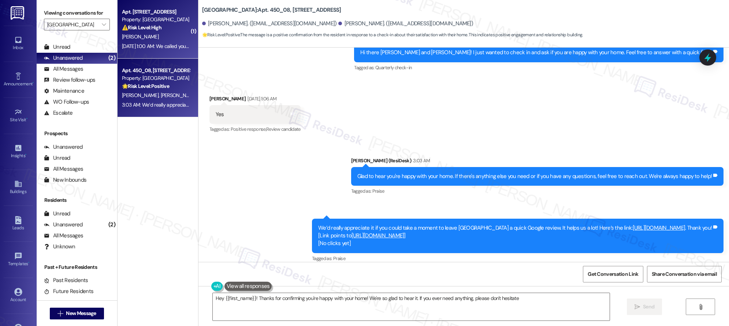
type textarea "Hey {{first_name}}! Thanks for confirming you're happy with your home! We're so…"
click at [162, 39] on div "H. Lerner" at bounding box center [155, 36] width 69 height 9
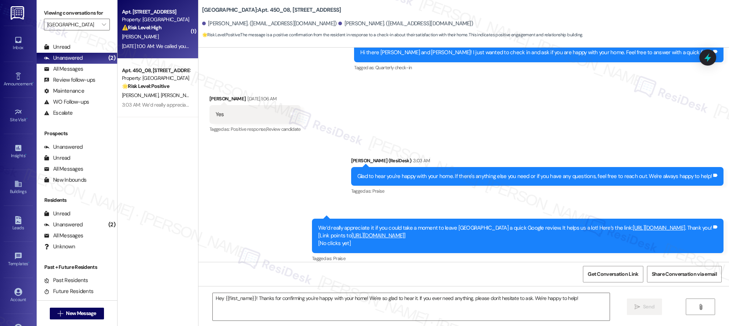
type textarea "Fetching suggested responses. Please feel free to read through the conversation…"
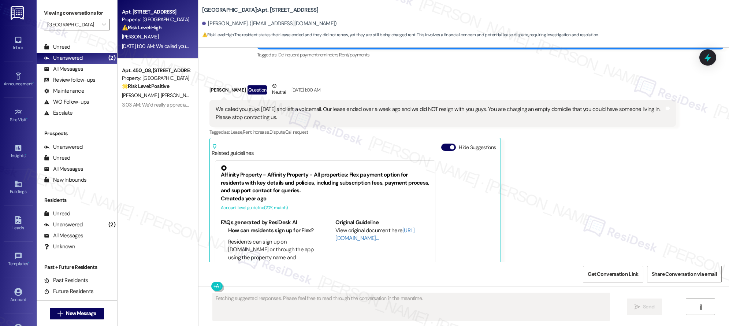
scroll to position [1928, 0]
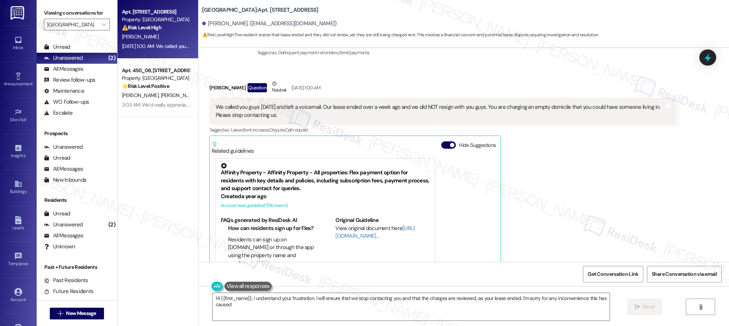
type textarea "Hi {{first_name}}, I understand your frustration. I will ensure that we stop co…"
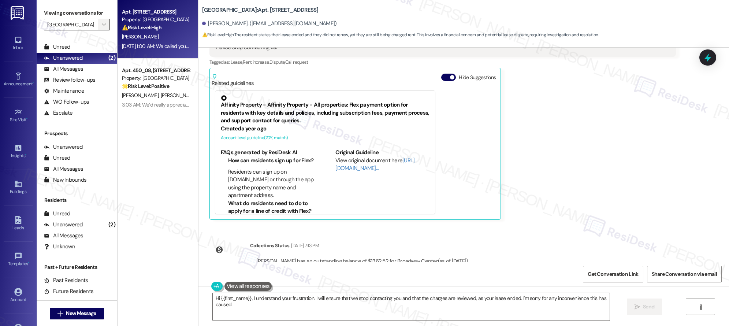
click at [100, 22] on span "" at bounding box center [103, 25] width 7 height 12
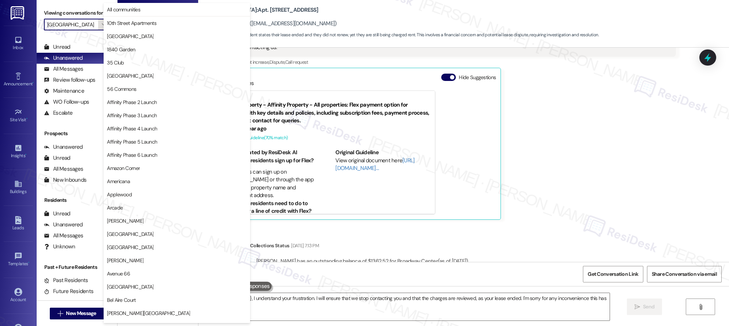
scroll to position [382, 0]
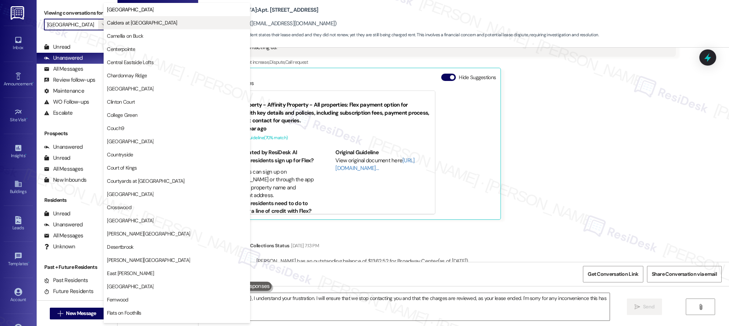
click at [140, 21] on span "Caldera at [GEOGRAPHIC_DATA]" at bounding box center [142, 22] width 70 height 7
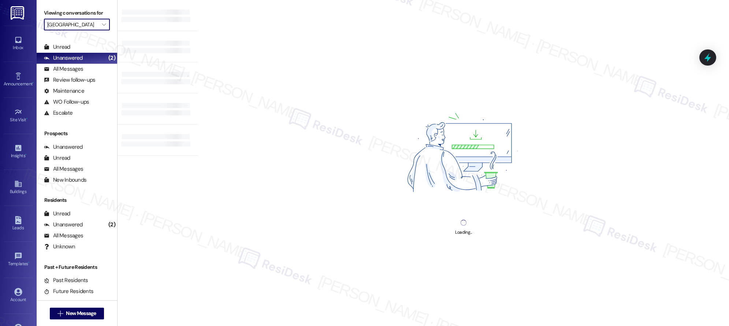
type input "Caldera at [GEOGRAPHIC_DATA]"
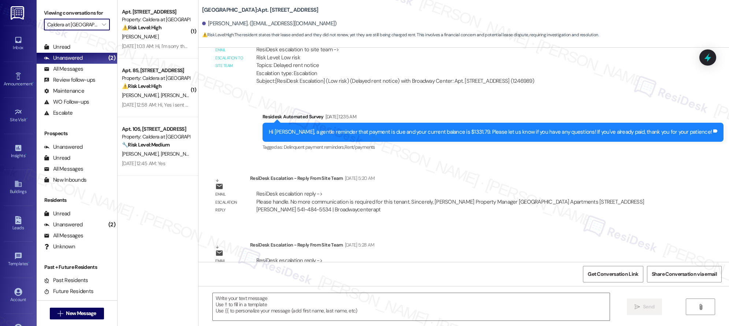
type textarea "Fetching suggested responses. Please feel free to read through the conversation…"
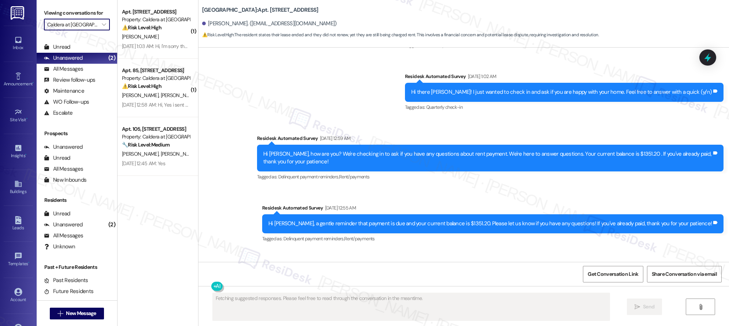
scroll to position [1928, 0]
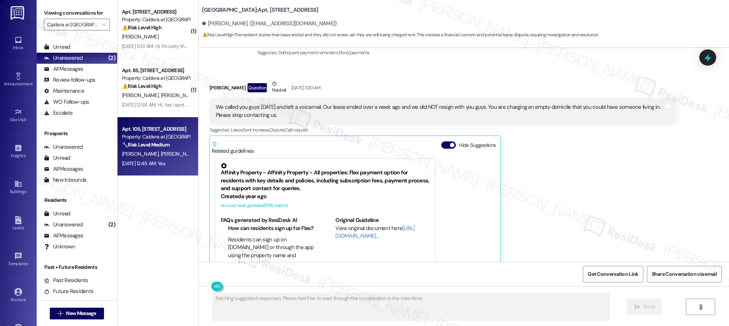
click at [163, 149] on div "Apt. 105, 9900 SE Lawnfield Rd Property: Caldera at Sunnybrook 🔧 Risk Level: Me…" at bounding box center [155, 136] width 69 height 25
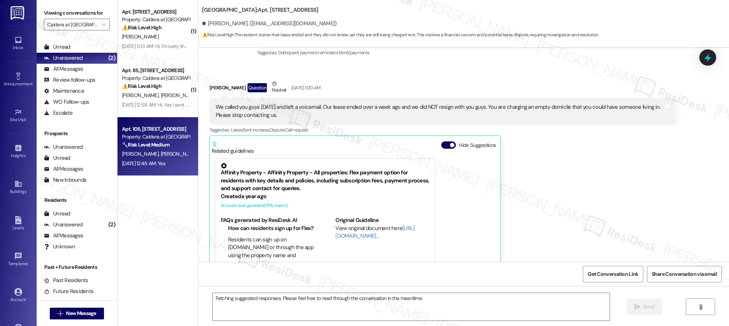
scroll to position [1151, 0]
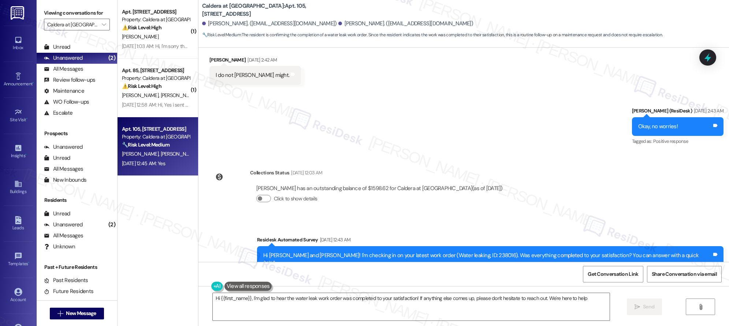
type textarea "Hi {{first_name}}, I'm glad to hear the water leak work order was completed to …"
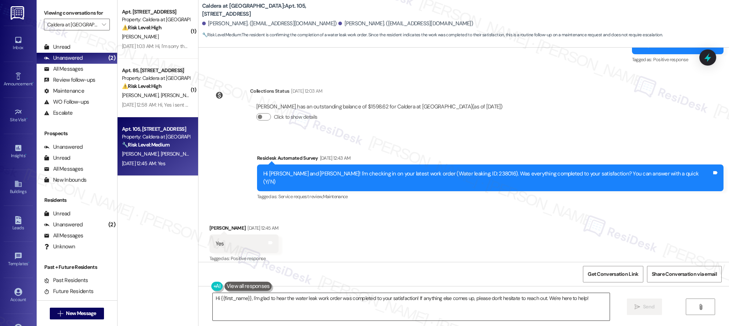
click at [354, 297] on textarea "Hi {{first_name}}, I'm glad to hear the water leak work order was completed to …" at bounding box center [411, 306] width 397 height 27
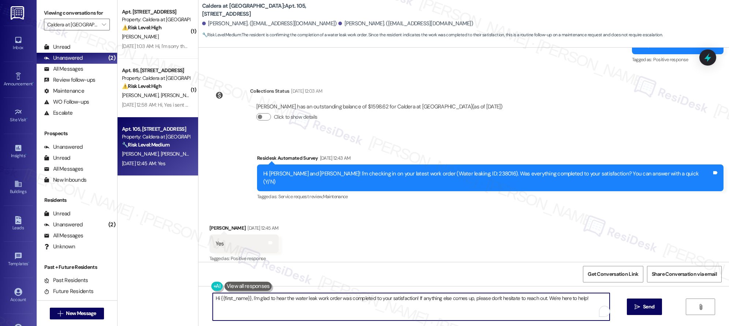
click at [354, 297] on textarea "Hi {{first_name}}, I'm glad to hear the water leak work order was completed to …" at bounding box center [411, 306] width 397 height 27
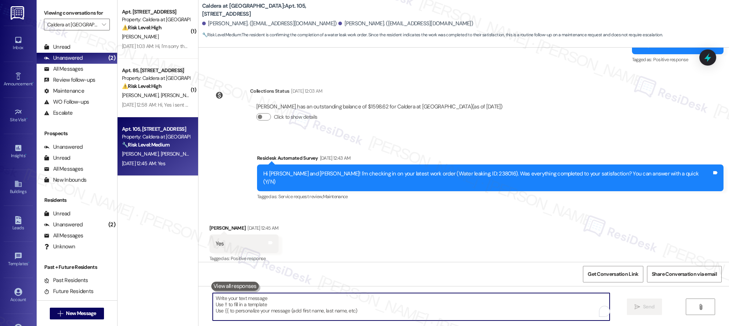
paste textarea "We’re glad everything went well with your work order! Let us know if there’s an…"
type textarea "We’re glad everything went well with your work order! Let us know if there’s an…"
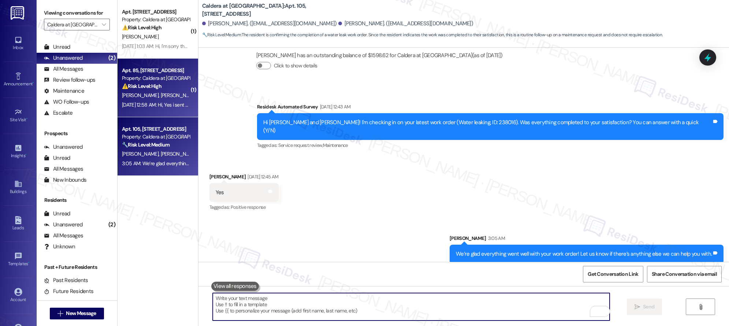
click at [150, 91] on div "T. Jackson J. Jackson" at bounding box center [155, 95] width 69 height 9
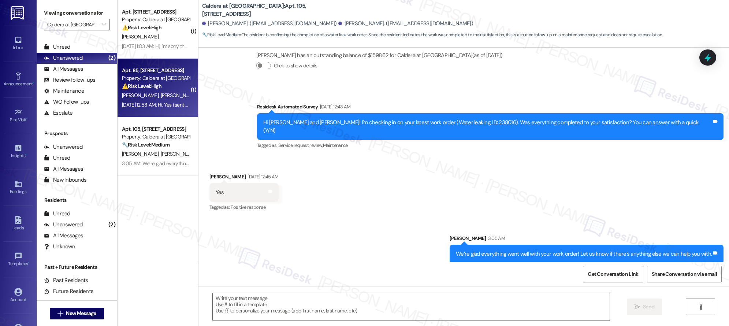
type textarea "Fetching suggested responses. Please feel free to read through the conversation…"
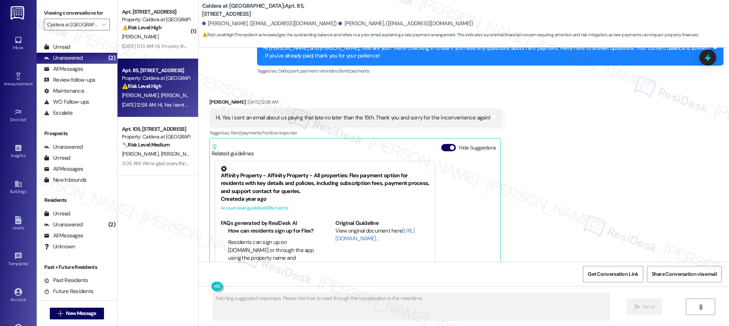
scroll to position [2614, 0]
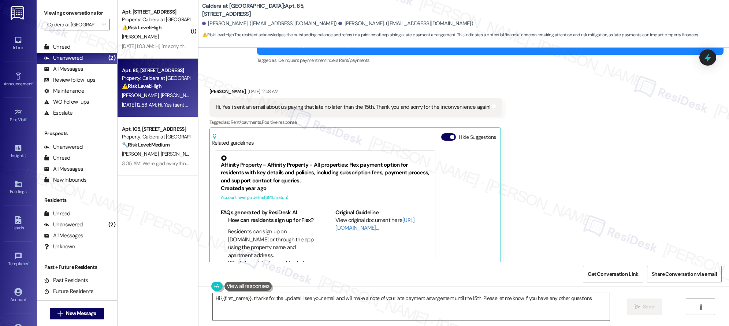
type textarea "Hi {{first_name}}, thanks for the update! I see your email and will make a note…"
click at [102, 26] on icon "" at bounding box center [104, 25] width 4 height 6
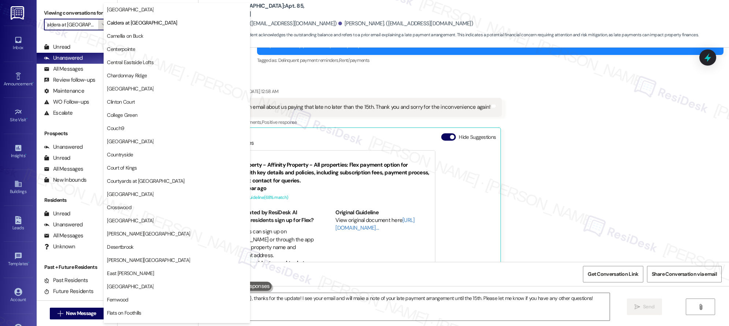
scroll to position [0, 0]
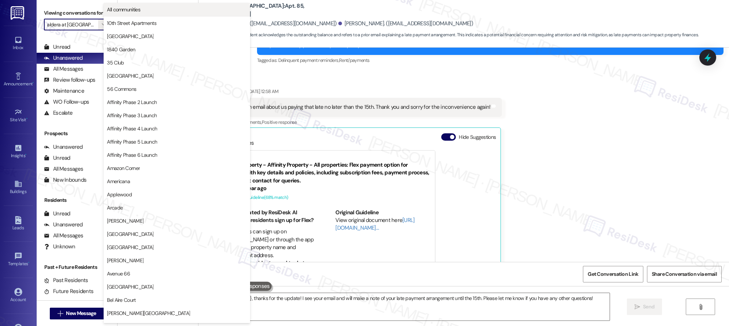
click at [140, 9] on span "All communities" at bounding box center [123, 9] width 33 height 7
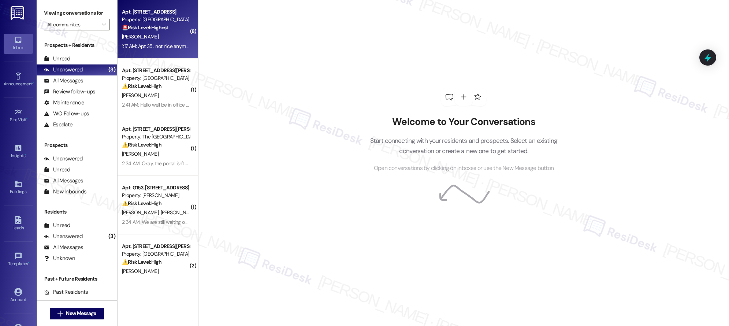
click at [156, 34] on div "M. Gettings" at bounding box center [155, 36] width 69 height 9
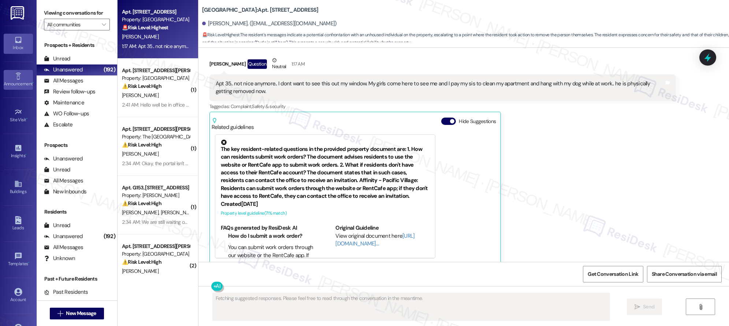
scroll to position [4147, 0]
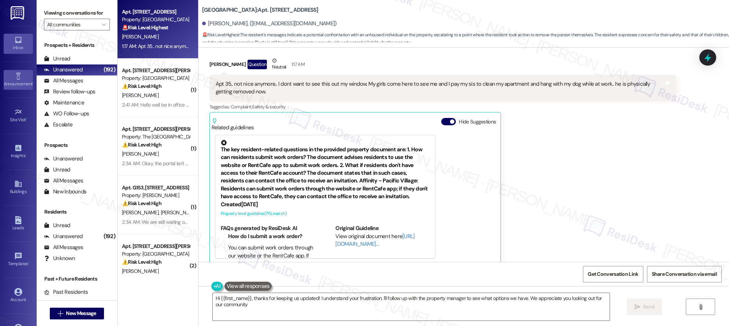
type textarea "Hi {{first_name}}, thanks for keeping us updated! I understand your frustration…"
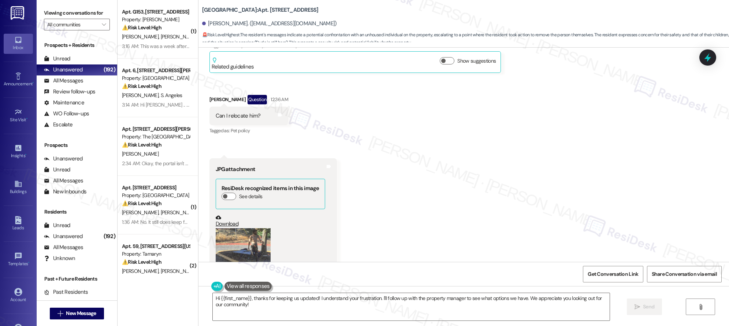
scroll to position [3472, 0]
click at [245, 236] on button "Zoom image" at bounding box center [243, 265] width 55 height 73
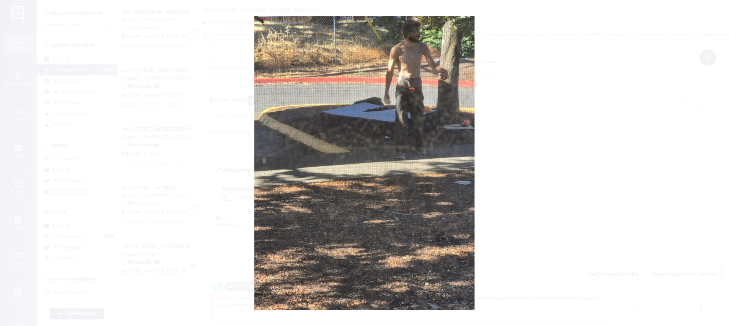
click at [522, 145] on button "Unzoom image" at bounding box center [364, 163] width 729 height 326
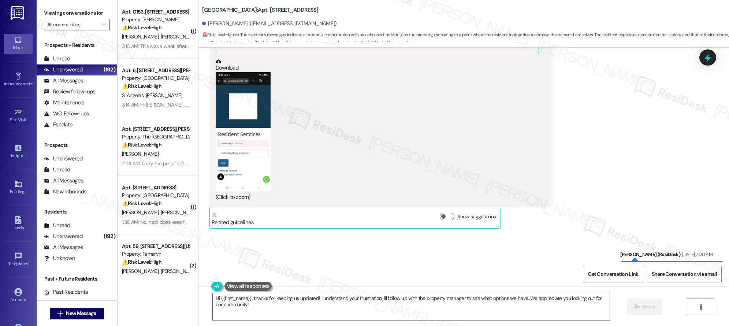
scroll to position [1494, 0]
